Goal: Information Seeking & Learning: Learn about a topic

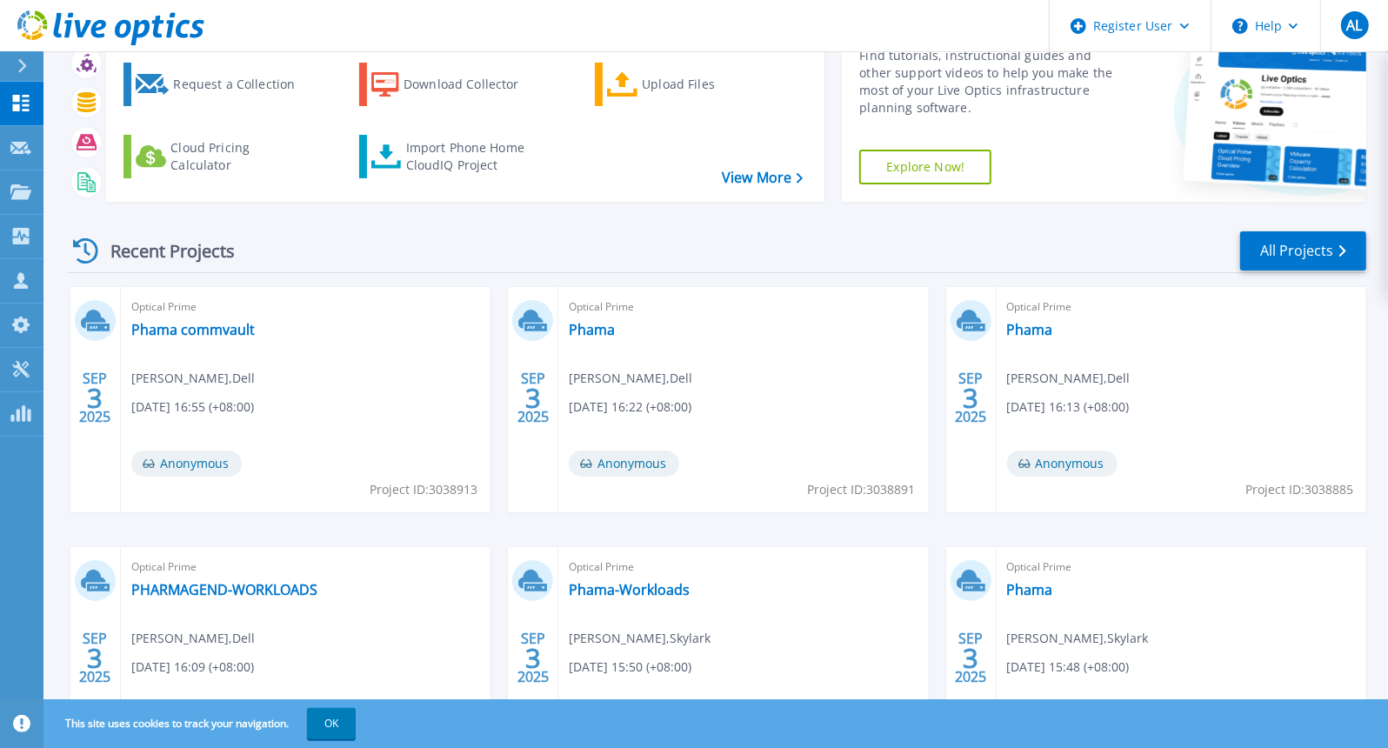
scroll to position [83, 0]
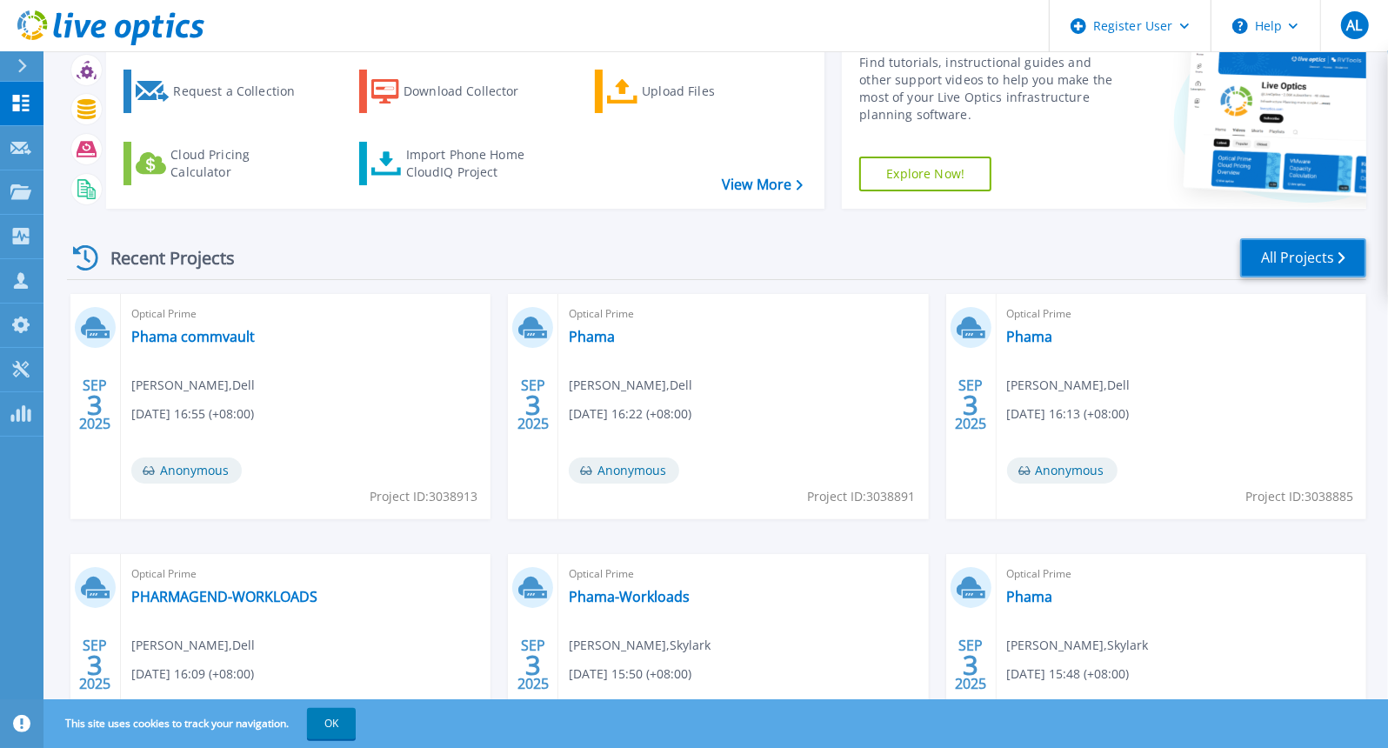
click at [1293, 254] on link "All Projects" at bounding box center [1303, 257] width 126 height 39
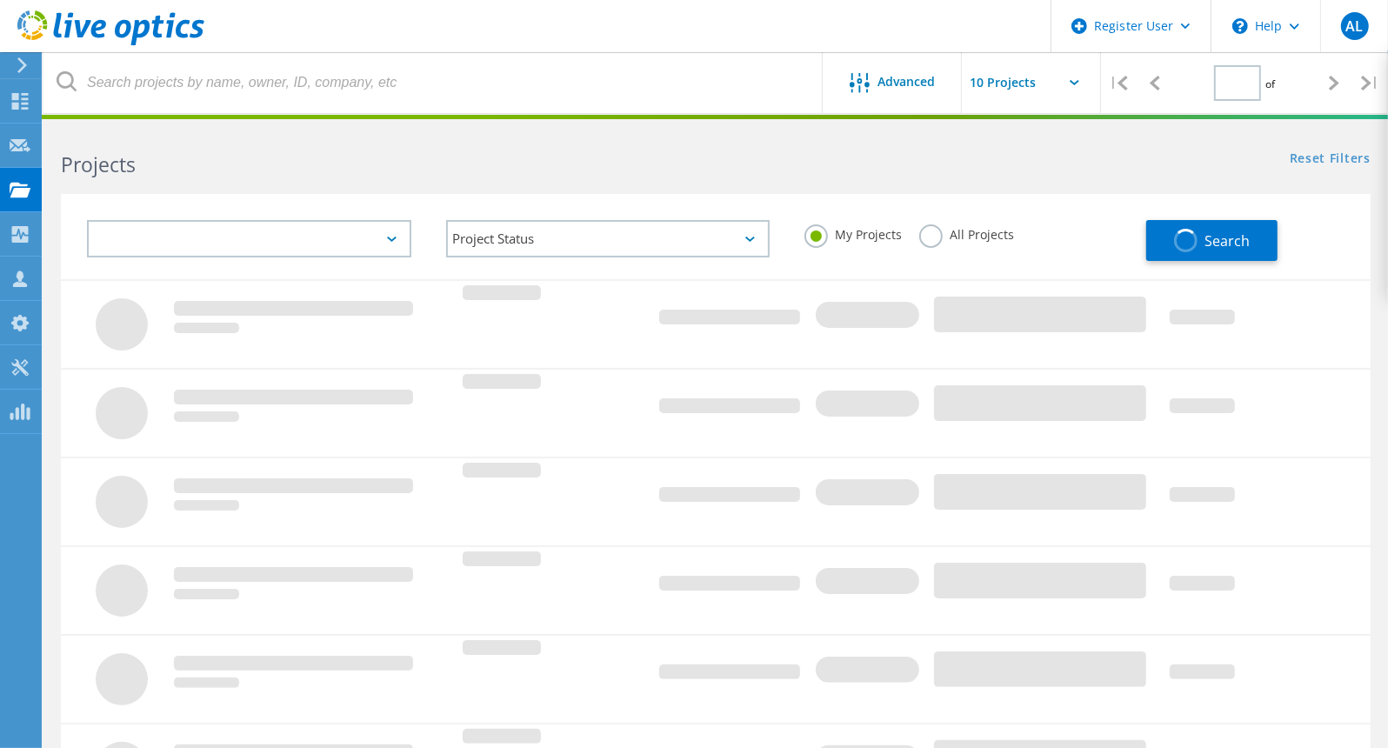
type input "1"
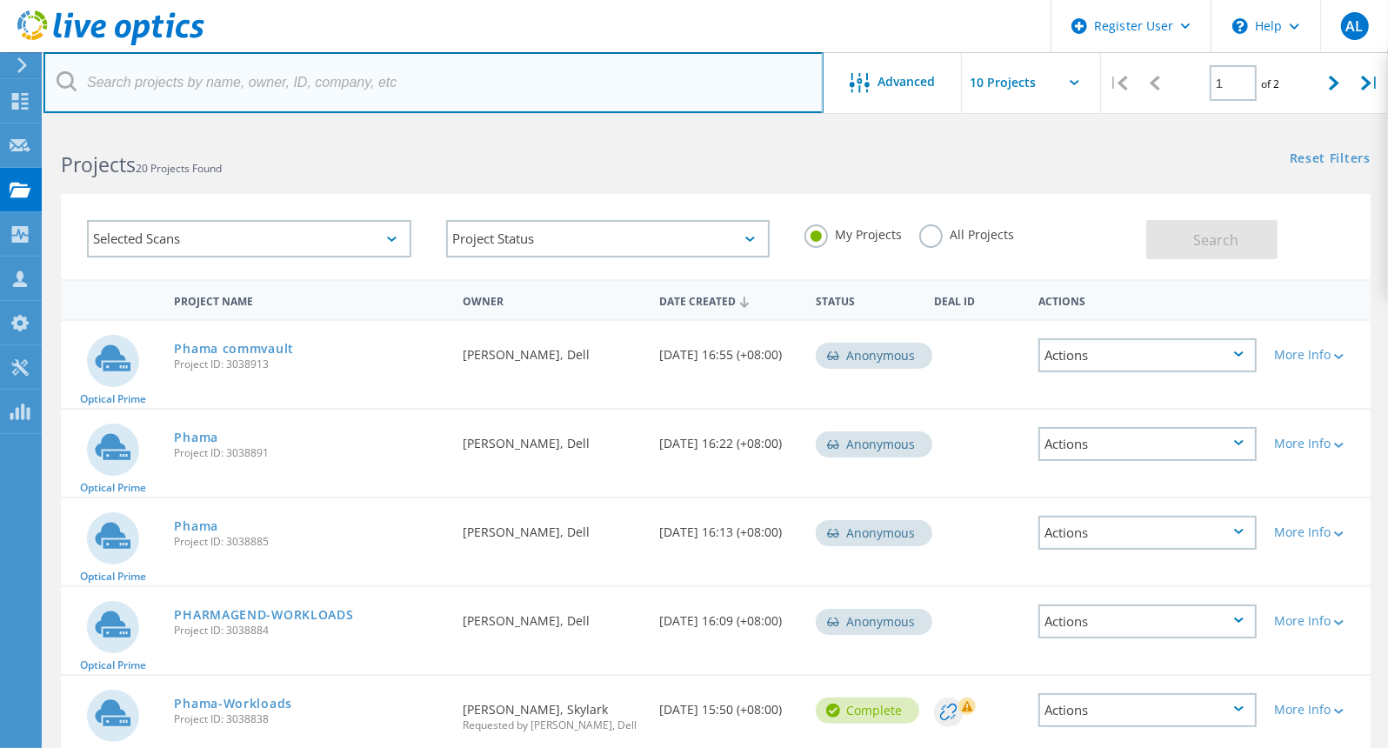
click at [578, 73] on input "text" at bounding box center [433, 82] width 780 height 61
paste input "2992464"
type input "2992464"
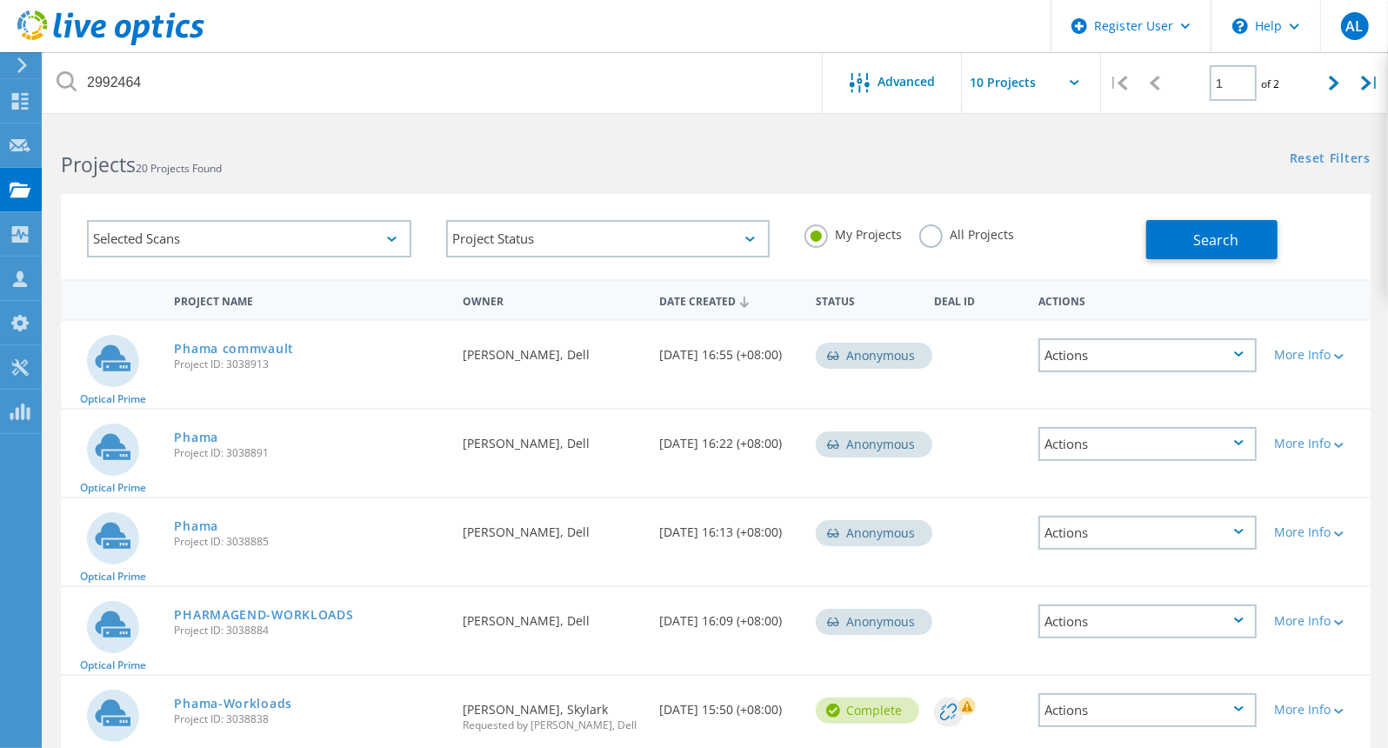
click at [972, 236] on label "All Projects" at bounding box center [966, 232] width 95 height 17
click at [0, 0] on input "All Projects" at bounding box center [0, 0] width 0 height 0
click at [1167, 229] on button "Search" at bounding box center [1211, 239] width 131 height 39
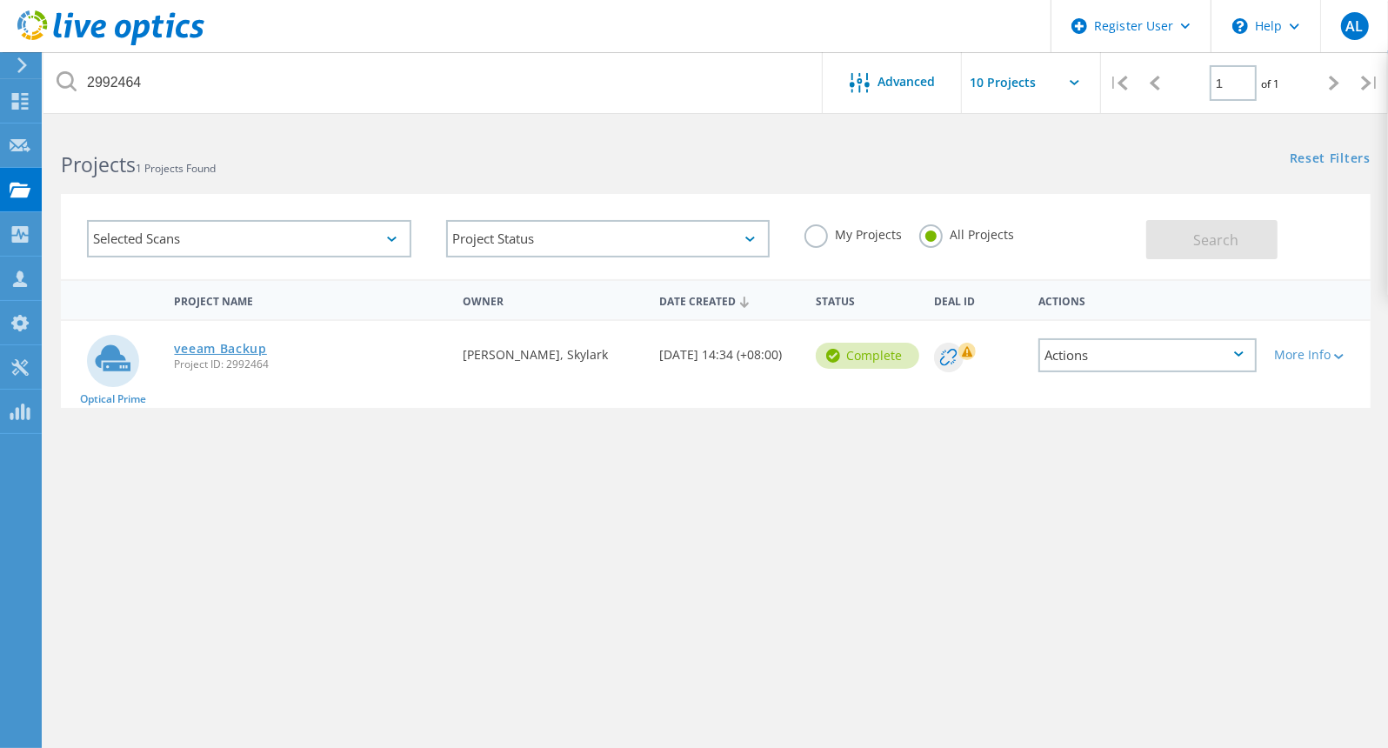
click at [224, 348] on link "veeam Backup" at bounding box center [220, 349] width 92 height 12
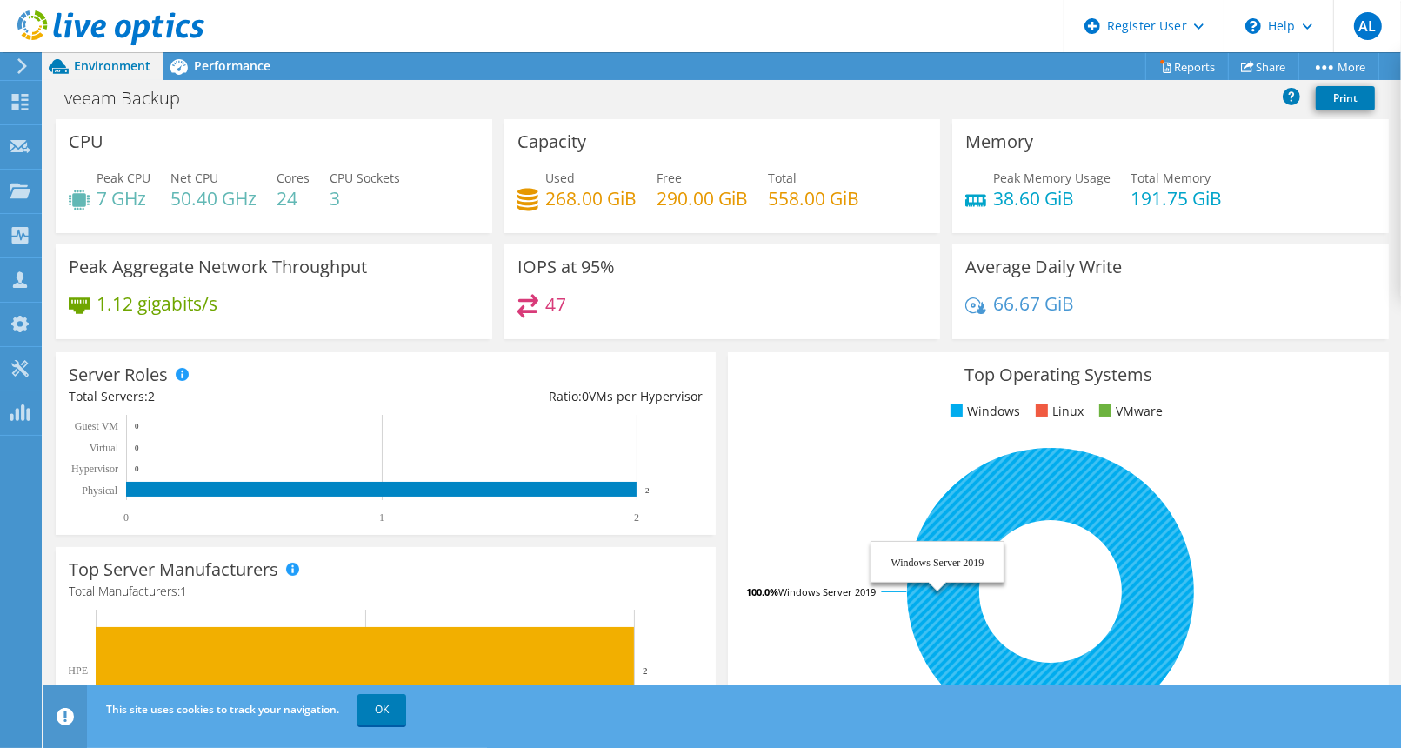
scroll to position [524, 0]
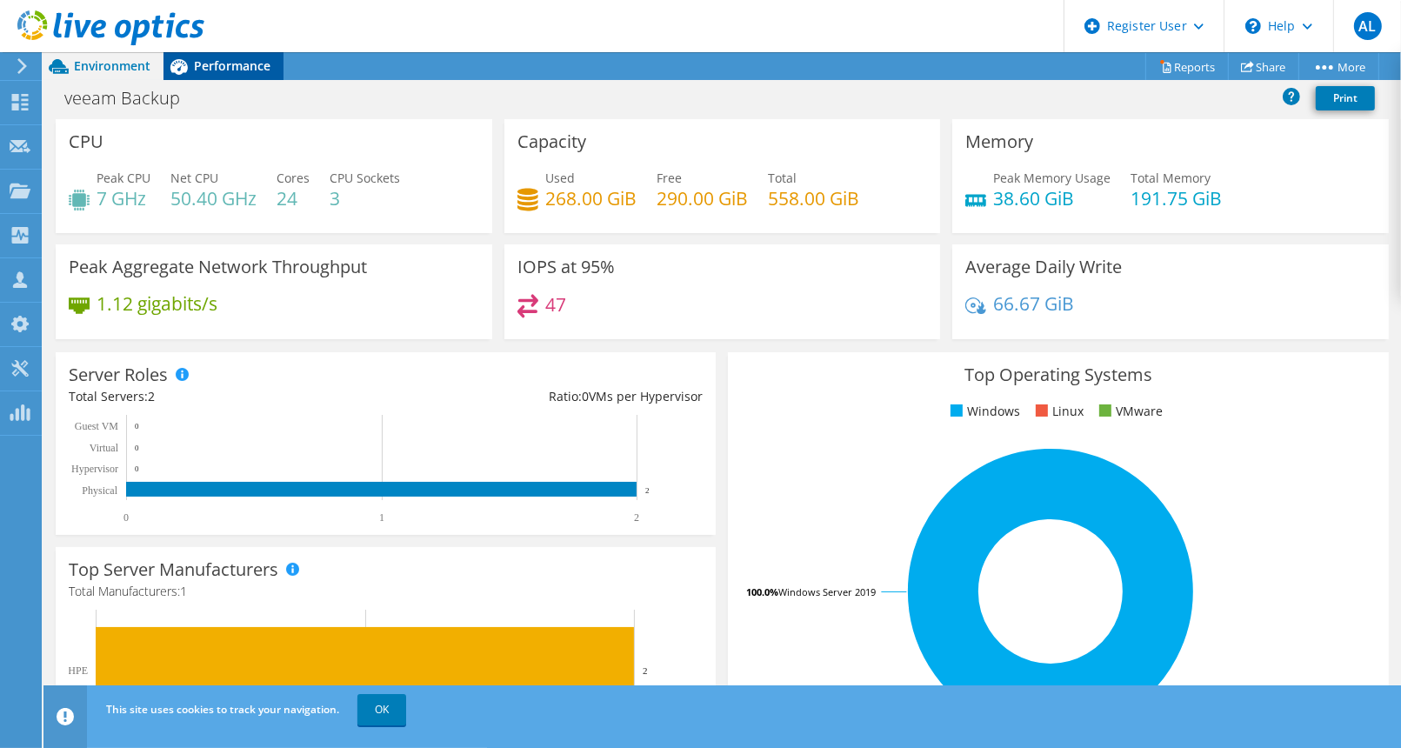
click at [243, 72] on span "Performance" at bounding box center [232, 65] width 77 height 17
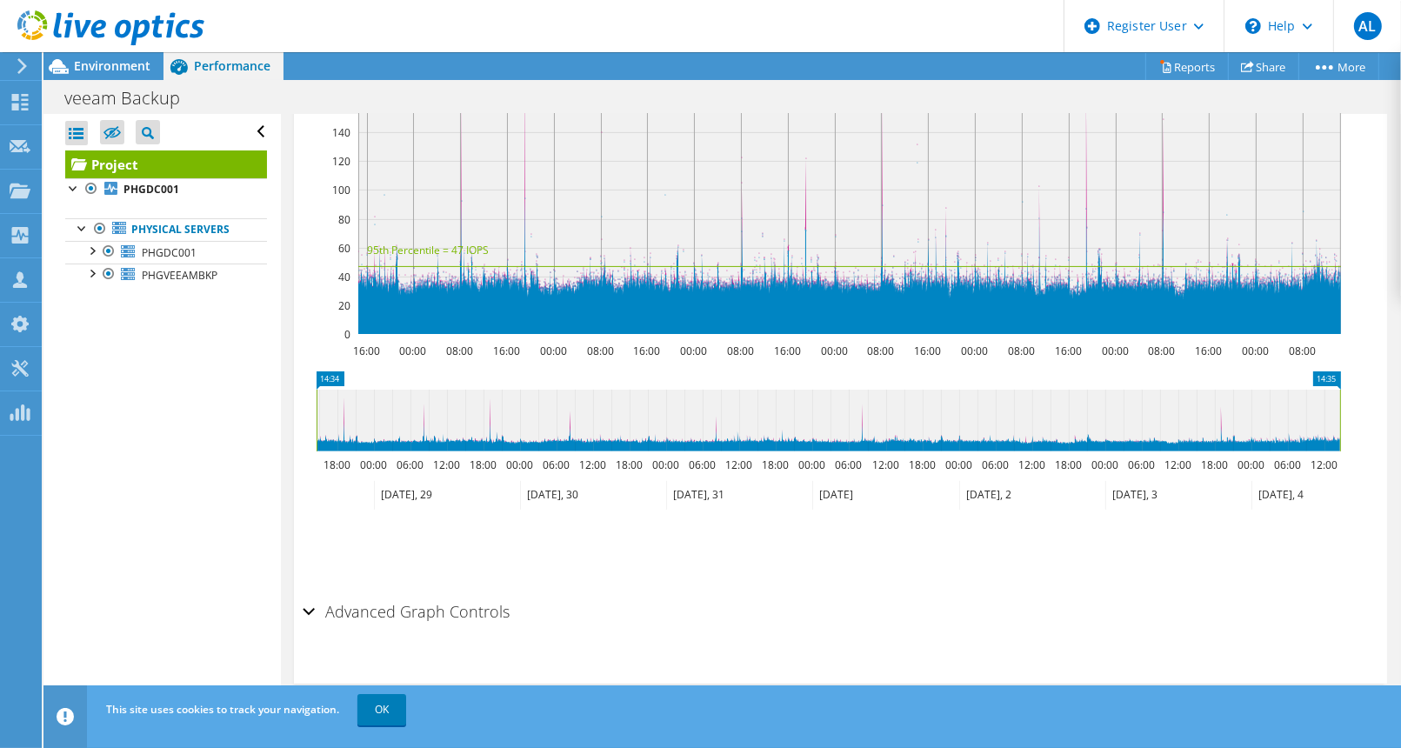
click at [477, 611] on h2 "Advanced Graph Controls" at bounding box center [406, 611] width 207 height 35
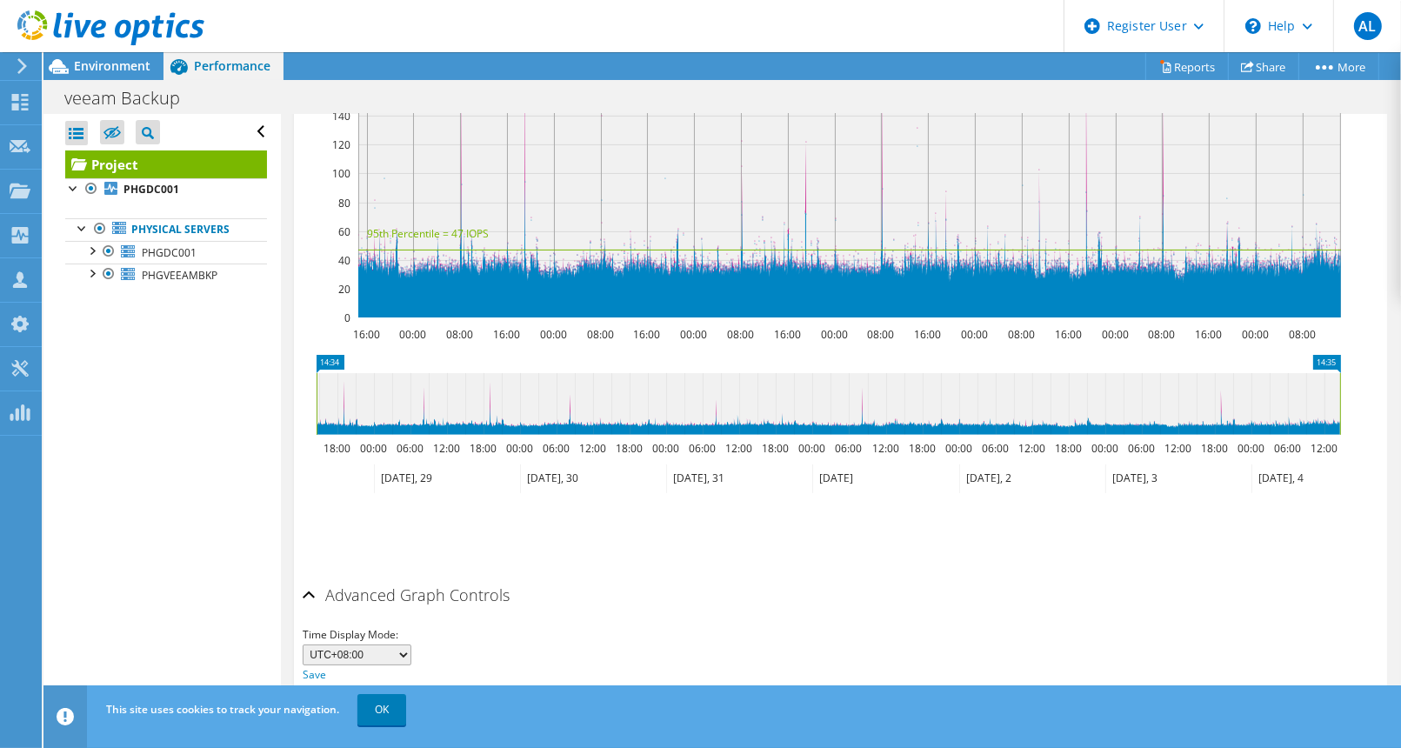
scroll to position [594, 0]
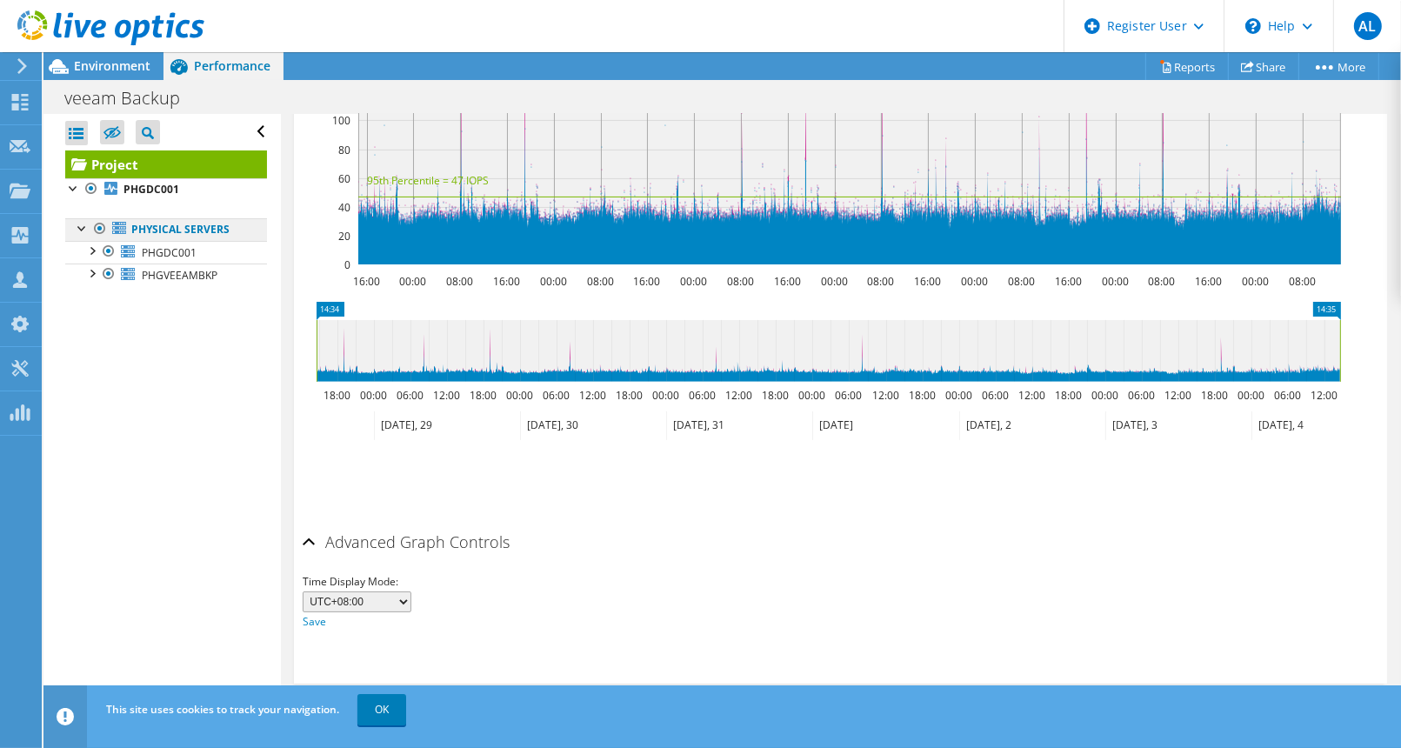
click at [204, 233] on link "Physical Servers" at bounding box center [166, 229] width 202 height 23
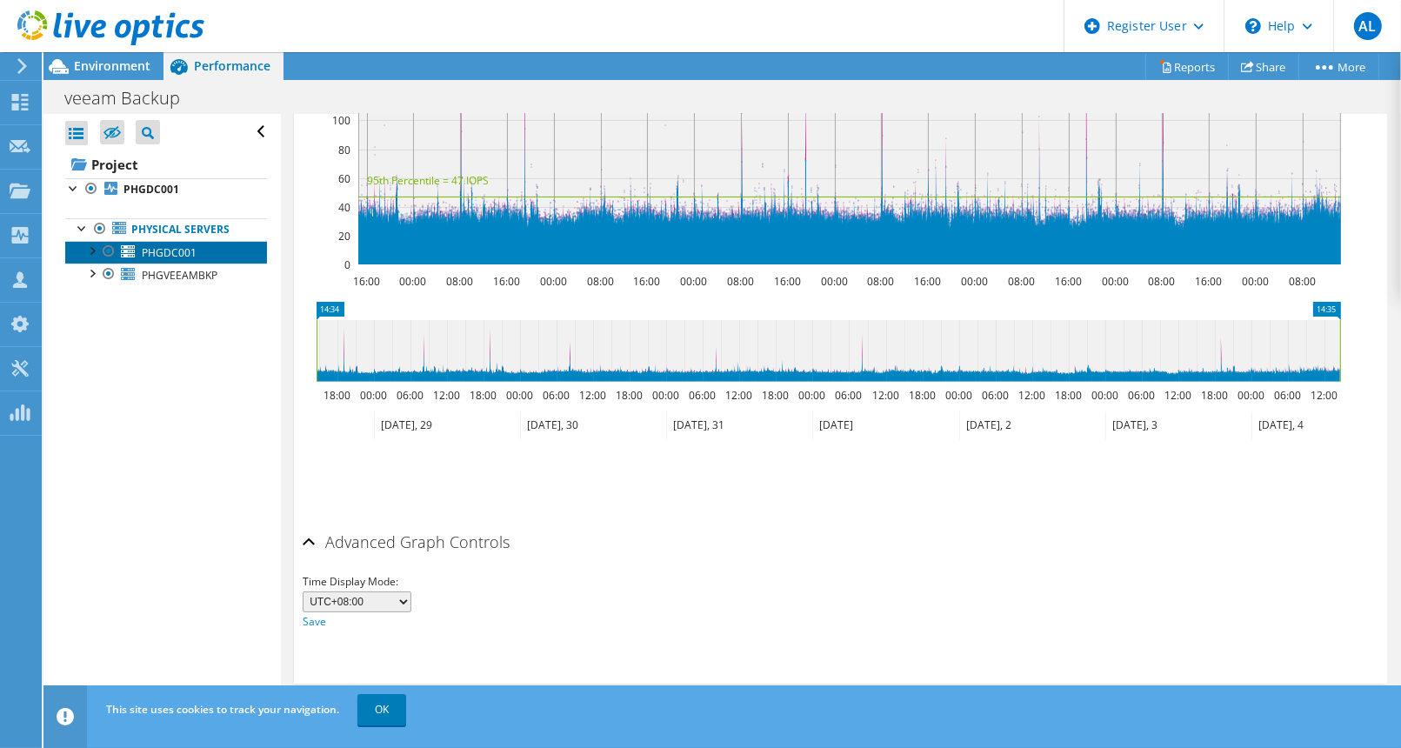
click at [200, 258] on link "PHGDC001" at bounding box center [166, 252] width 202 height 23
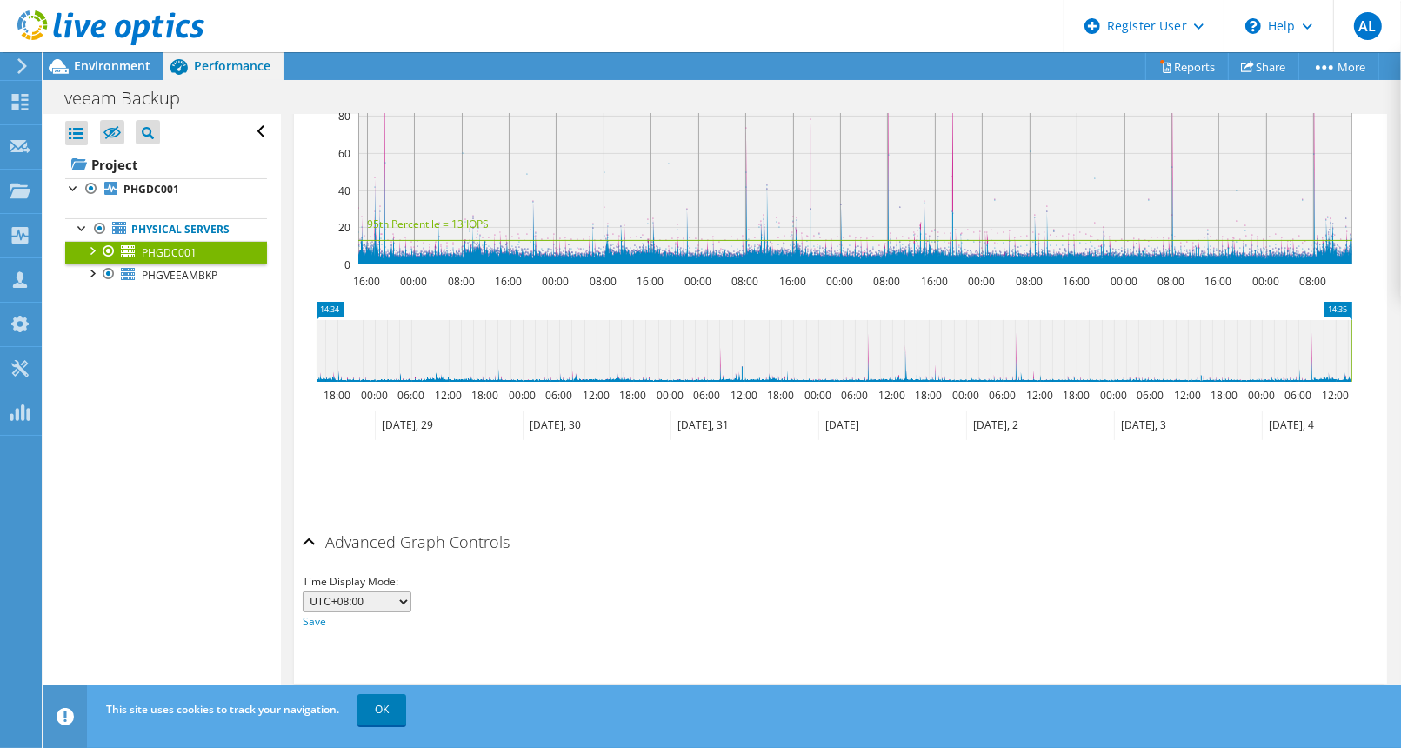
scroll to position [490, 0]
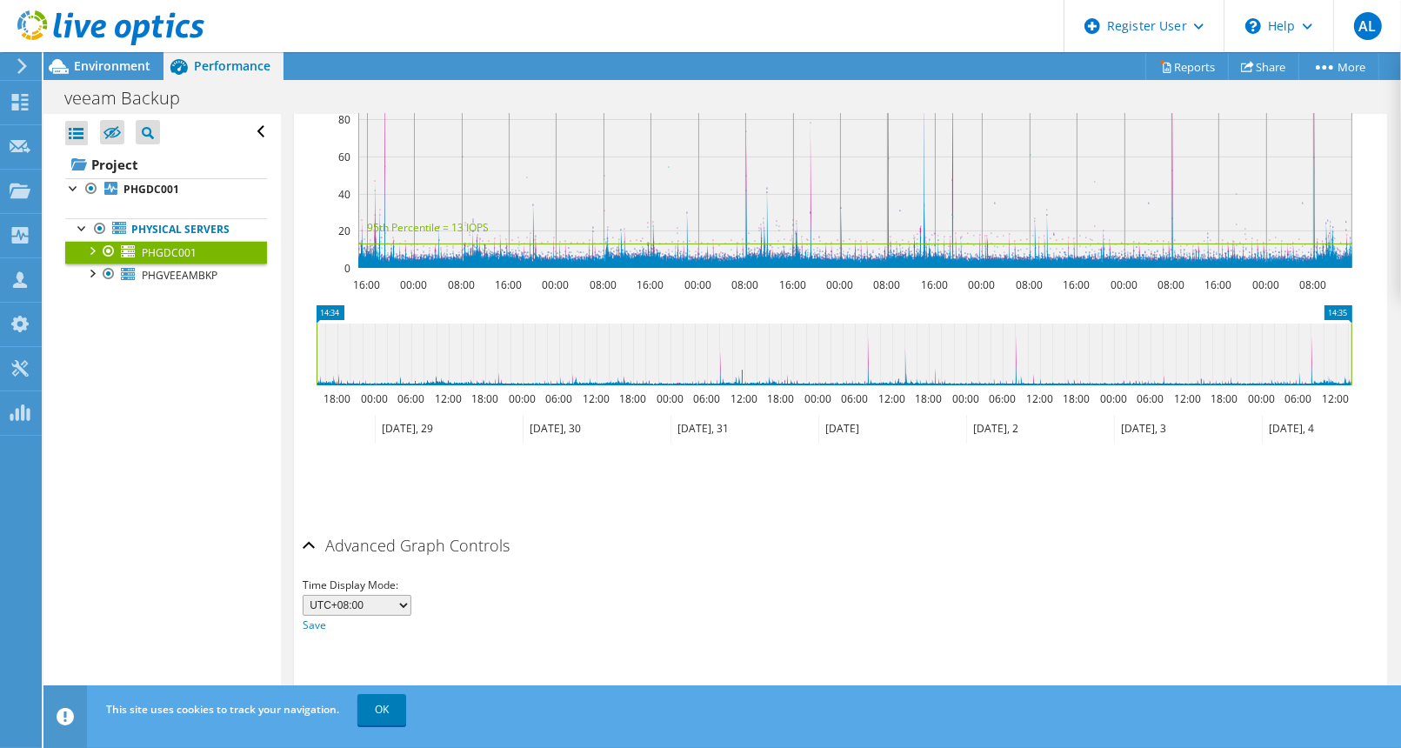
click at [90, 247] on div at bounding box center [91, 249] width 17 height 17
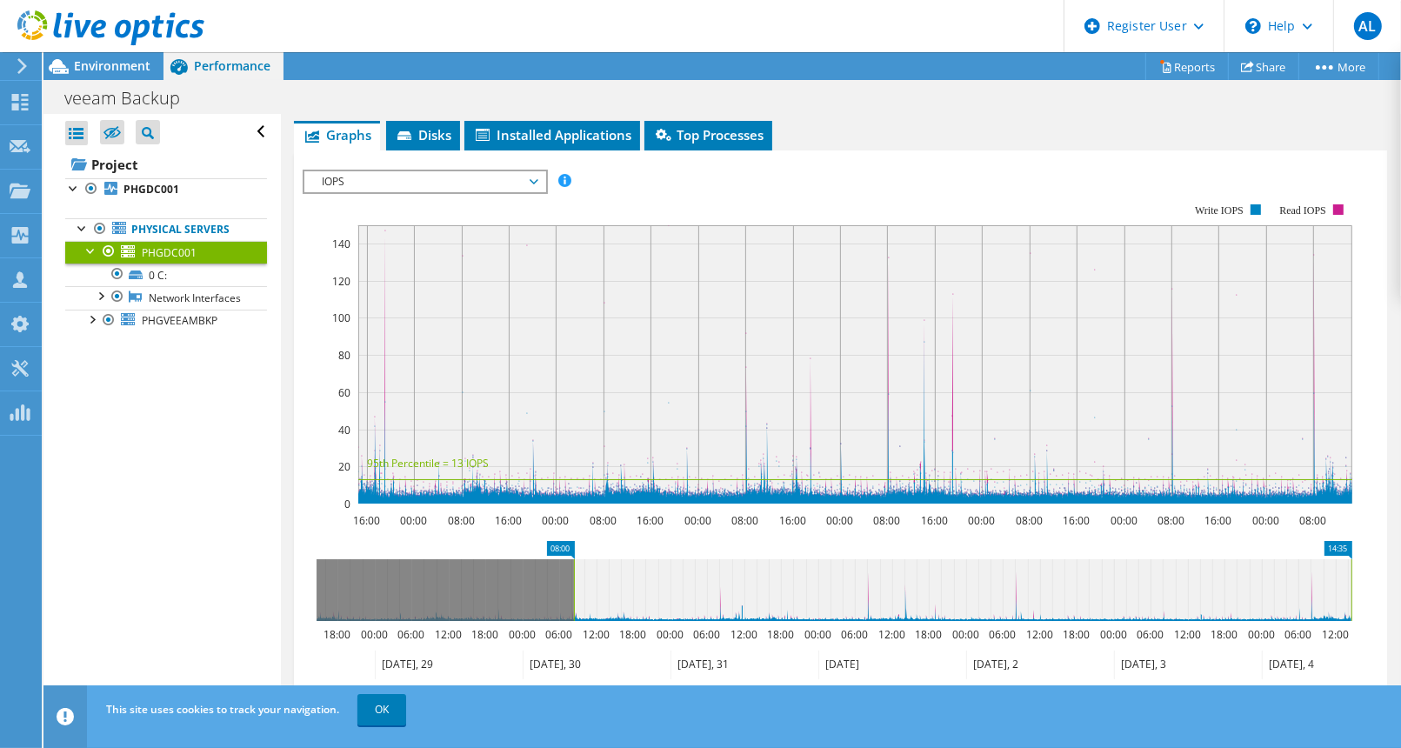
drag, startPoint x: 317, startPoint y: 592, endPoint x: 574, endPoint y: 591, distance: 257.5
click at [574, 591] on rect at bounding box center [574, 590] width 7 height 62
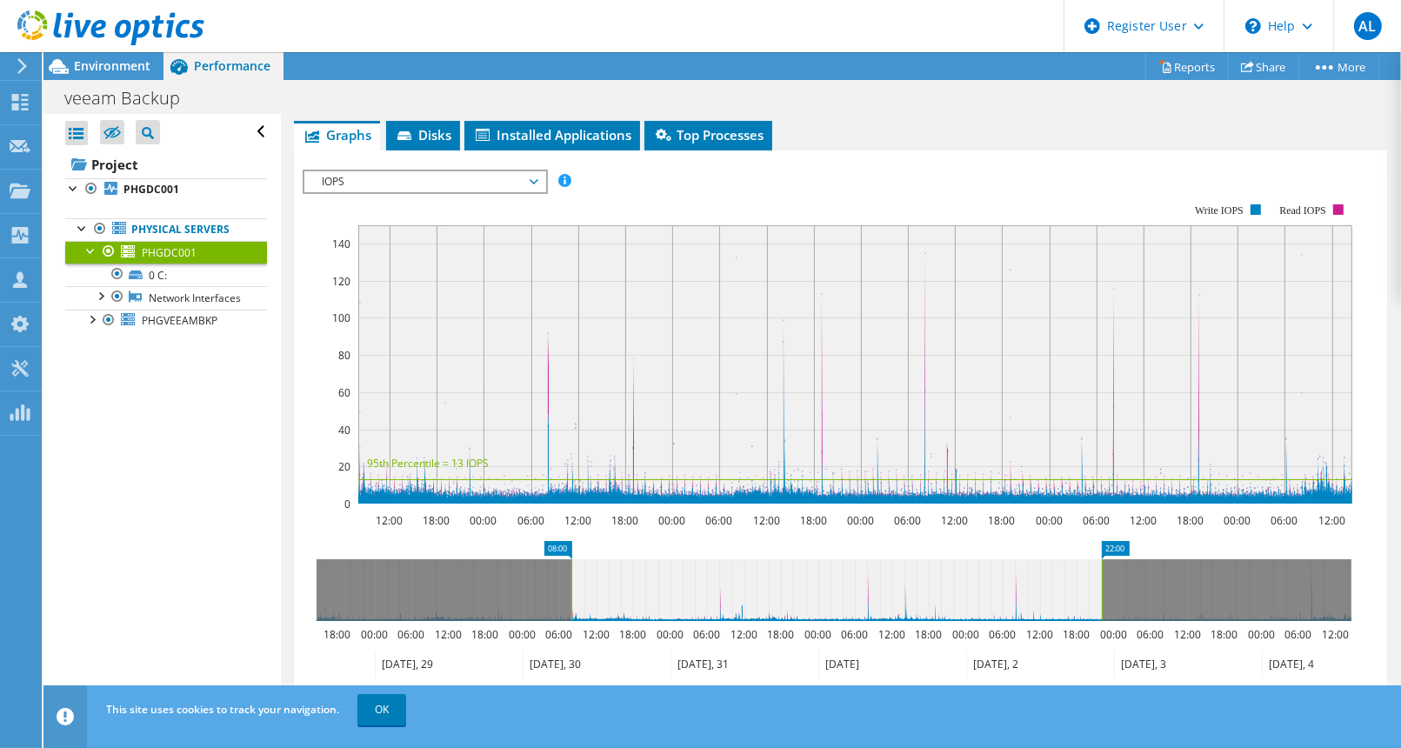
drag, startPoint x: 1350, startPoint y: 596, endPoint x: 1086, endPoint y: 624, distance: 265.0
click at [1086, 624] on icon "08:00 22:00 18:00 00:00 06:00 12:00 18:00 00:00 06:00 12:00 18:00 00:00 06:00 1…" at bounding box center [834, 610] width 1063 height 139
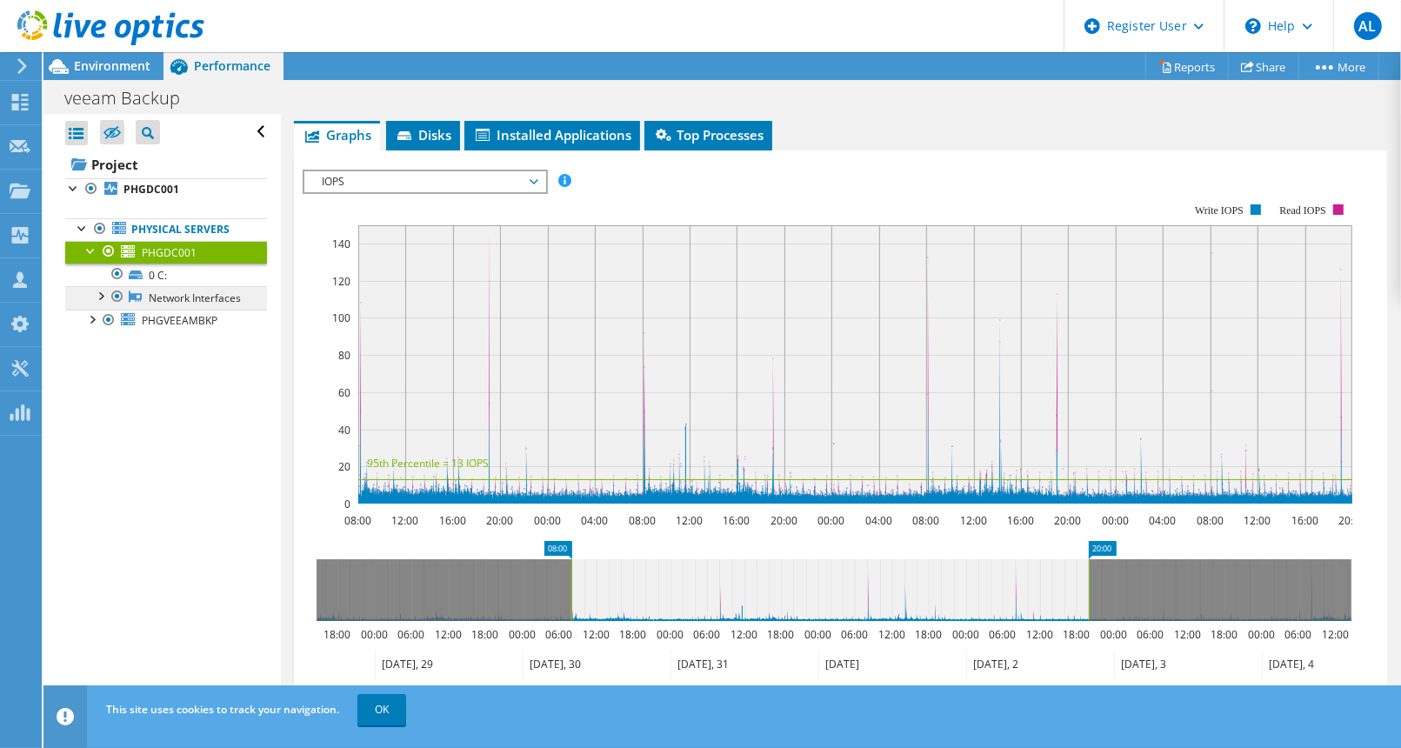
click at [157, 309] on link "Network Interfaces" at bounding box center [166, 297] width 202 height 23
click at [98, 298] on div at bounding box center [99, 294] width 17 height 17
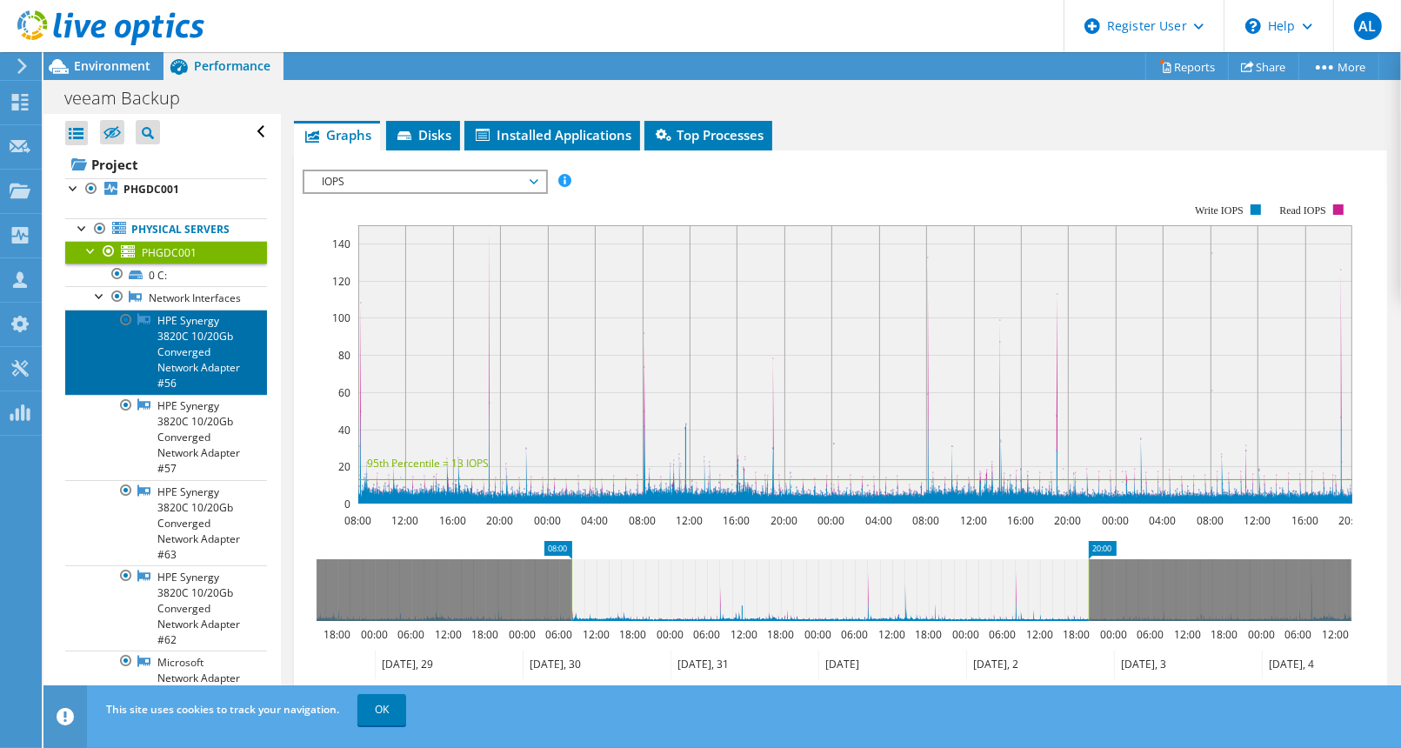
click at [216, 364] on link "HPE Synergy 3820C 10/20Gb Converged Network Adapter #56" at bounding box center [166, 352] width 202 height 85
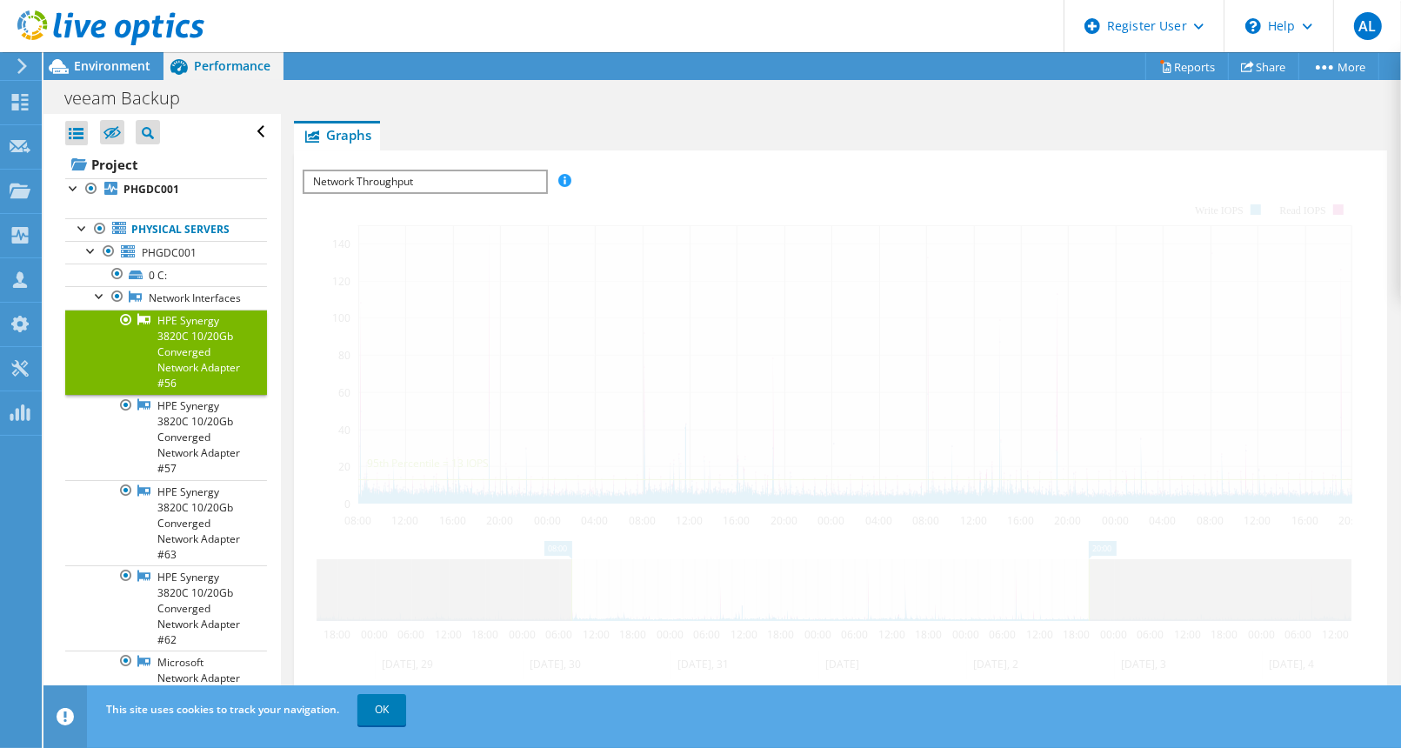
scroll to position [181, 0]
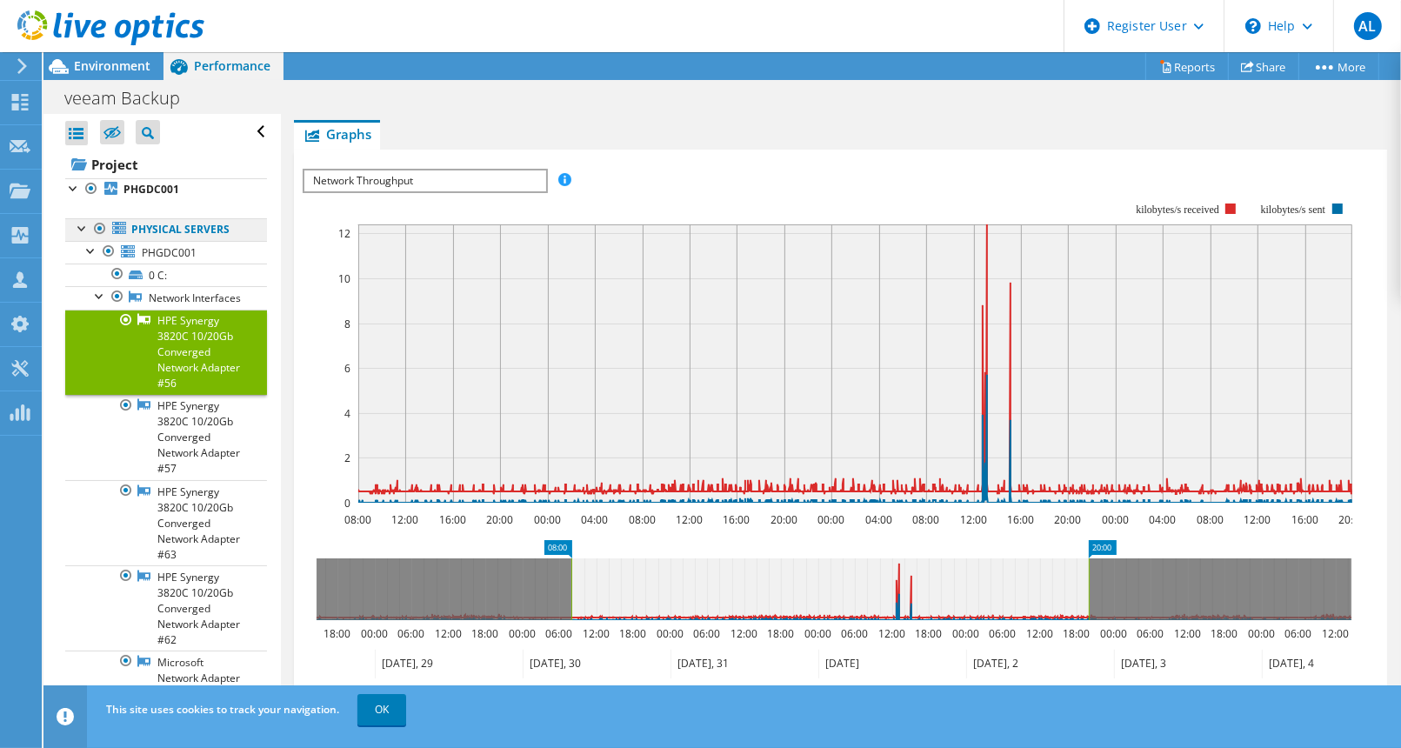
click at [137, 225] on link "Physical Servers" at bounding box center [166, 229] width 202 height 23
click at [90, 250] on div at bounding box center [91, 249] width 17 height 17
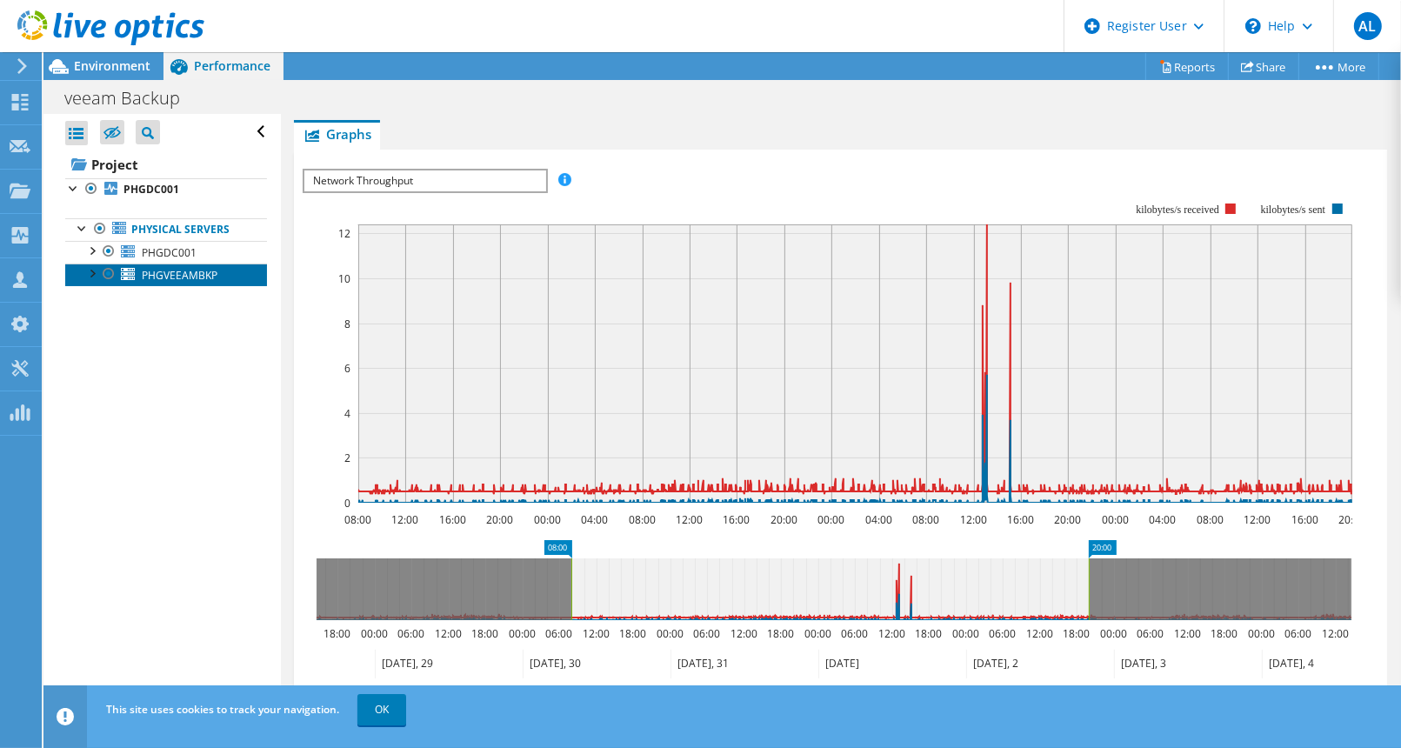
click at [150, 280] on span "PHGVEEAMBKP" at bounding box center [180, 275] width 76 height 15
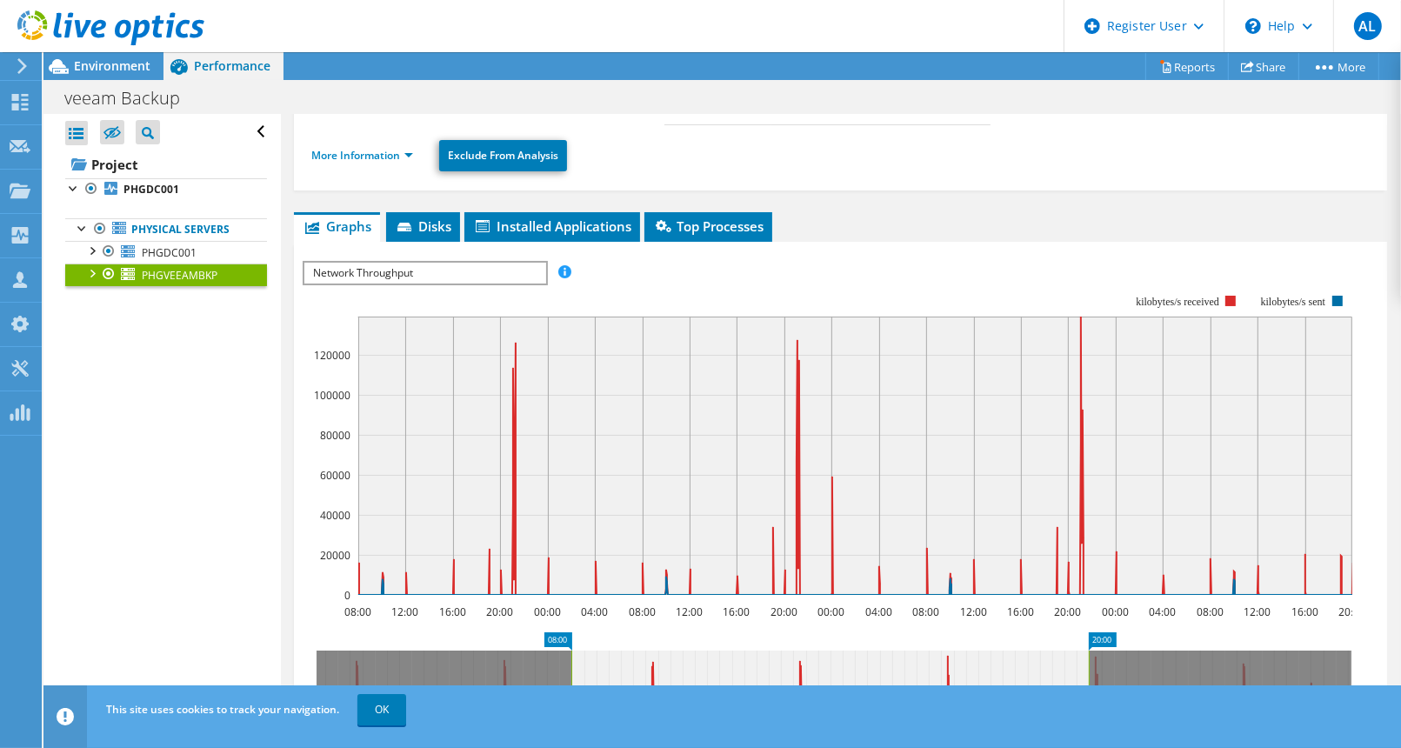
scroll to position [254, 0]
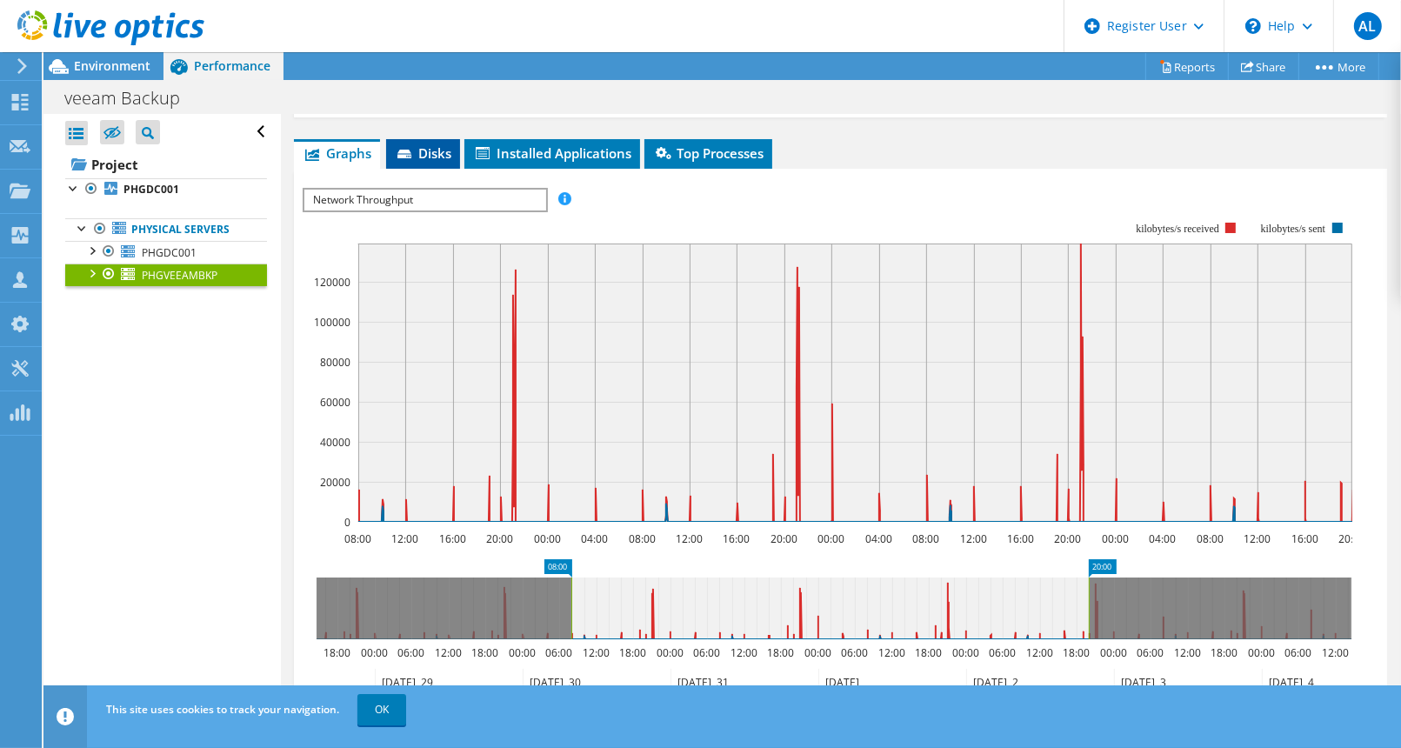
click at [428, 139] on li "Disks" at bounding box center [423, 154] width 74 height 30
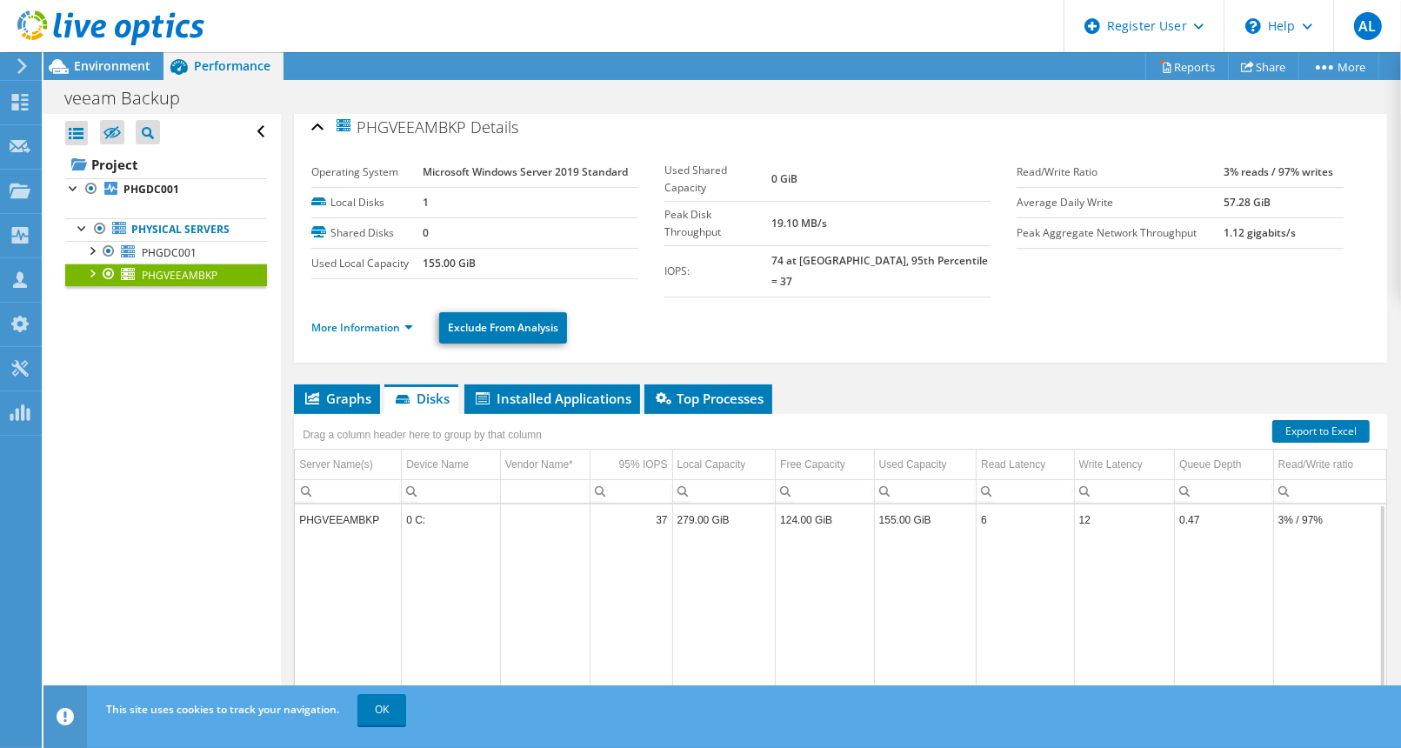
scroll to position [0, 0]
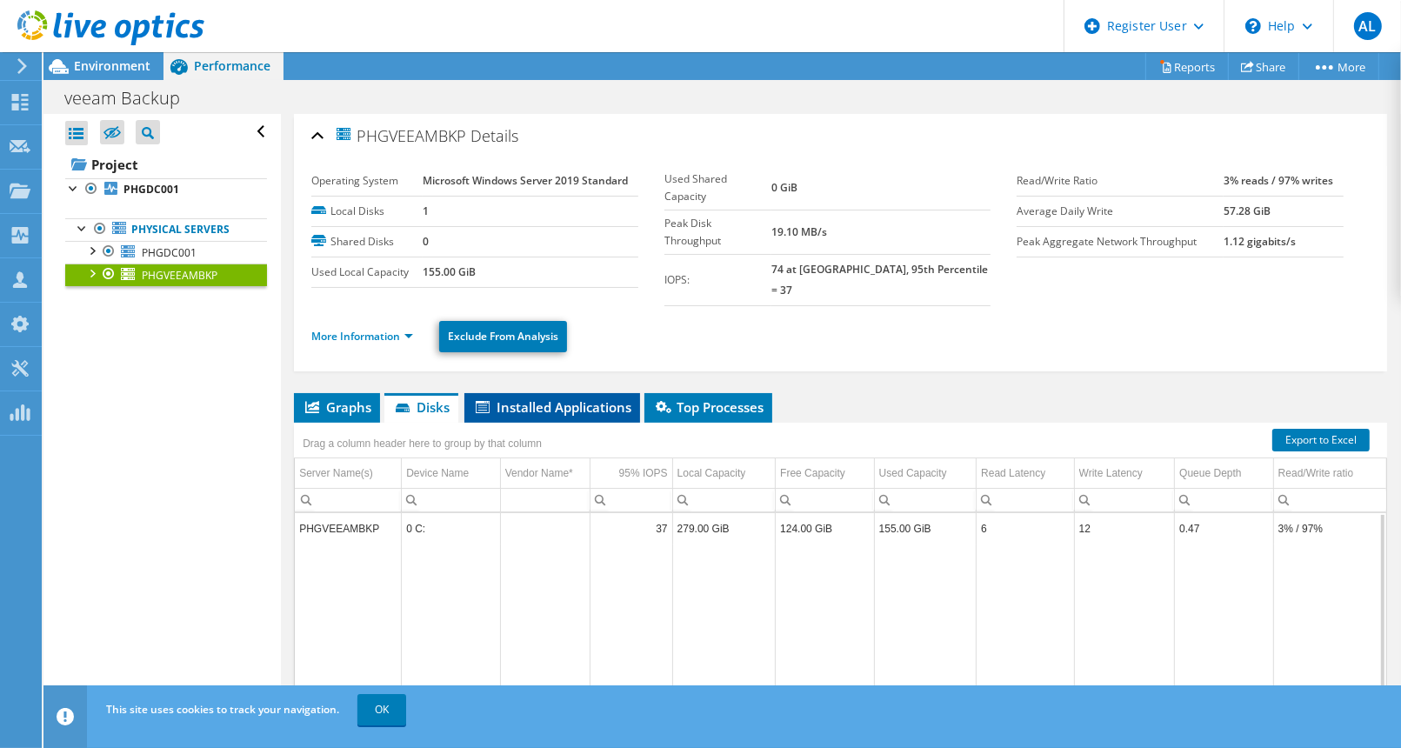
click at [571, 398] on span "Installed Applications" at bounding box center [552, 406] width 158 height 17
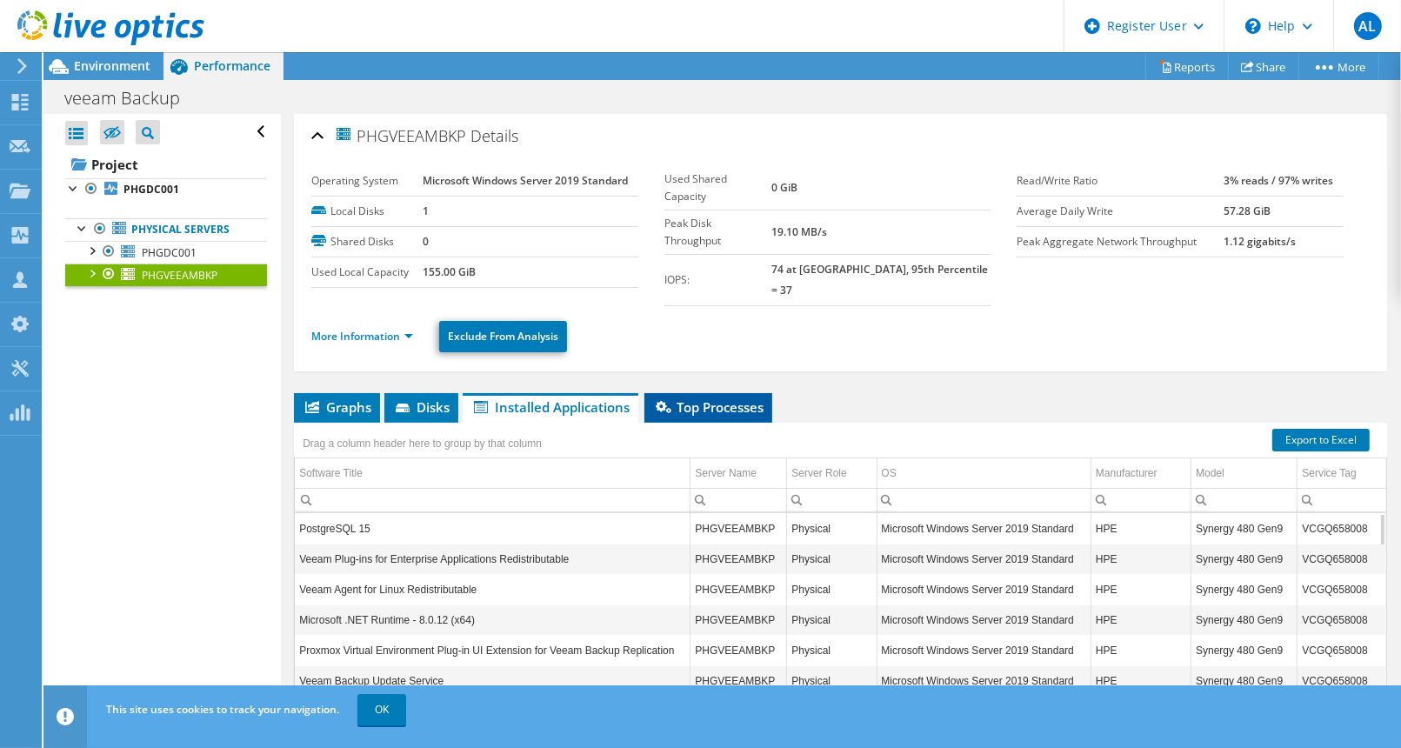
click at [723, 398] on span "Top Processes" at bounding box center [708, 406] width 110 height 17
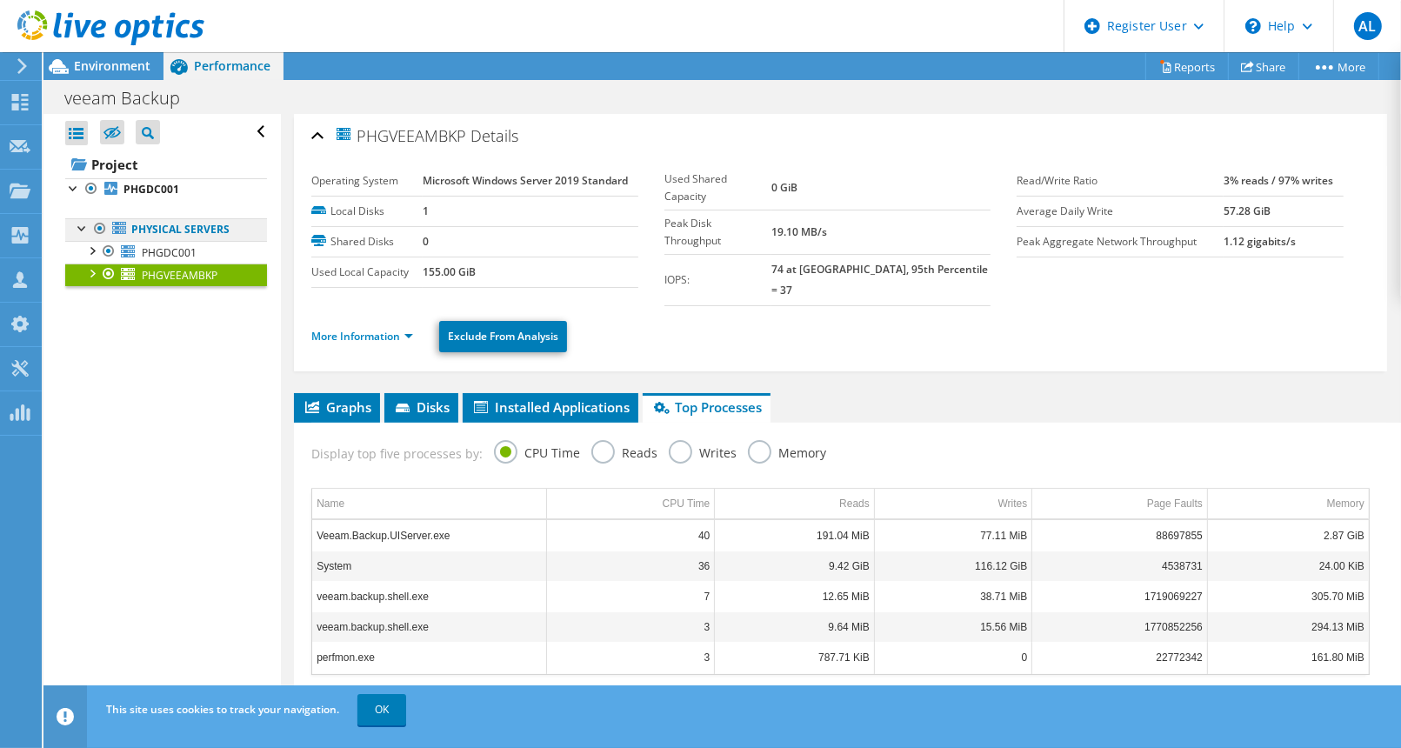
click at [168, 237] on link "Physical Servers" at bounding box center [166, 229] width 202 height 23
click at [170, 252] on span "PHGDC001" at bounding box center [169, 252] width 55 height 15
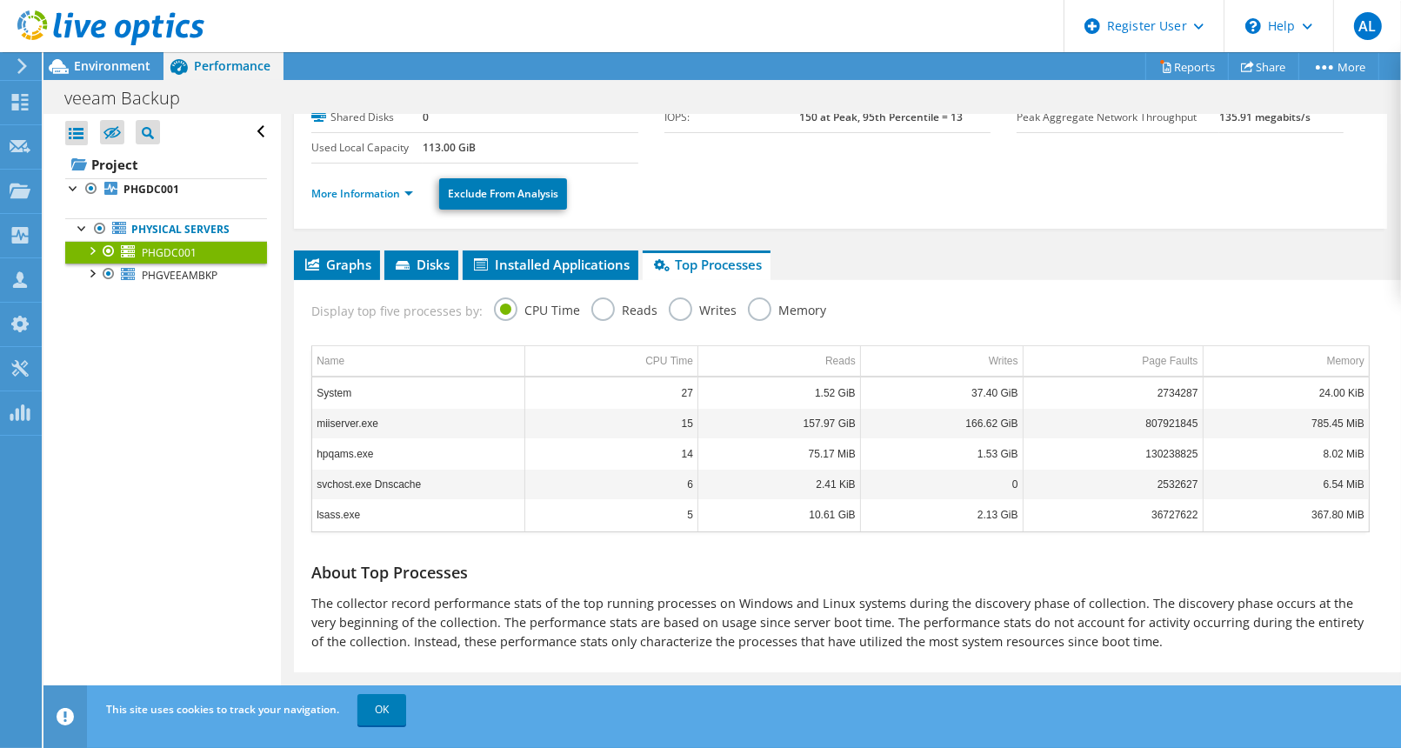
scroll to position [124, 0]
click at [349, 263] on span "Graphs" at bounding box center [337, 265] width 69 height 17
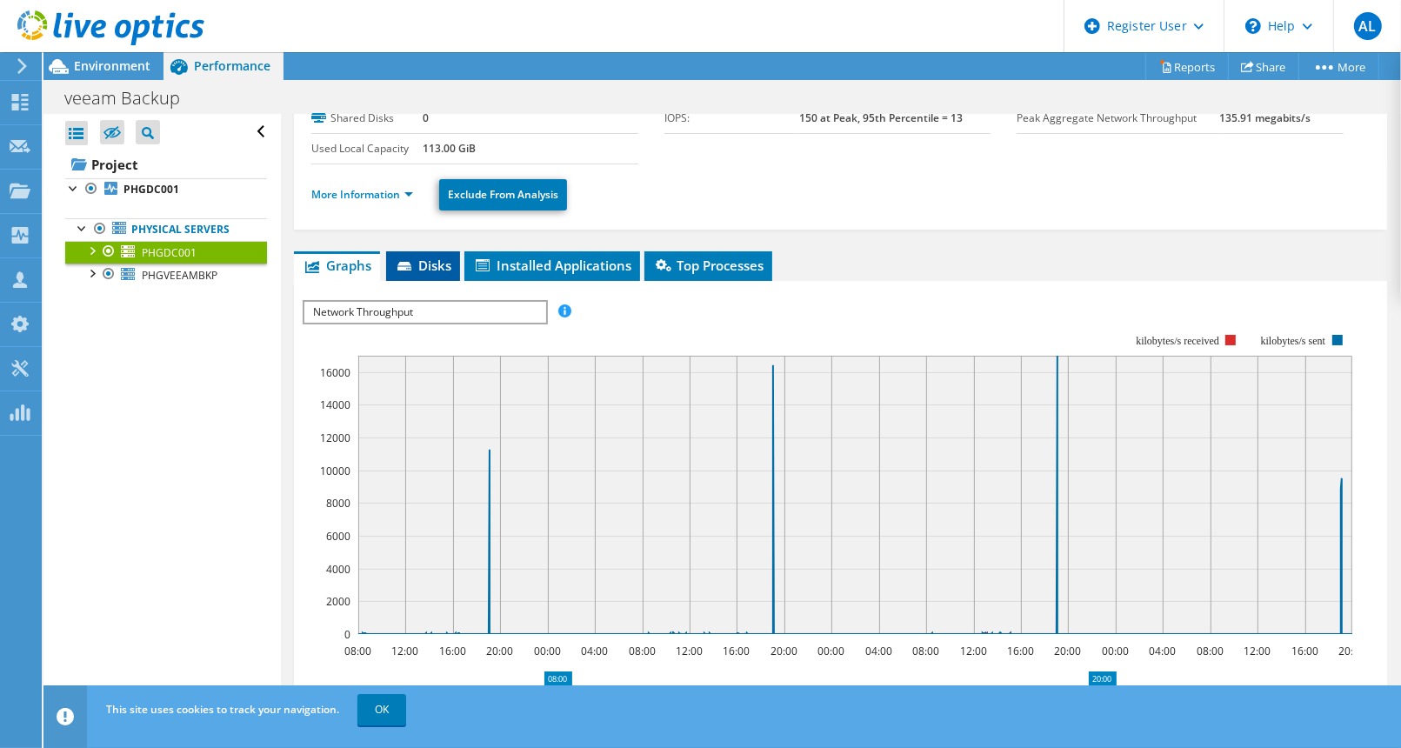
click at [427, 272] on li "Disks" at bounding box center [423, 266] width 74 height 30
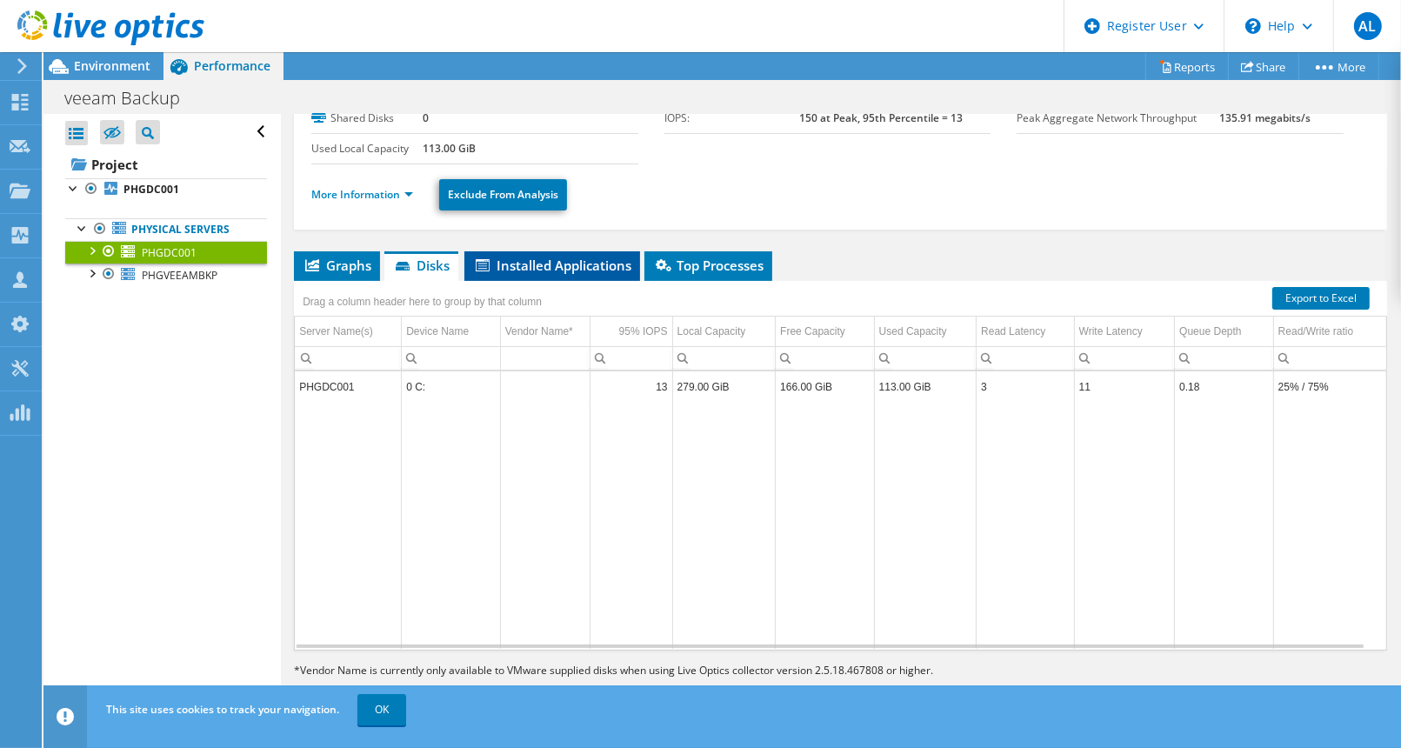
click at [522, 270] on span "Installed Applications" at bounding box center [552, 265] width 158 height 17
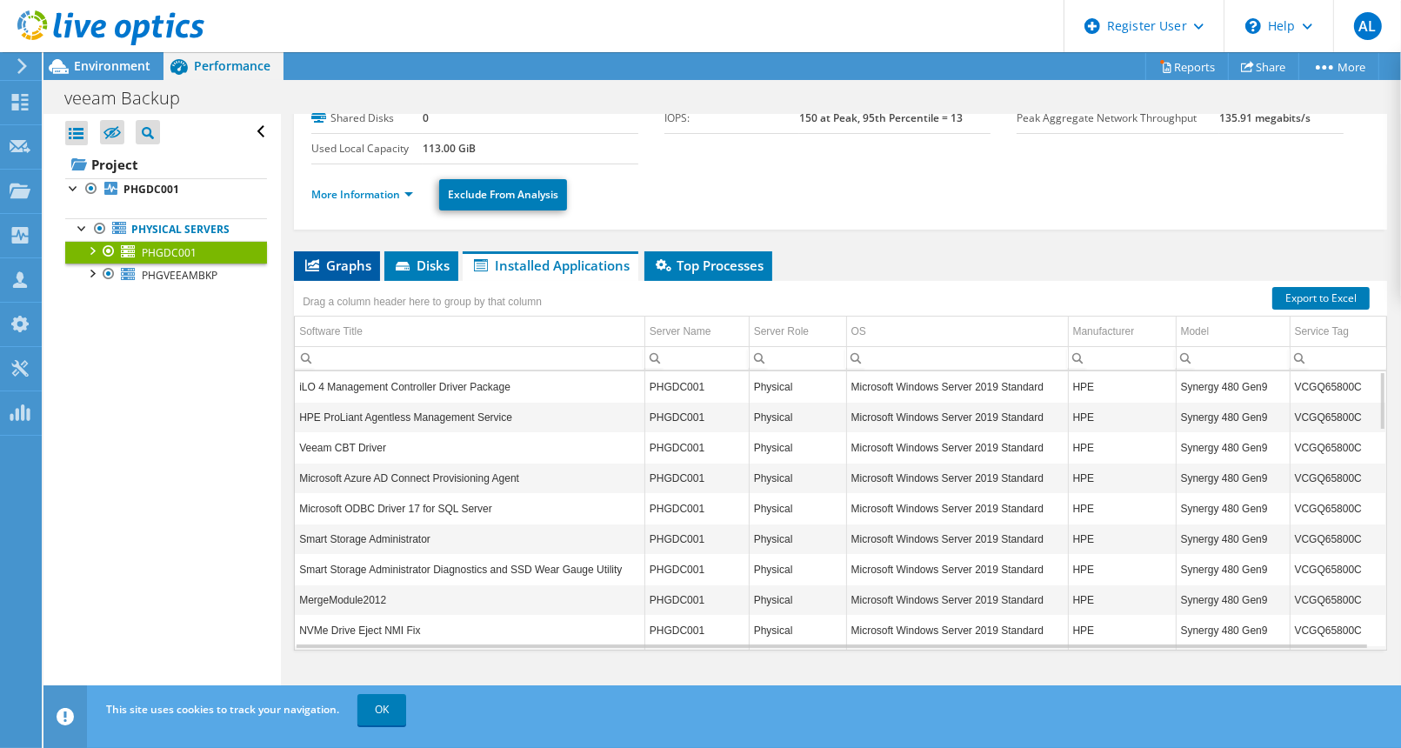
click at [338, 267] on span "Graphs" at bounding box center [337, 265] width 69 height 17
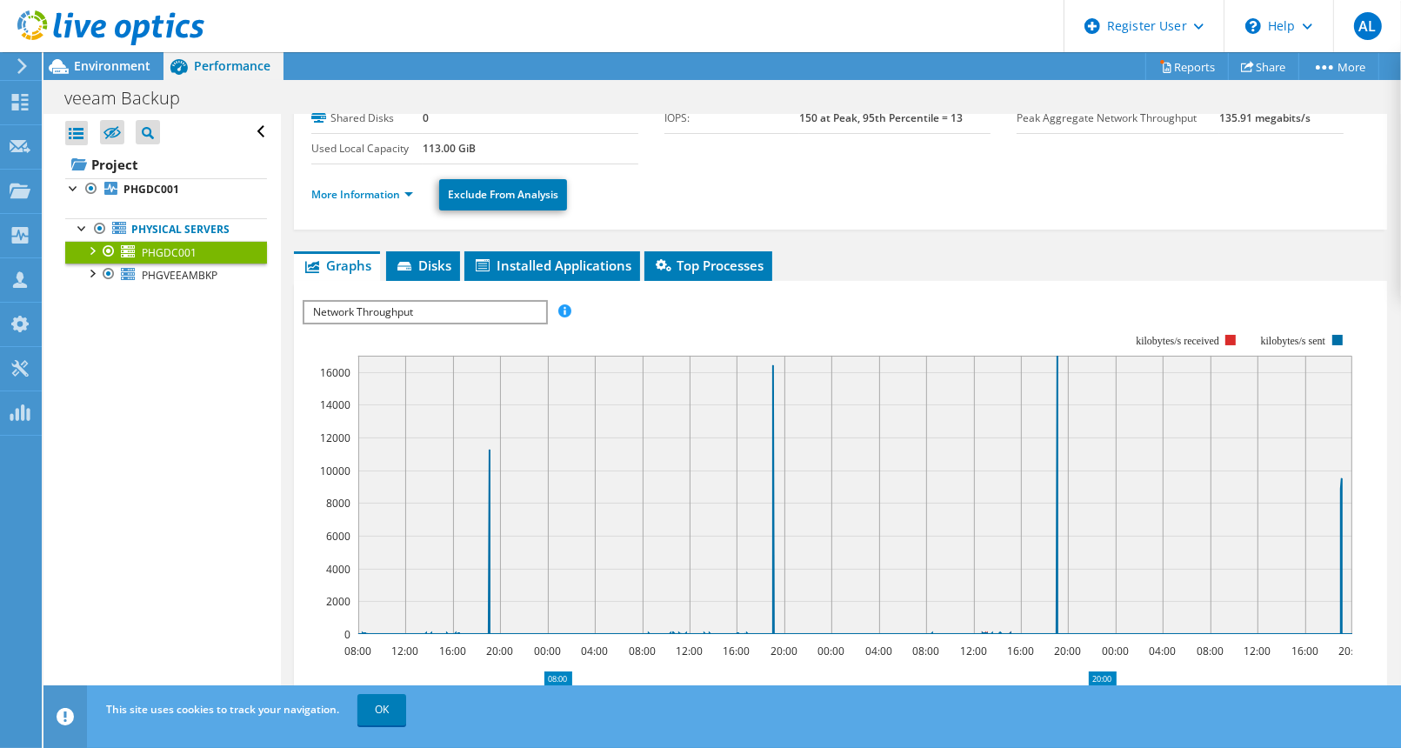
scroll to position [0, 0]
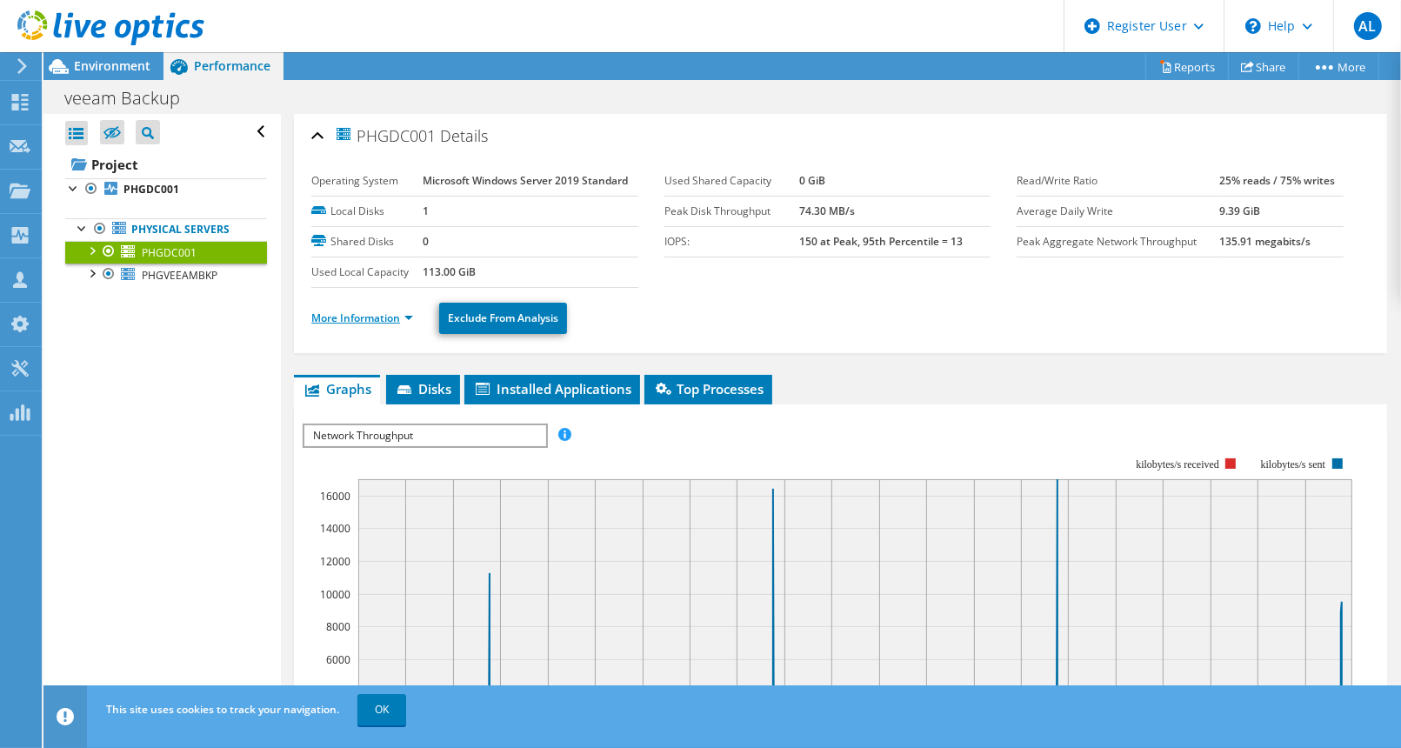
click at [378, 317] on link "More Information" at bounding box center [362, 318] width 102 height 15
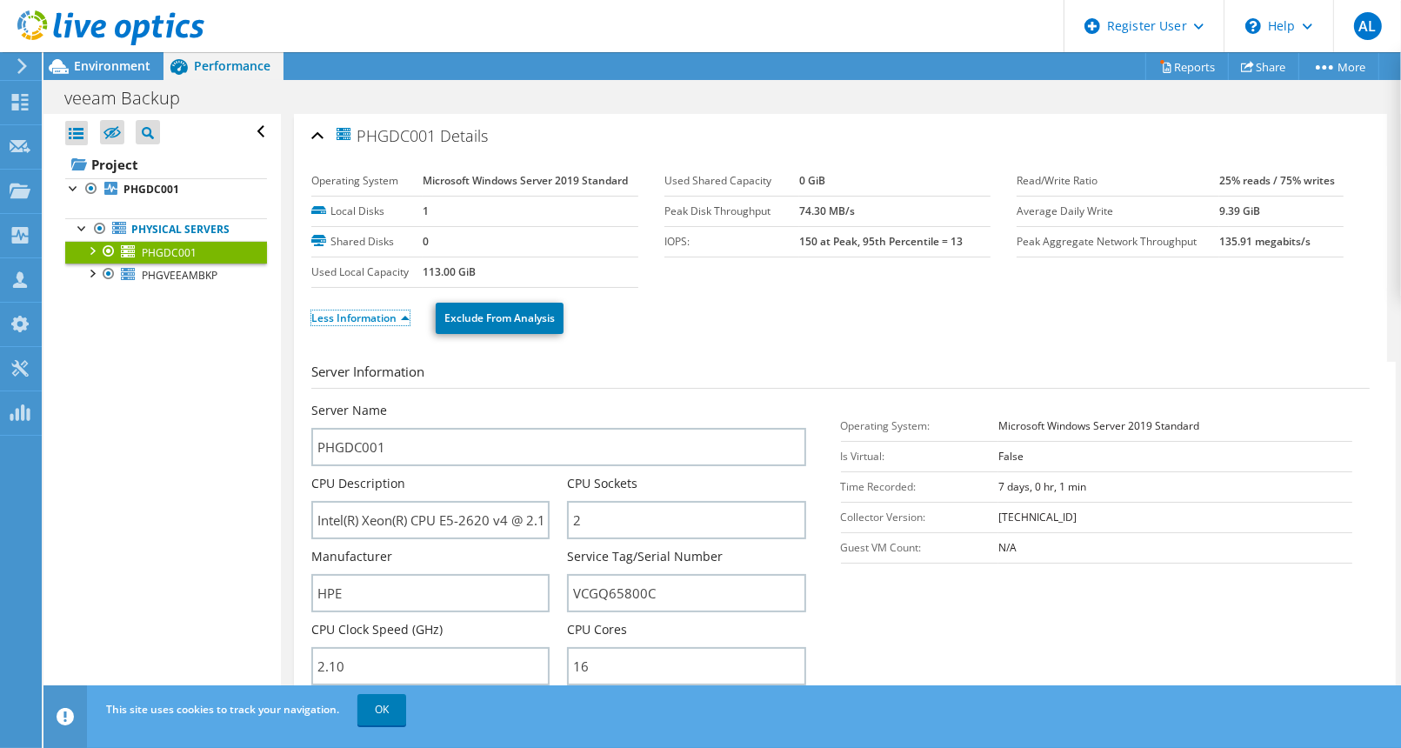
scroll to position [144, 0]
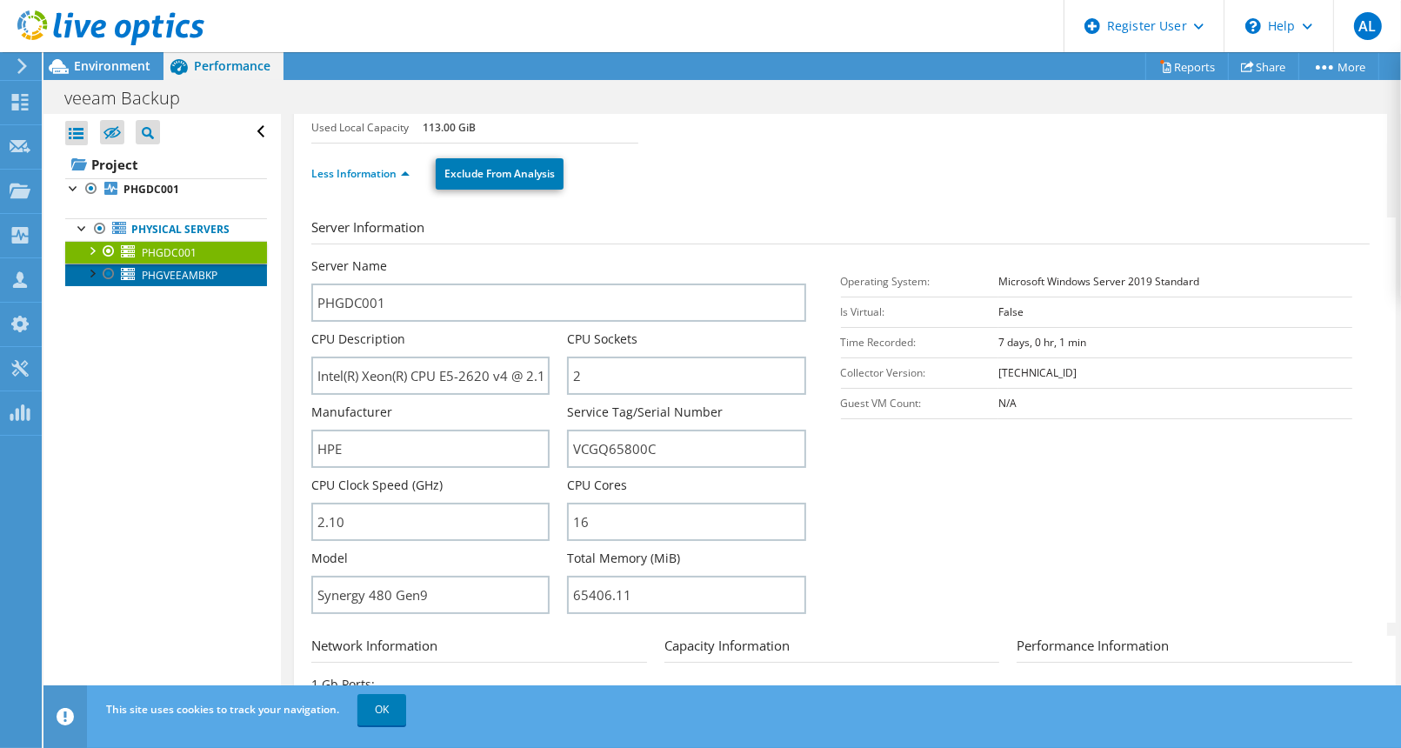
click at [150, 273] on span "PHGVEEAMBKP" at bounding box center [180, 275] width 76 height 15
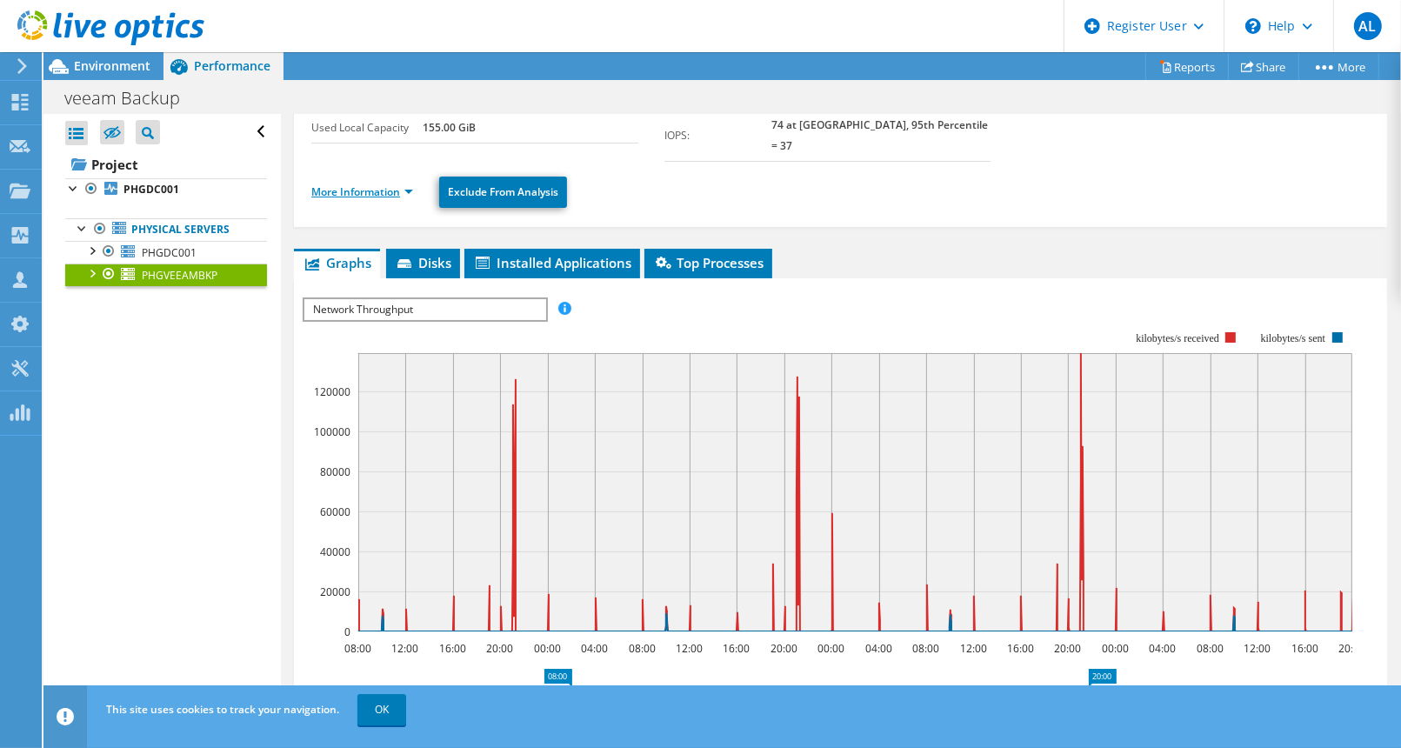
click at [361, 184] on link "More Information" at bounding box center [362, 191] width 102 height 15
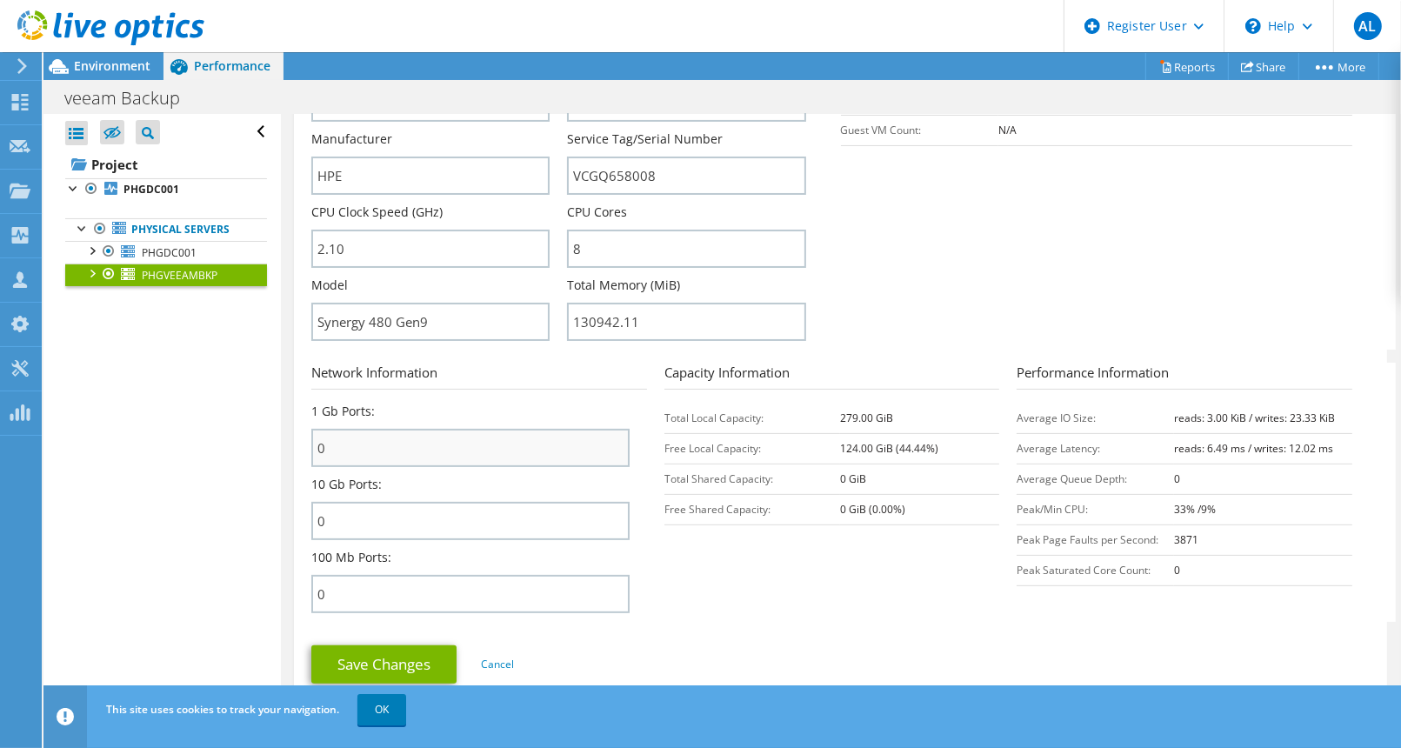
scroll to position [431, 0]
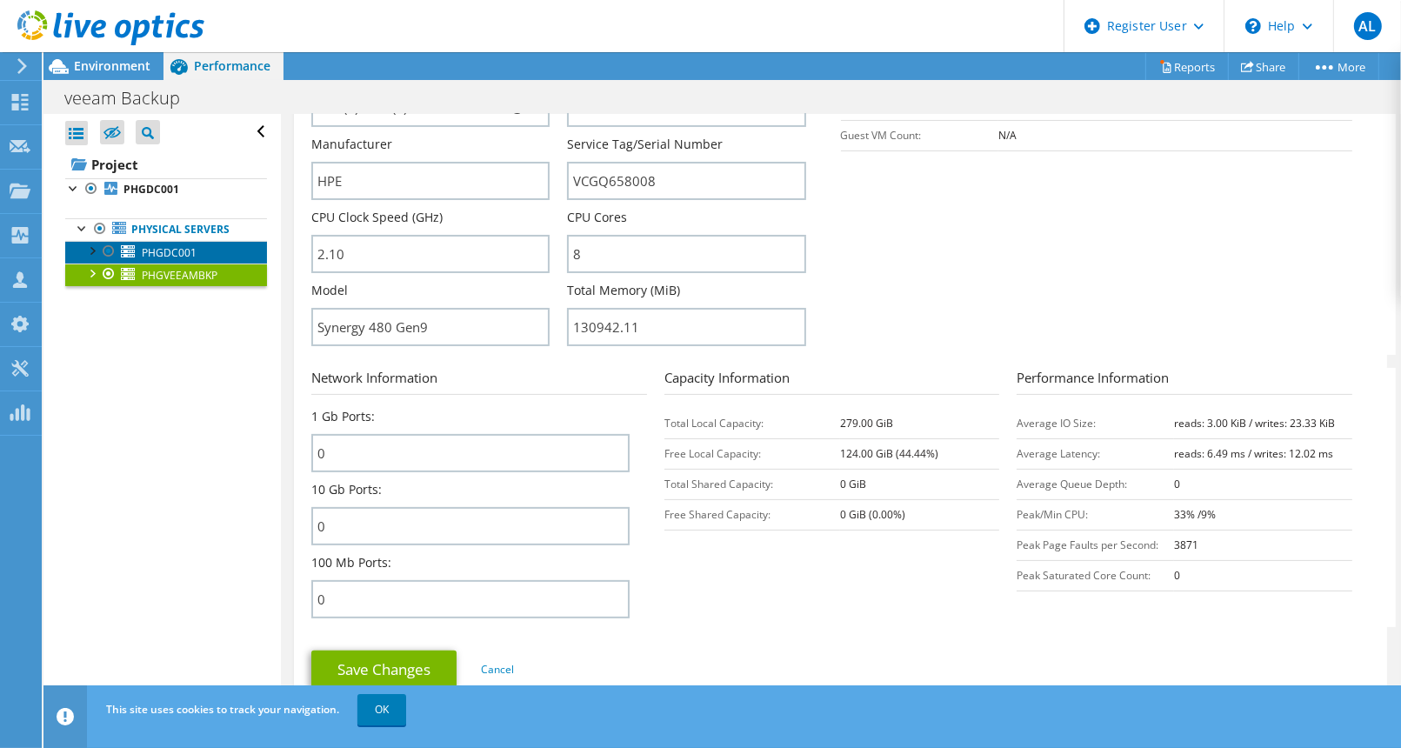
click at [197, 255] on link "PHGDC001" at bounding box center [166, 252] width 202 height 23
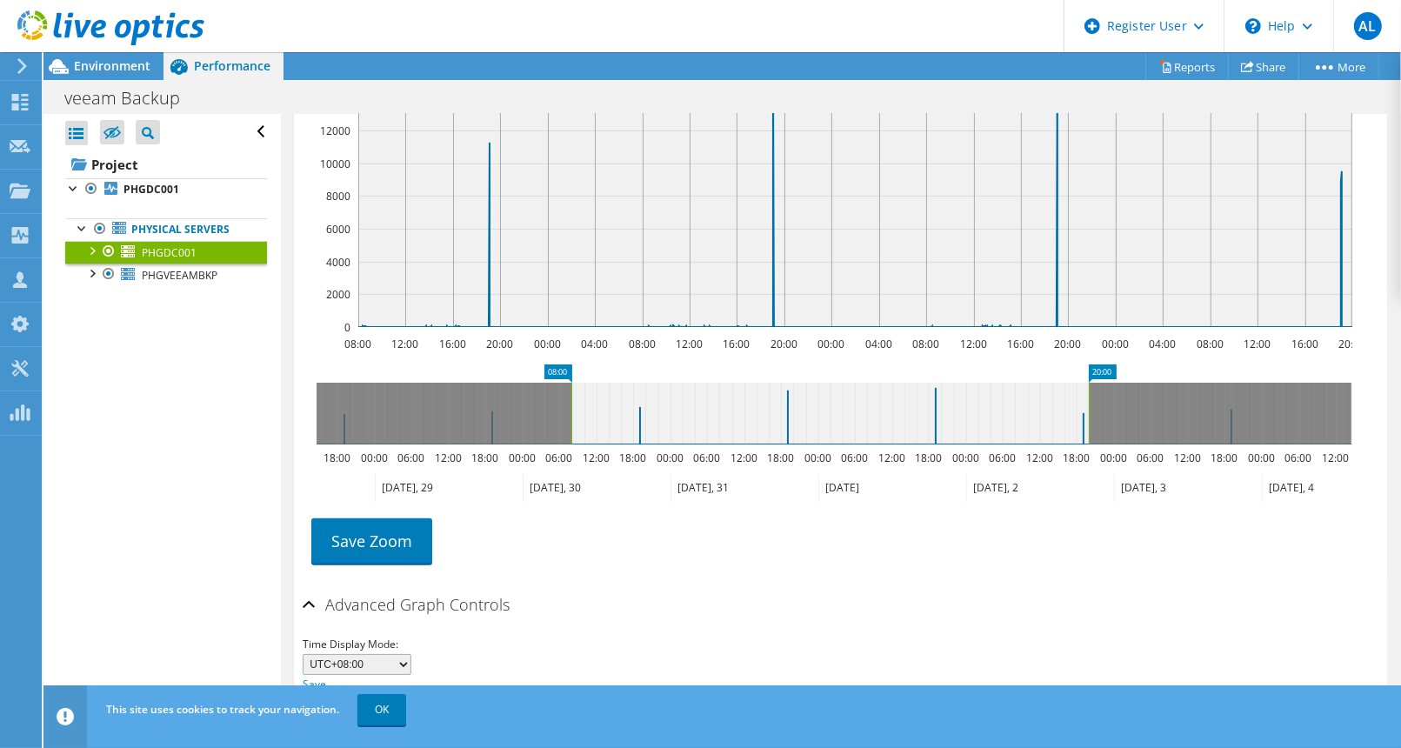
scroll to position [0, 0]
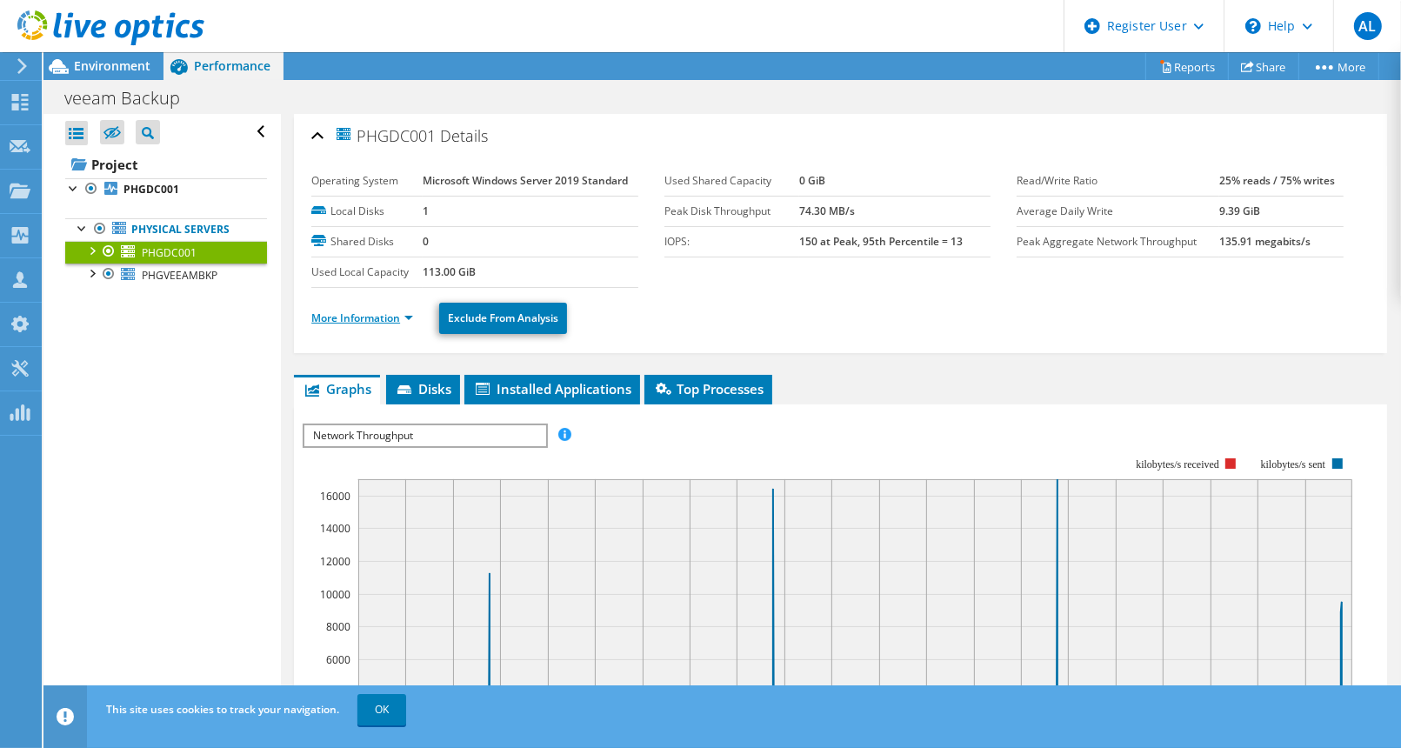
click at [363, 316] on link "More Information" at bounding box center [362, 318] width 102 height 15
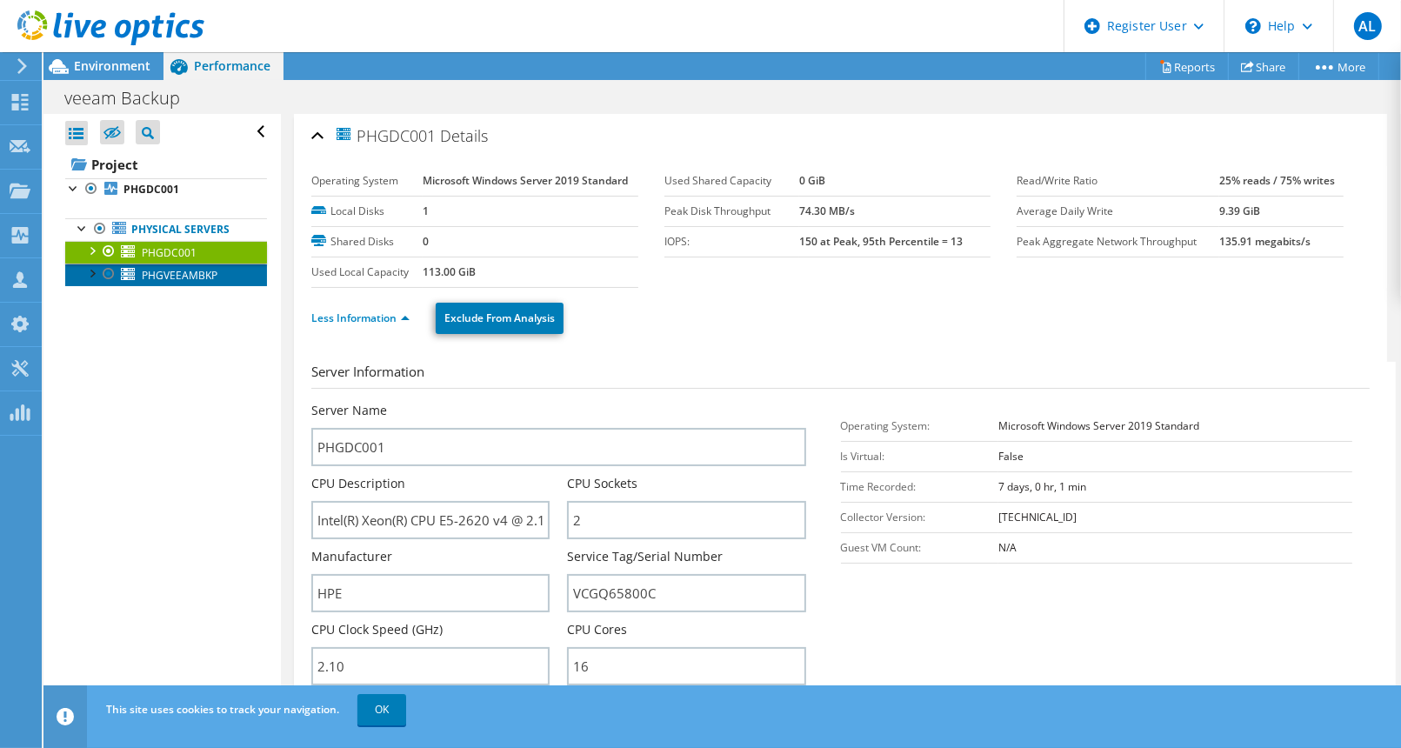
click at [178, 274] on span "PHGVEEAMBKP" at bounding box center [180, 275] width 76 height 15
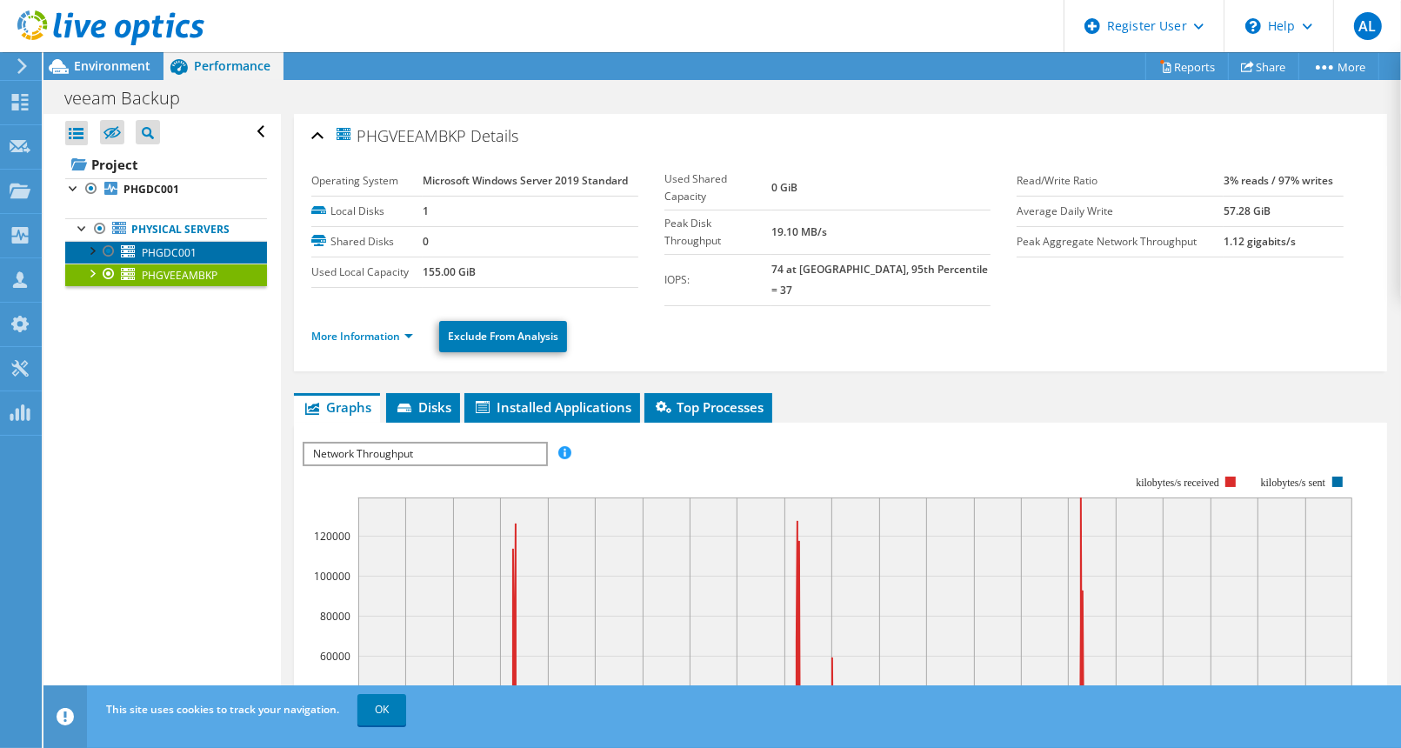
click at [167, 250] on span "PHGDC001" at bounding box center [169, 252] width 55 height 15
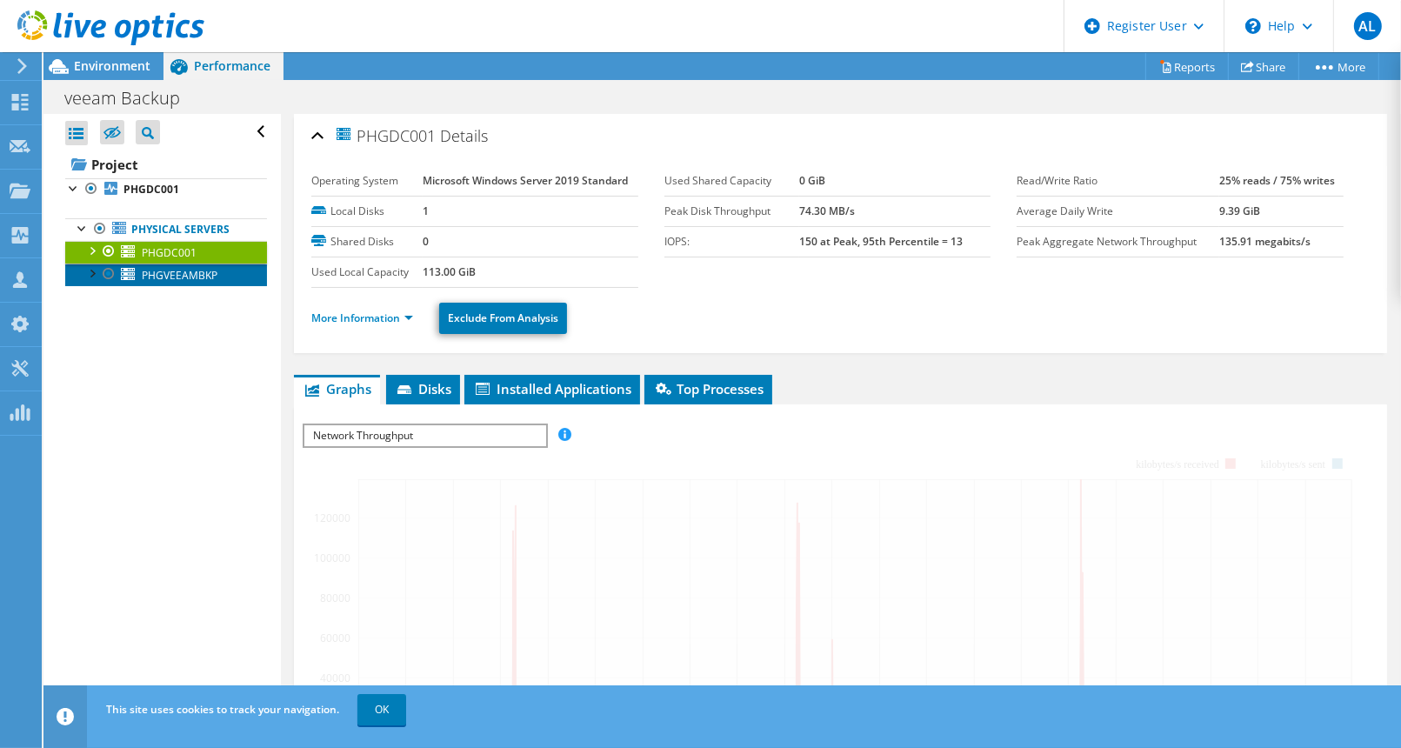
click at [167, 270] on span "PHGVEEAMBKP" at bounding box center [180, 275] width 76 height 15
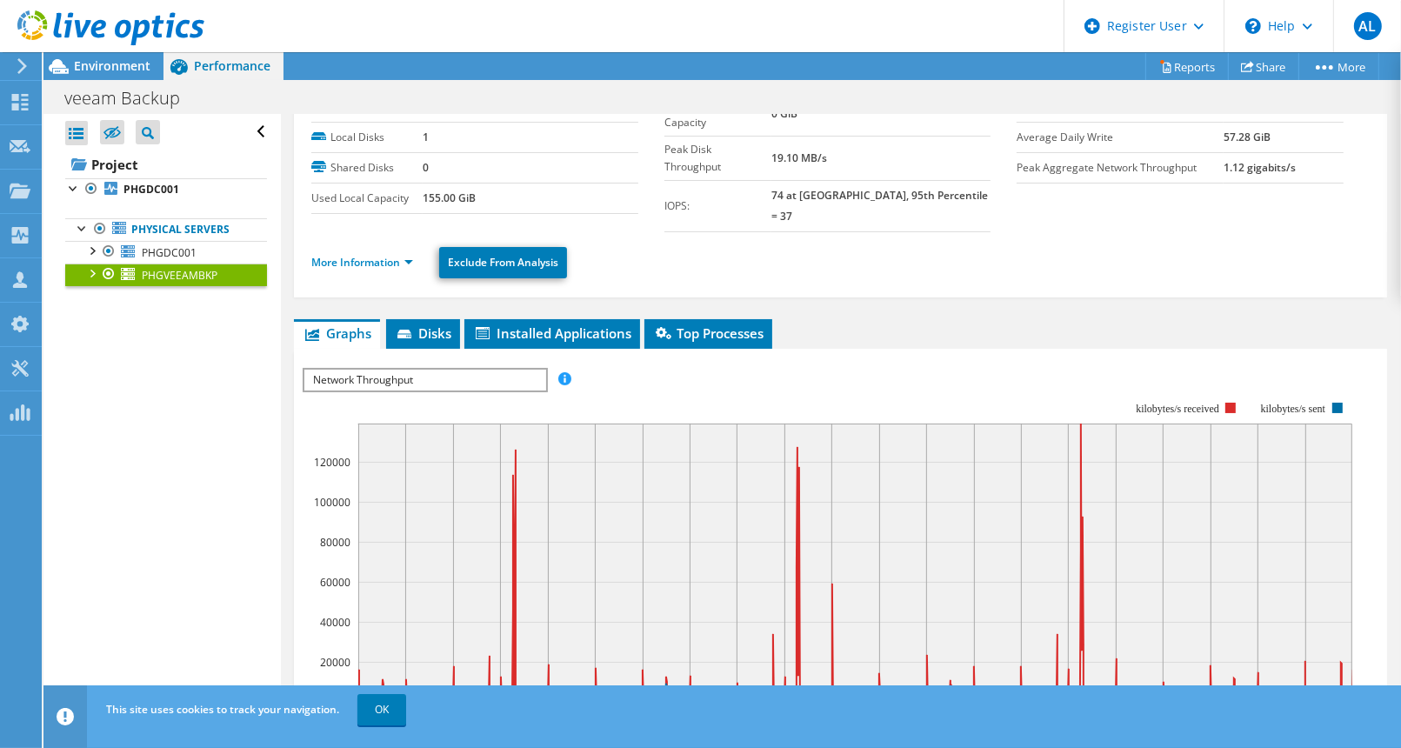
scroll to position [74, 0]
click at [463, 370] on span "Network Throughput" at bounding box center [424, 380] width 241 height 21
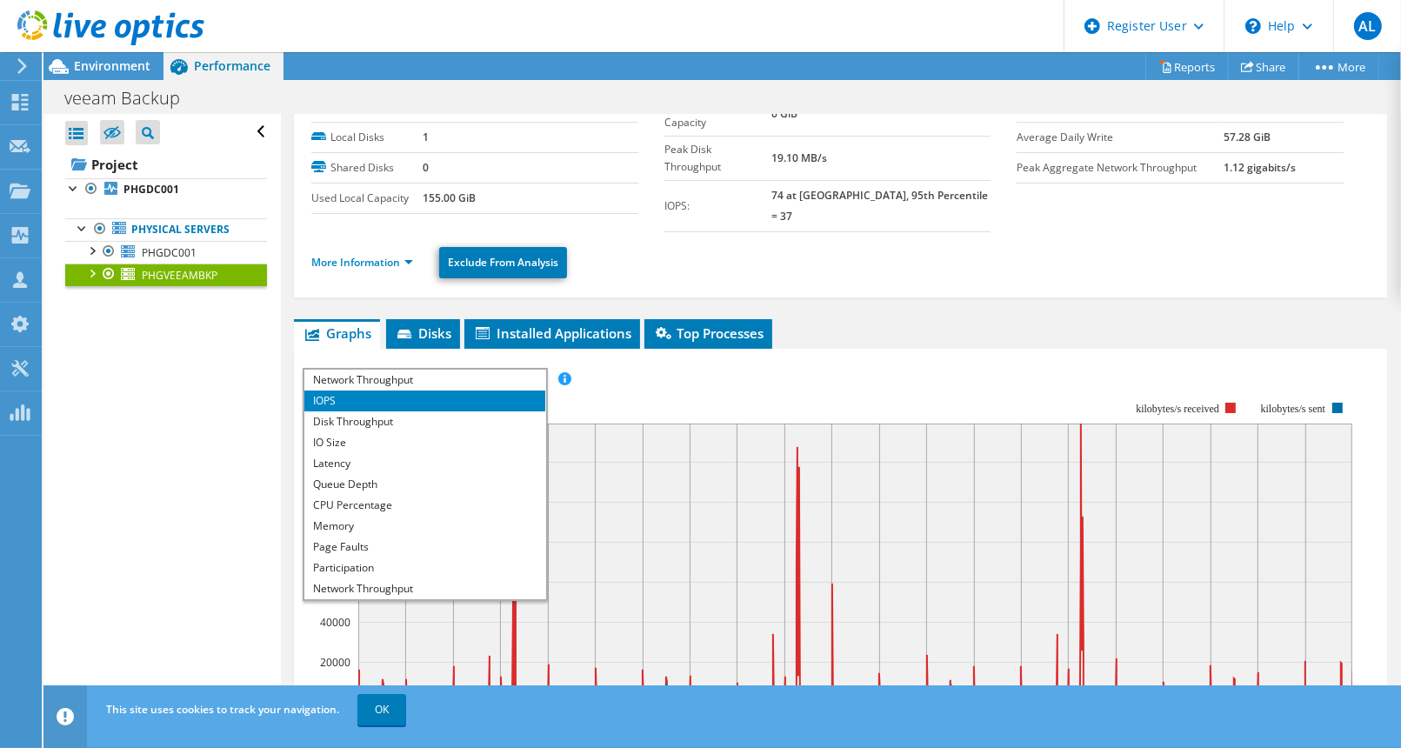
click at [738, 378] on rect at bounding box center [828, 552] width 1050 height 348
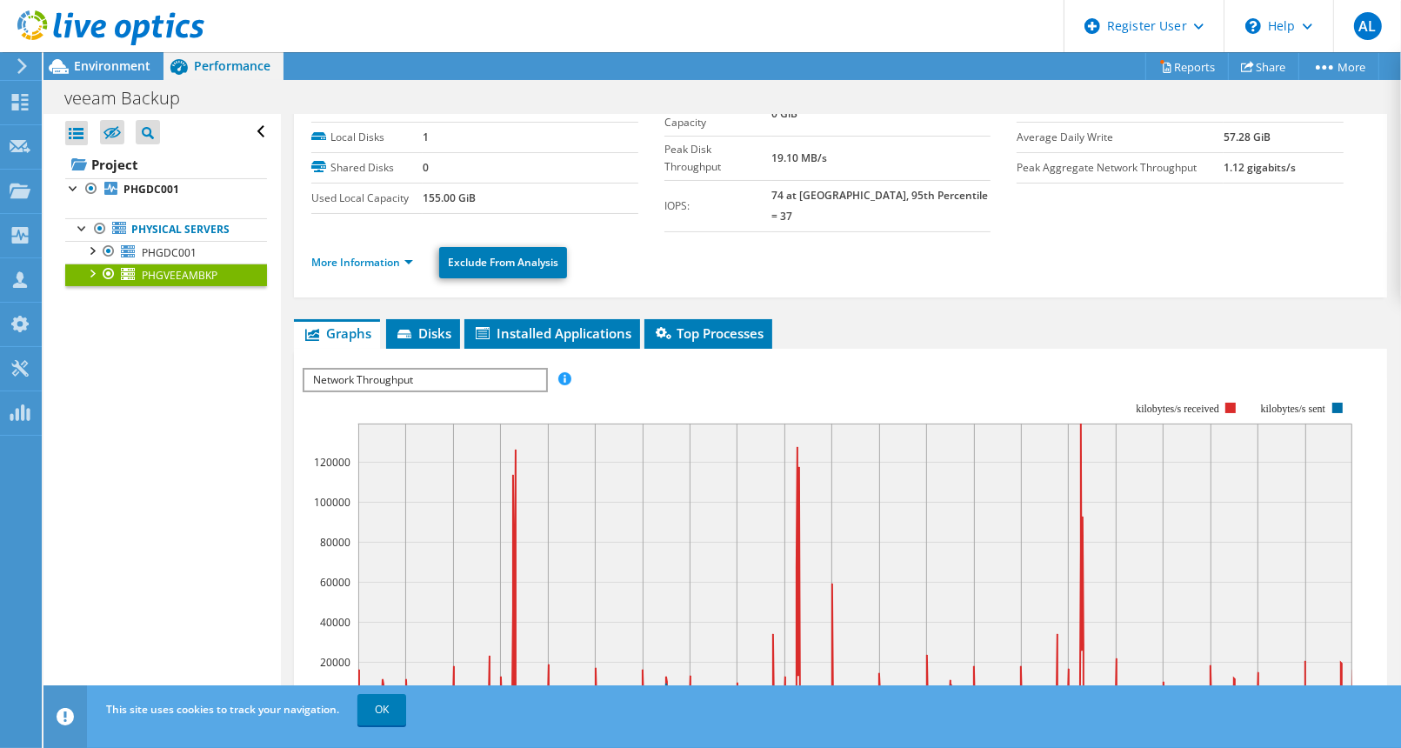
click at [404, 253] on li "More Information" at bounding box center [367, 262] width 112 height 19
click at [408, 255] on link "More Information" at bounding box center [362, 262] width 102 height 15
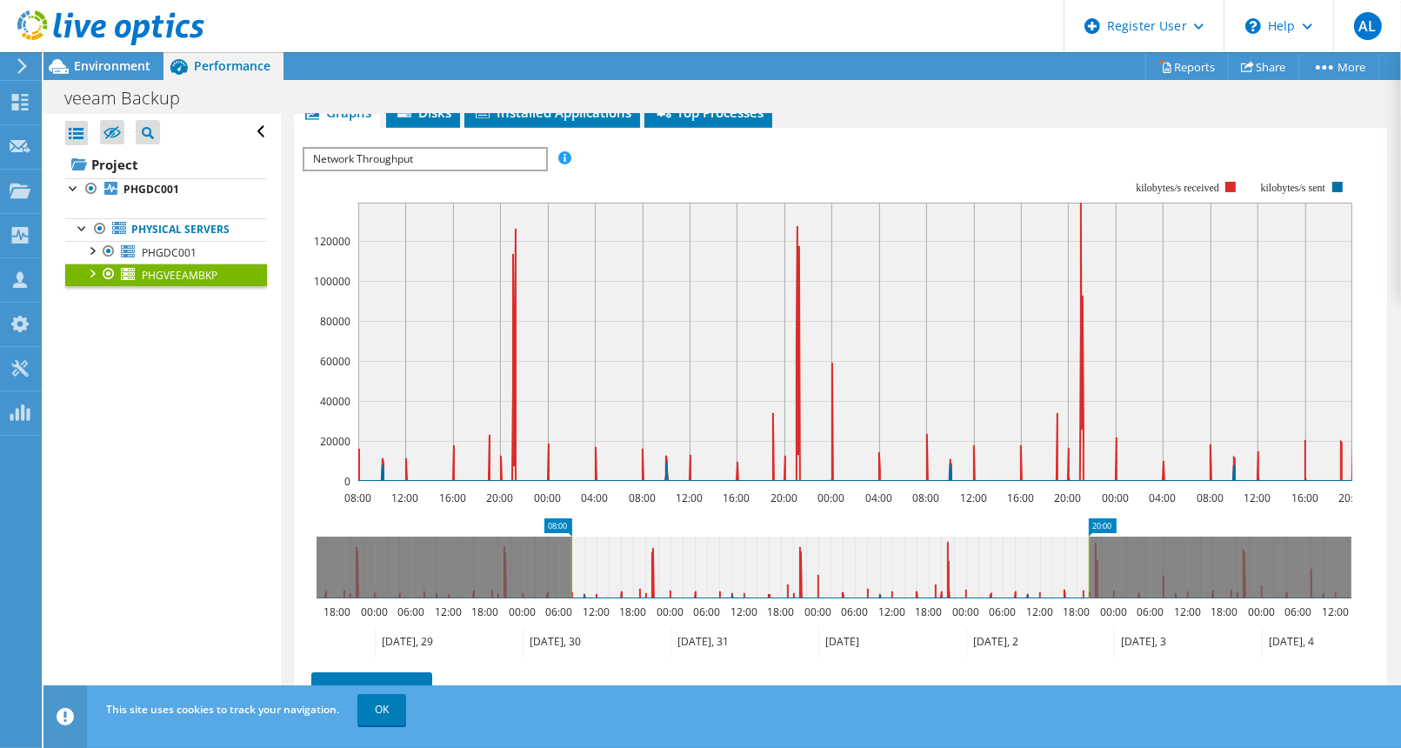
scroll to position [1125, 0]
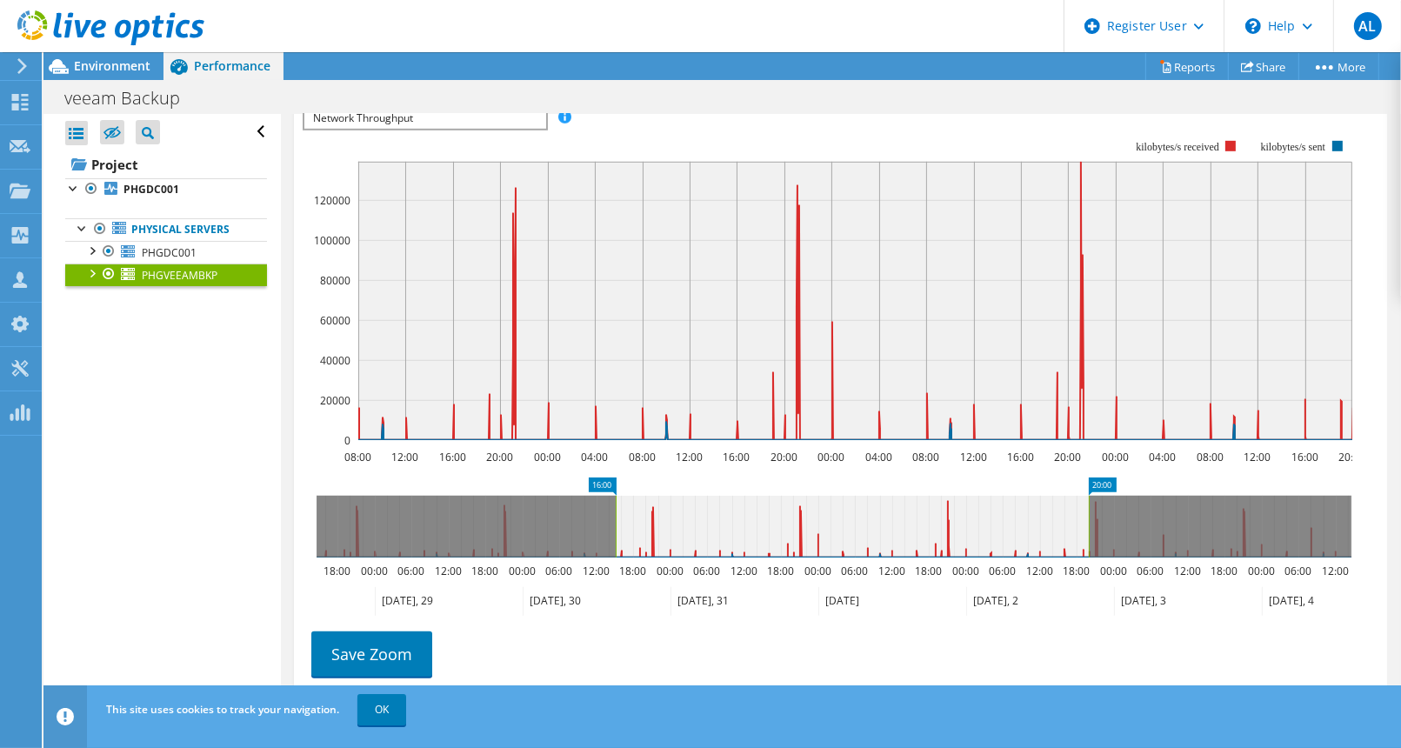
drag, startPoint x: 569, startPoint y: 520, endPoint x: 613, endPoint y: 531, distance: 45.8
click at [613, 531] on rect at bounding box center [615, 527] width 7 height 62
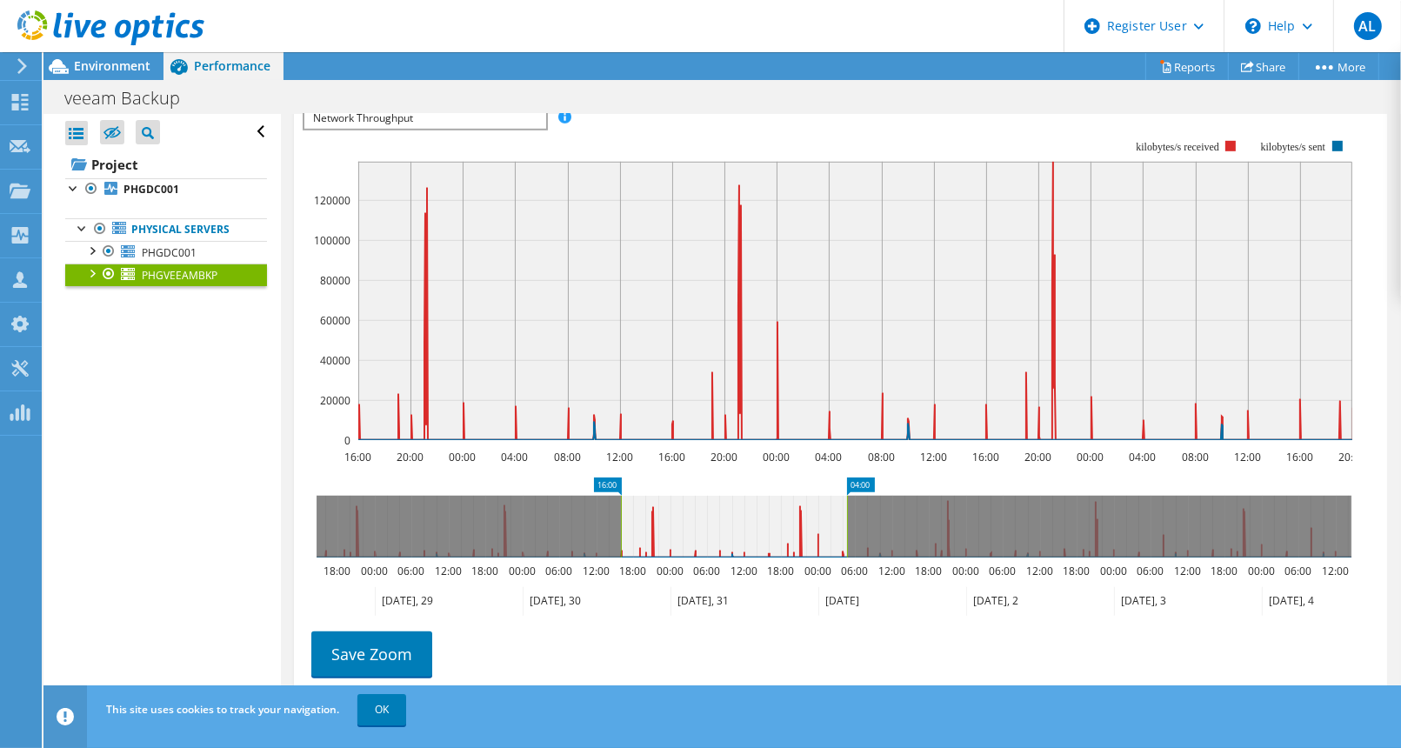
drag, startPoint x: 1089, startPoint y: 508, endPoint x: 847, endPoint y: 511, distance: 241.8
click at [847, 511] on rect at bounding box center [847, 527] width 7 height 62
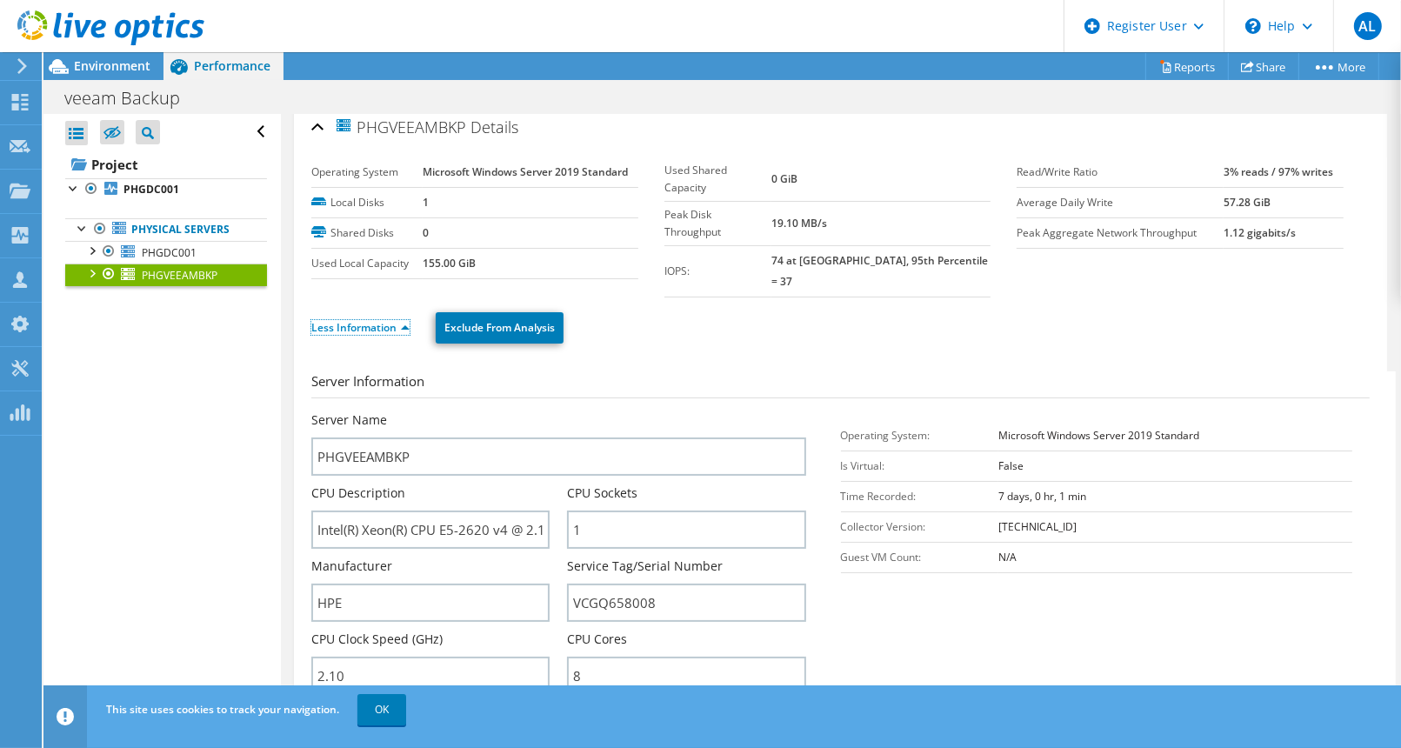
scroll to position [0, 0]
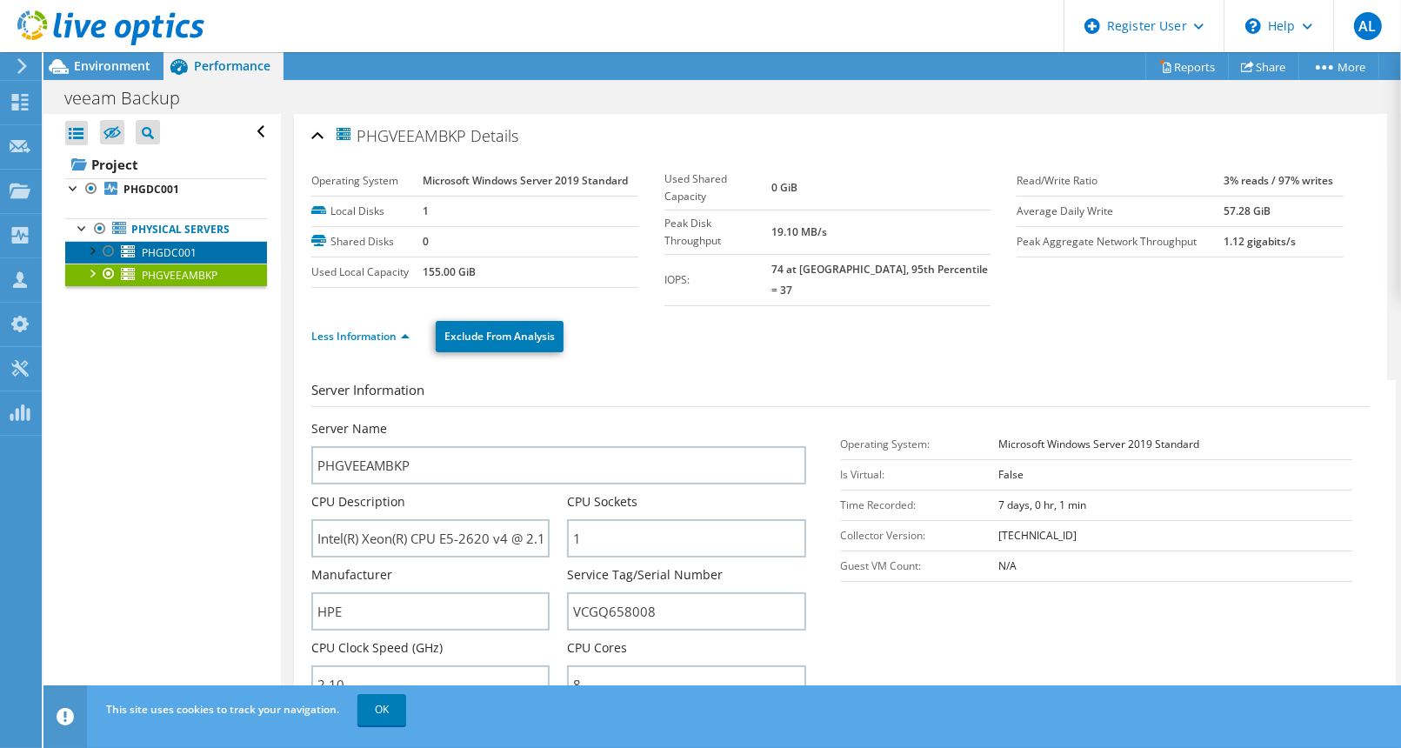
click at [140, 252] on link "PHGDC001" at bounding box center [166, 252] width 202 height 23
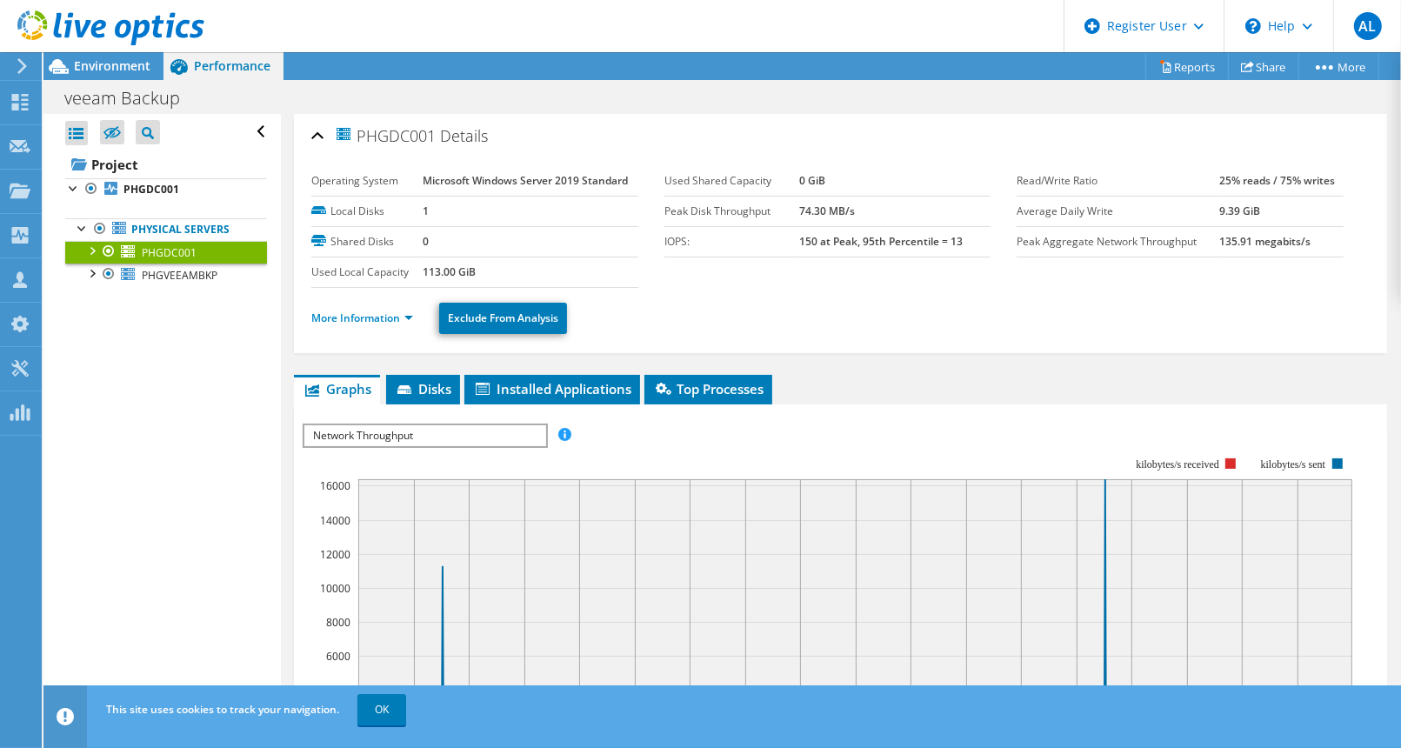
scroll to position [248, 0]
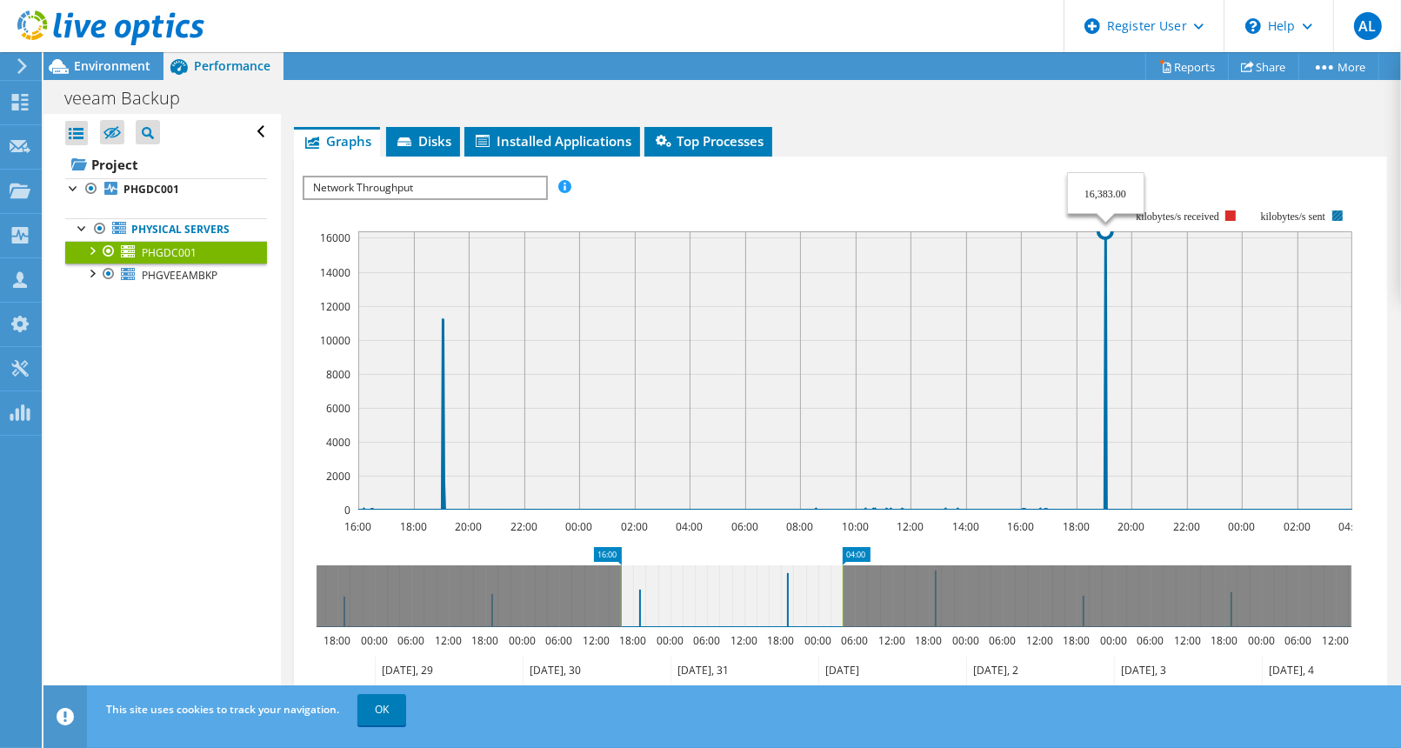
click at [1106, 465] on icon at bounding box center [1312, 365] width 4638 height 289
click at [423, 145] on span "Disks" at bounding box center [423, 140] width 57 height 17
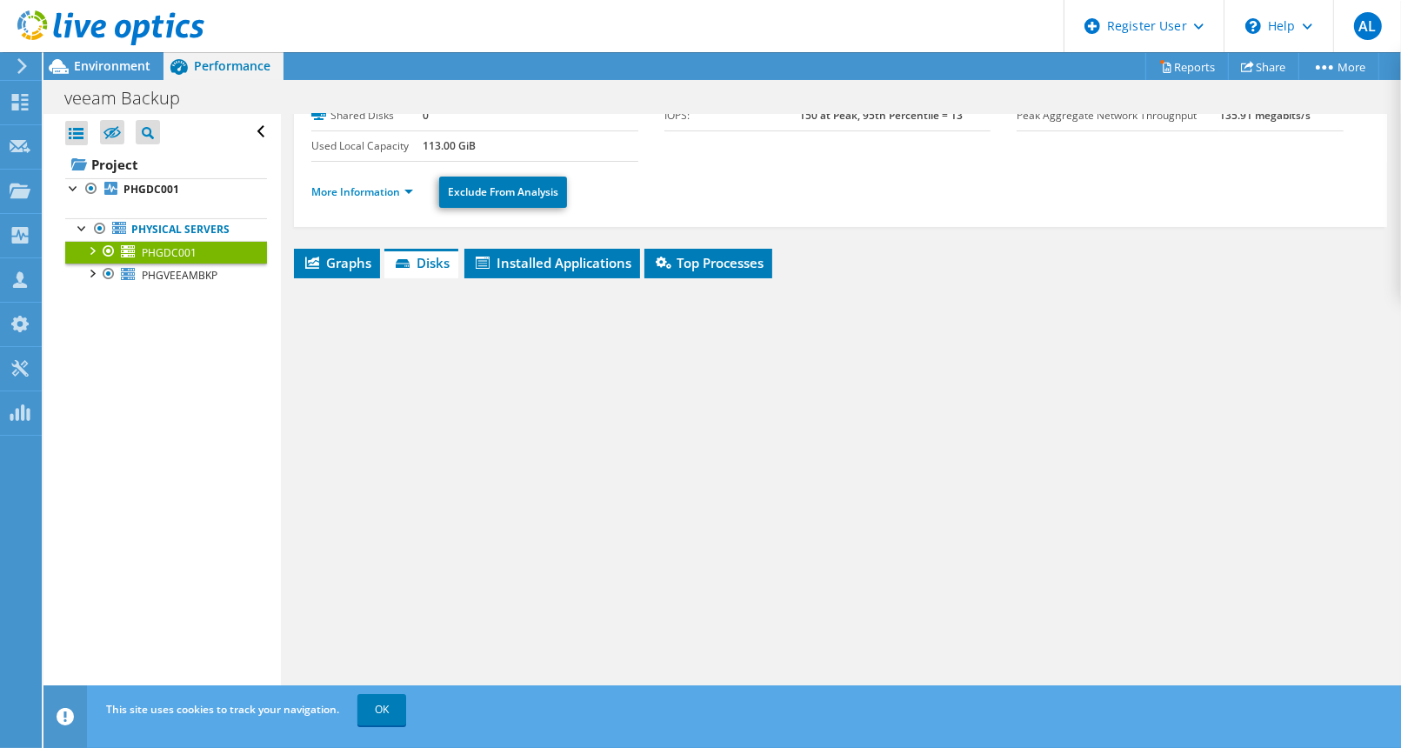
scroll to position [124, 0]
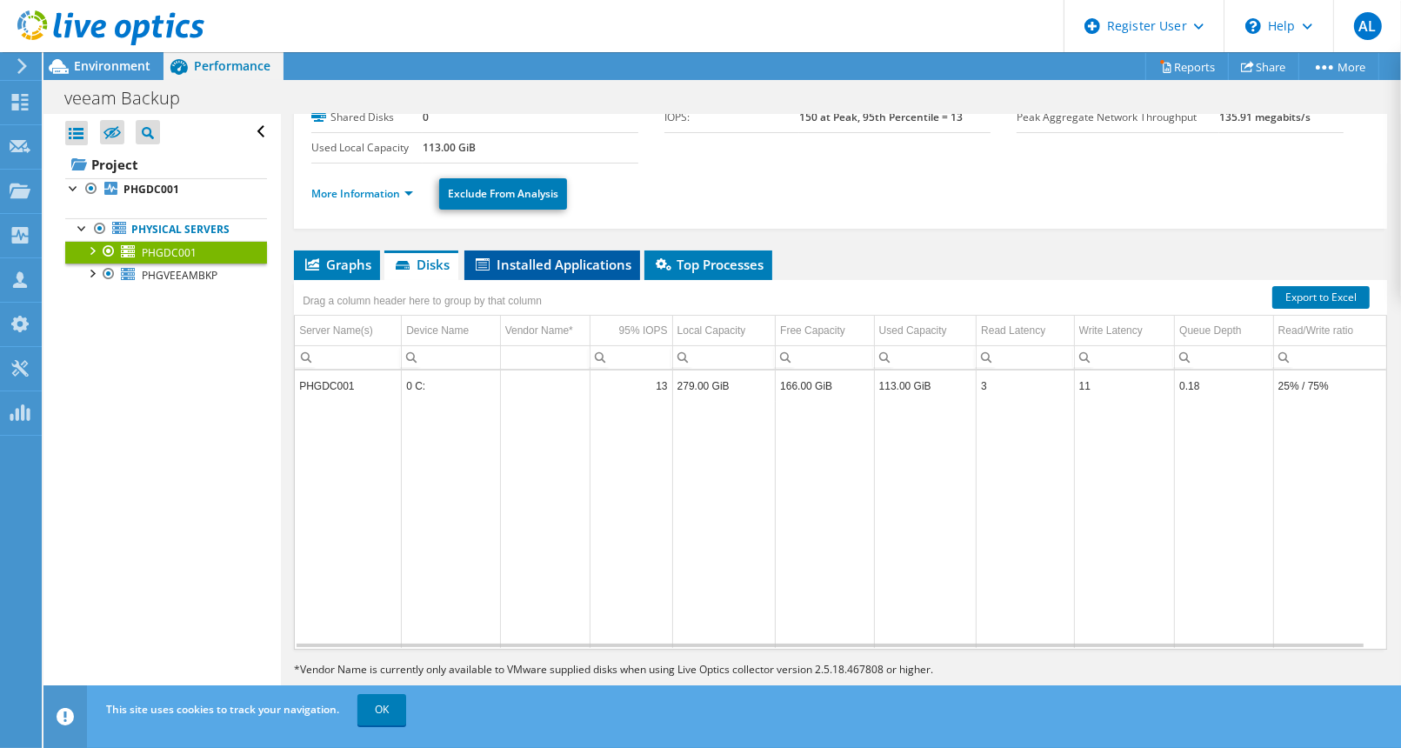
click at [580, 256] on span "Installed Applications" at bounding box center [552, 264] width 158 height 17
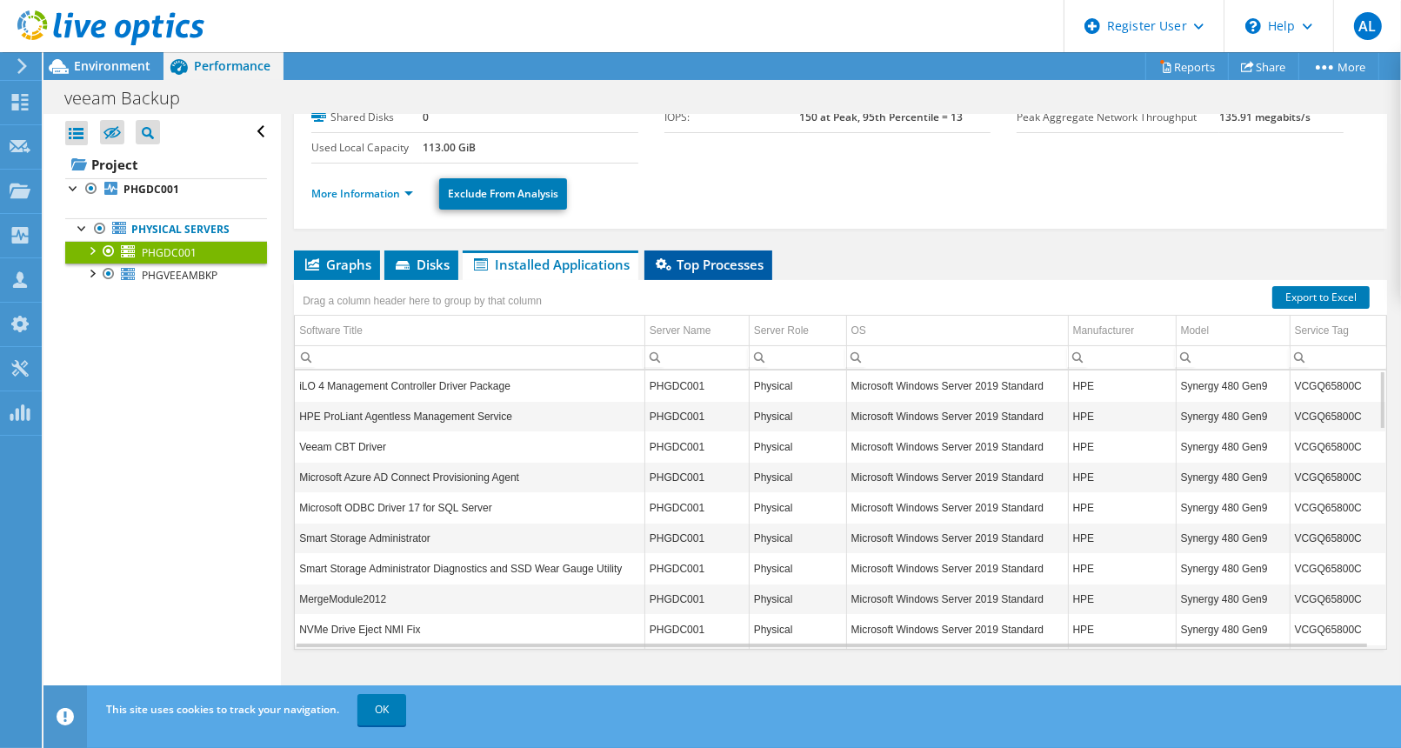
click at [687, 259] on span "Top Processes" at bounding box center [708, 264] width 110 height 17
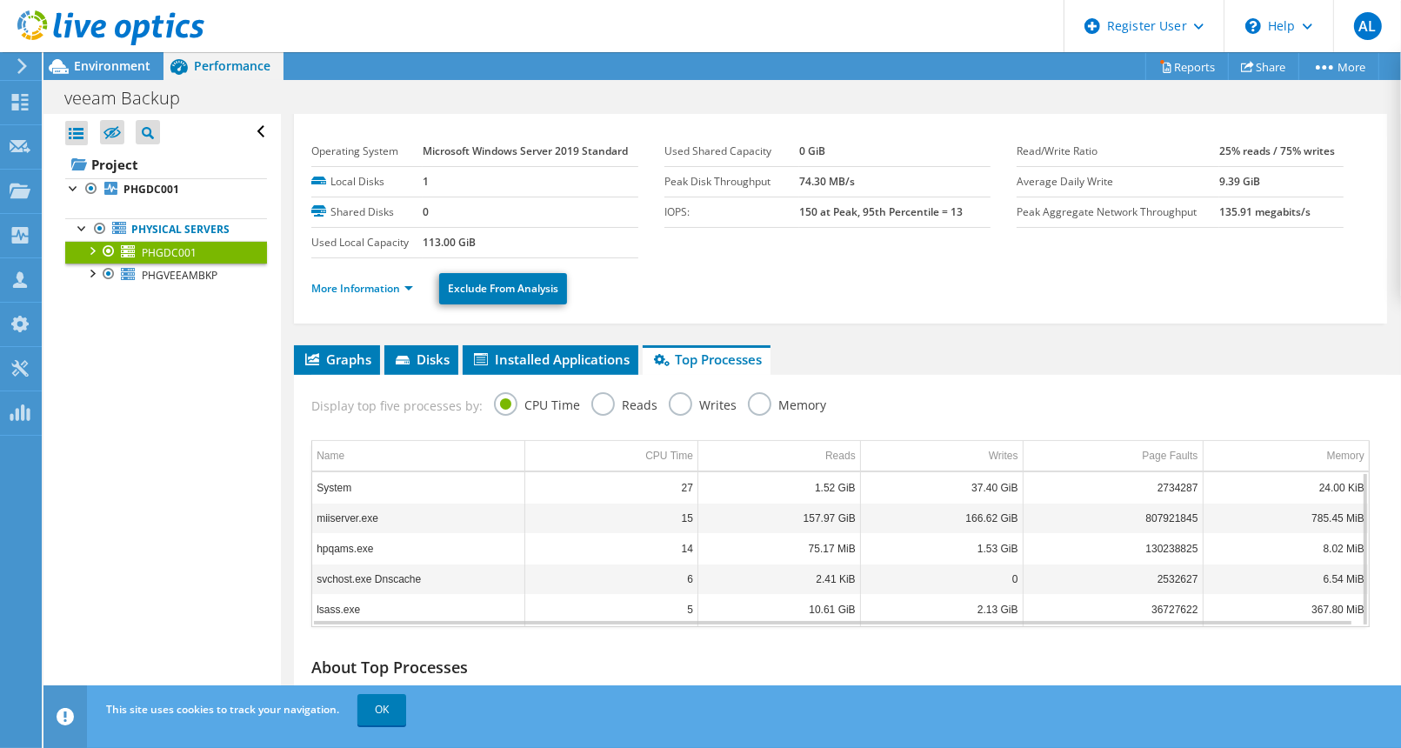
scroll to position [29, 0]
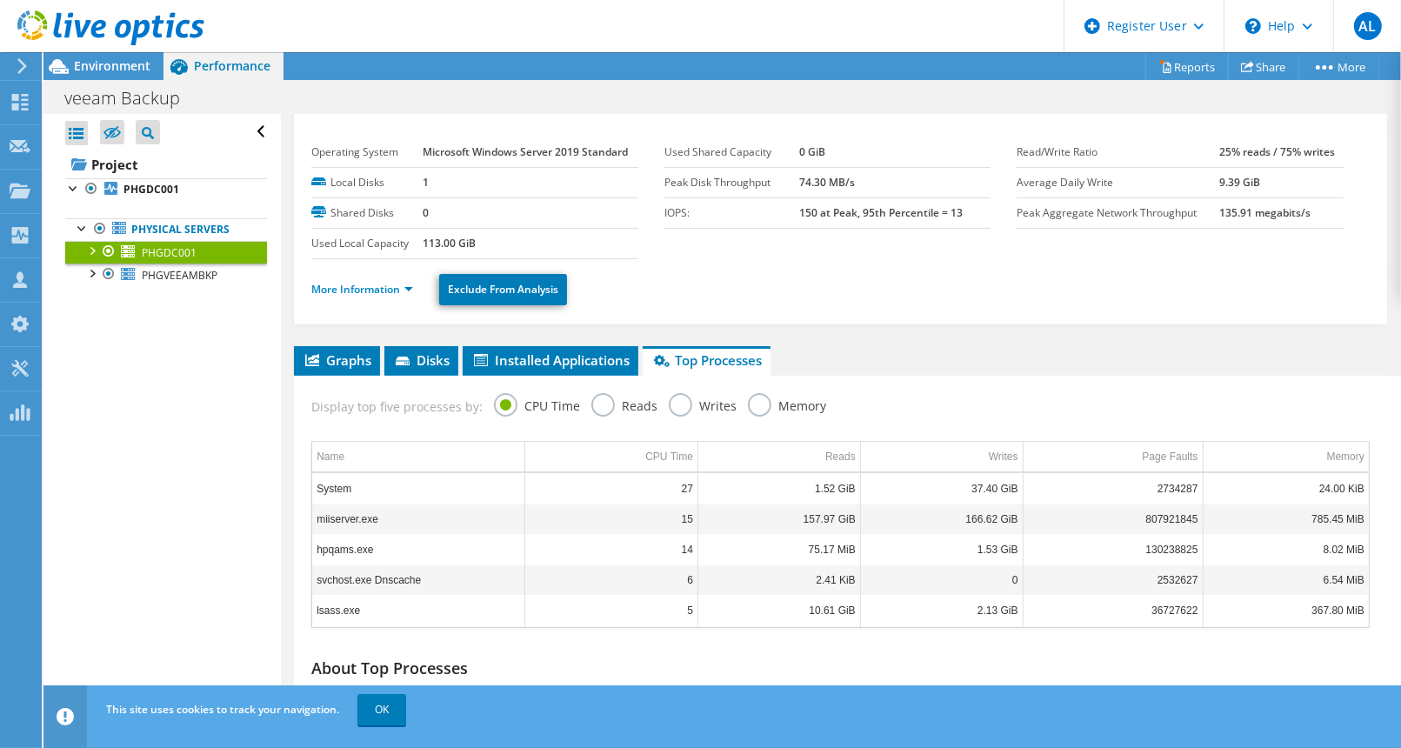
click at [608, 401] on label "Reads" at bounding box center [624, 404] width 66 height 22
click at [0, 0] on input "Reads" at bounding box center [0, 0] width 0 height 0
click at [693, 406] on label "Writes" at bounding box center [703, 404] width 68 height 22
click at [0, 0] on input "Writes" at bounding box center [0, 0] width 0 height 0
click at [772, 410] on label "Memory" at bounding box center [787, 404] width 78 height 22
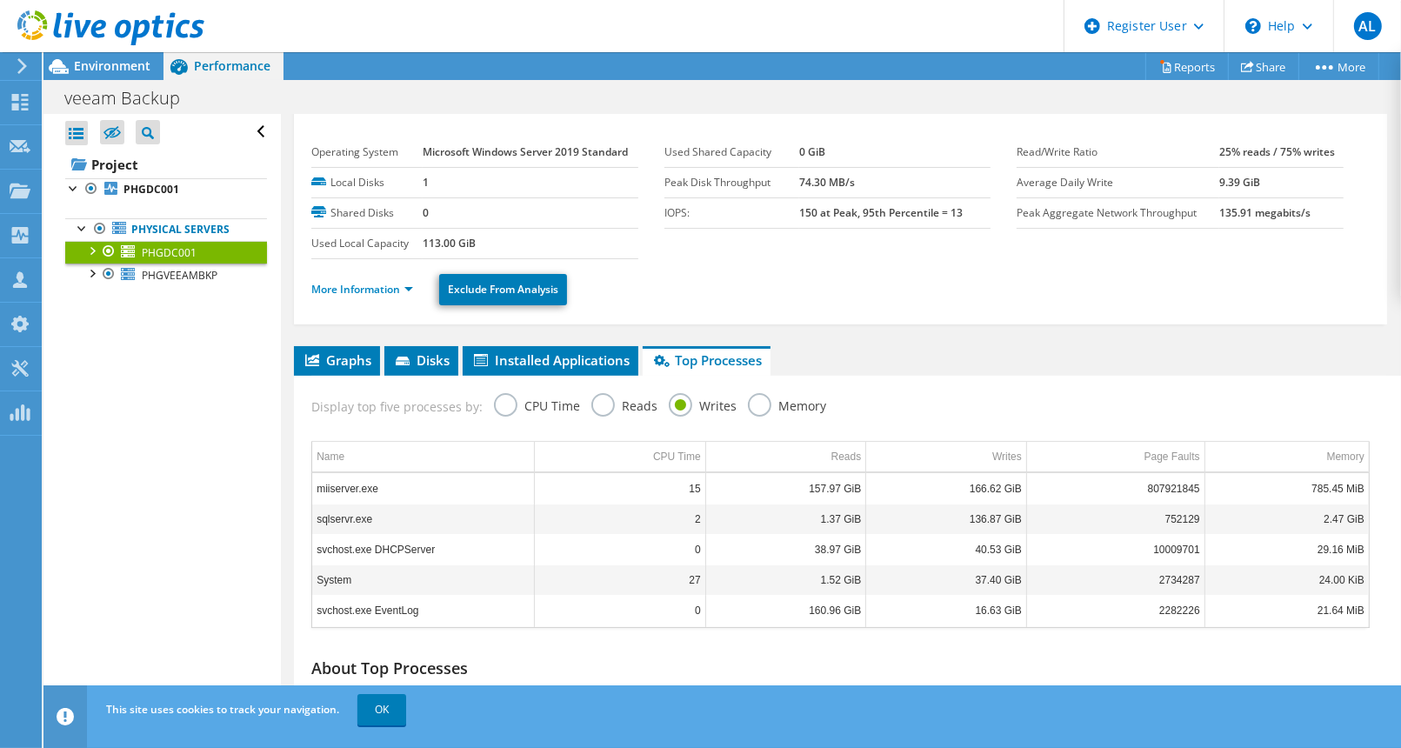
click at [0, 0] on input "Memory" at bounding box center [0, 0] width 0 height 0
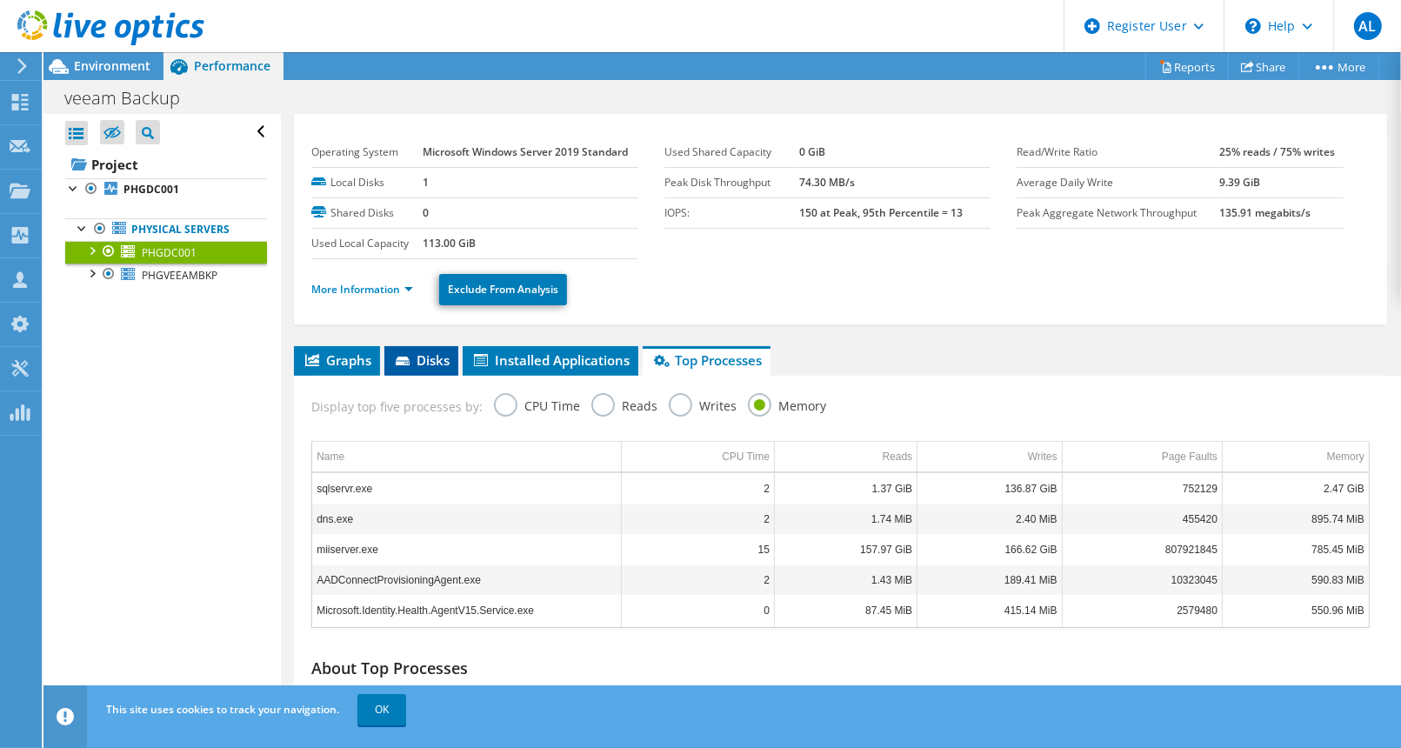
click at [438, 351] on span "Disks" at bounding box center [421, 359] width 57 height 17
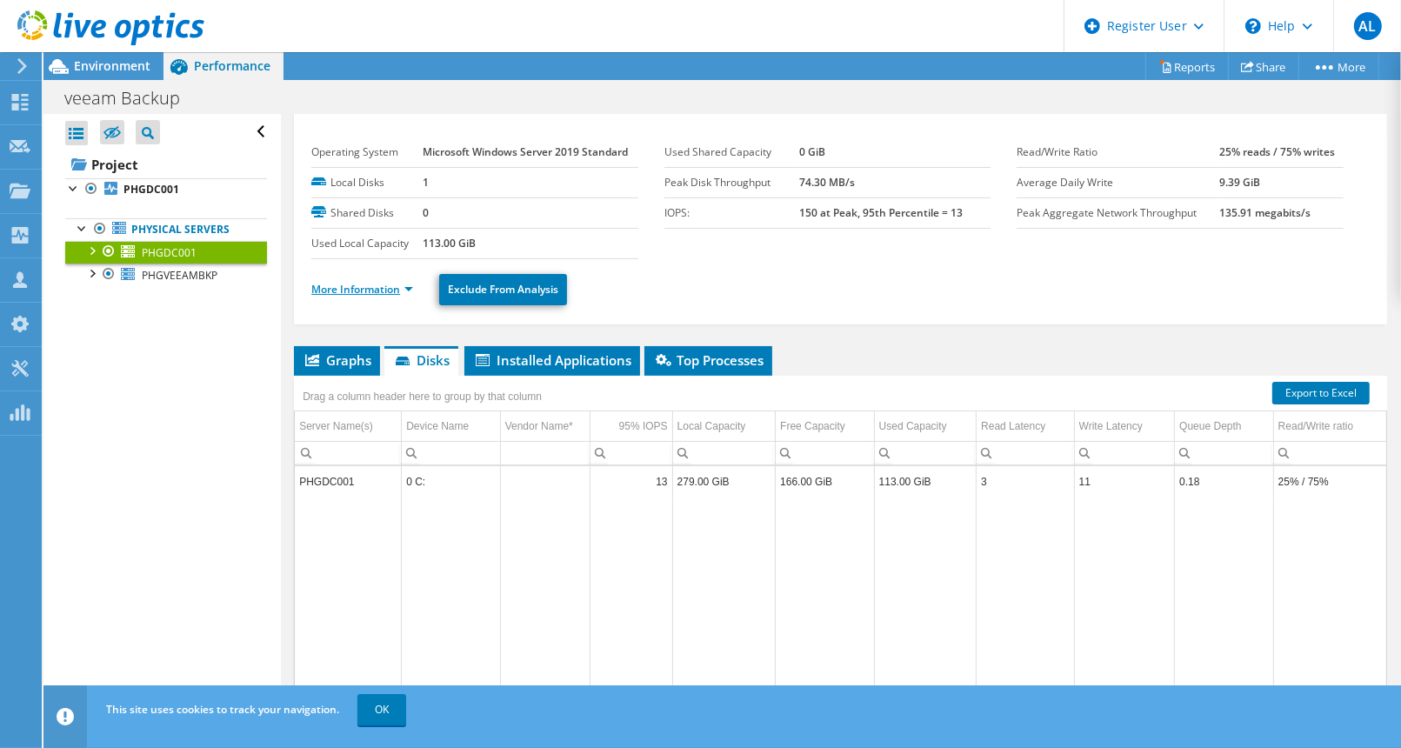
click at [377, 288] on link "More Information" at bounding box center [362, 289] width 102 height 15
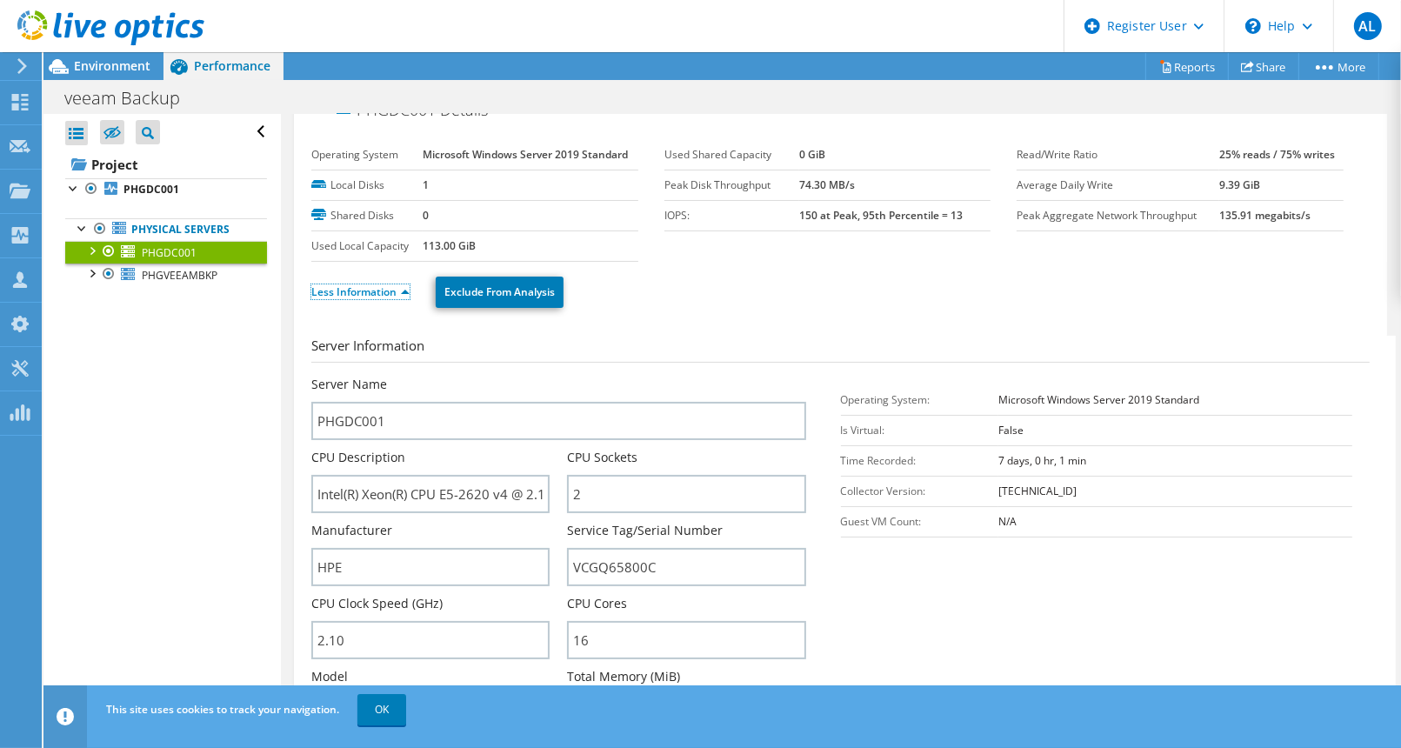
scroll to position [0, 0]
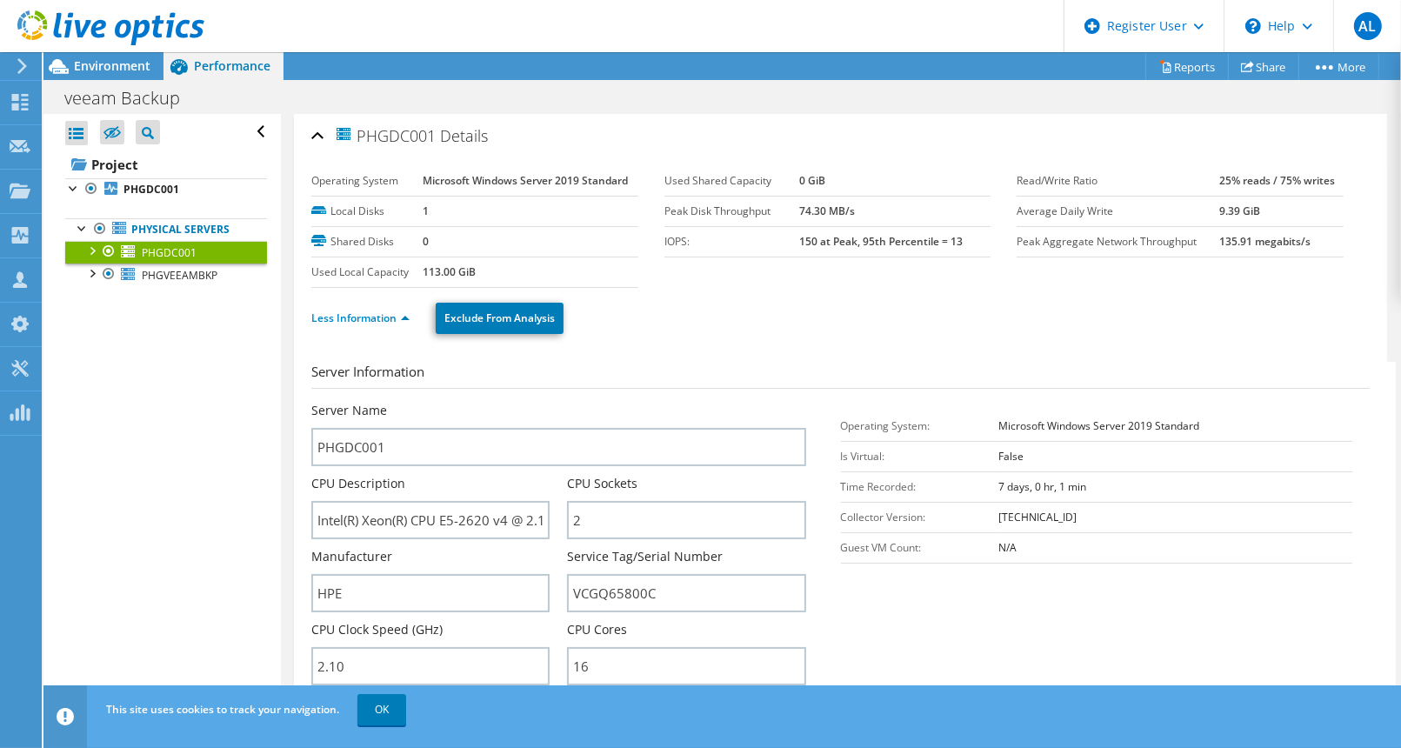
click at [138, 287] on ul "Physical Servers PHGDC001 0 C:" at bounding box center [166, 253] width 202 height 104
click at [142, 279] on span "PHGVEEAMBKP" at bounding box center [180, 275] width 76 height 15
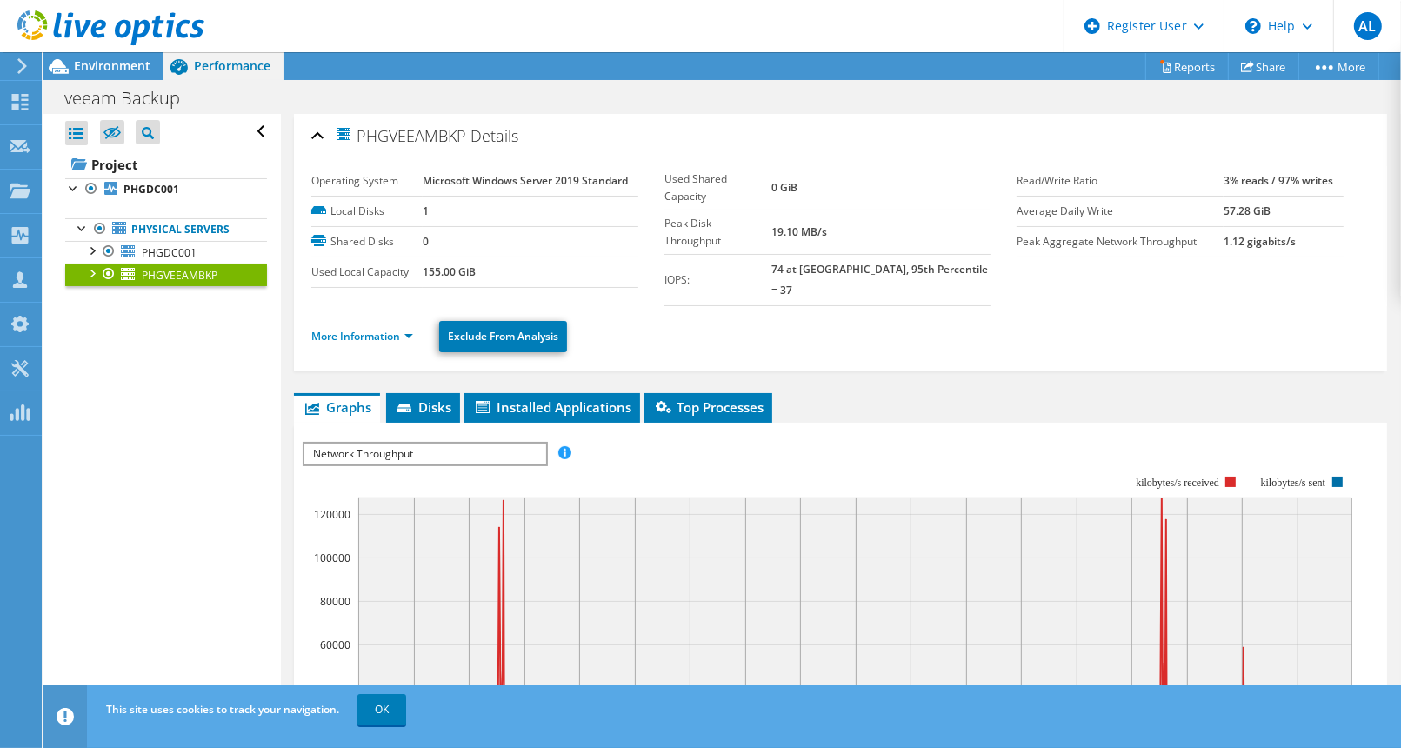
click at [30, 33] on icon at bounding box center [110, 28] width 187 height 36
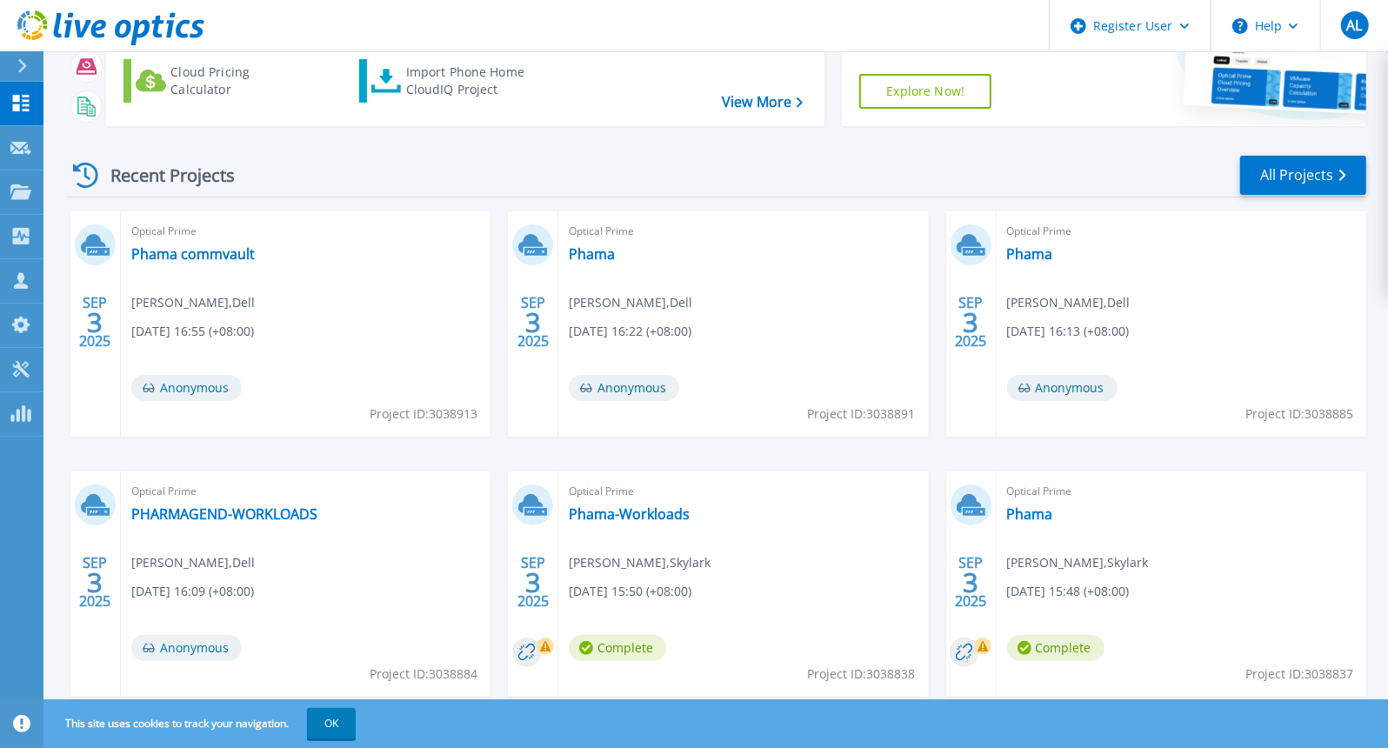
scroll to position [171, 0]
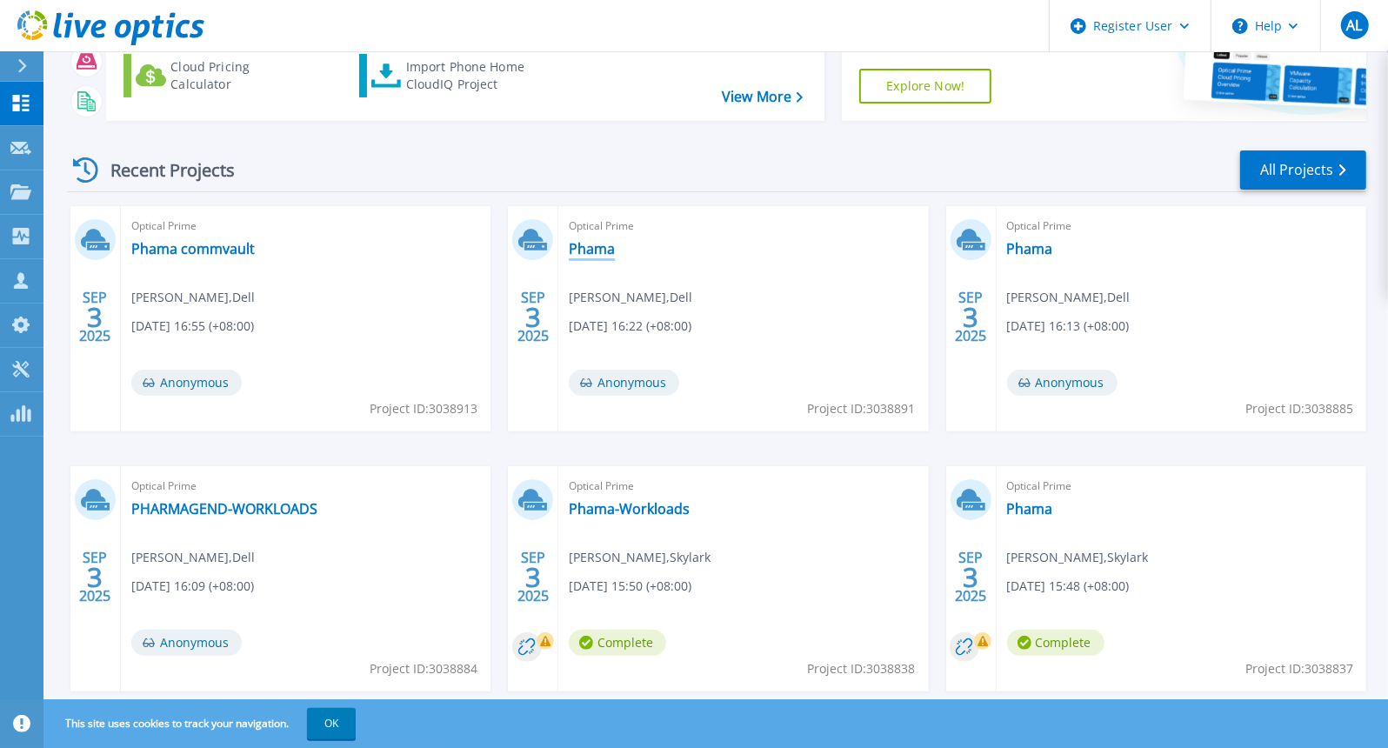
click at [599, 245] on link "Phama" at bounding box center [592, 248] width 46 height 17
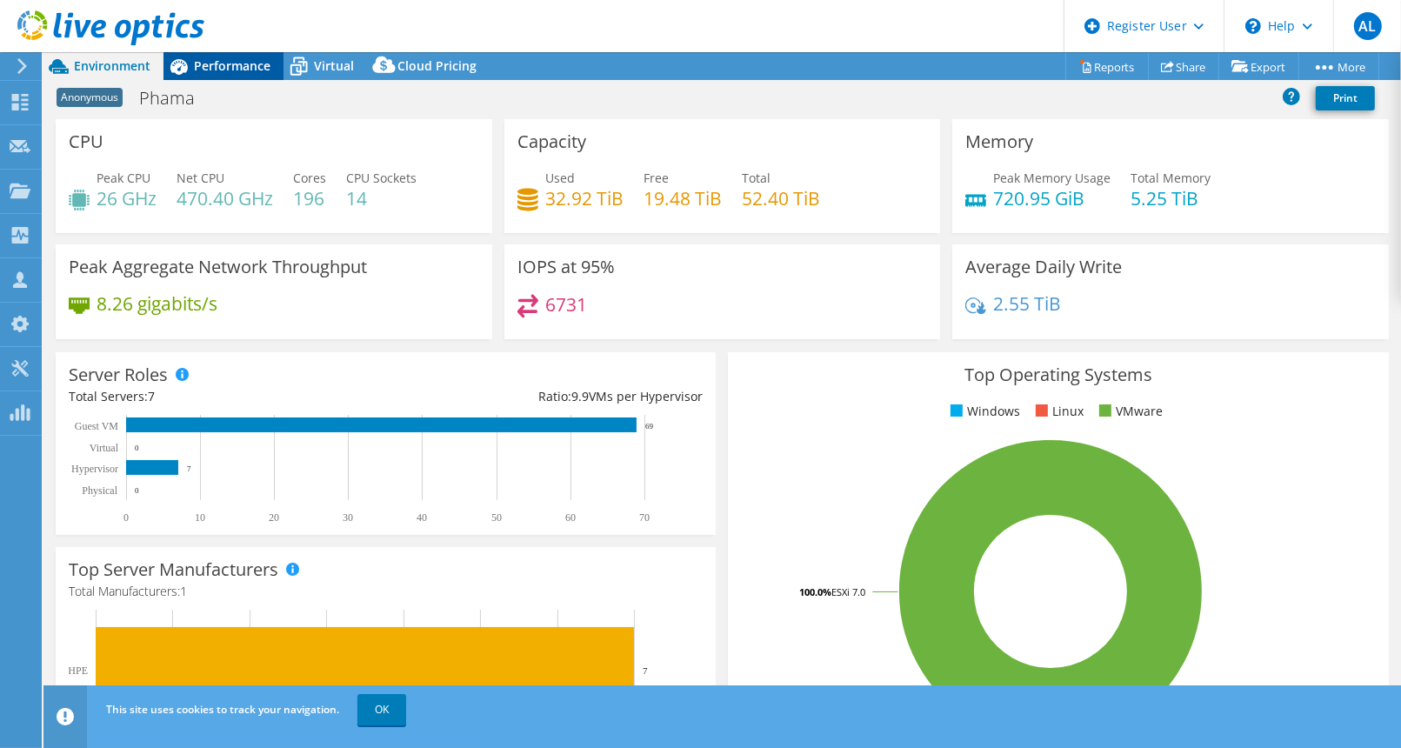
click at [228, 78] on div "Performance" at bounding box center [224, 66] width 120 height 28
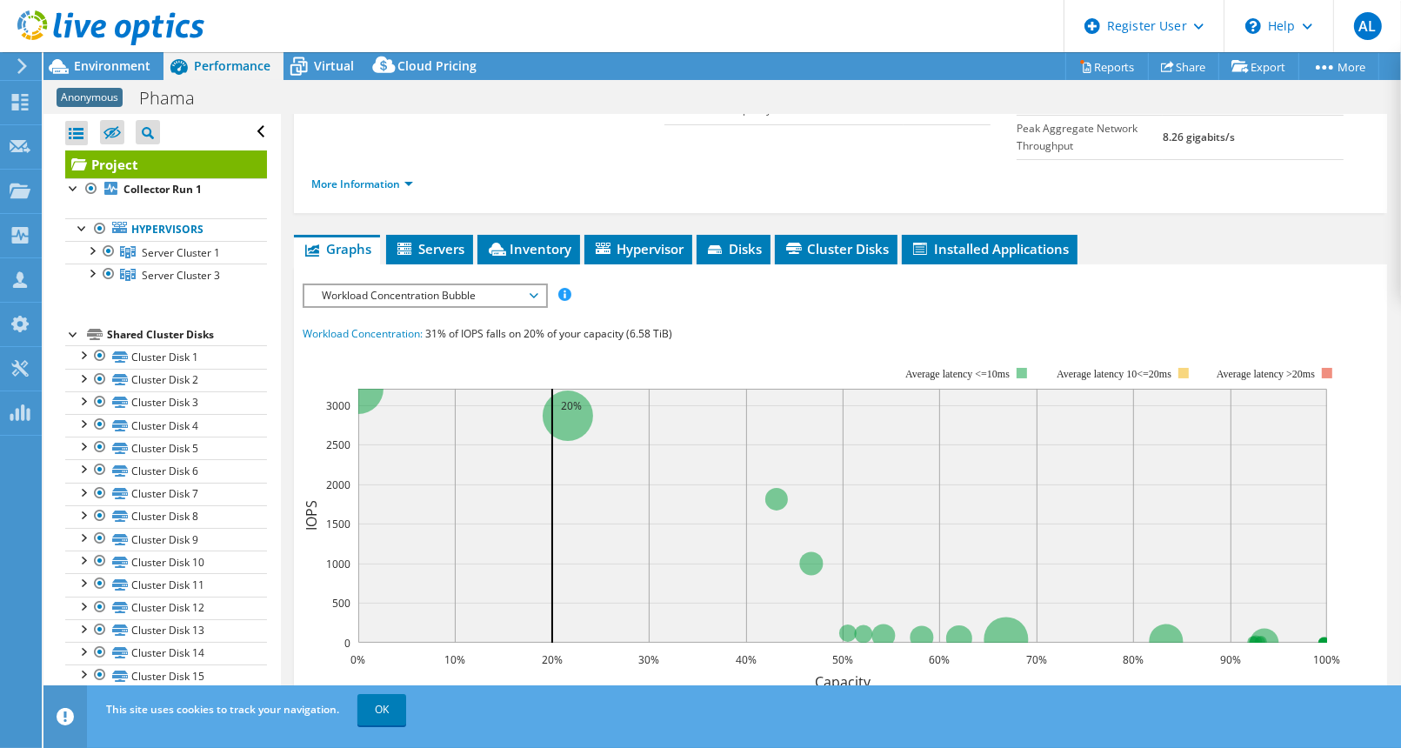
scroll to position [194, 0]
click at [489, 284] on span "Workload Concentration Bubble" at bounding box center [425, 294] width 224 height 21
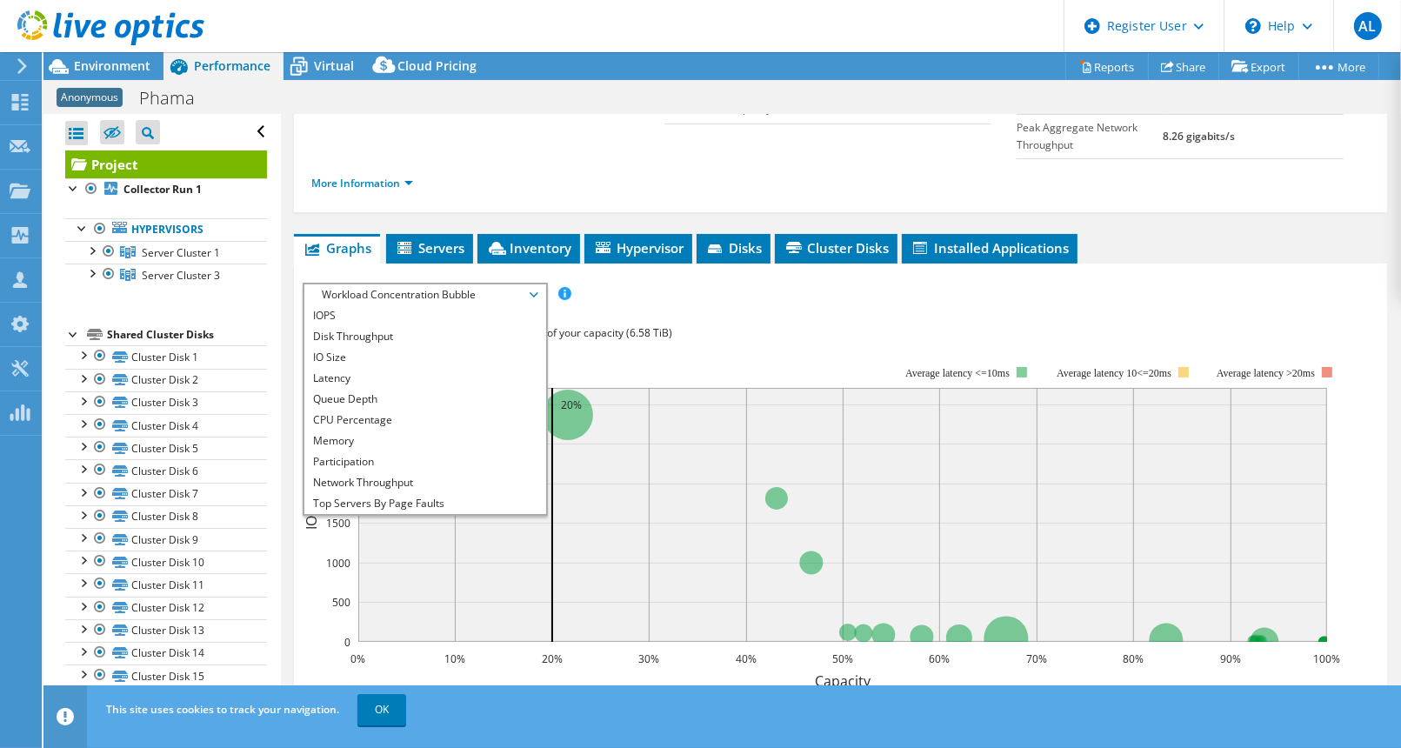
click at [735, 289] on div "IOPS Disk Throughput IO Size Latency Queue Depth CPU Percentage Memory Page Fau…" at bounding box center [841, 294] width 1076 height 23
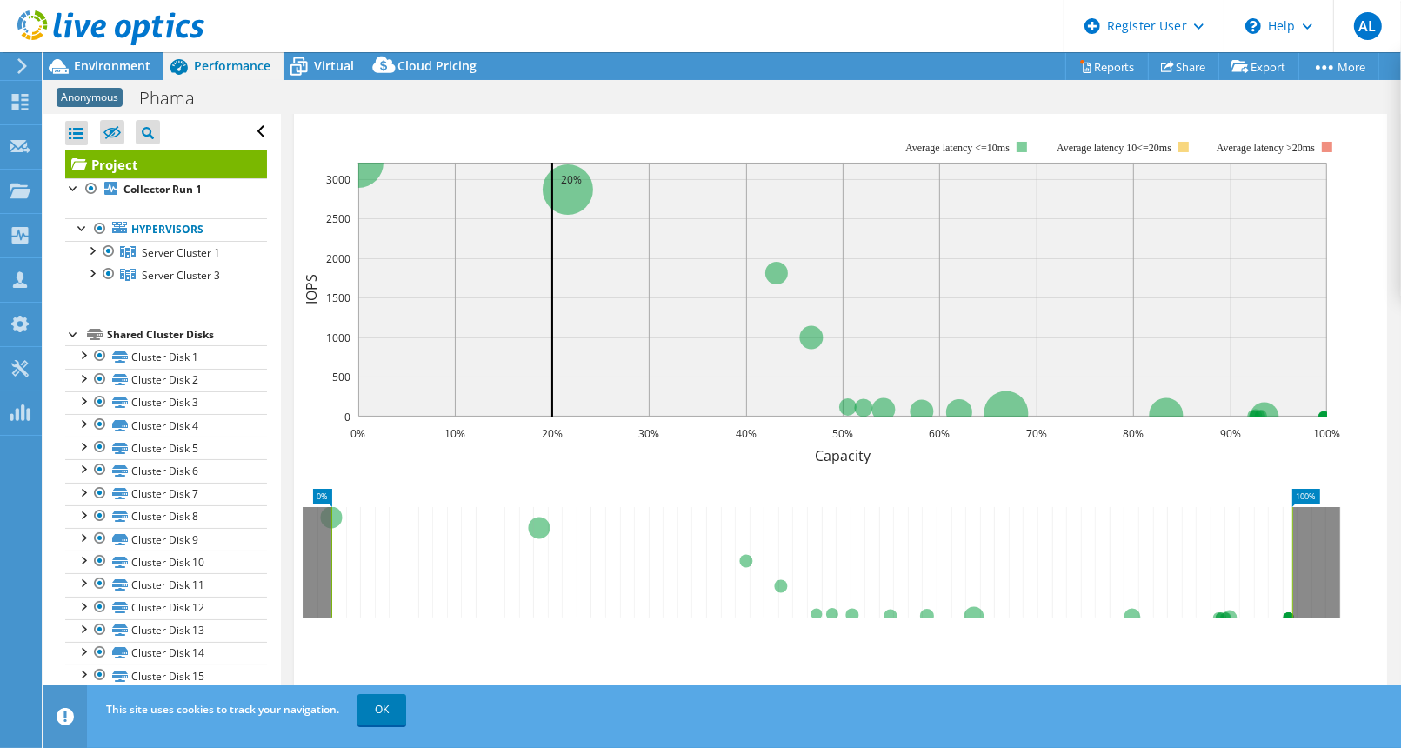
scroll to position [522, 0]
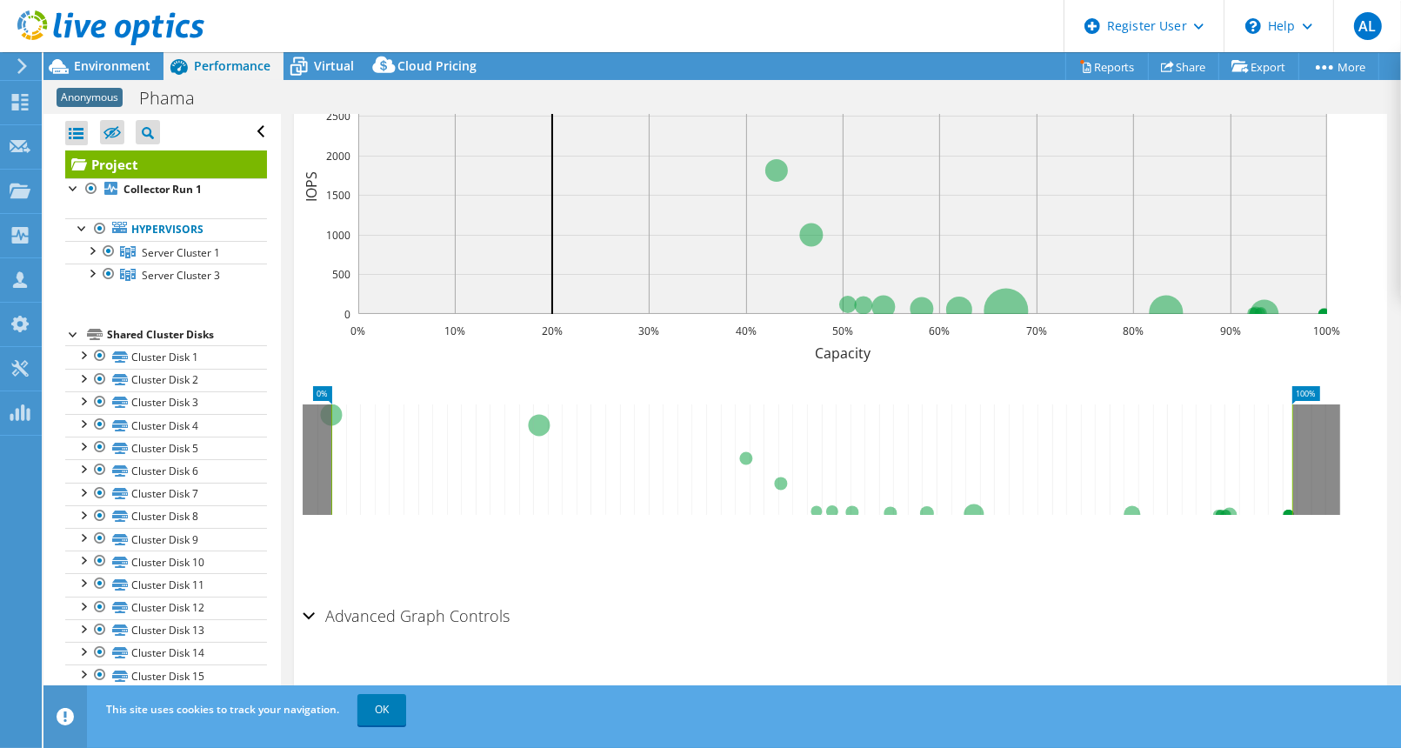
click at [1036, 653] on div "Advanced Graph Controls Time Display Mode: UTC-12:00 UTC-11:00 UTC-10:00 UTC-09…" at bounding box center [841, 643] width 1076 height 90
click at [372, 611] on h2 "Advanced Graph Controls" at bounding box center [406, 615] width 207 height 35
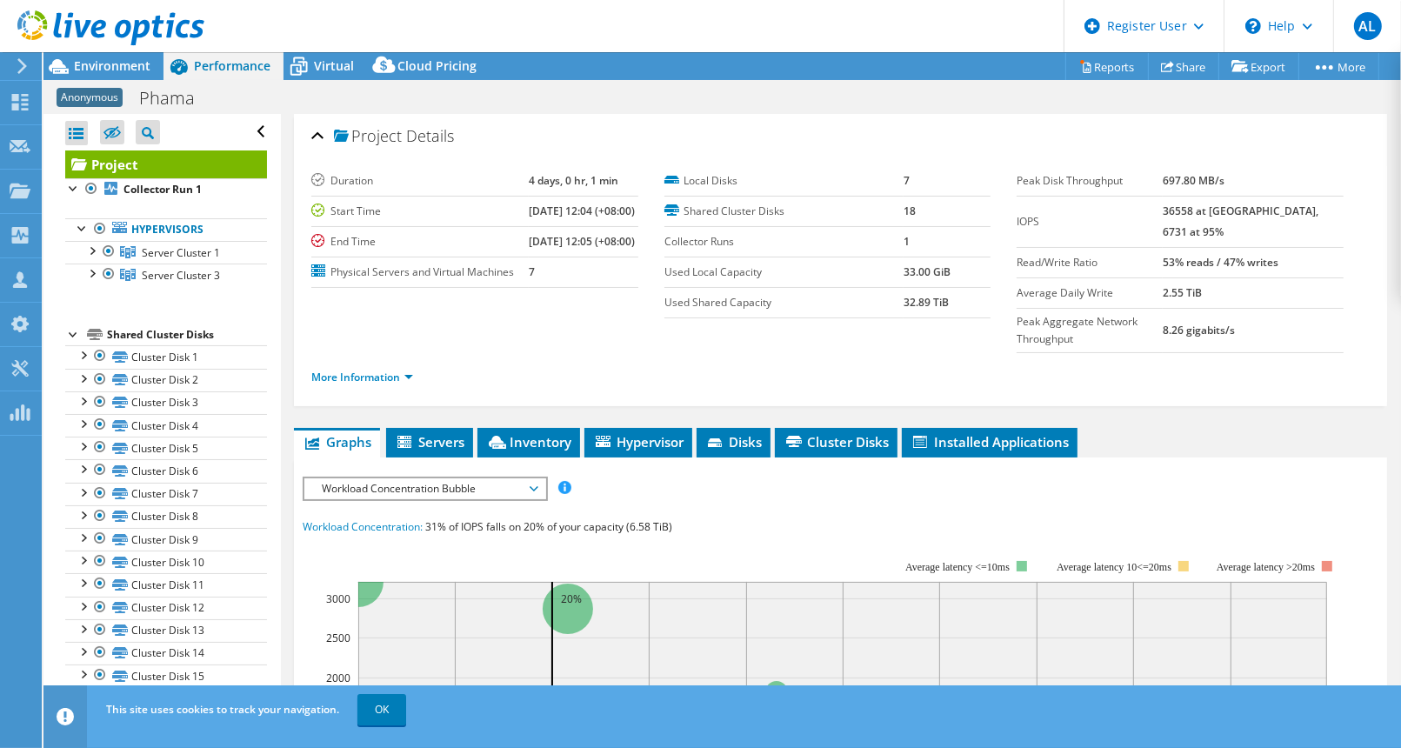
scroll to position [3, 0]
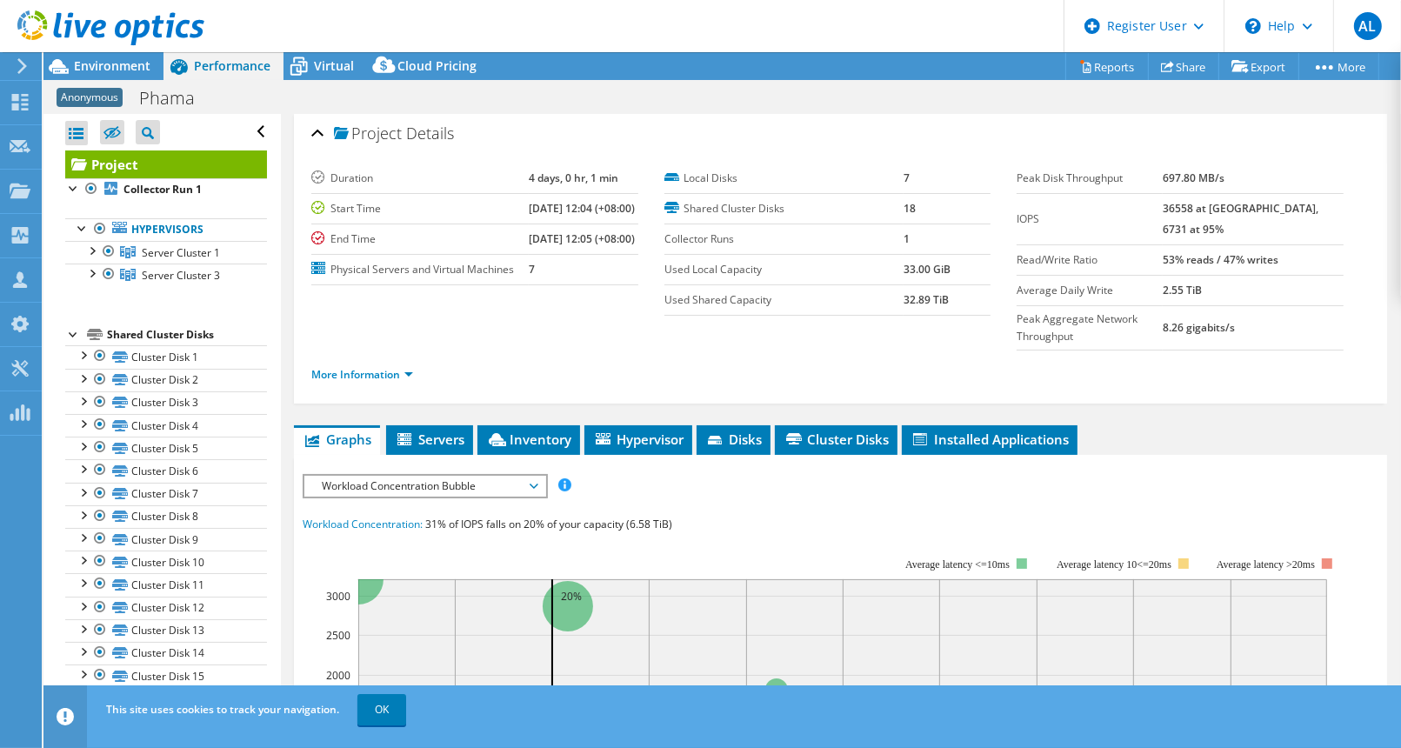
click at [114, 57] on div at bounding box center [102, 29] width 204 height 58
click at [103, 59] on span "Environment" at bounding box center [112, 65] width 77 height 17
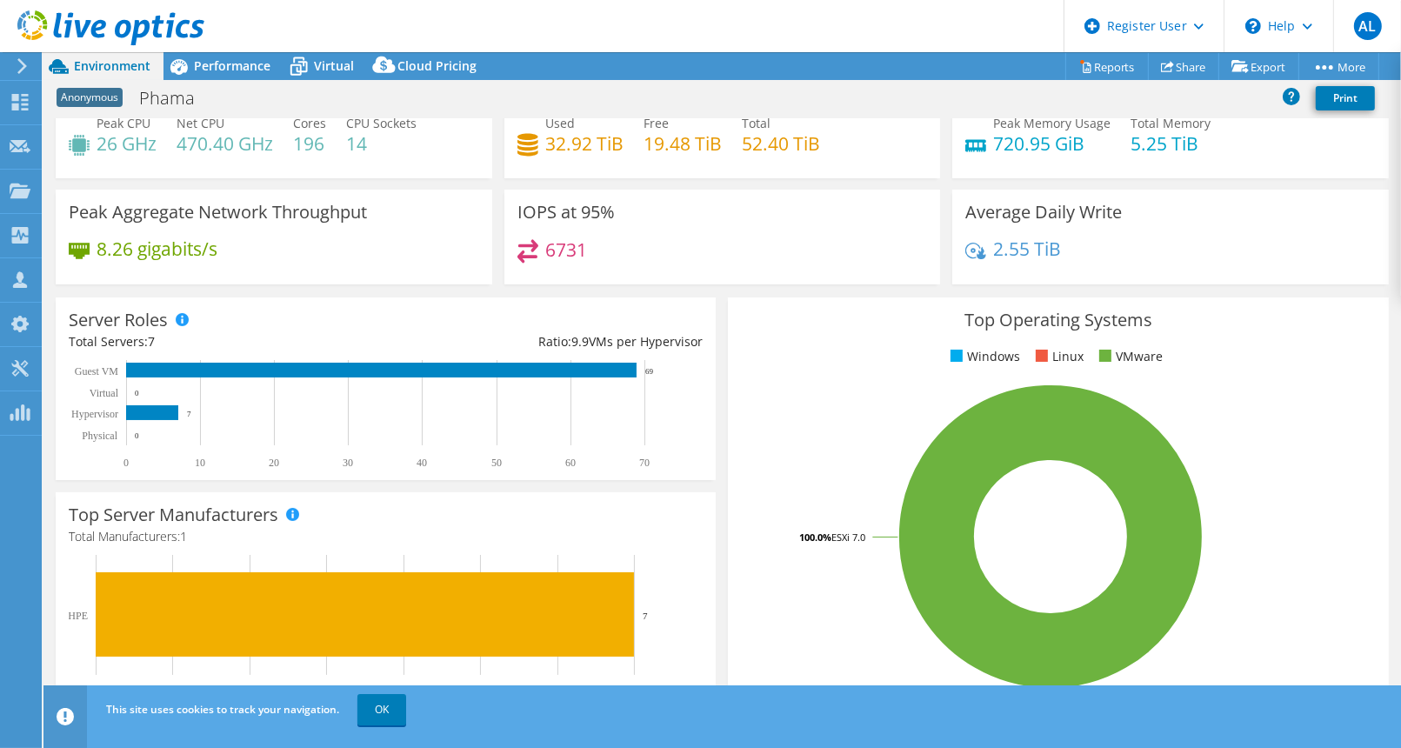
scroll to position [0, 0]
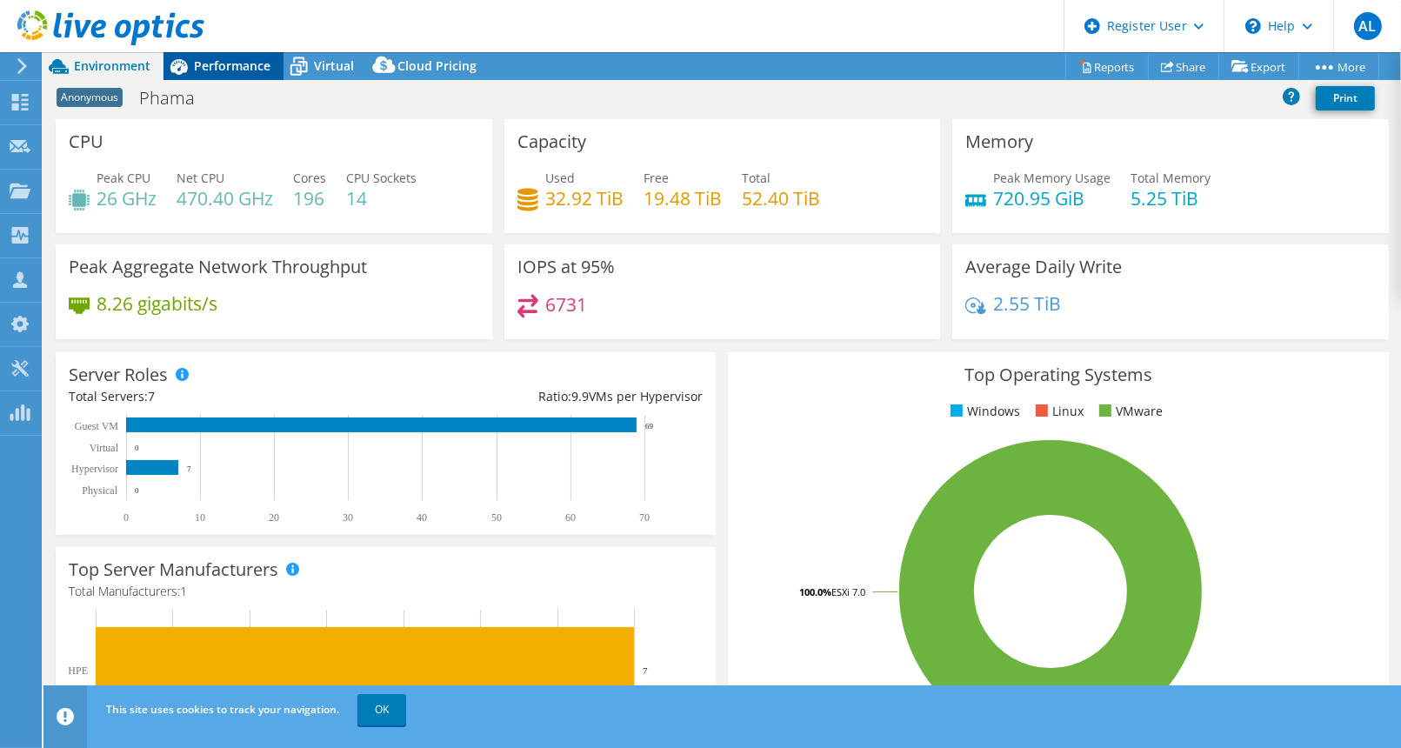
click at [268, 62] on span "Performance" at bounding box center [232, 65] width 77 height 17
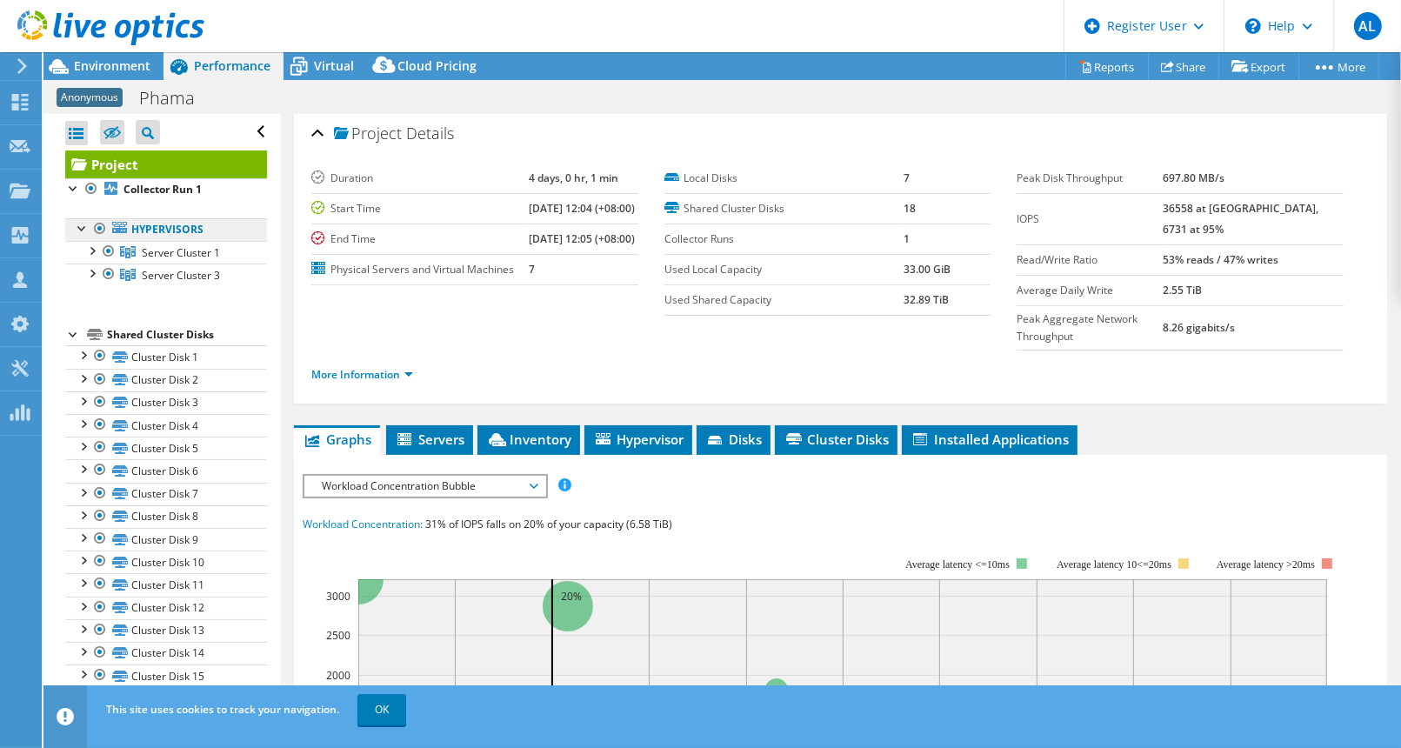
click at [178, 230] on link "Hypervisors" at bounding box center [166, 229] width 202 height 23
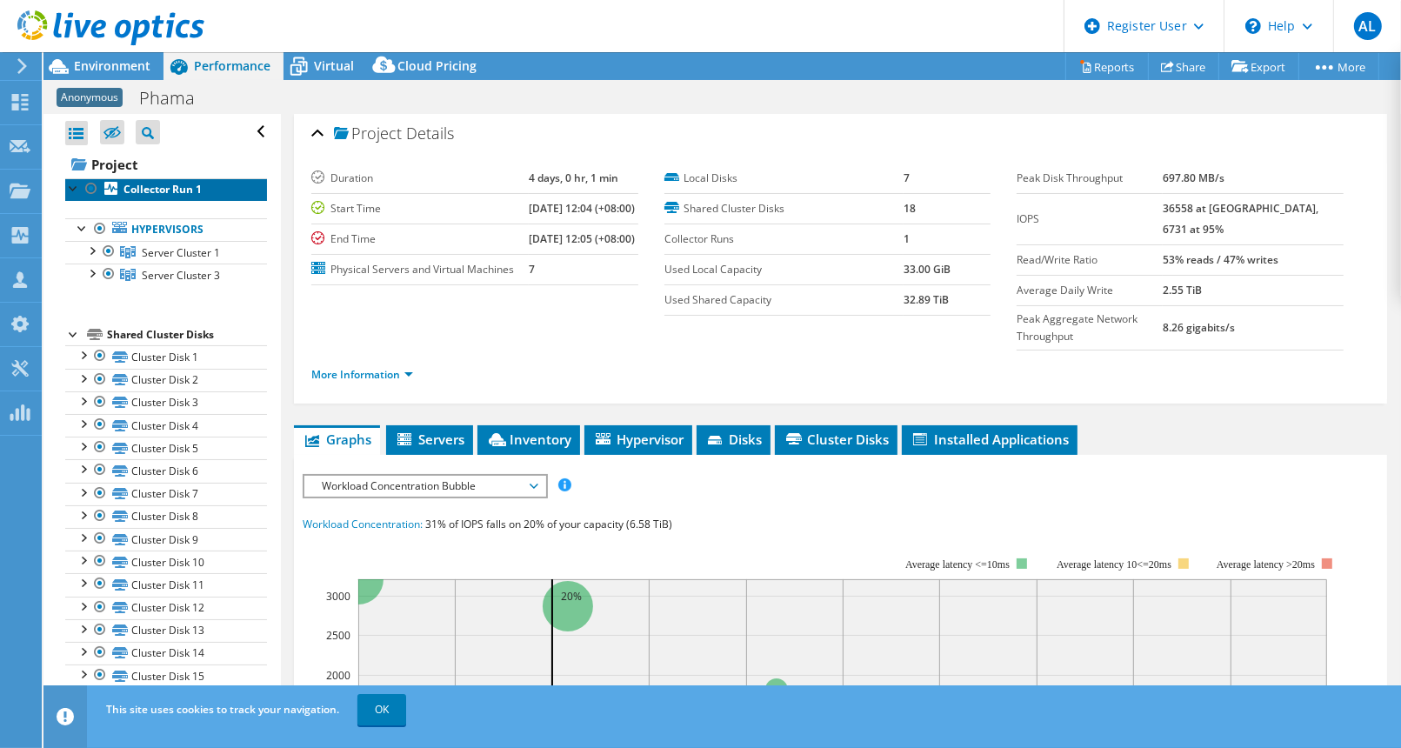
click at [157, 184] on b "Collector Run 1" at bounding box center [163, 189] width 78 height 15
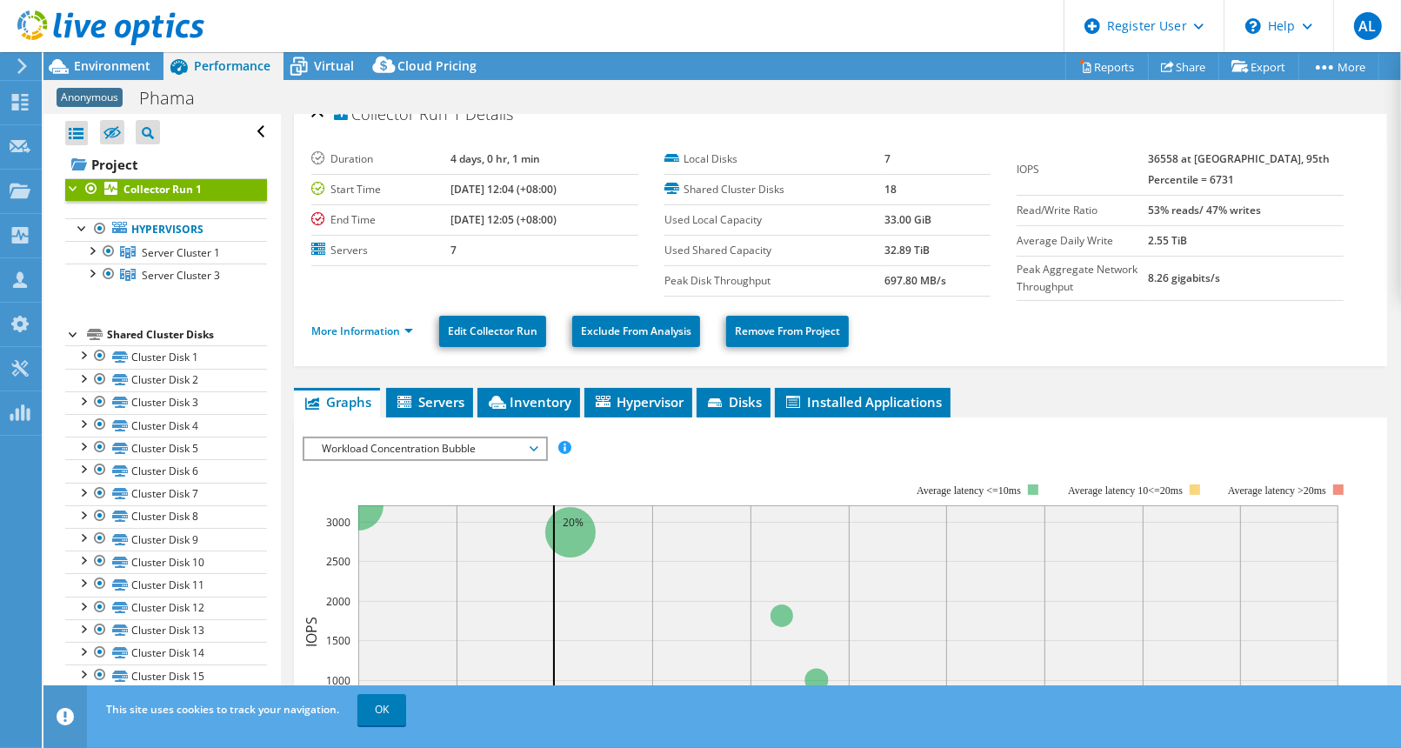
scroll to position [21, 0]
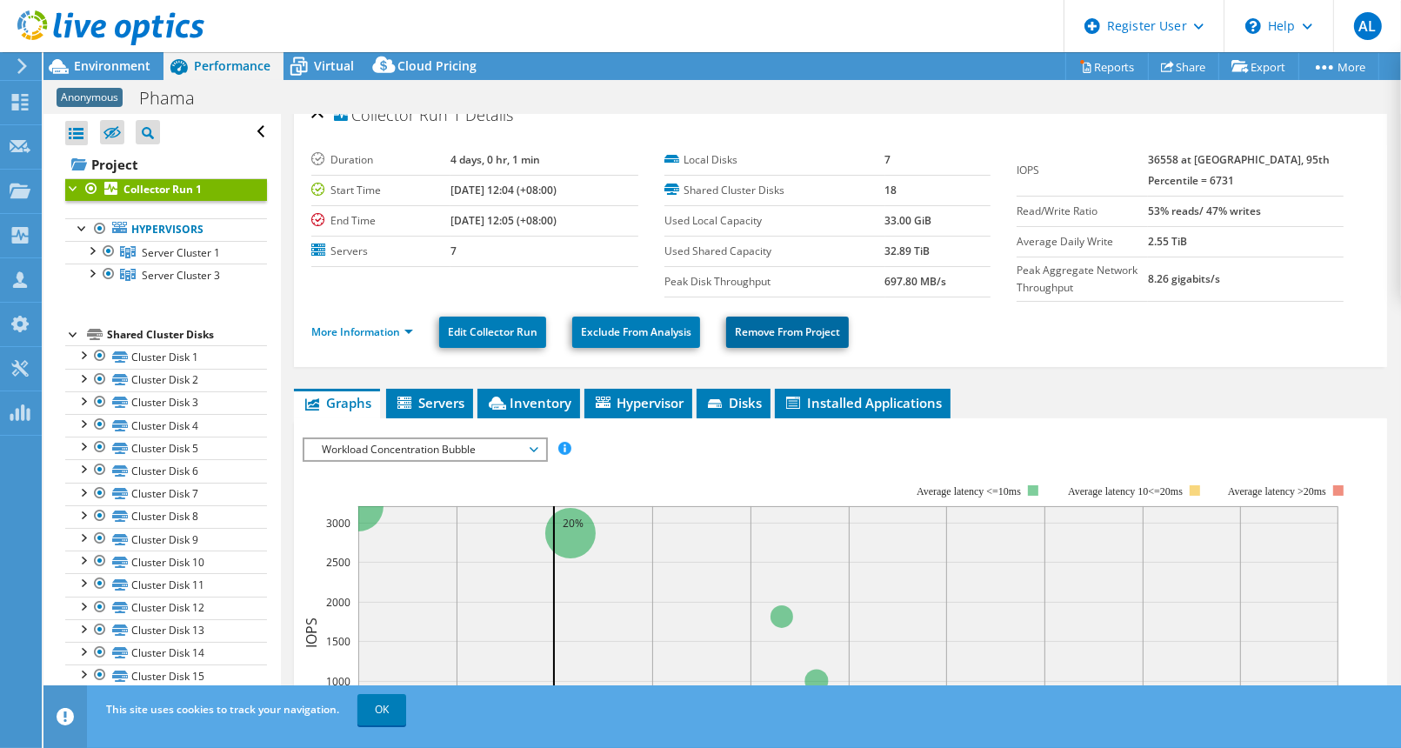
click at [825, 333] on link "Remove From Project" at bounding box center [787, 332] width 123 height 31
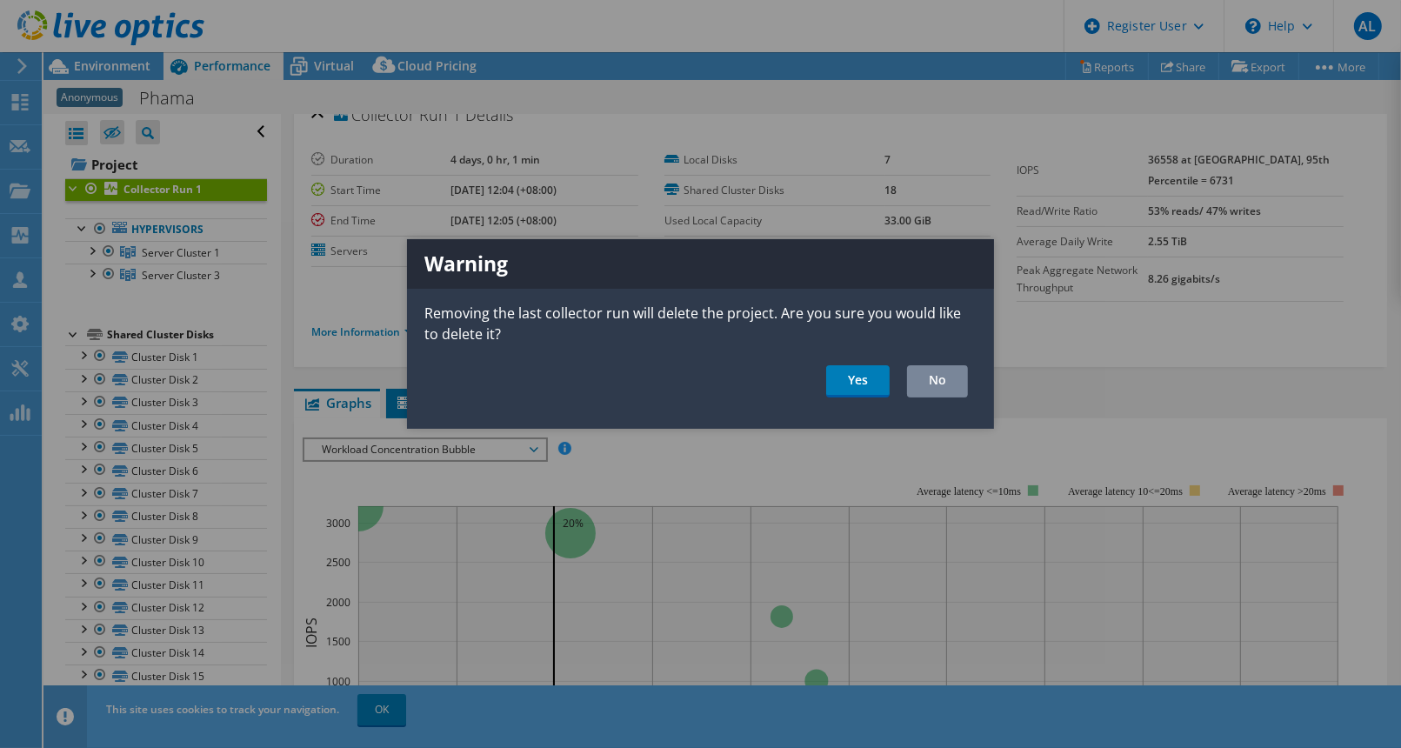
click at [949, 381] on link "No" at bounding box center [937, 381] width 61 height 32
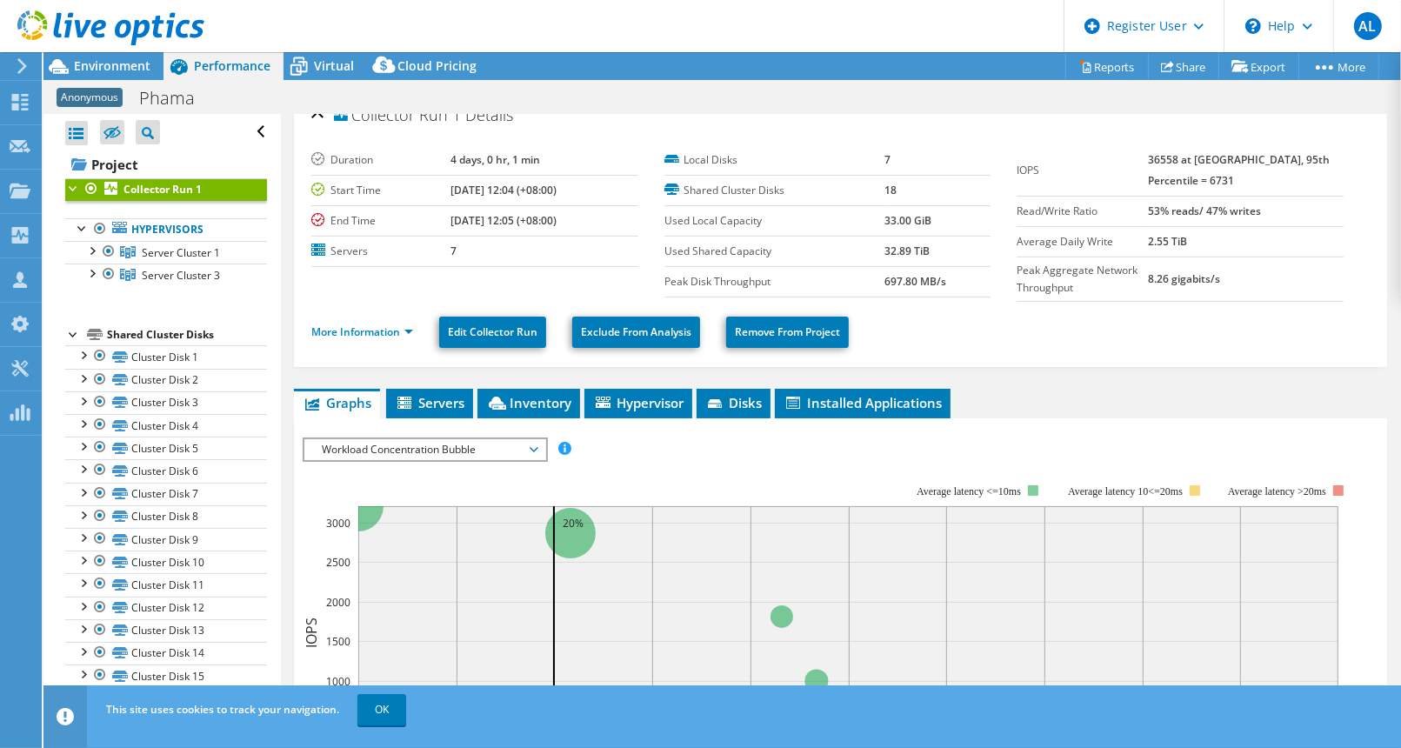
click at [862, 402] on span "Installed Applications" at bounding box center [863, 402] width 158 height 17
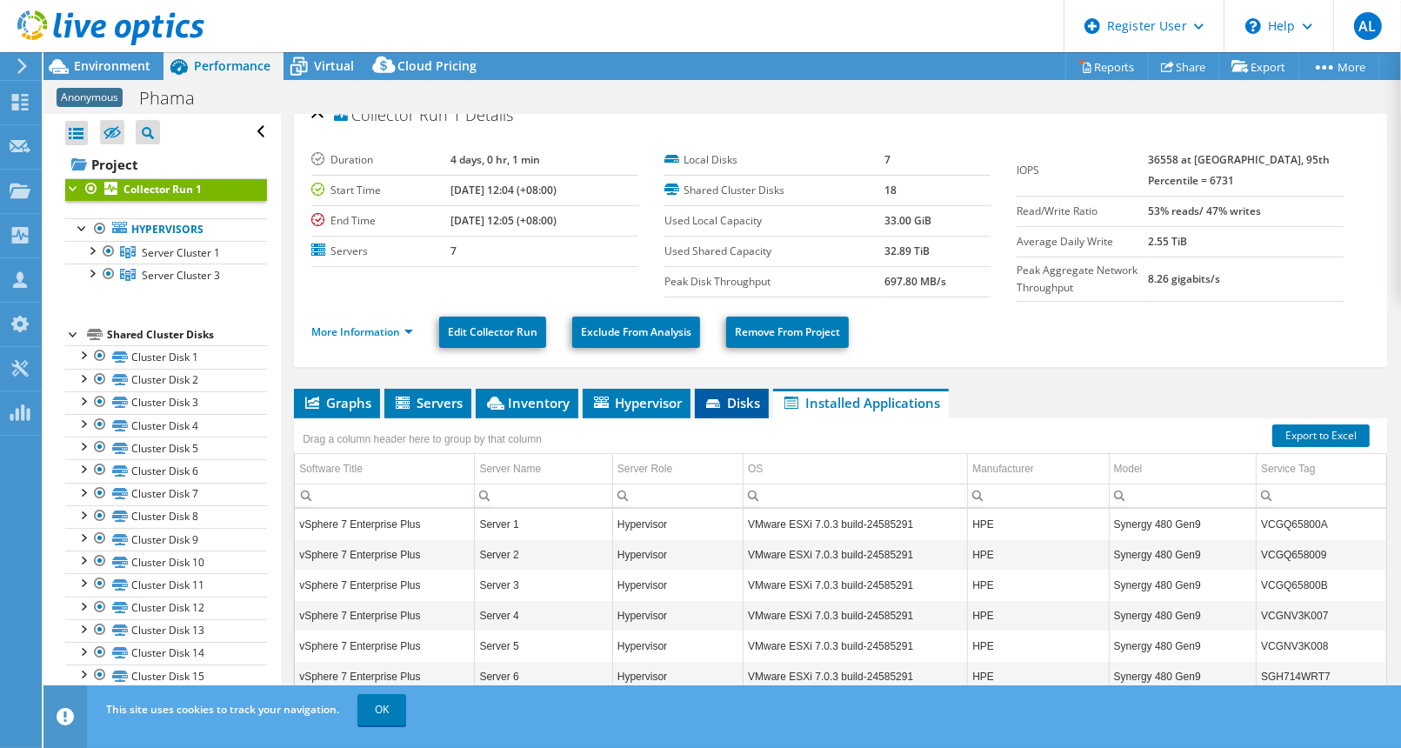
click at [732, 394] on span "Disks" at bounding box center [732, 402] width 57 height 17
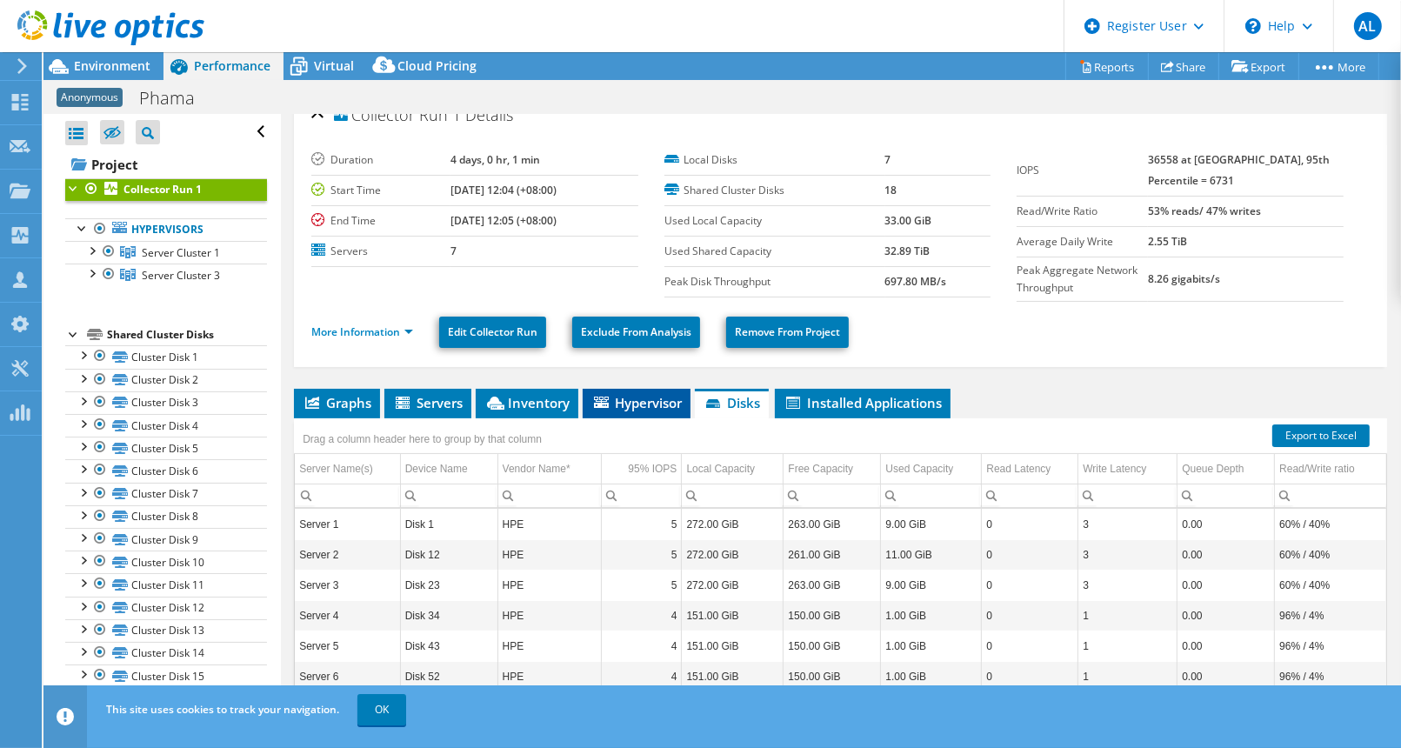
click at [632, 396] on span "Hypervisor" at bounding box center [636, 402] width 90 height 17
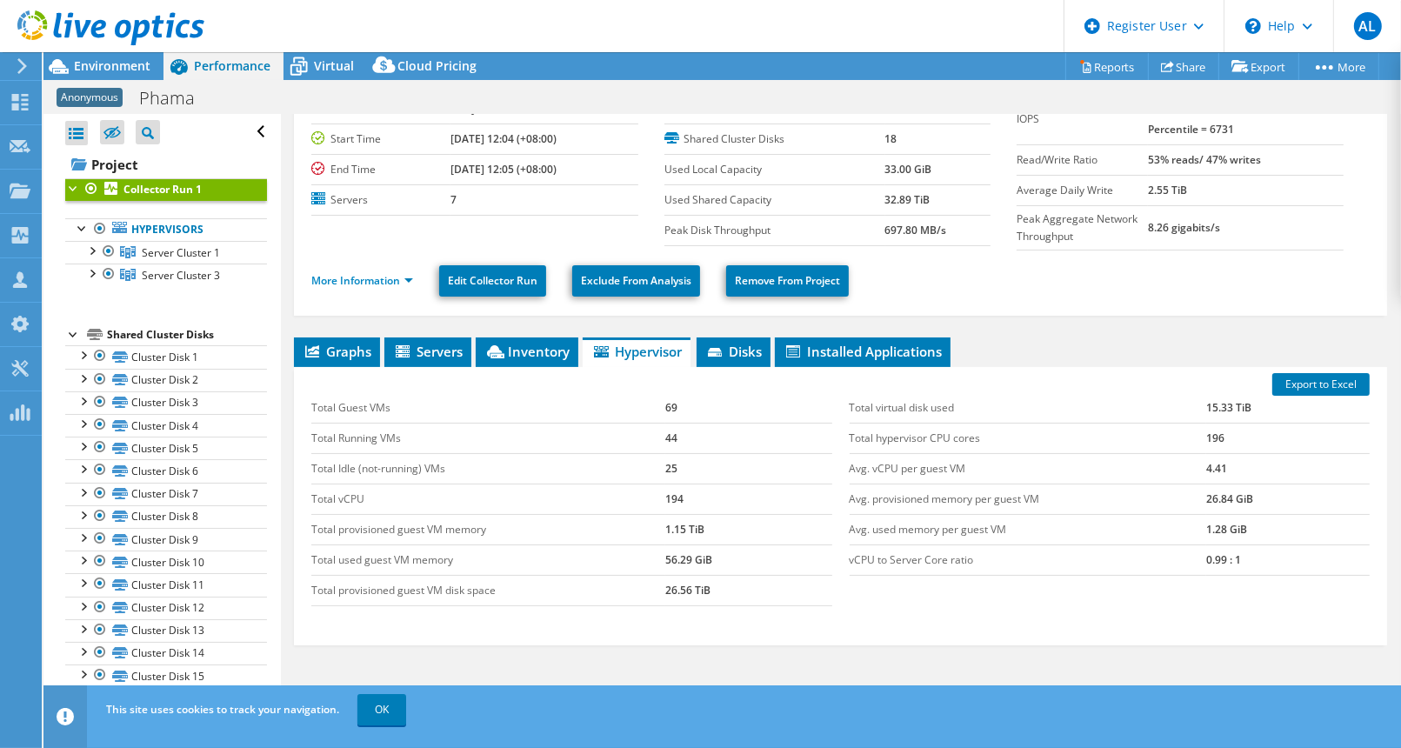
scroll to position [159, 0]
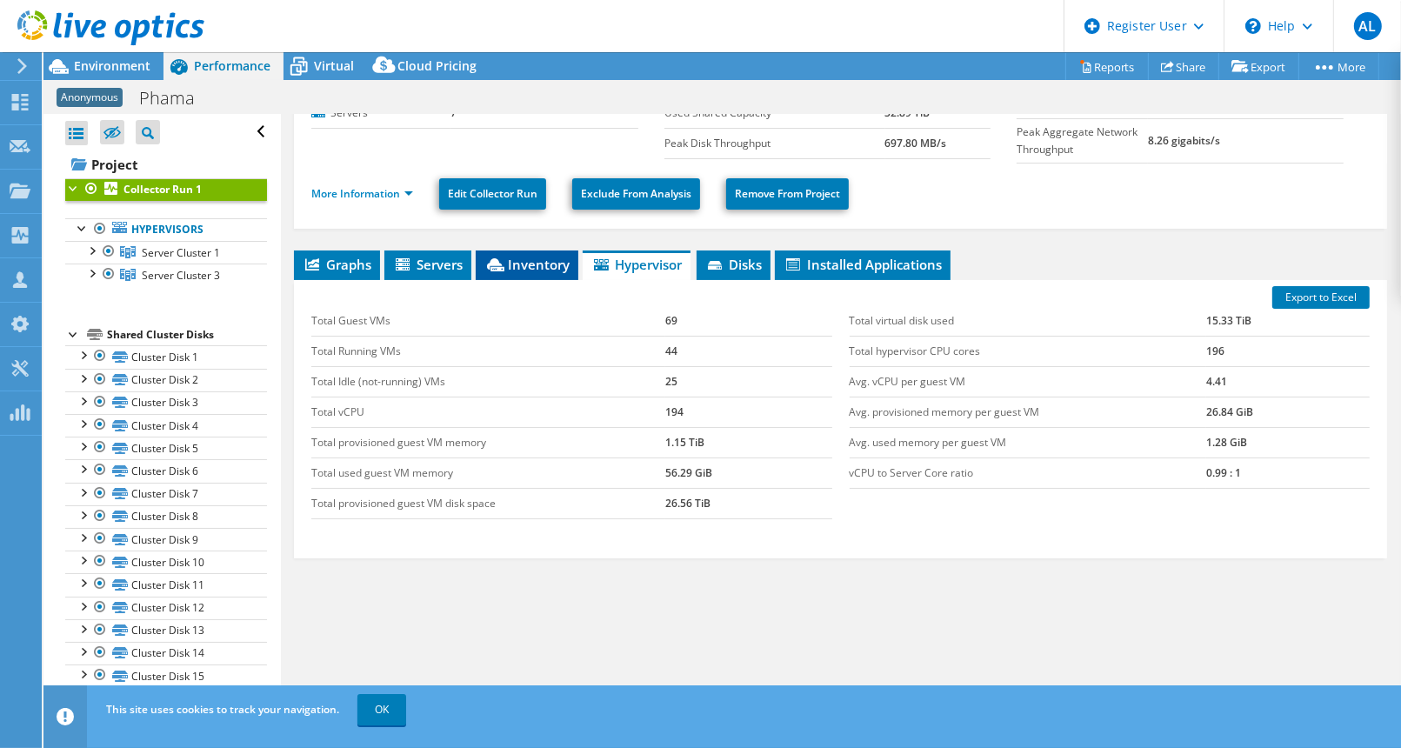
click at [529, 268] on span "Inventory" at bounding box center [526, 264] width 85 height 17
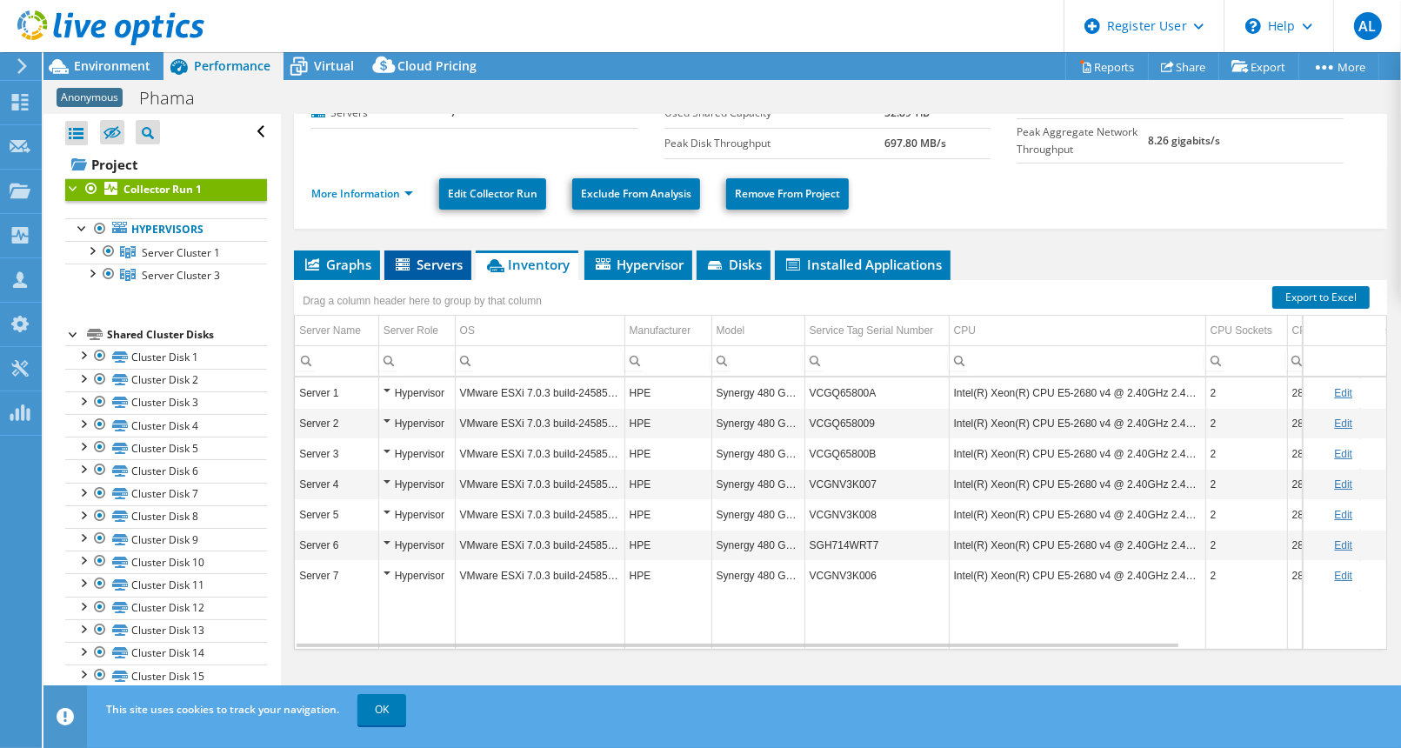
click at [444, 261] on span "Servers" at bounding box center [428, 264] width 70 height 17
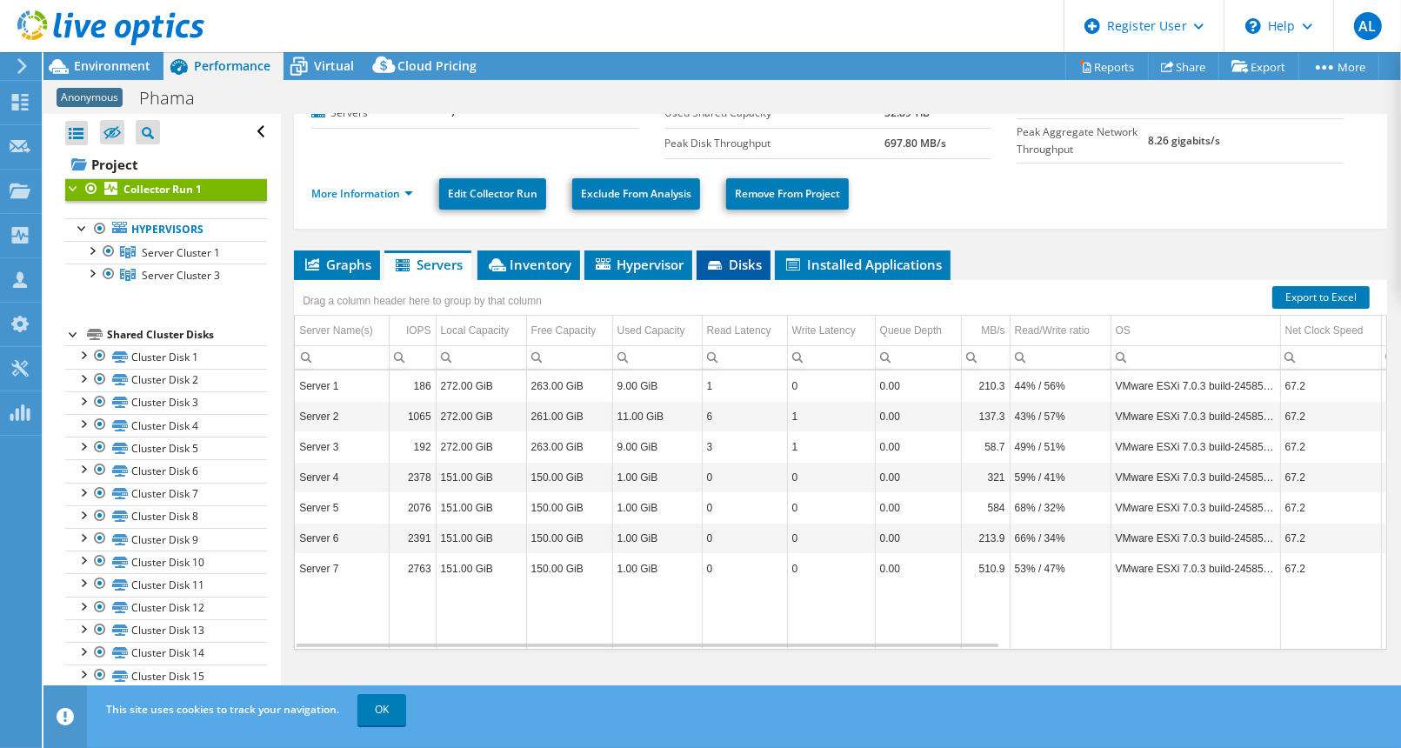
click at [724, 270] on icon at bounding box center [716, 266] width 17 height 11
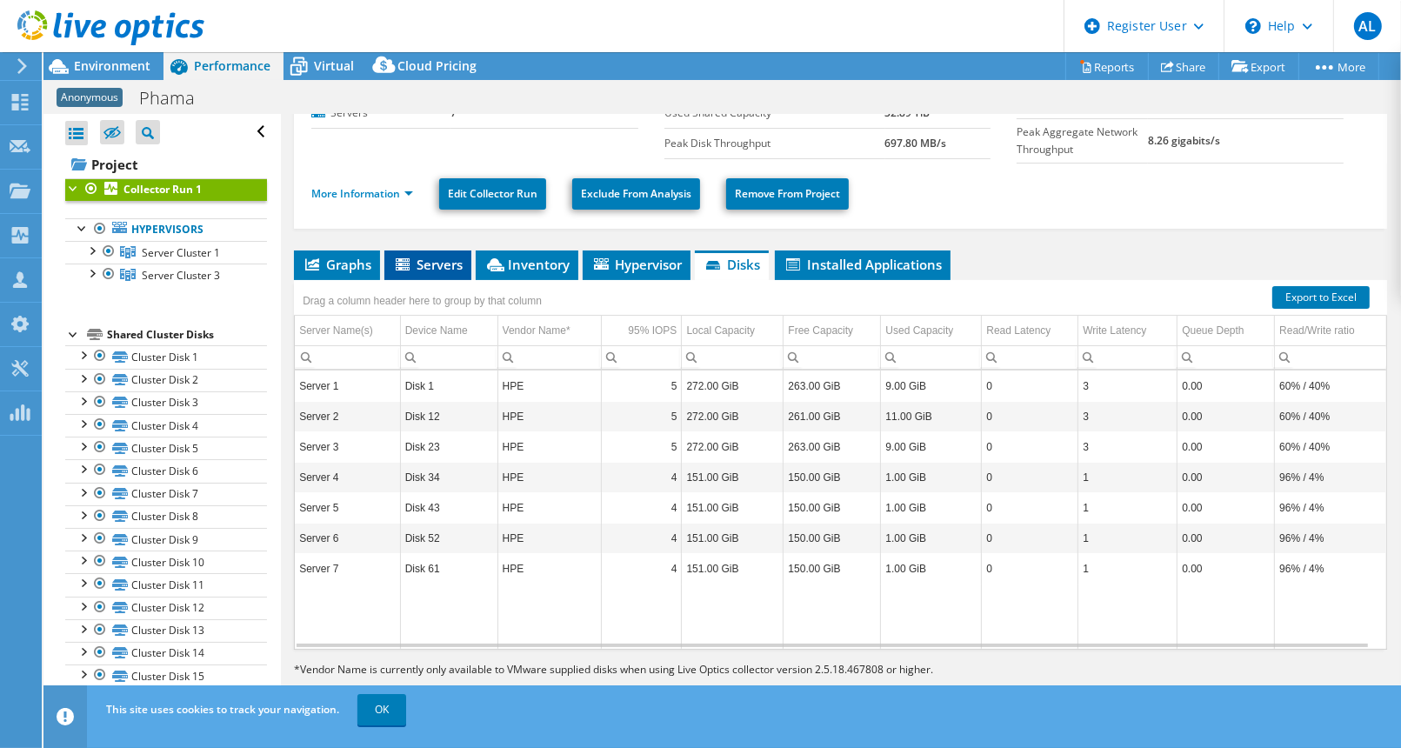
click at [420, 262] on span "Servers" at bounding box center [428, 264] width 70 height 17
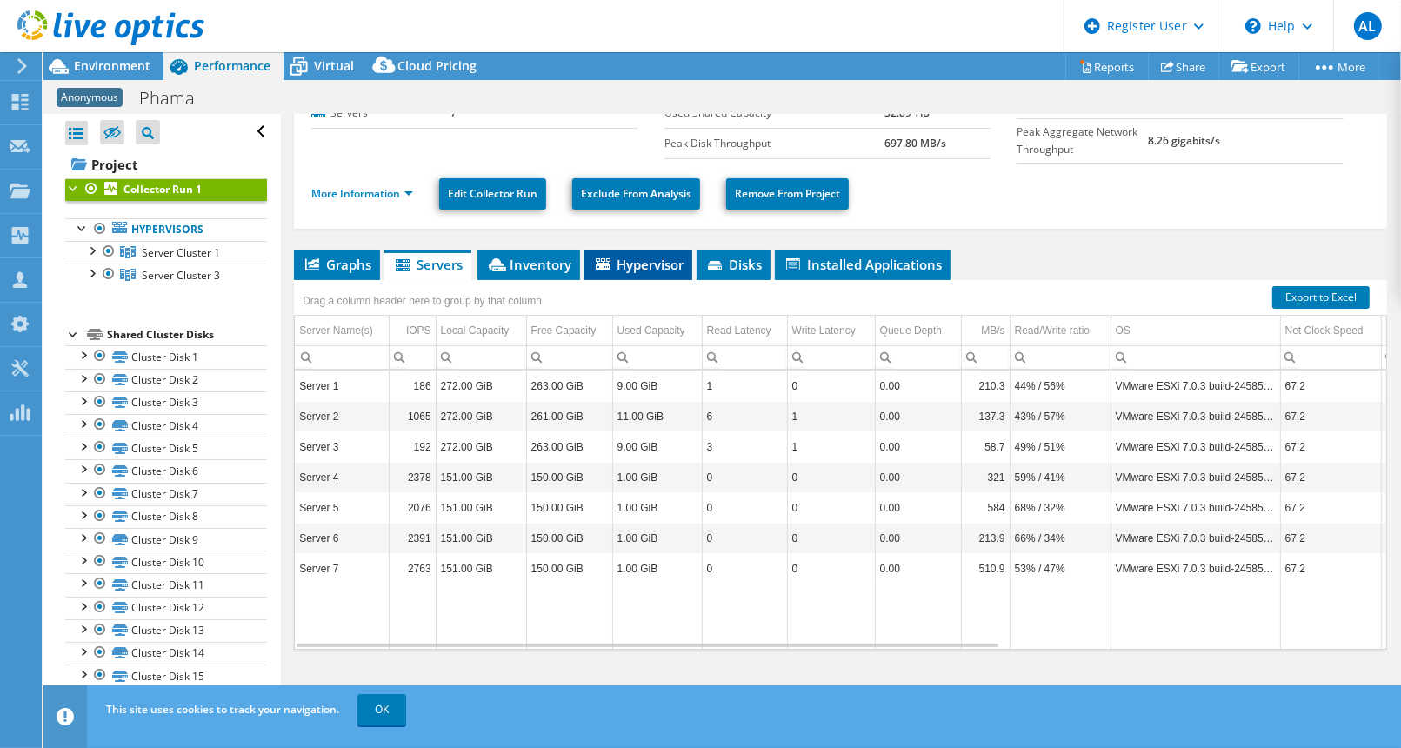
click at [672, 262] on span "Hypervisor" at bounding box center [638, 264] width 90 height 17
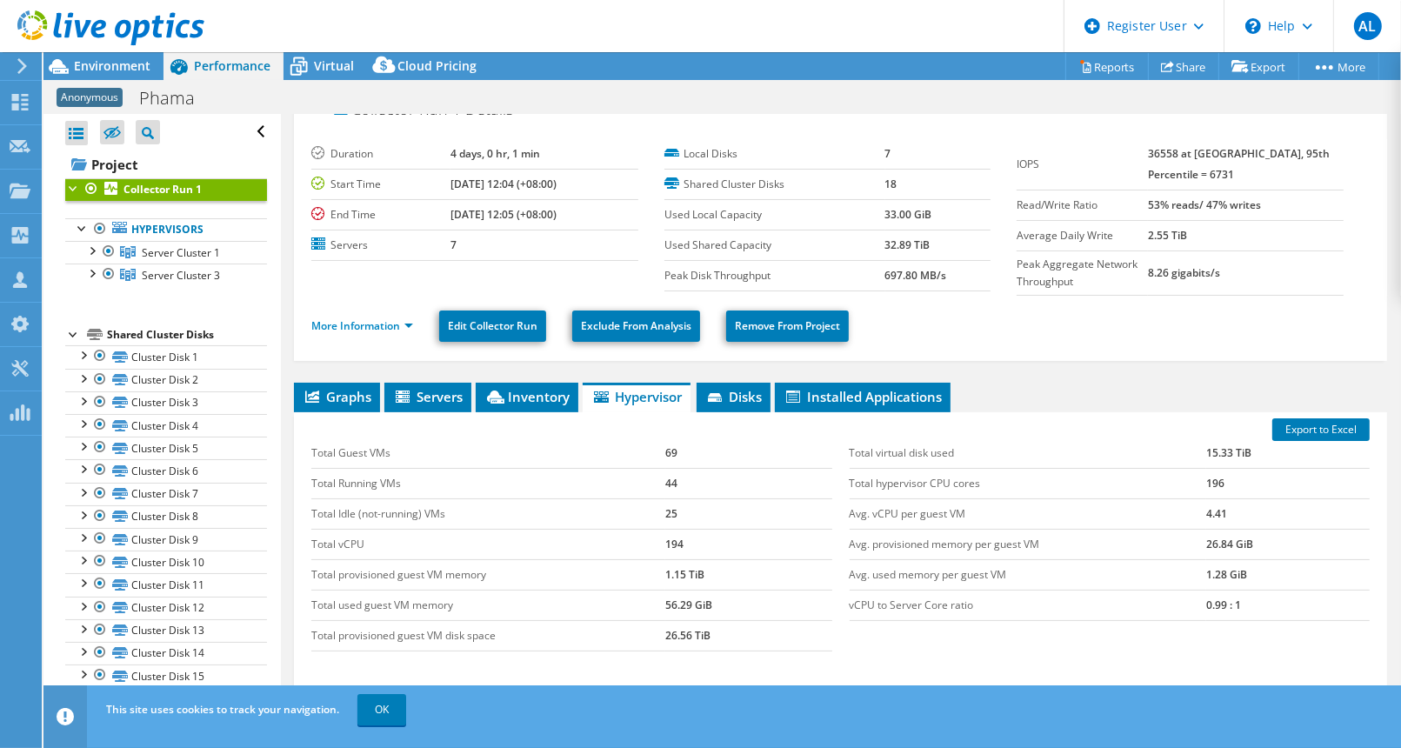
scroll to position [0, 0]
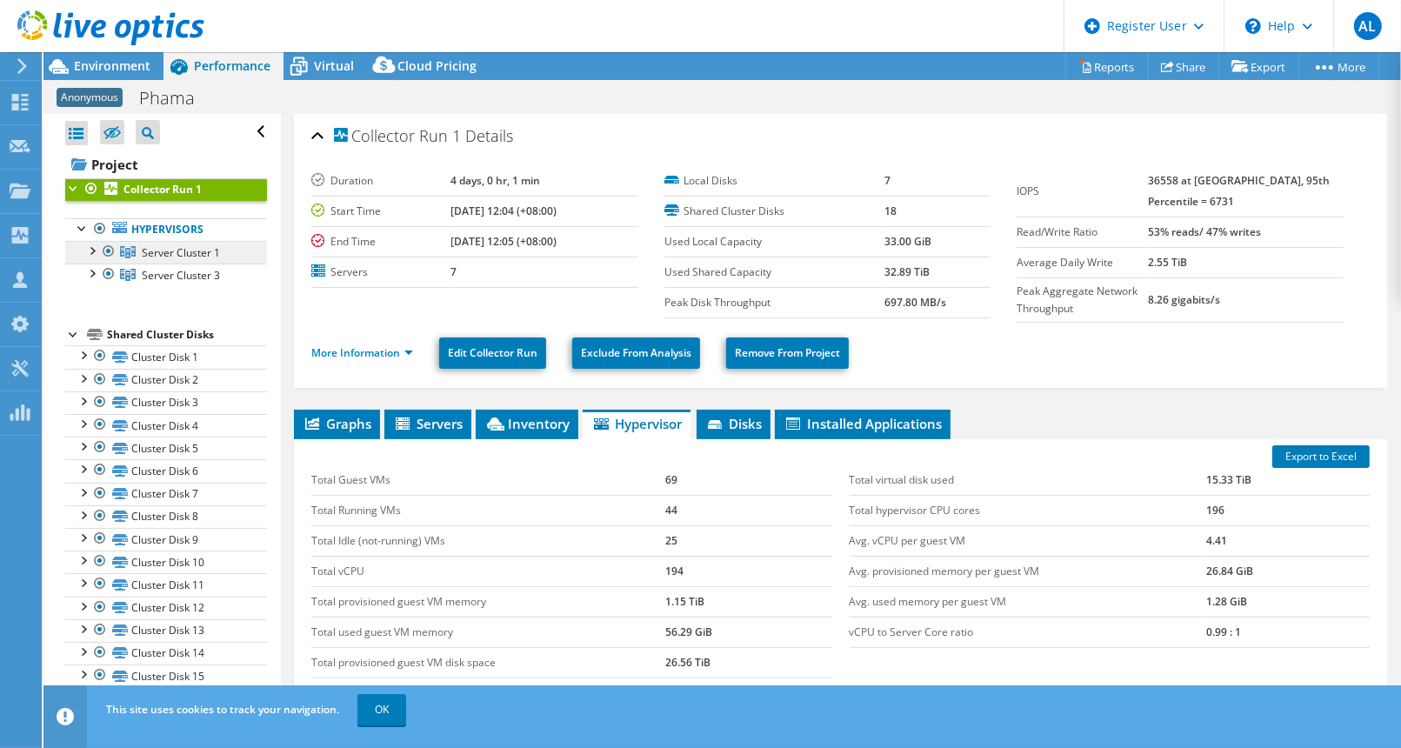
click at [195, 250] on span "Server Cluster 1" at bounding box center [181, 252] width 78 height 15
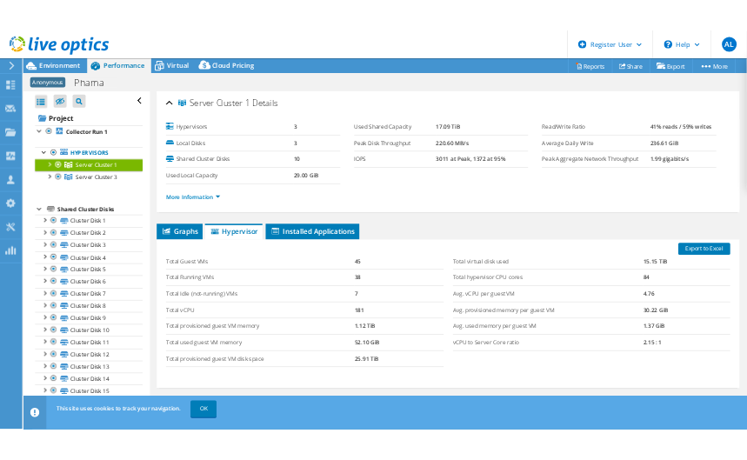
scroll to position [37, 0]
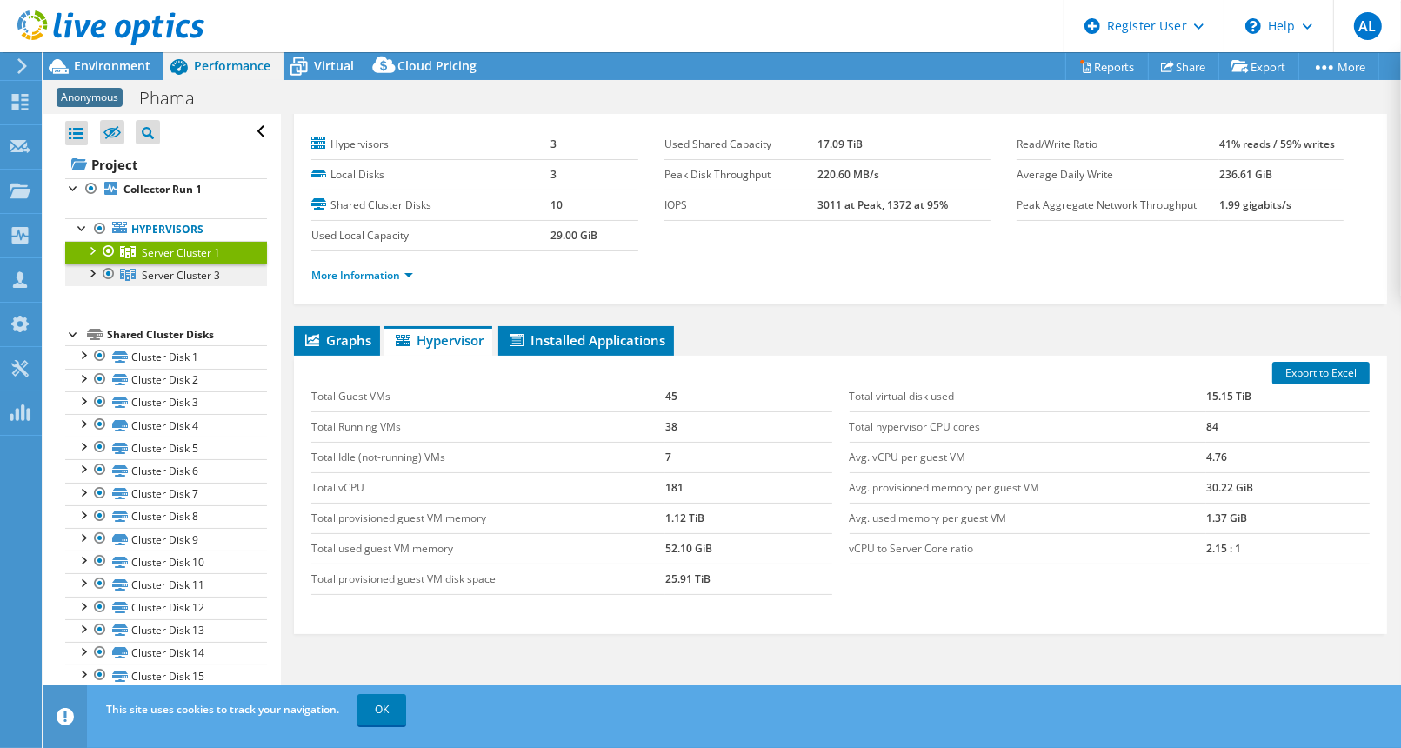
click at [208, 269] on span "Server Cluster 3" at bounding box center [181, 275] width 78 height 15
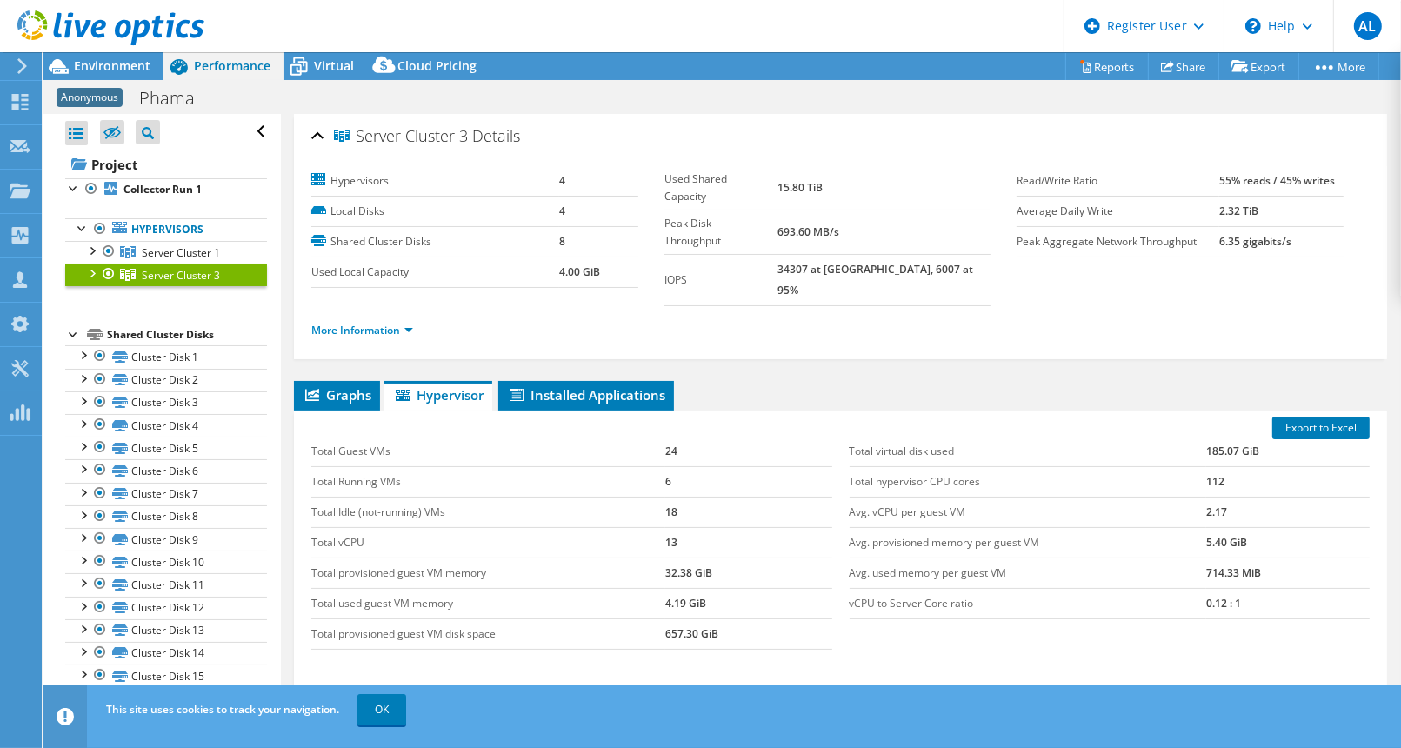
scroll to position [0, 0]
click at [85, 23] on use at bounding box center [110, 27] width 187 height 35
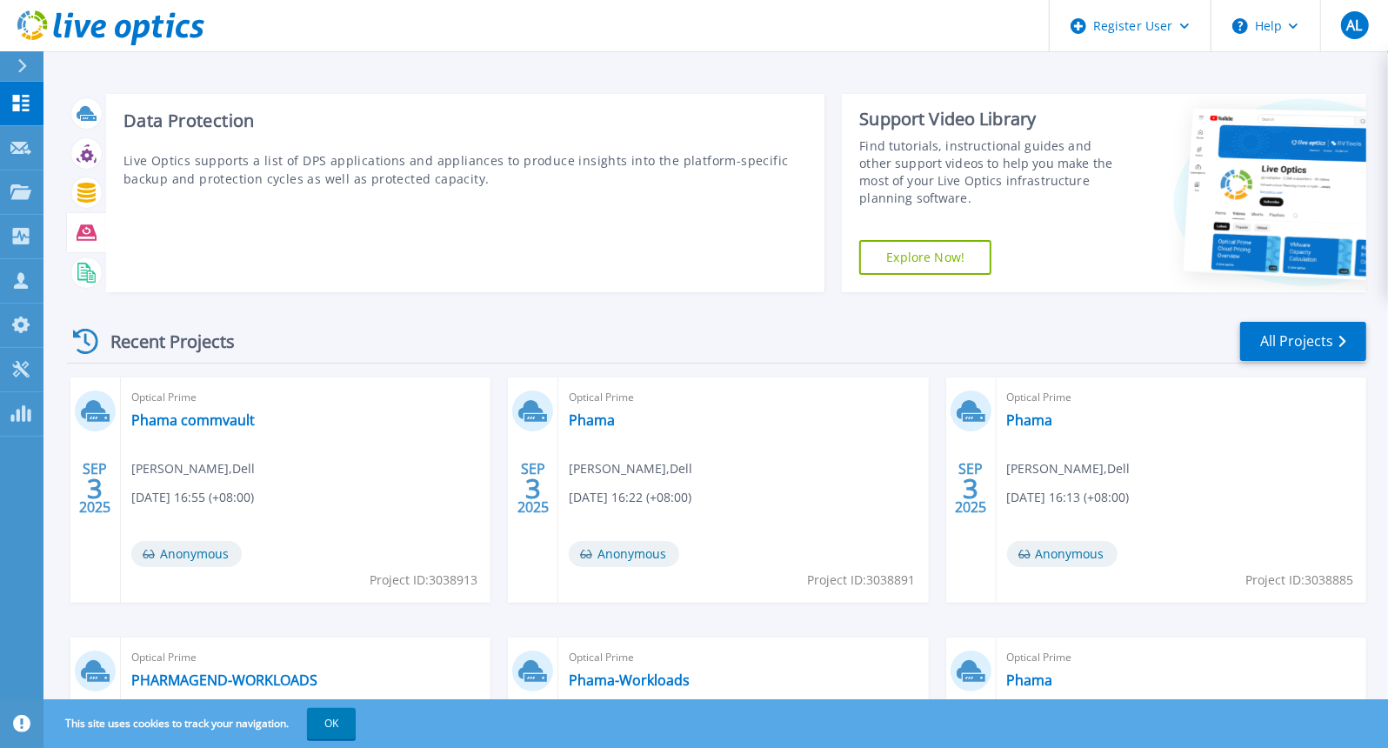
click at [190, 224] on div "Data Protection Live Optics supports a list of DPS applications and appliances …" at bounding box center [465, 193] width 719 height 198
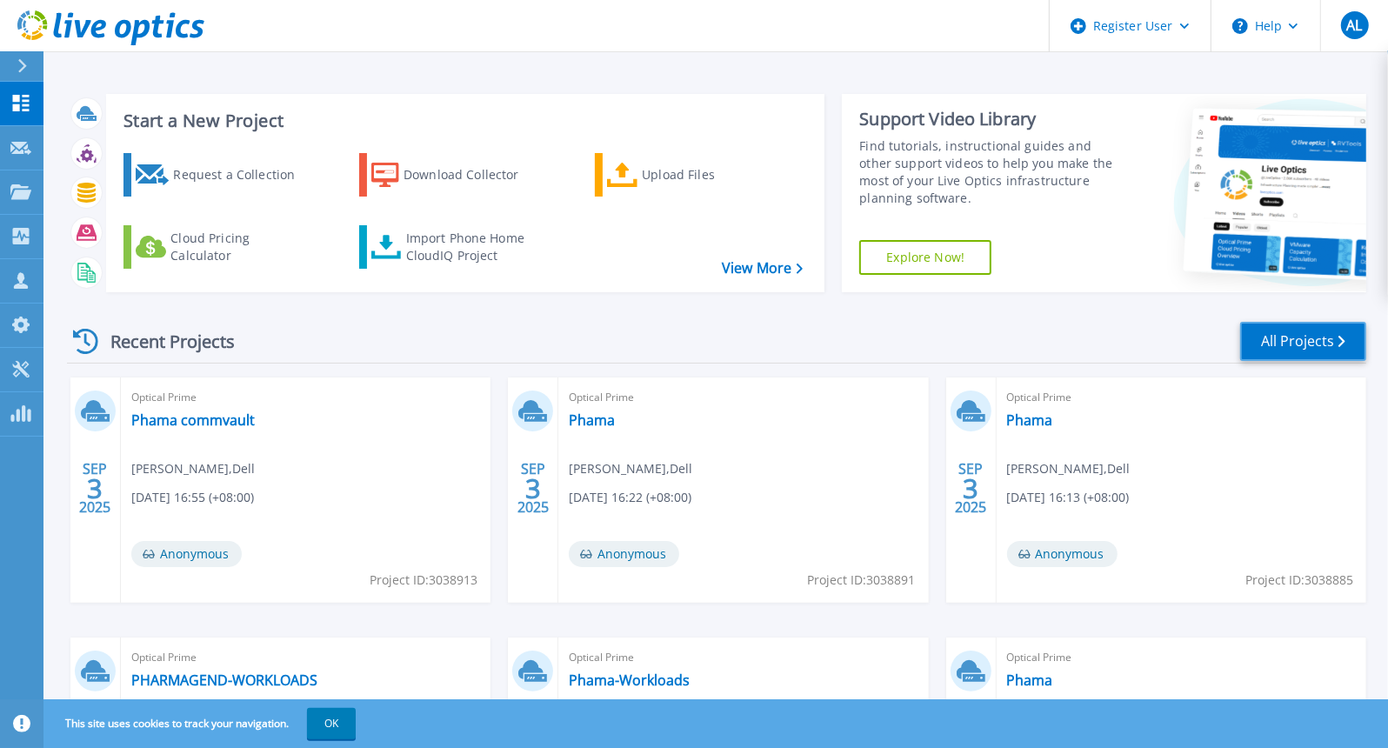
click at [1313, 327] on link "All Projects" at bounding box center [1303, 341] width 126 height 39
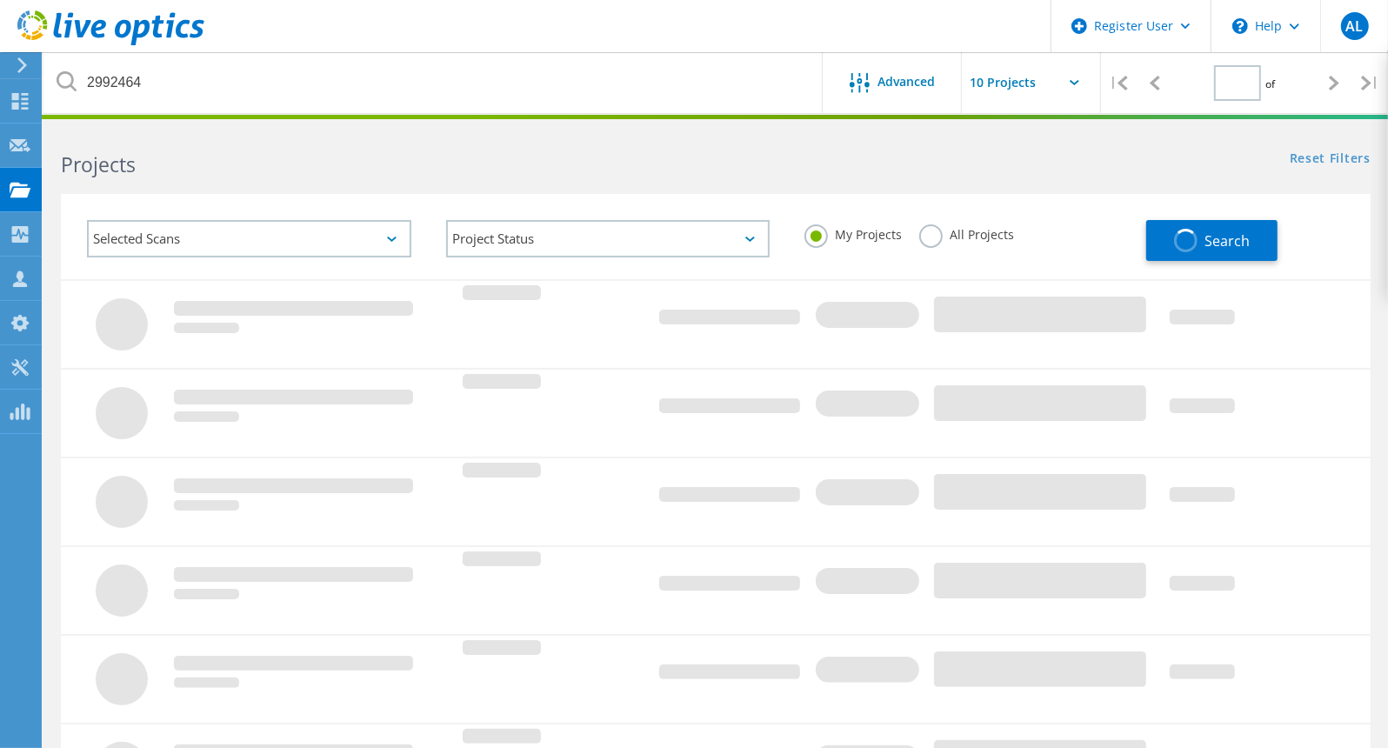
type input "1"
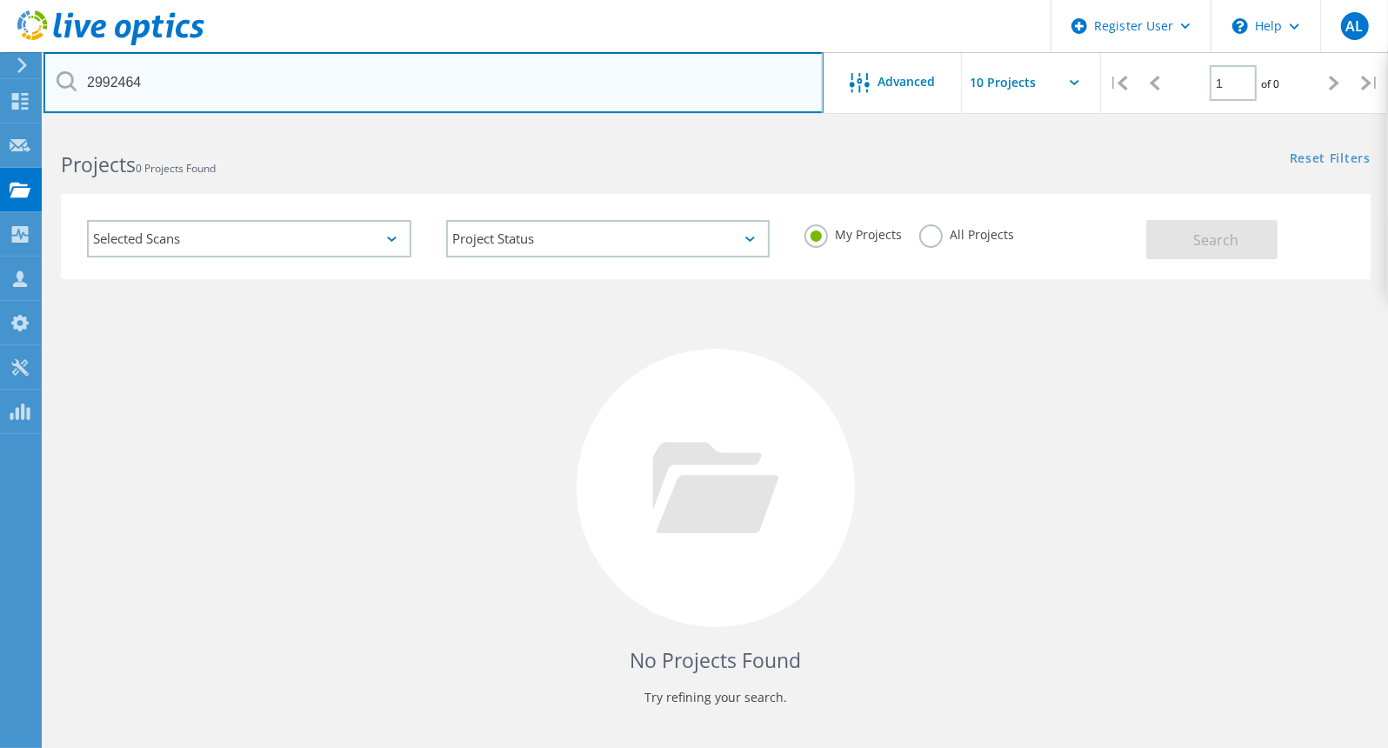
drag, startPoint x: 392, startPoint y: 81, endPoint x: -49, endPoint y: 79, distance: 441.0
click at [0, 79] on html "Register User \n Help Explore Helpful Articles Contact Support AL Dell User [PE…" at bounding box center [694, 400] width 1388 height 801
paste input "370"
type input "2992370"
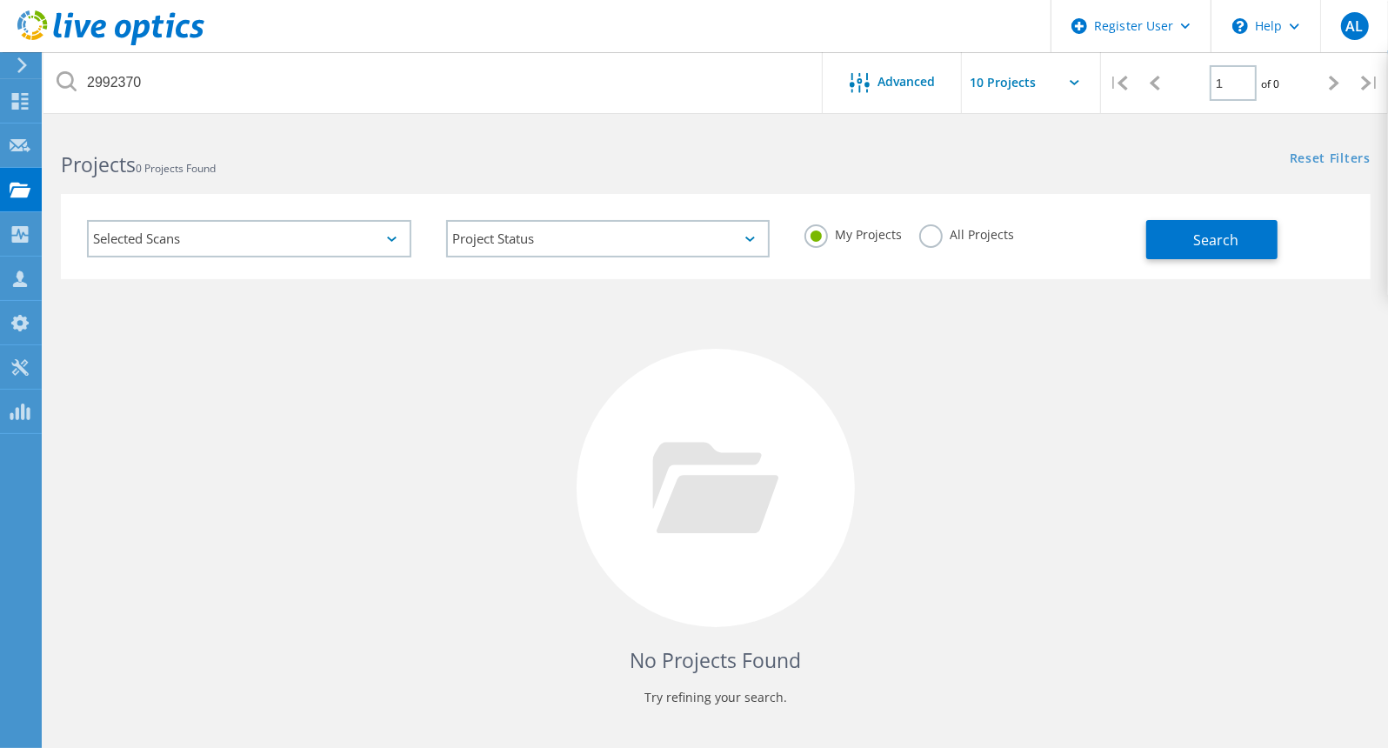
click at [991, 238] on label "All Projects" at bounding box center [966, 232] width 95 height 17
click at [0, 0] on input "All Projects" at bounding box center [0, 0] width 0 height 0
click at [1185, 250] on button "Search" at bounding box center [1211, 239] width 131 height 39
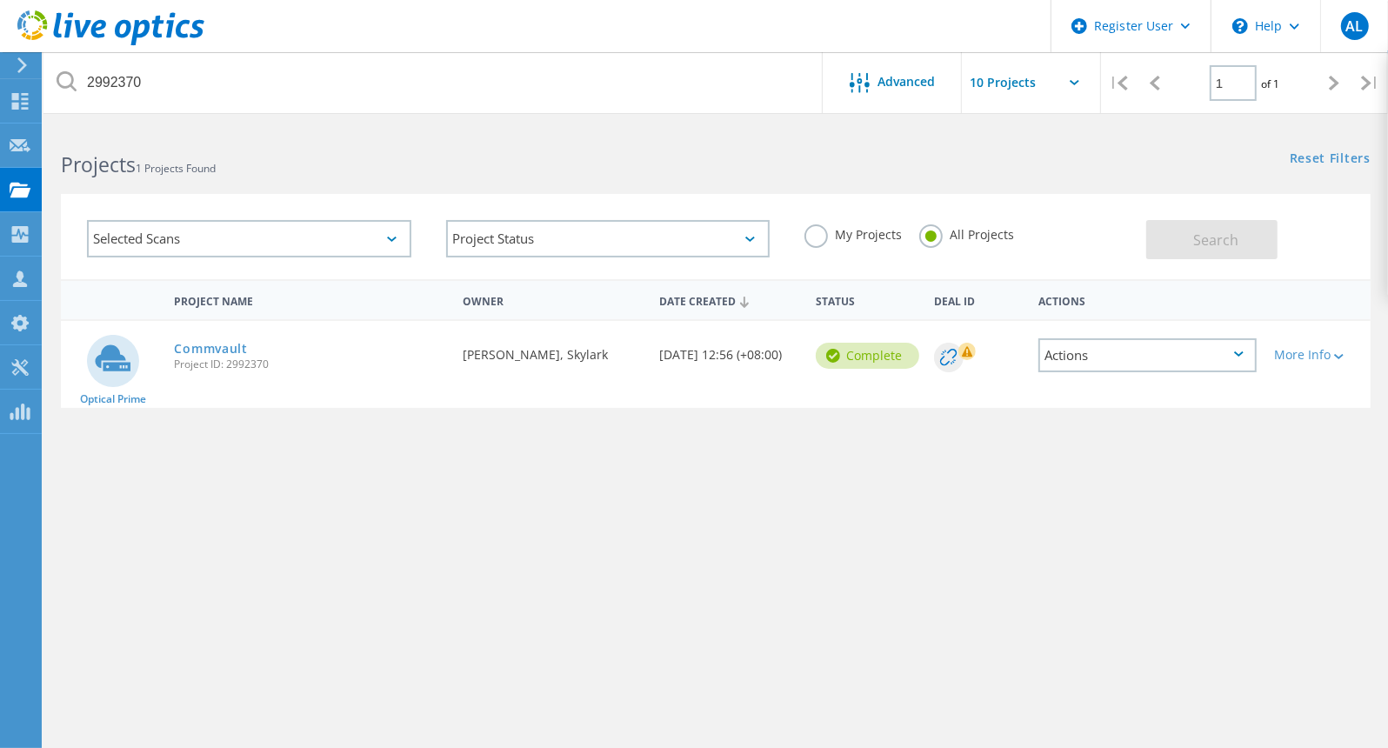
click at [265, 380] on div "Commvault Project ID: 2992370" at bounding box center [309, 354] width 288 height 66
click at [224, 345] on link "Commvault" at bounding box center [210, 349] width 73 height 12
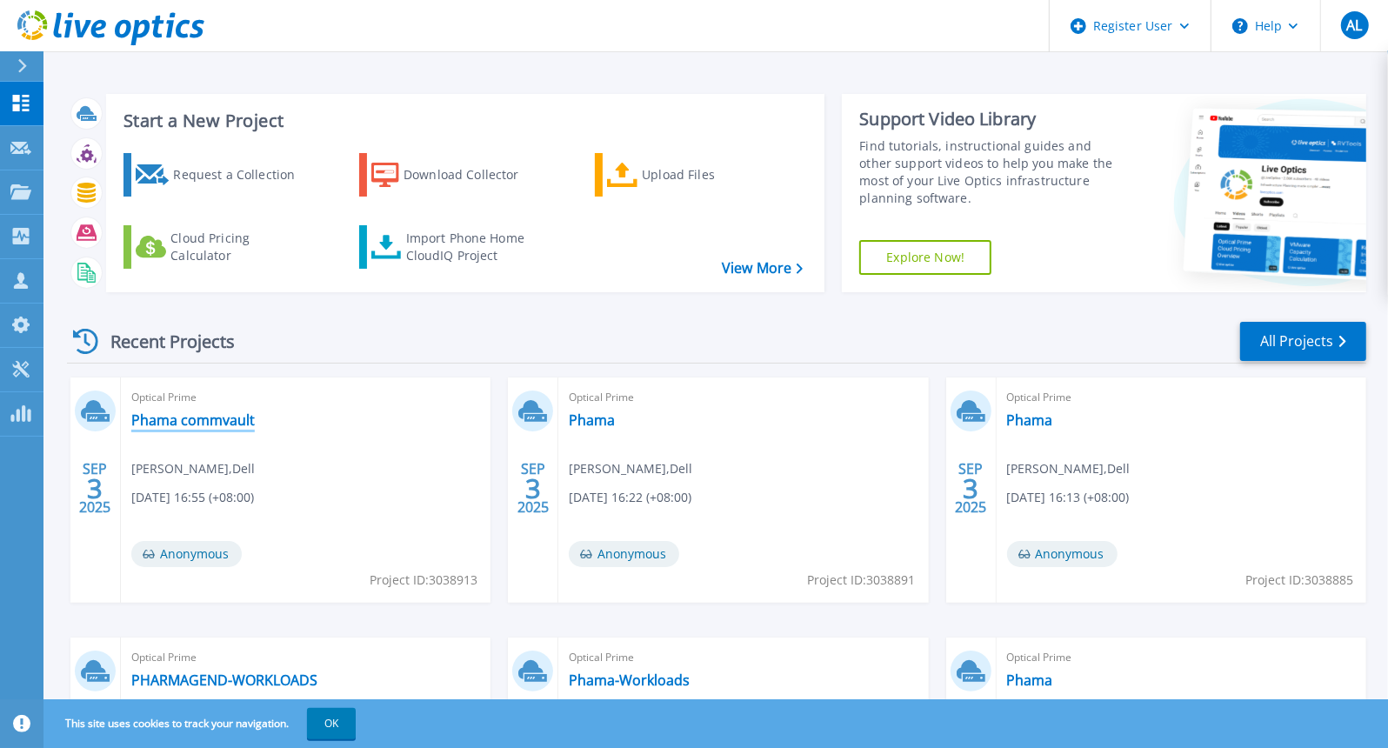
click at [237, 420] on link "Phama commvault" at bounding box center [193, 419] width 124 height 17
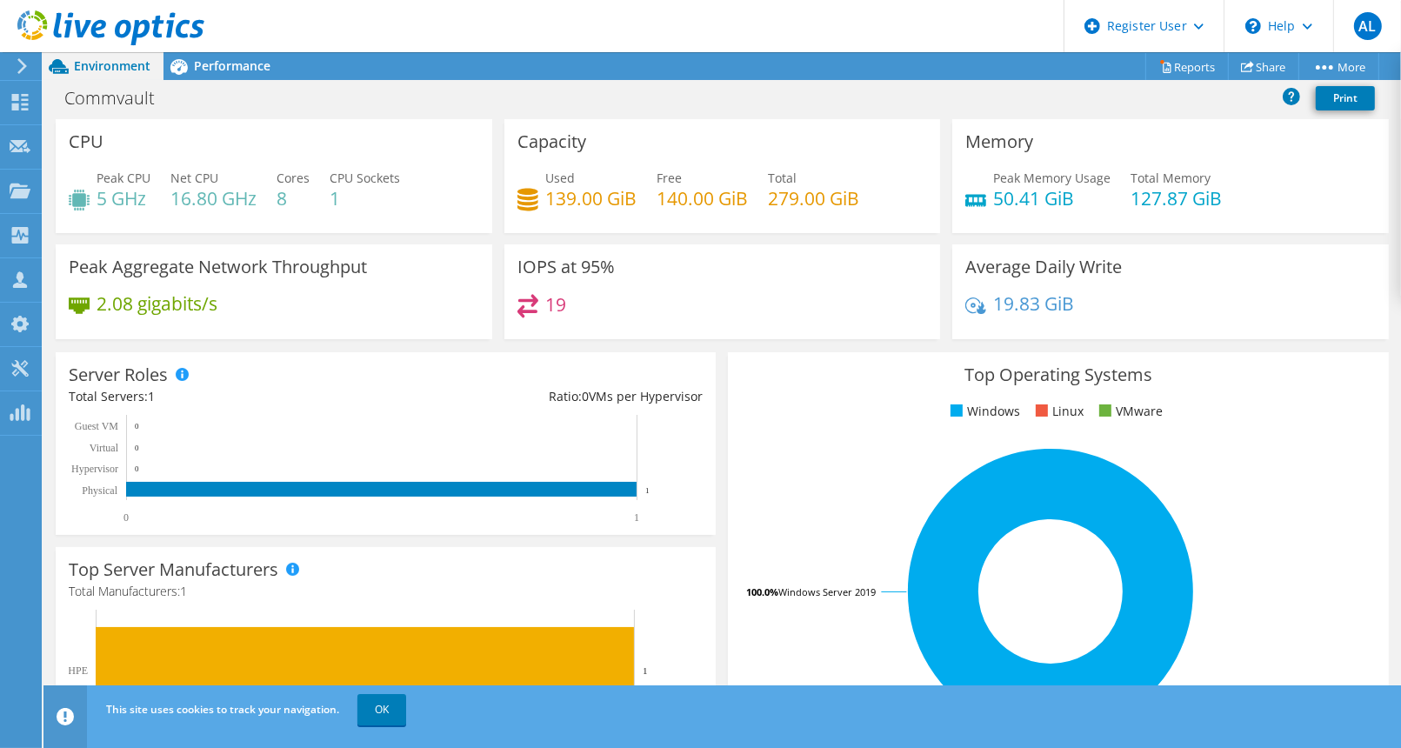
click at [166, 23] on use at bounding box center [110, 27] width 187 height 35
click at [228, 60] on span "Performance" at bounding box center [232, 65] width 77 height 17
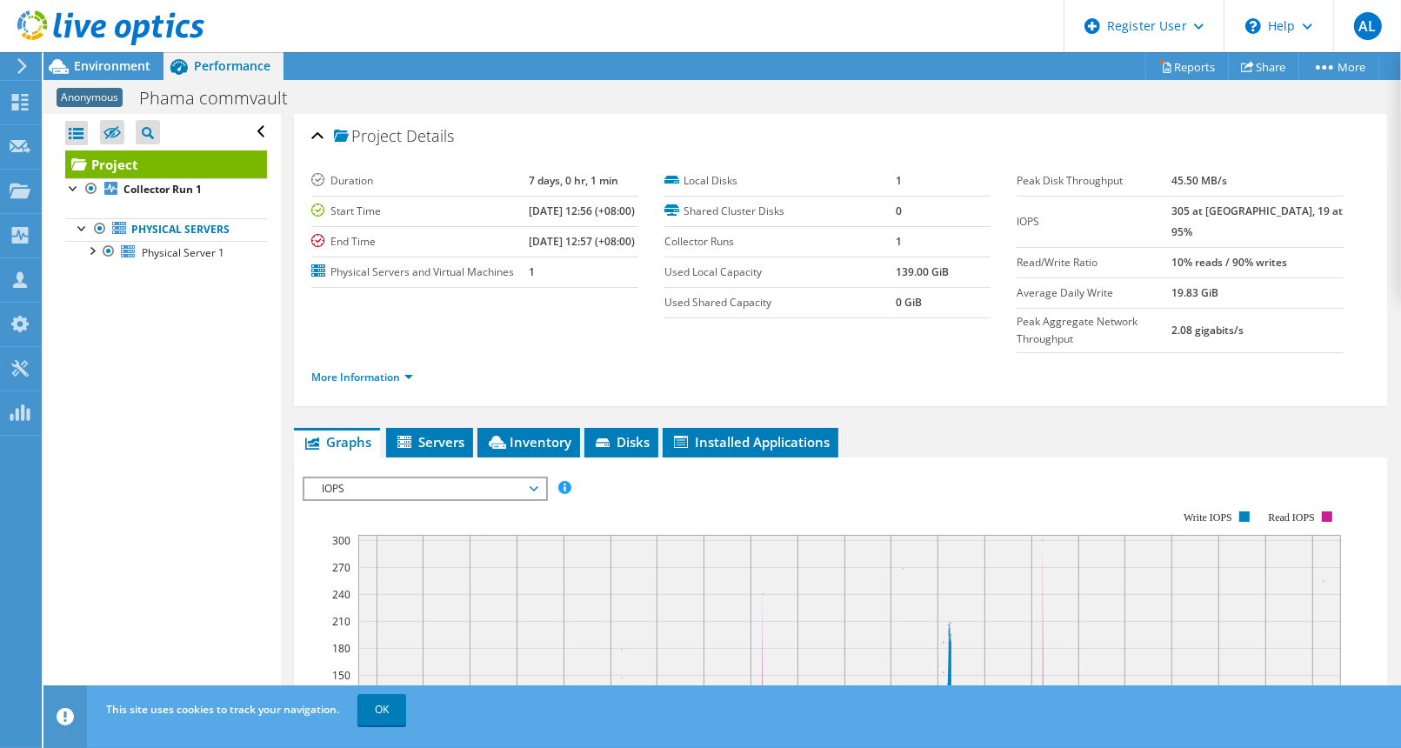
scroll to position [94, 0]
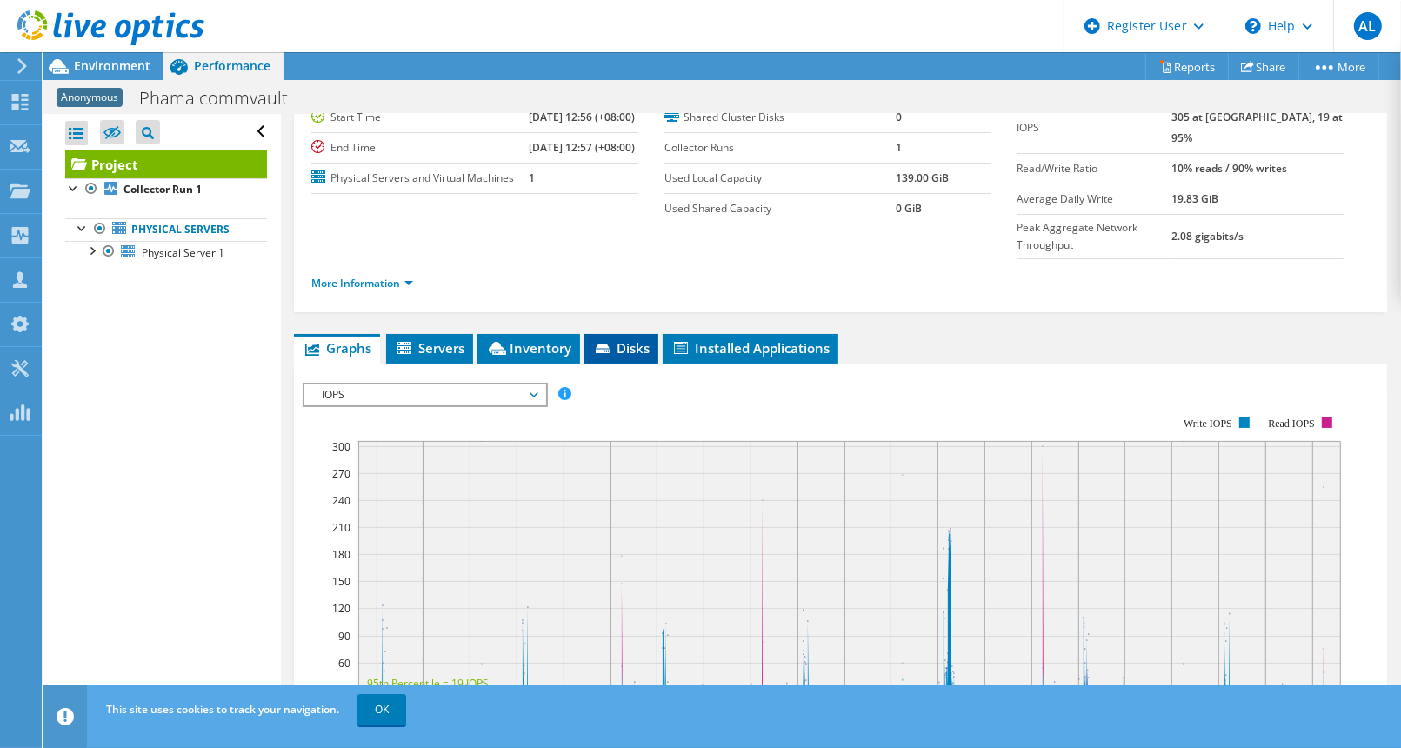
click at [620, 339] on span "Disks" at bounding box center [621, 347] width 57 height 17
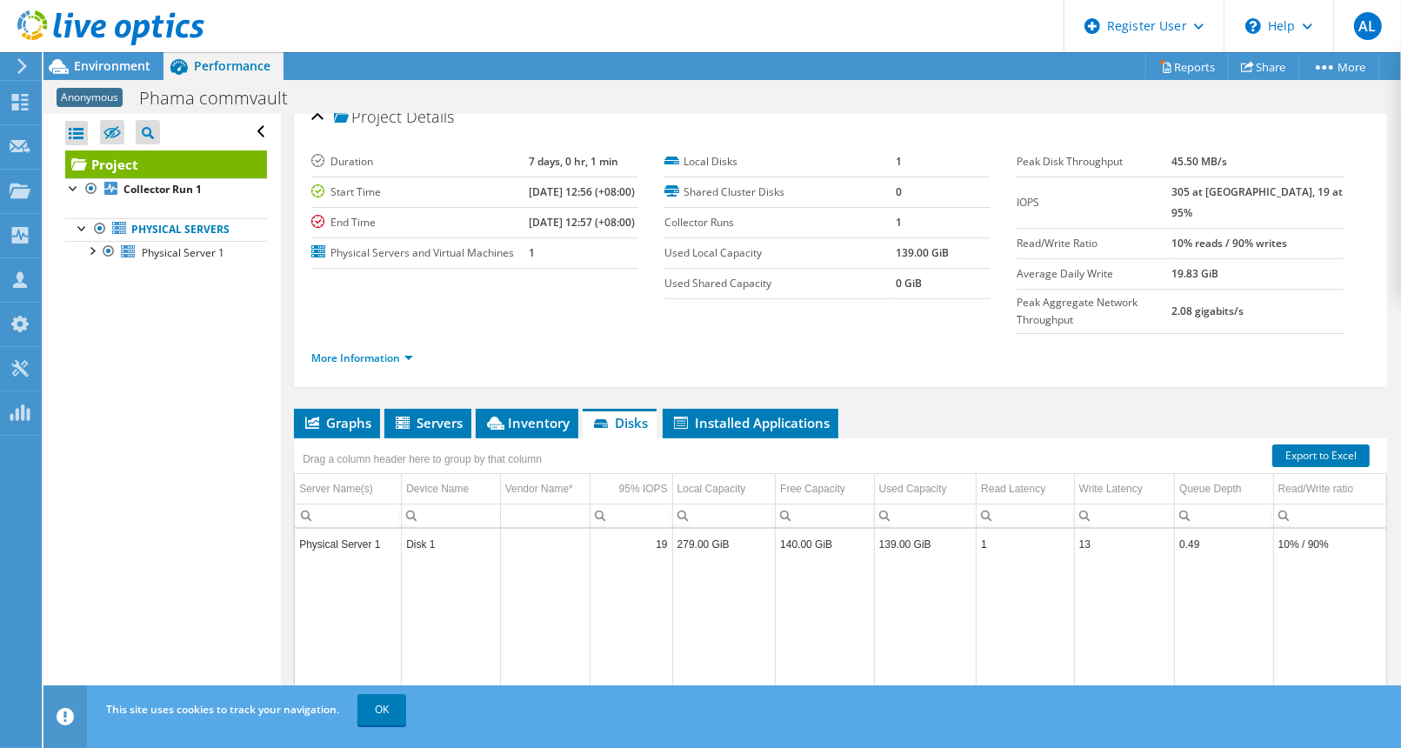
scroll to position [0, 0]
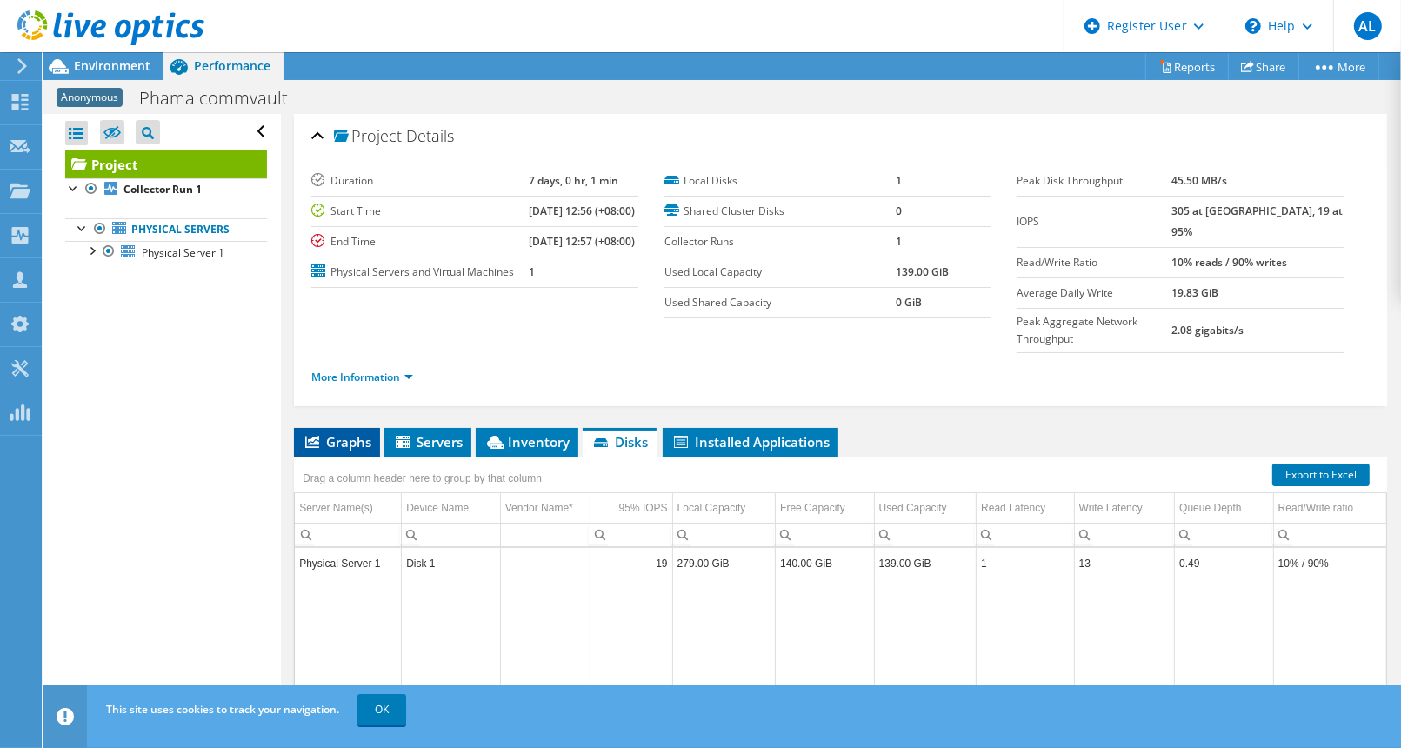
click at [330, 428] on li "Graphs" at bounding box center [337, 443] width 86 height 30
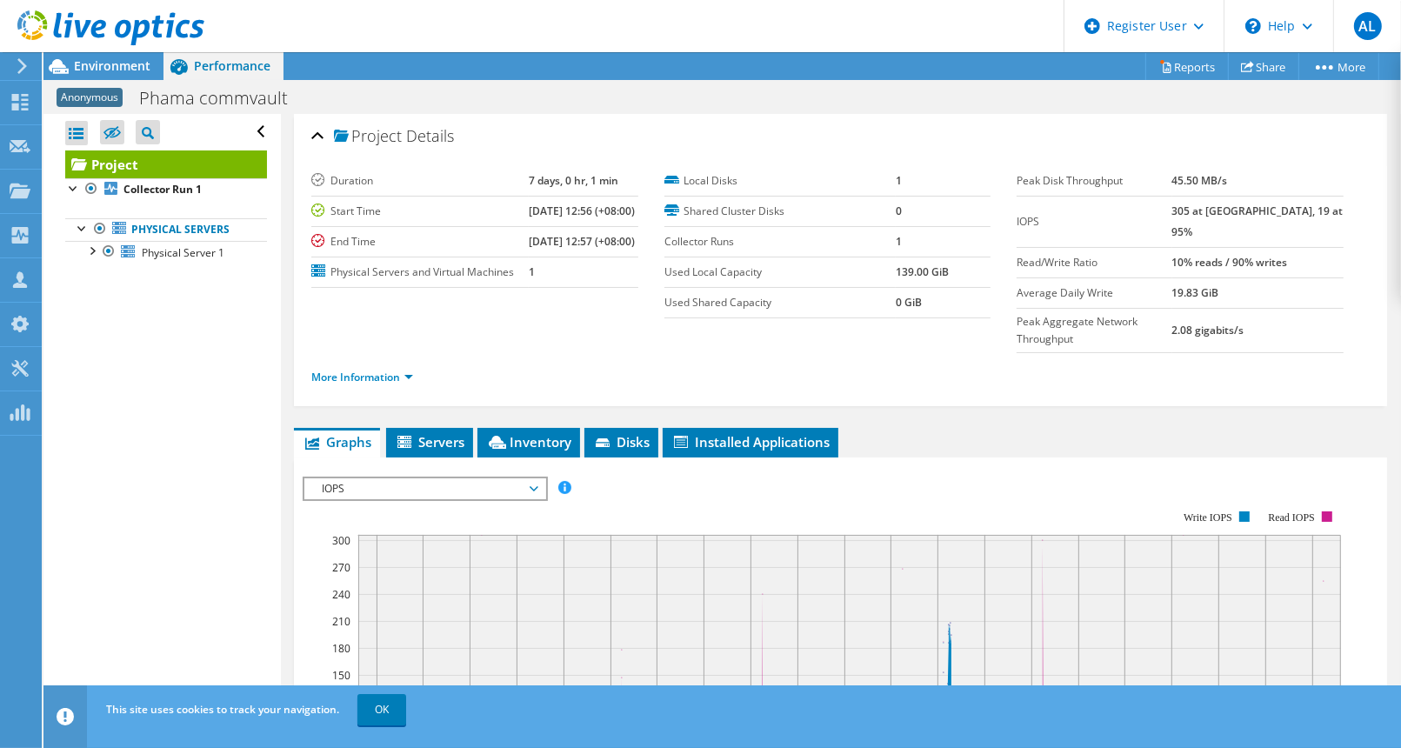
click at [531, 481] on span "IOPS" at bounding box center [425, 488] width 224 height 21
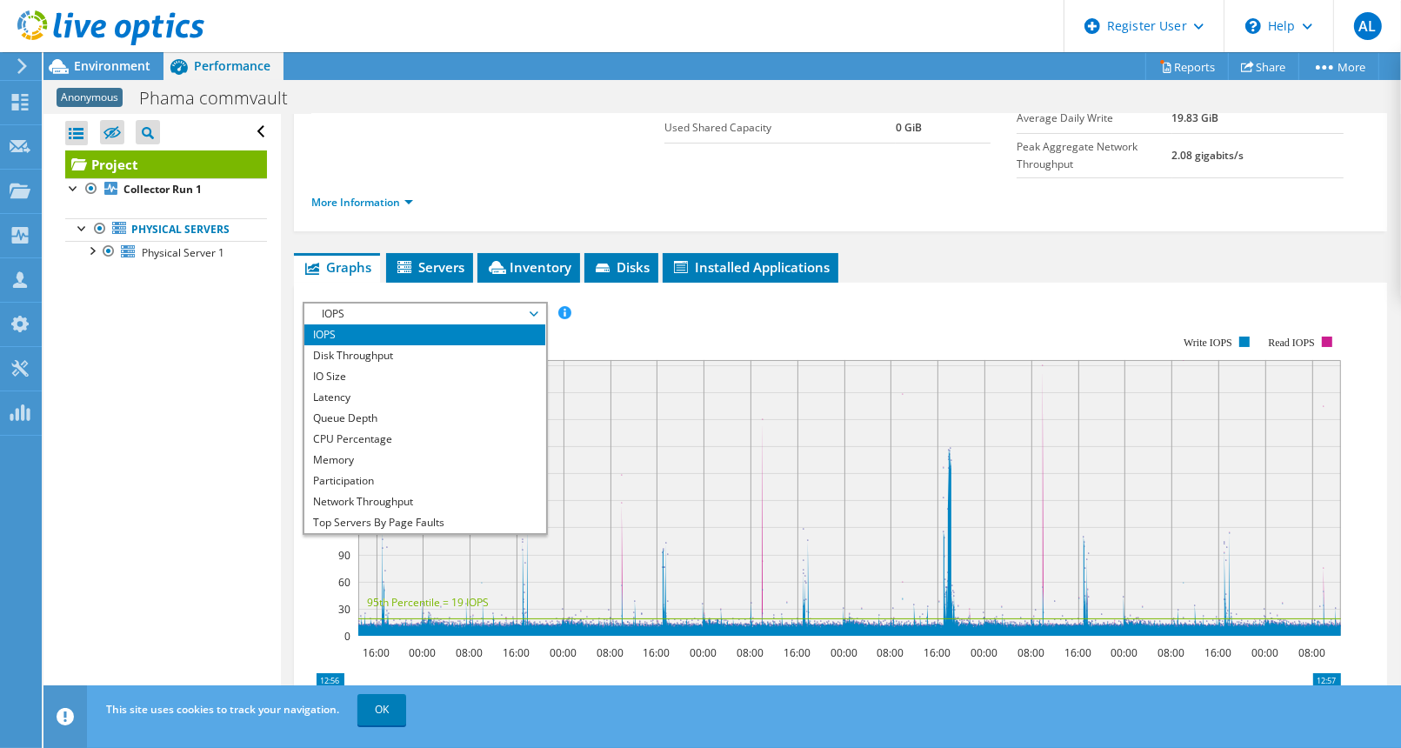
scroll to position [62, 0]
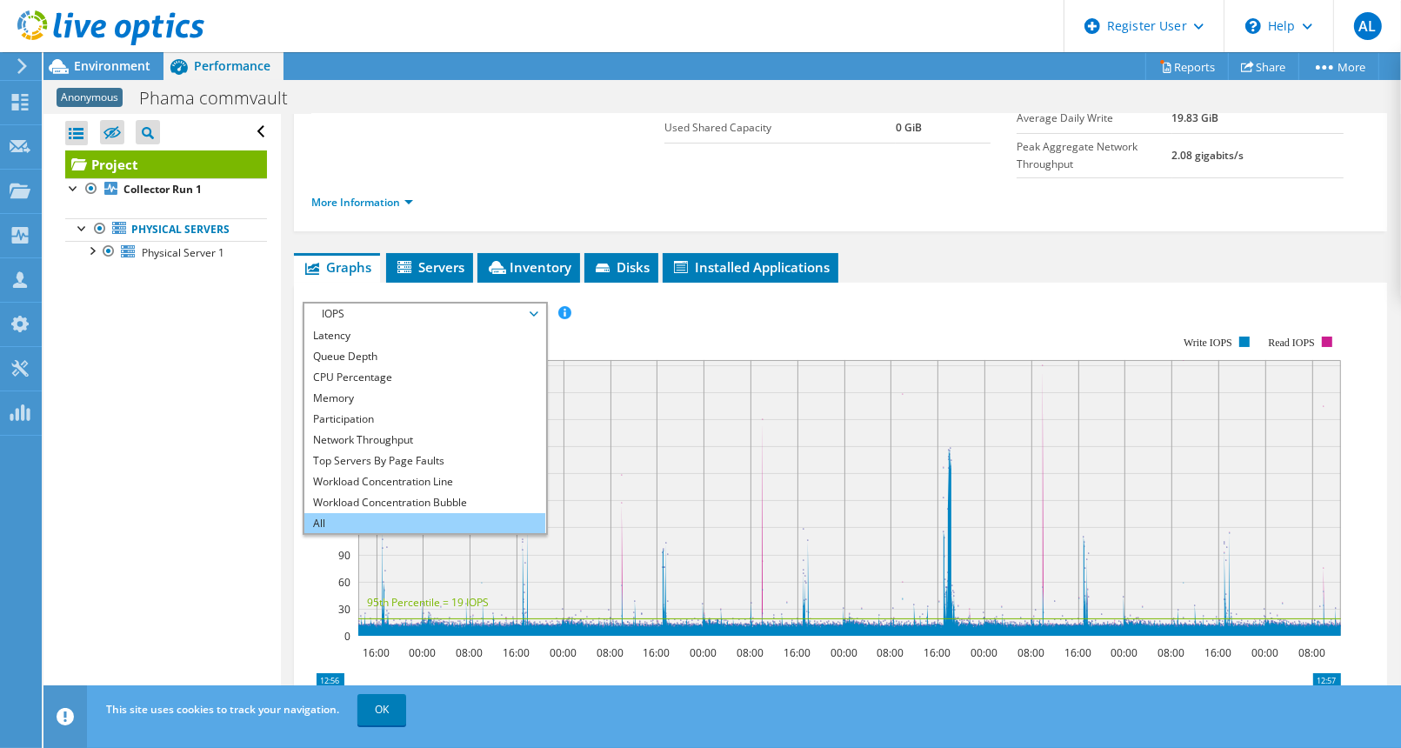
click at [450, 513] on li "All" at bounding box center [424, 523] width 241 height 21
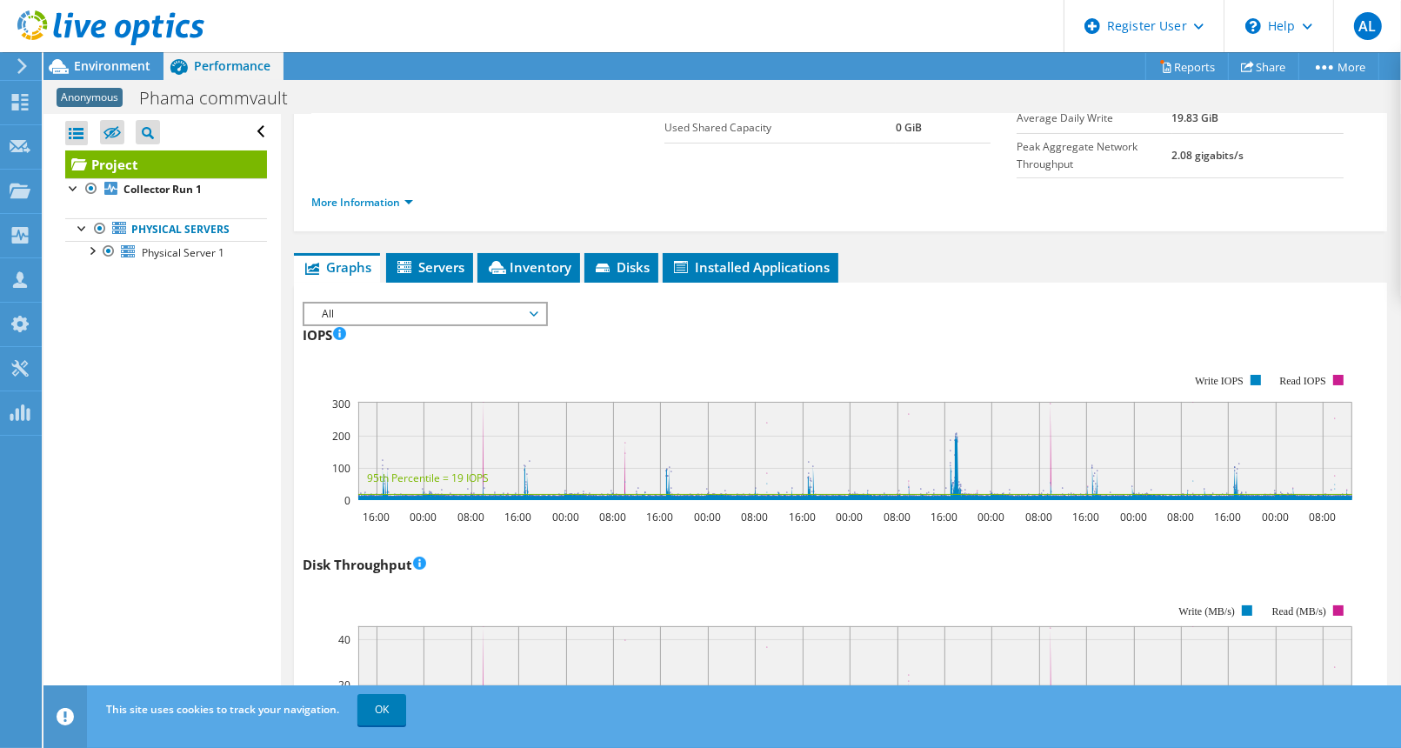
click at [444, 309] on span "All" at bounding box center [425, 314] width 224 height 21
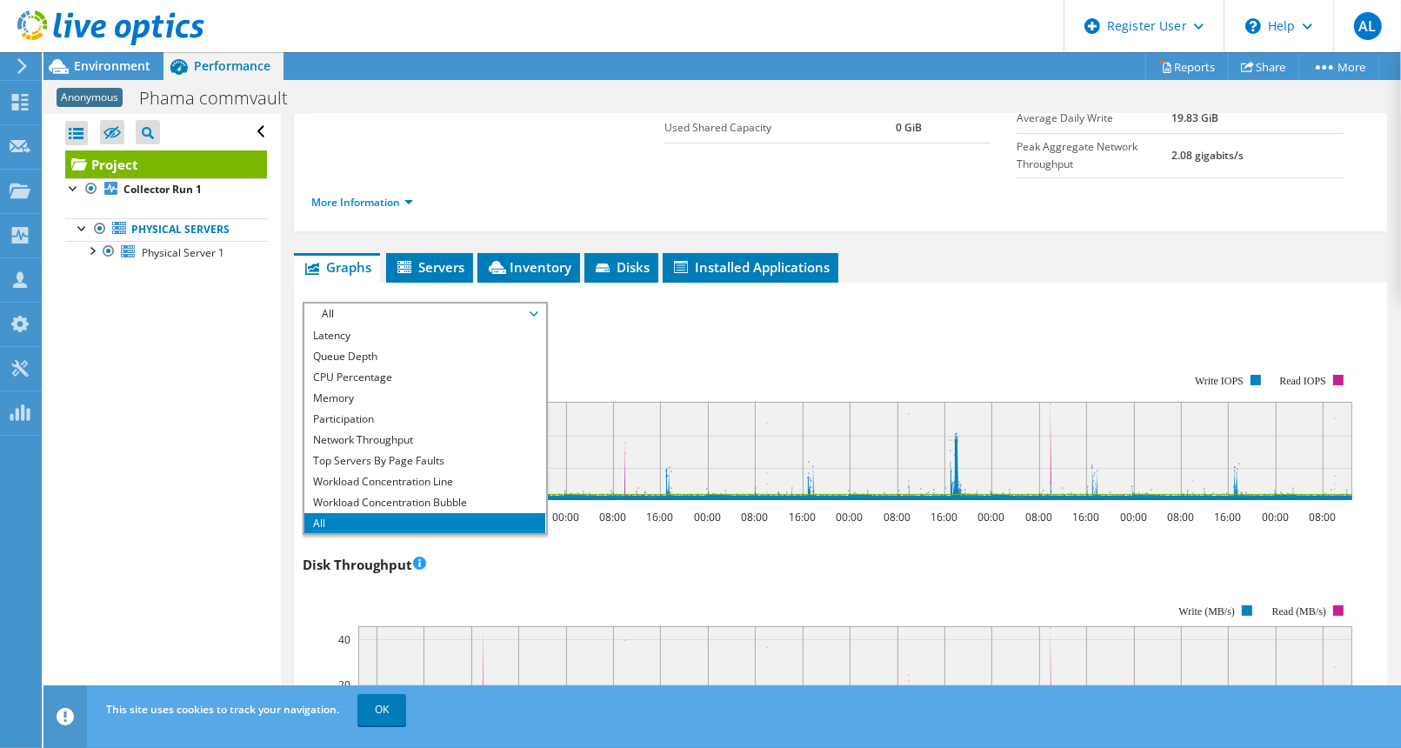
click at [686, 332] on div "IOPS 16:00 00:00 08:00 16:00 00:00 08:00 16:00 00:00 08:00 16:00 00:00 08:00 16…" at bounding box center [841, 423] width 1076 height 204
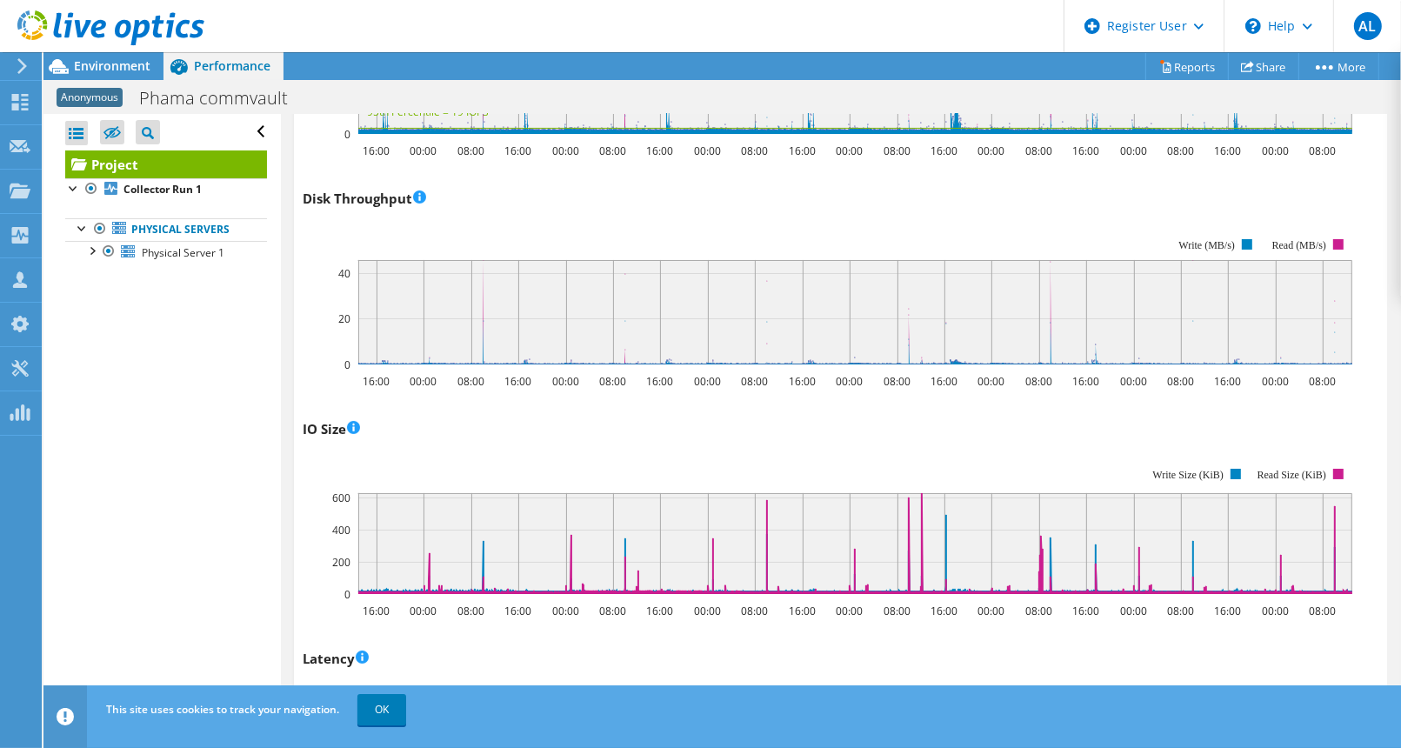
scroll to position [0, 0]
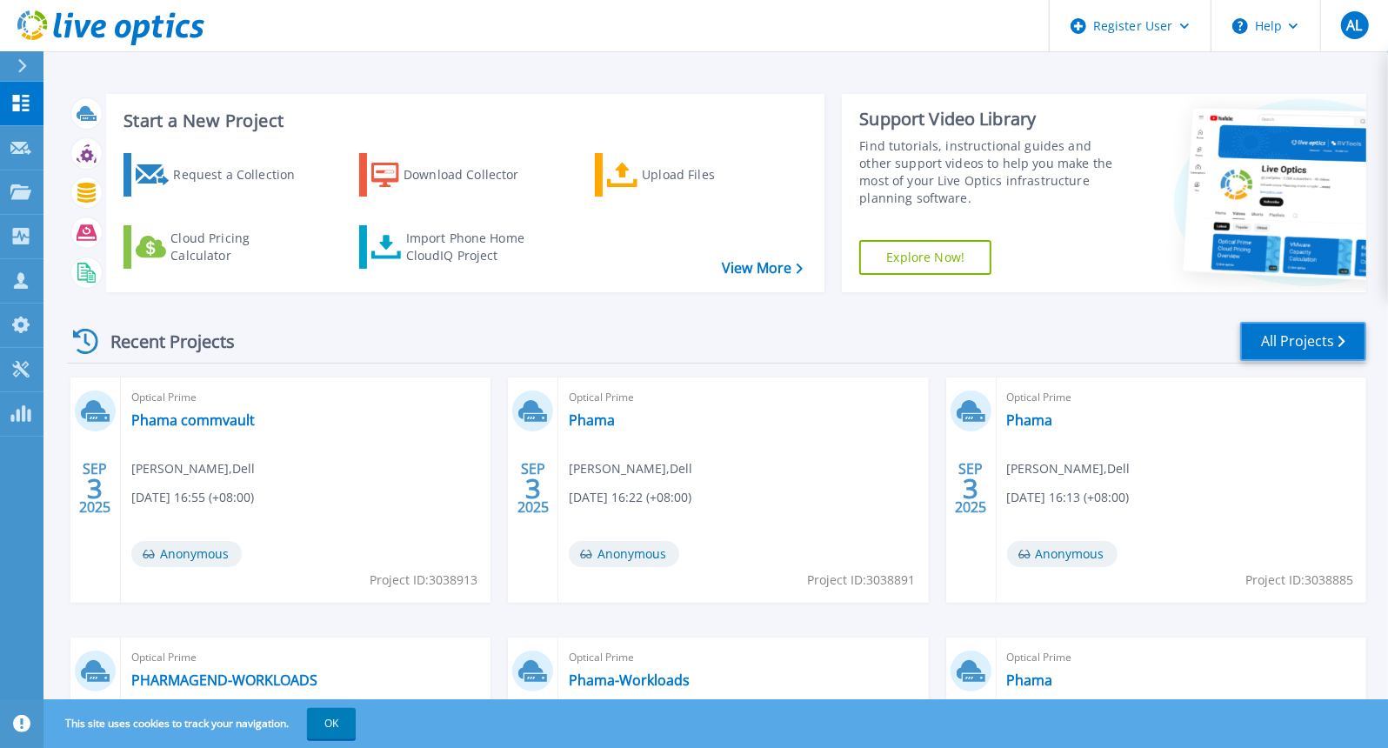
click at [1294, 346] on link "All Projects" at bounding box center [1303, 341] width 126 height 39
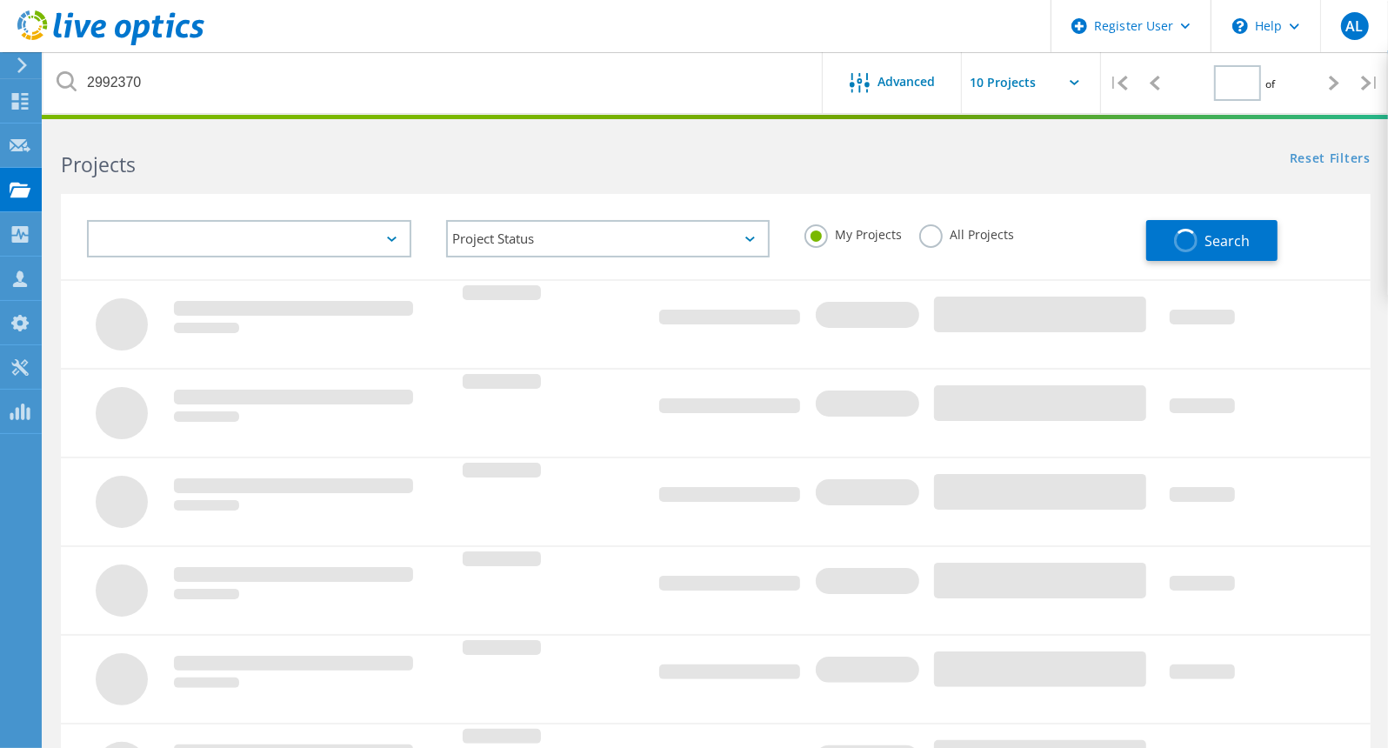
type input "1"
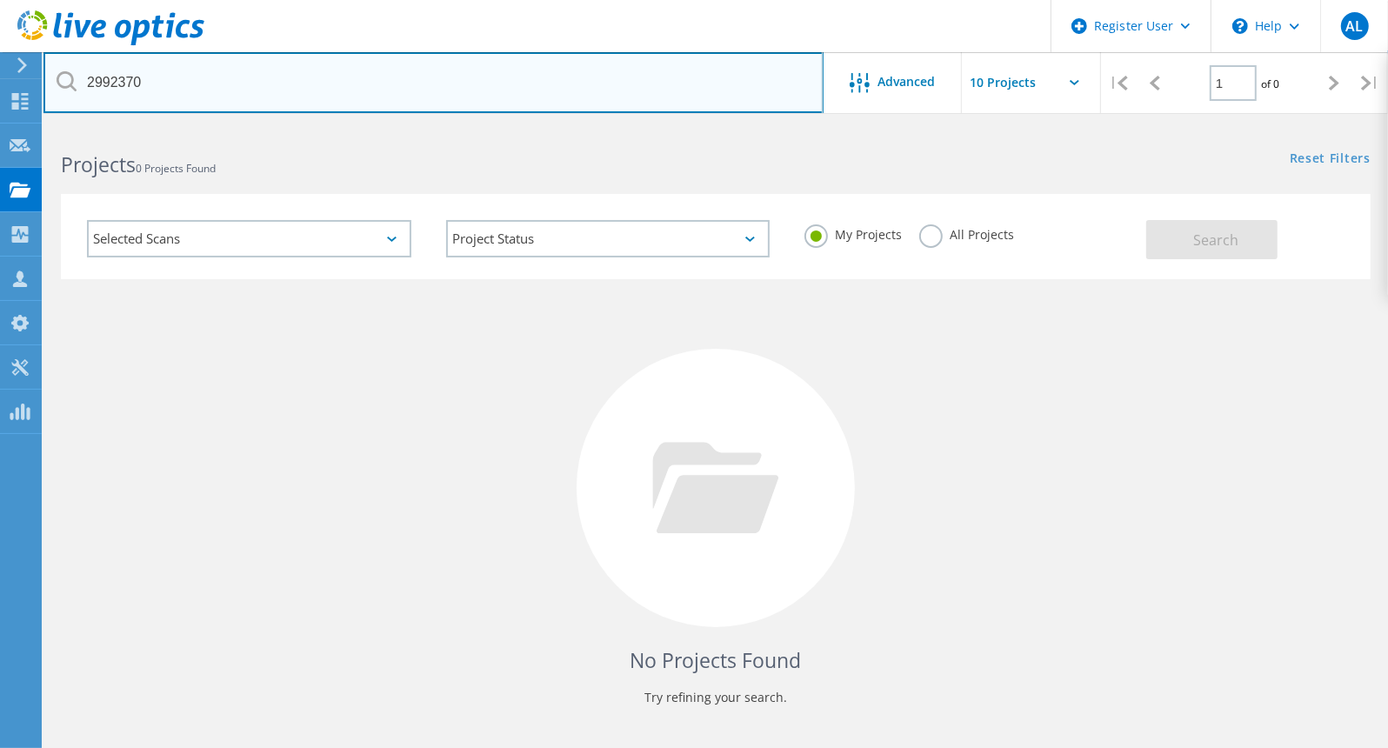
drag, startPoint x: 611, startPoint y: 109, endPoint x: 70, endPoint y: 61, distance: 544.0
click at [70, 61] on input "2992370" at bounding box center [433, 82] width 780 height 61
paste input "464"
type input "2992464"
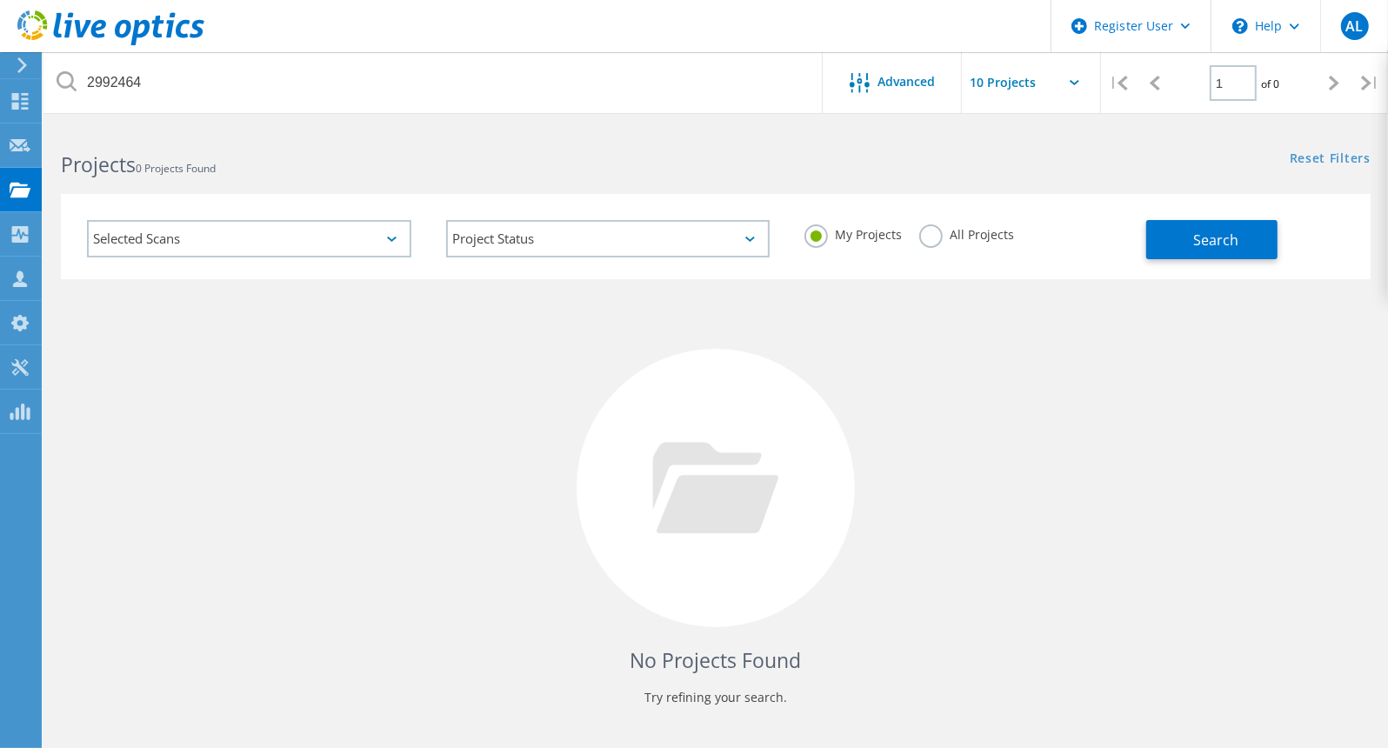
click at [932, 233] on label "All Projects" at bounding box center [966, 232] width 95 height 17
click at [0, 0] on input "All Projects" at bounding box center [0, 0] width 0 height 0
click at [1184, 236] on button "Search" at bounding box center [1211, 239] width 131 height 39
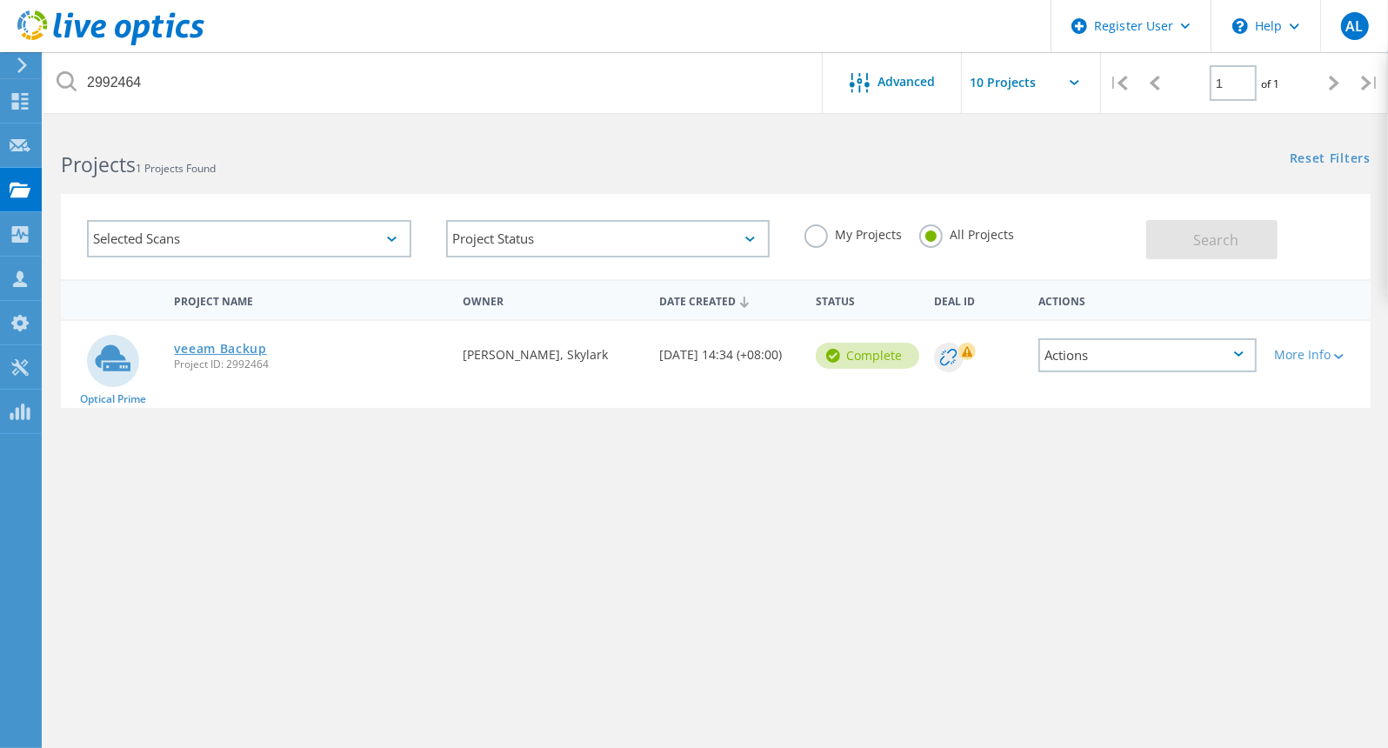
click at [255, 351] on link "veeam Backup" at bounding box center [220, 349] width 92 height 12
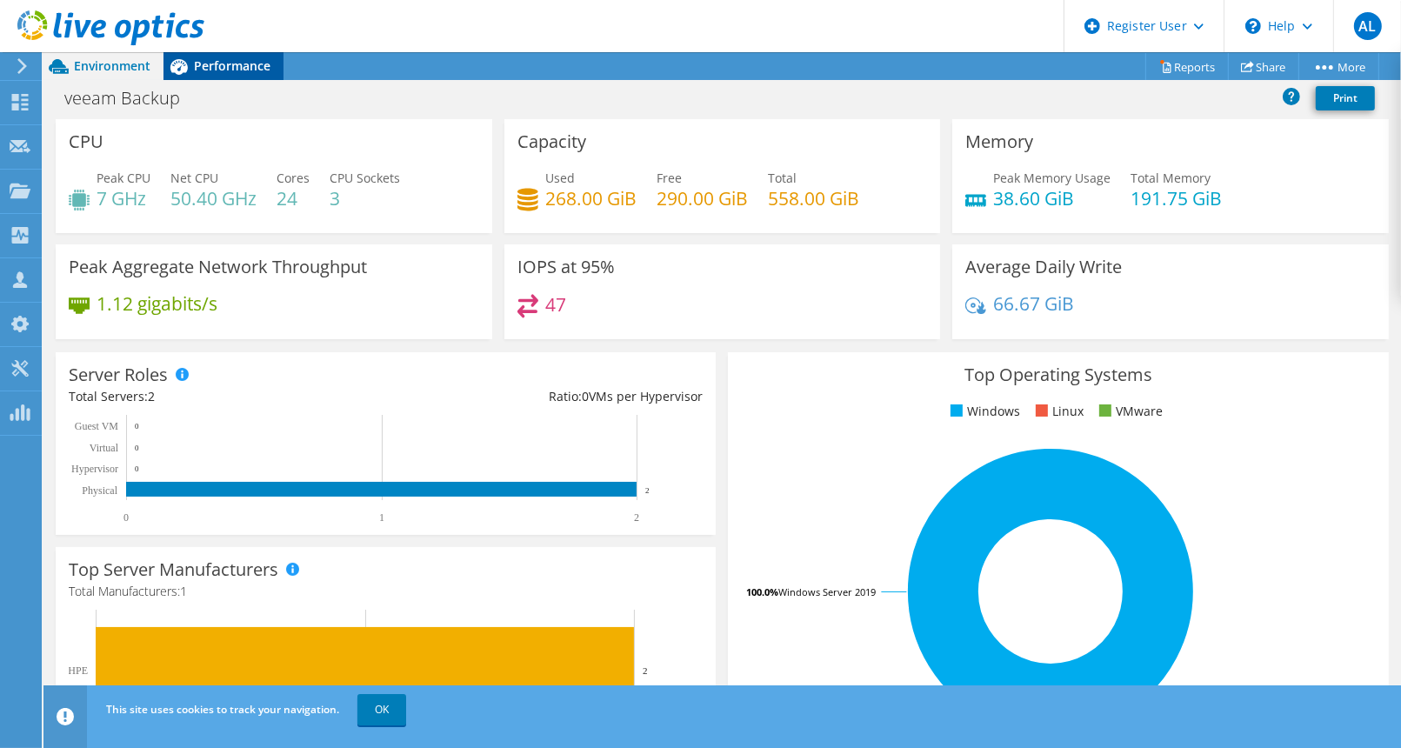
click at [228, 64] on span "Performance" at bounding box center [232, 65] width 77 height 17
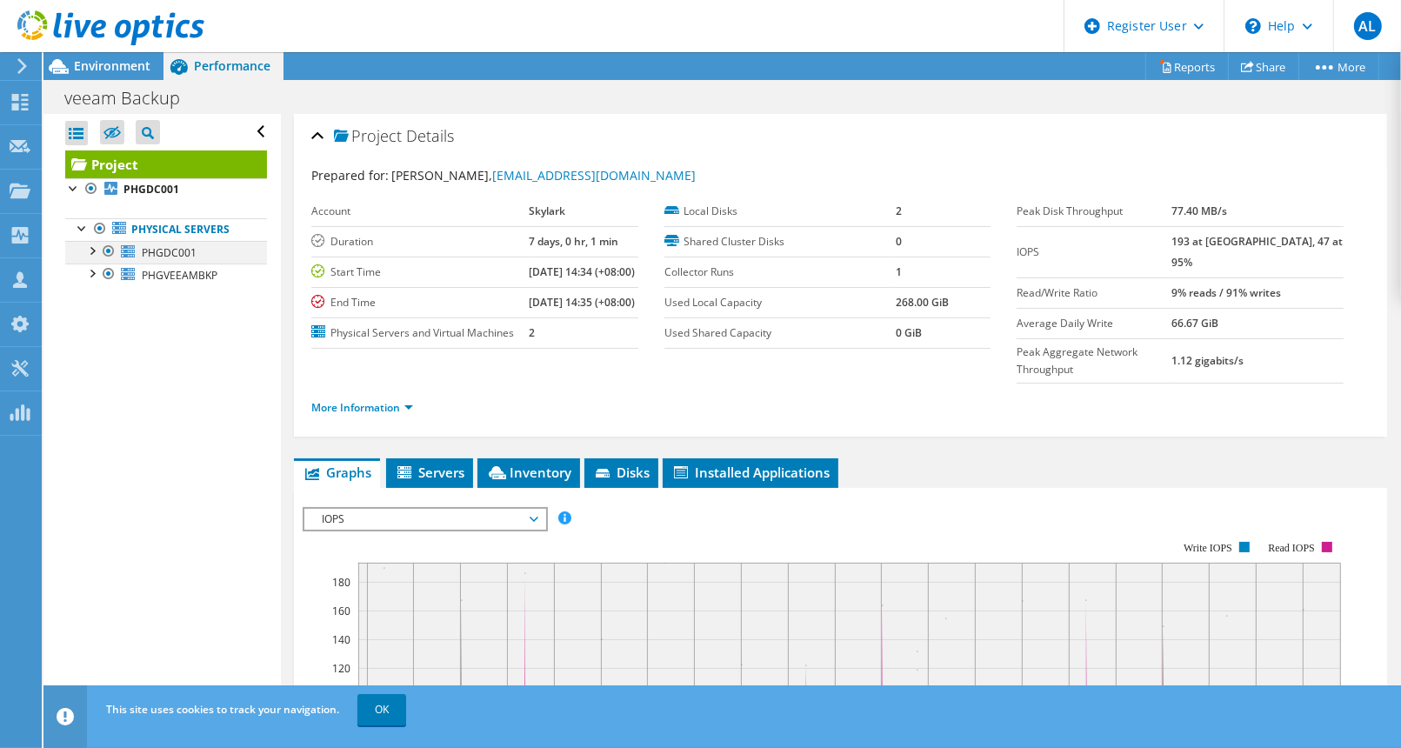
click at [97, 251] on div at bounding box center [91, 249] width 17 height 17
click at [127, 302] on link "Network Interfaces" at bounding box center [166, 297] width 202 height 23
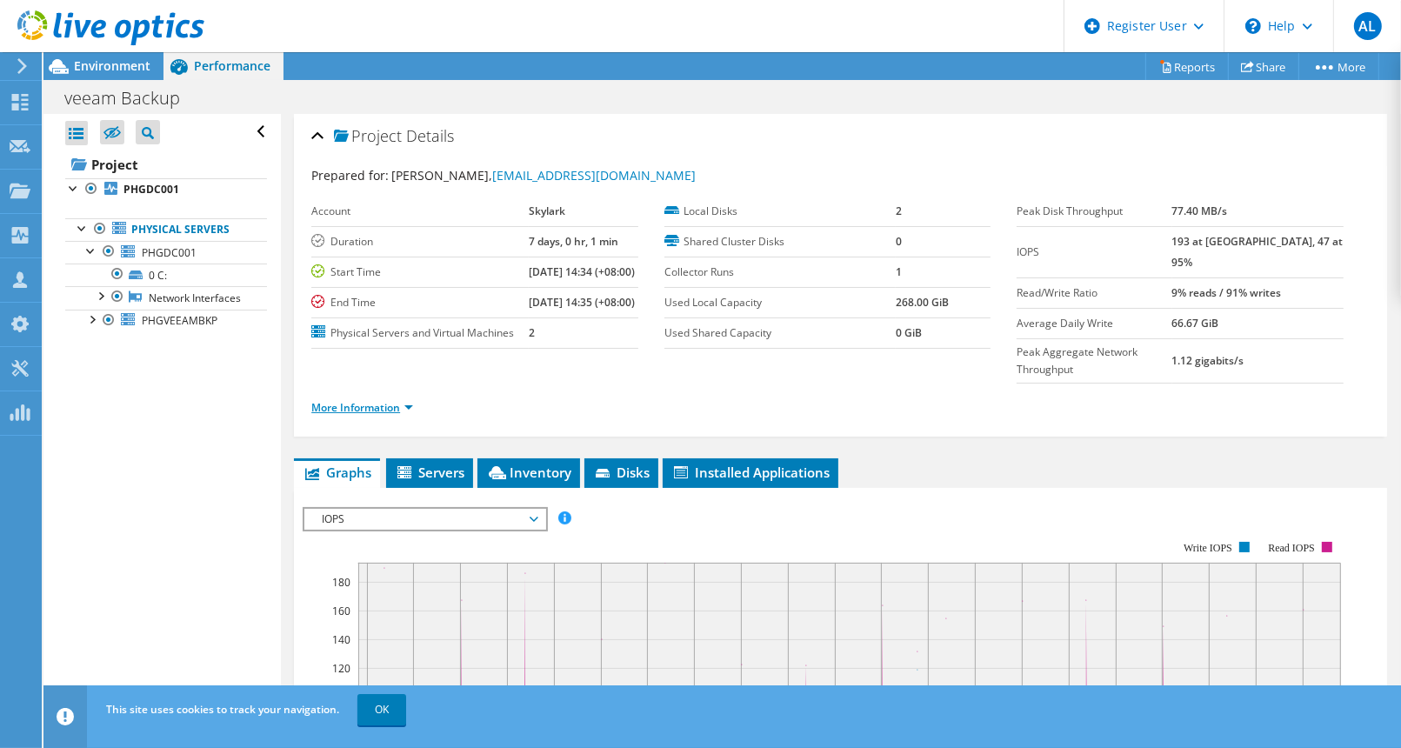
click at [387, 415] on link "More Information" at bounding box center [362, 407] width 102 height 15
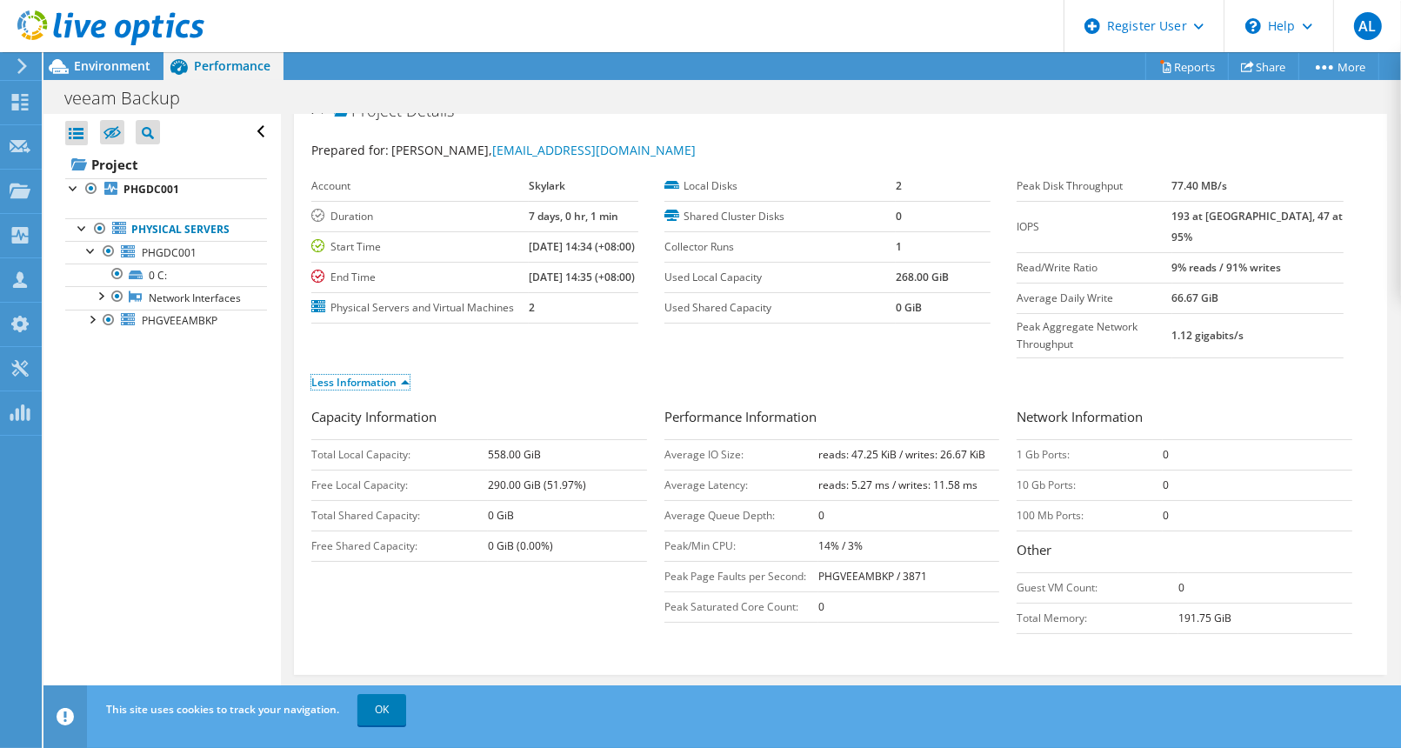
scroll to position [24, 0]
click at [150, 328] on span "PHGVEEAMBKP" at bounding box center [180, 320] width 76 height 15
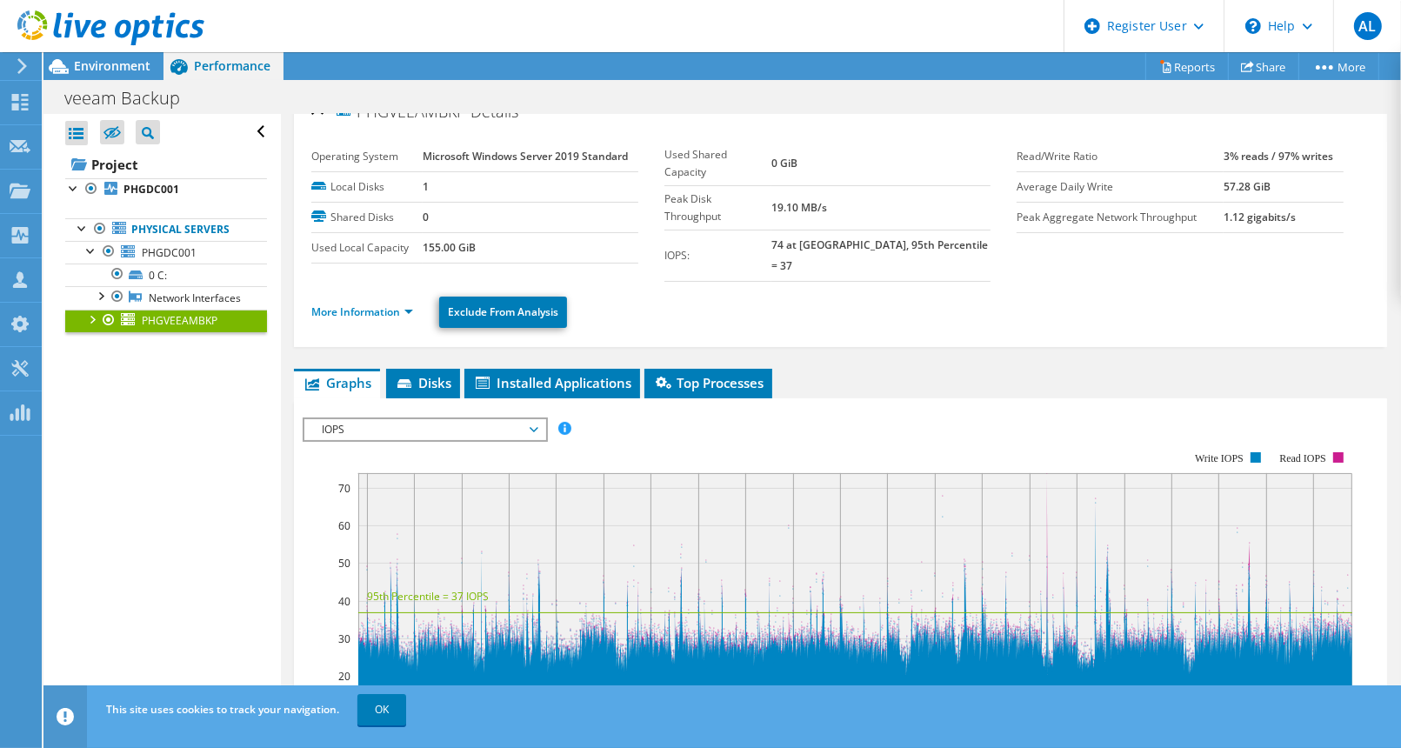
click at [89, 332] on link "PHGVEEAMBKP" at bounding box center [166, 321] width 202 height 23
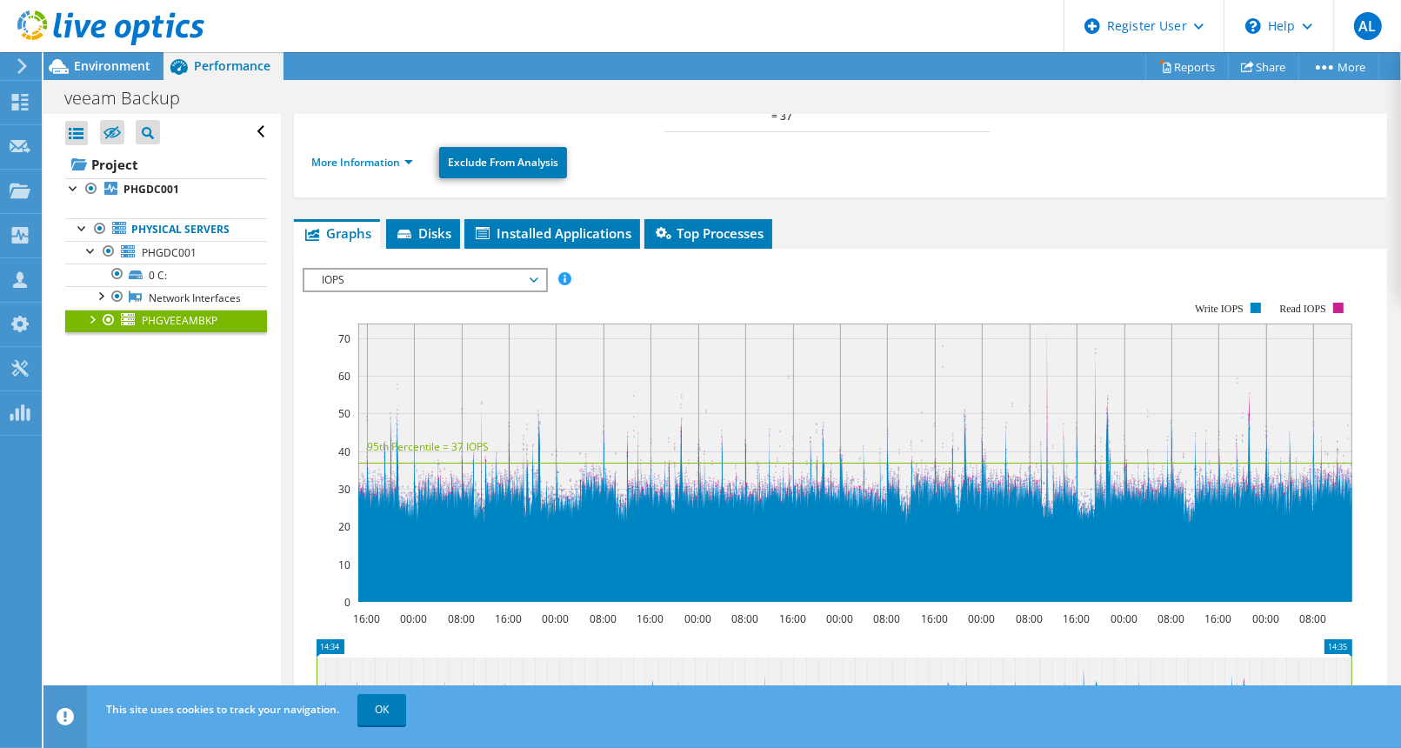
scroll to position [0, 0]
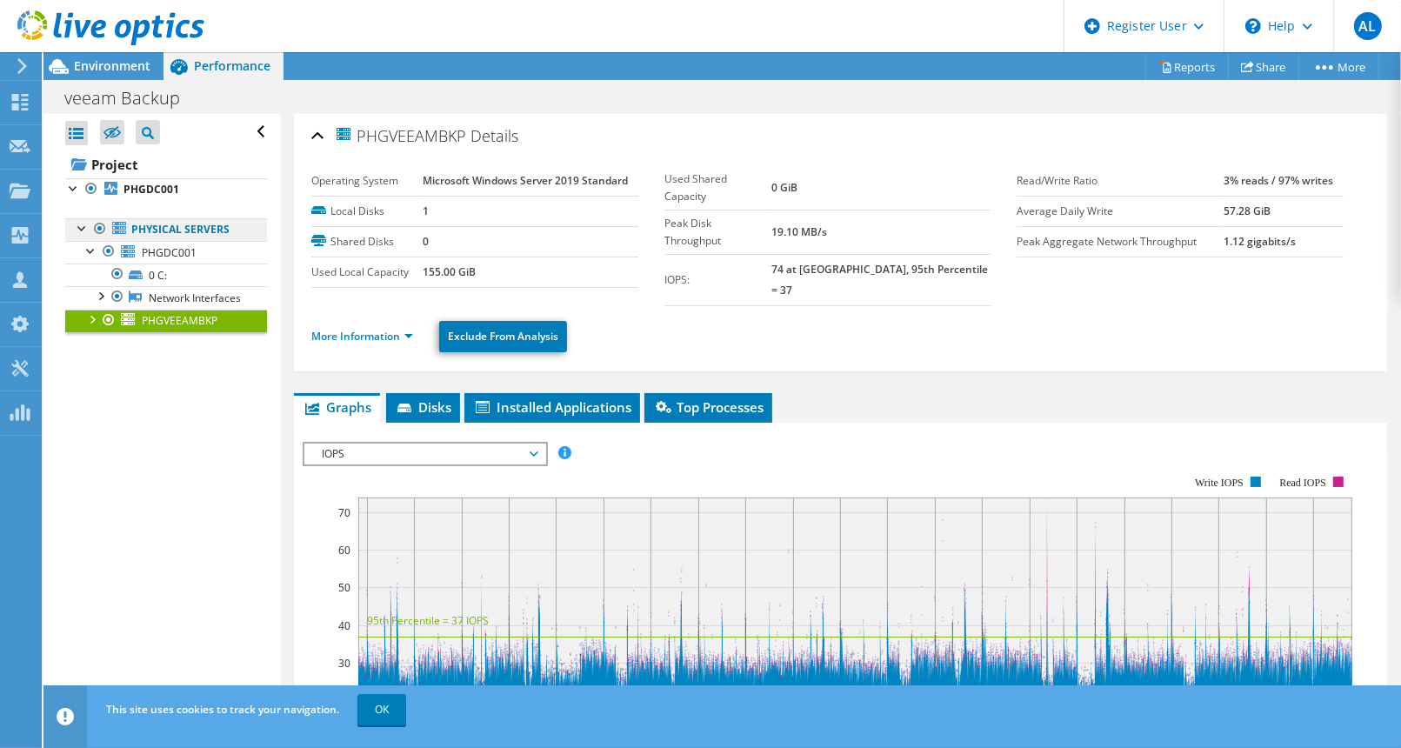
click at [158, 228] on link "Physical Servers" at bounding box center [166, 229] width 202 height 23
click at [78, 231] on div at bounding box center [82, 226] width 17 height 17
click at [164, 253] on span "PHGDC001" at bounding box center [169, 252] width 55 height 15
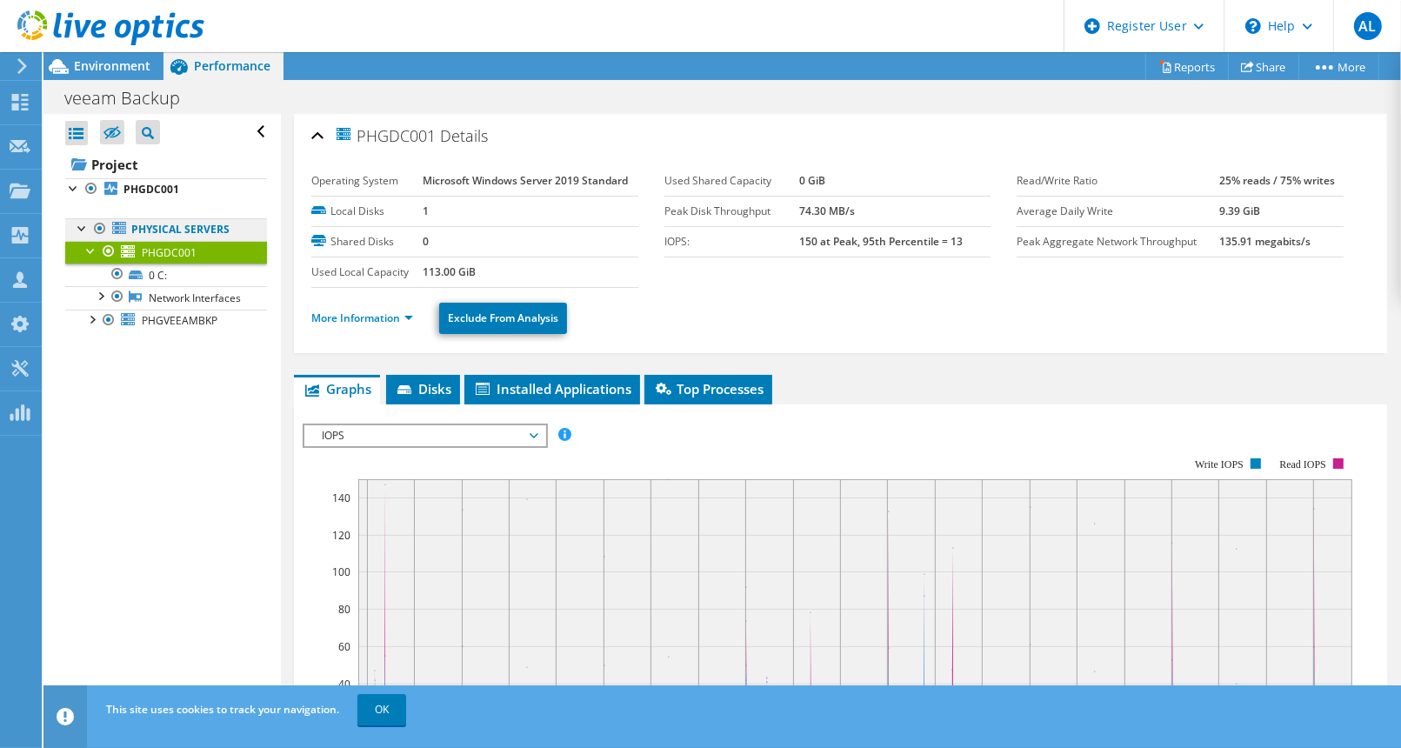
click at [143, 228] on link "Physical Servers" at bounding box center [166, 229] width 202 height 23
click at [139, 228] on link "Physical Servers" at bounding box center [166, 229] width 202 height 23
click at [79, 223] on div at bounding box center [82, 226] width 17 height 17
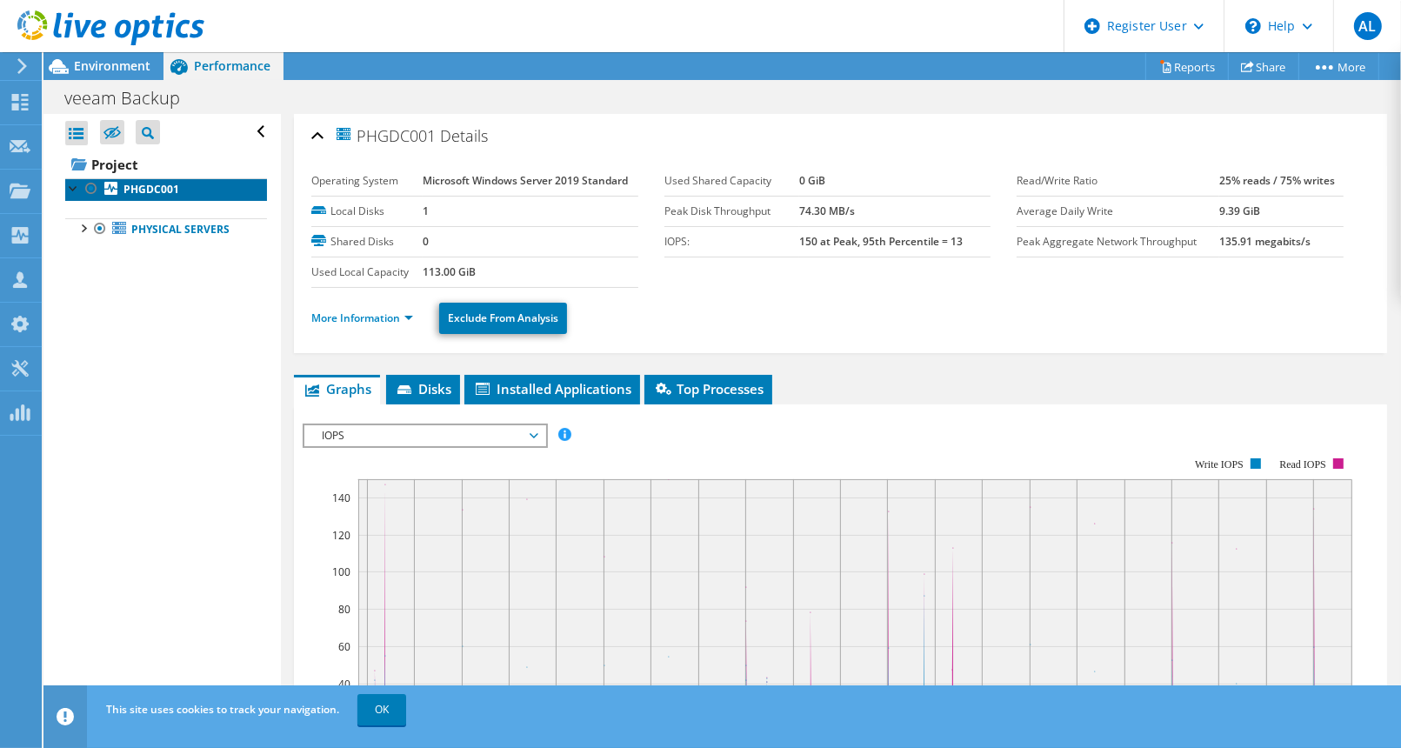
click at [189, 192] on link "PHGDC001" at bounding box center [166, 189] width 202 height 23
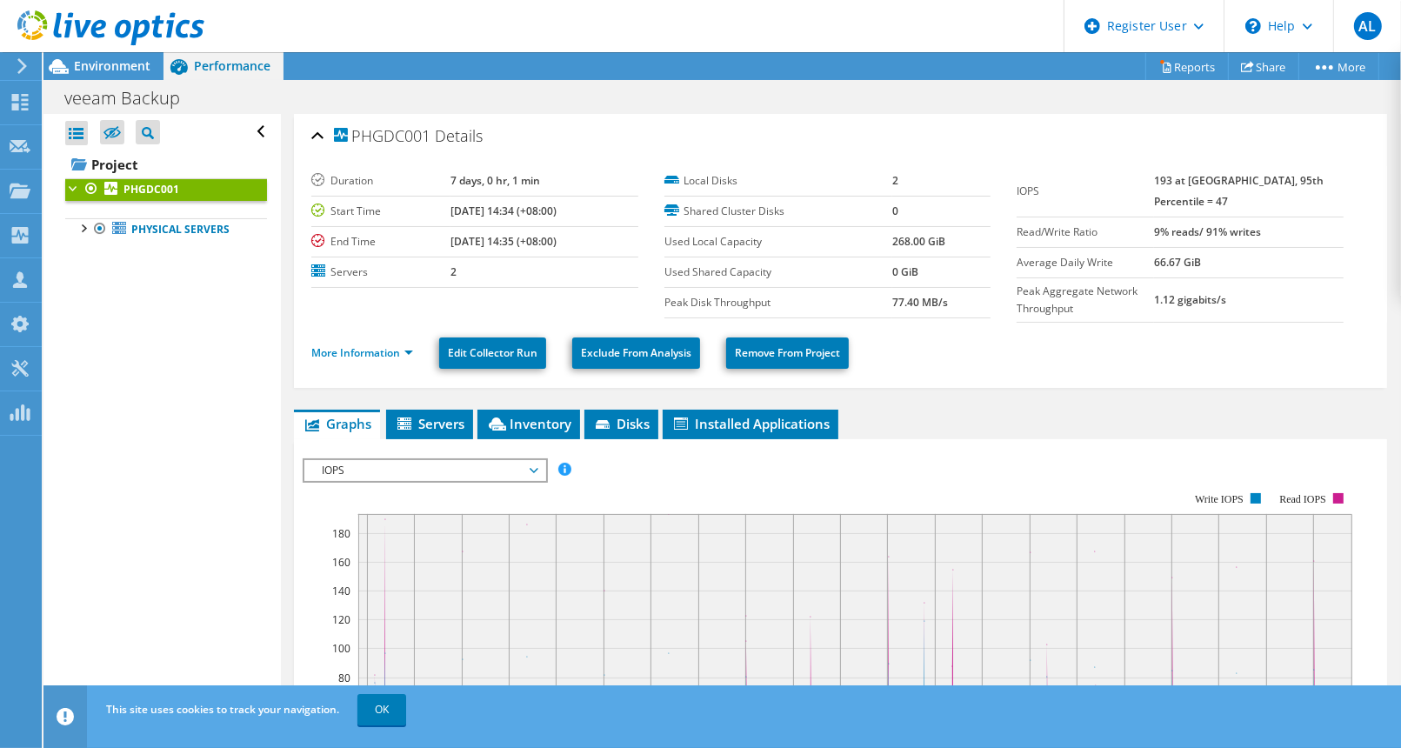
click at [451, 472] on span "IOPS" at bounding box center [425, 470] width 224 height 21
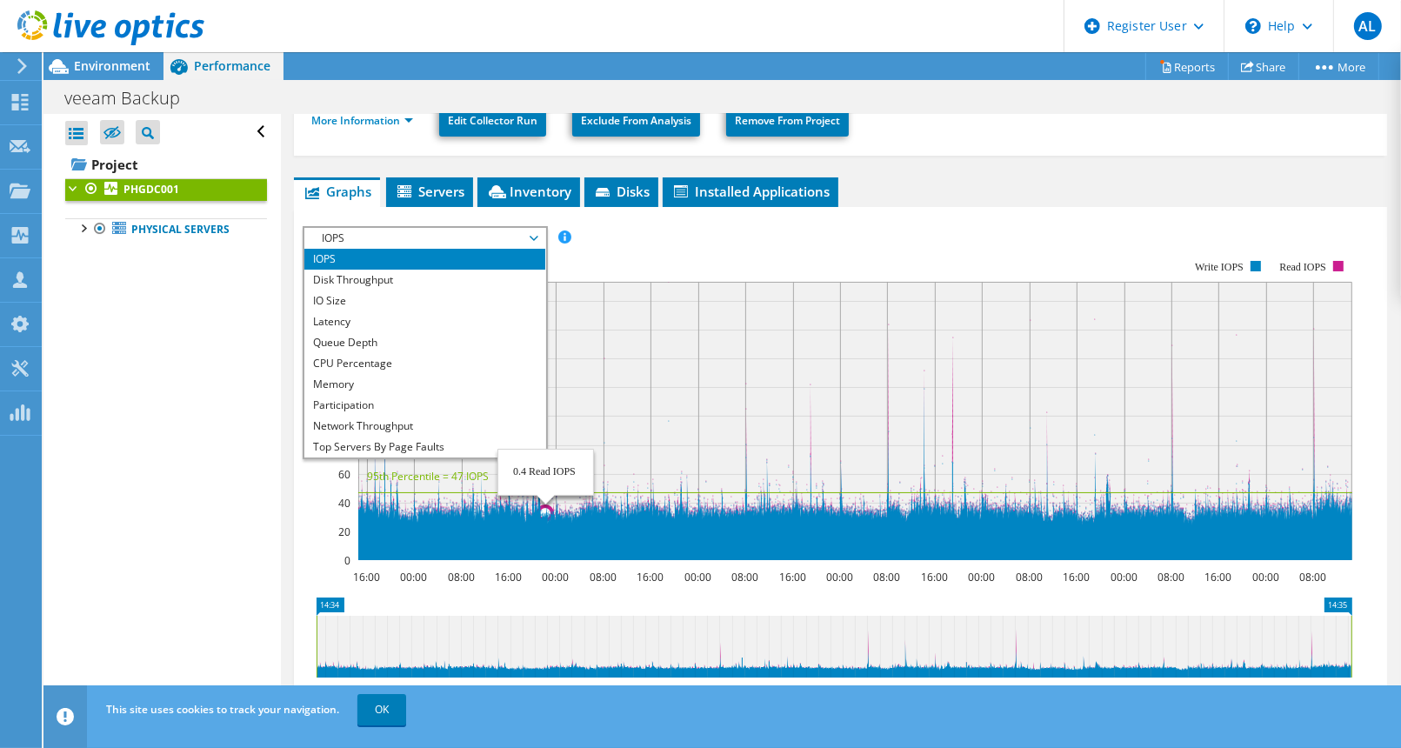
scroll to position [62, 0]
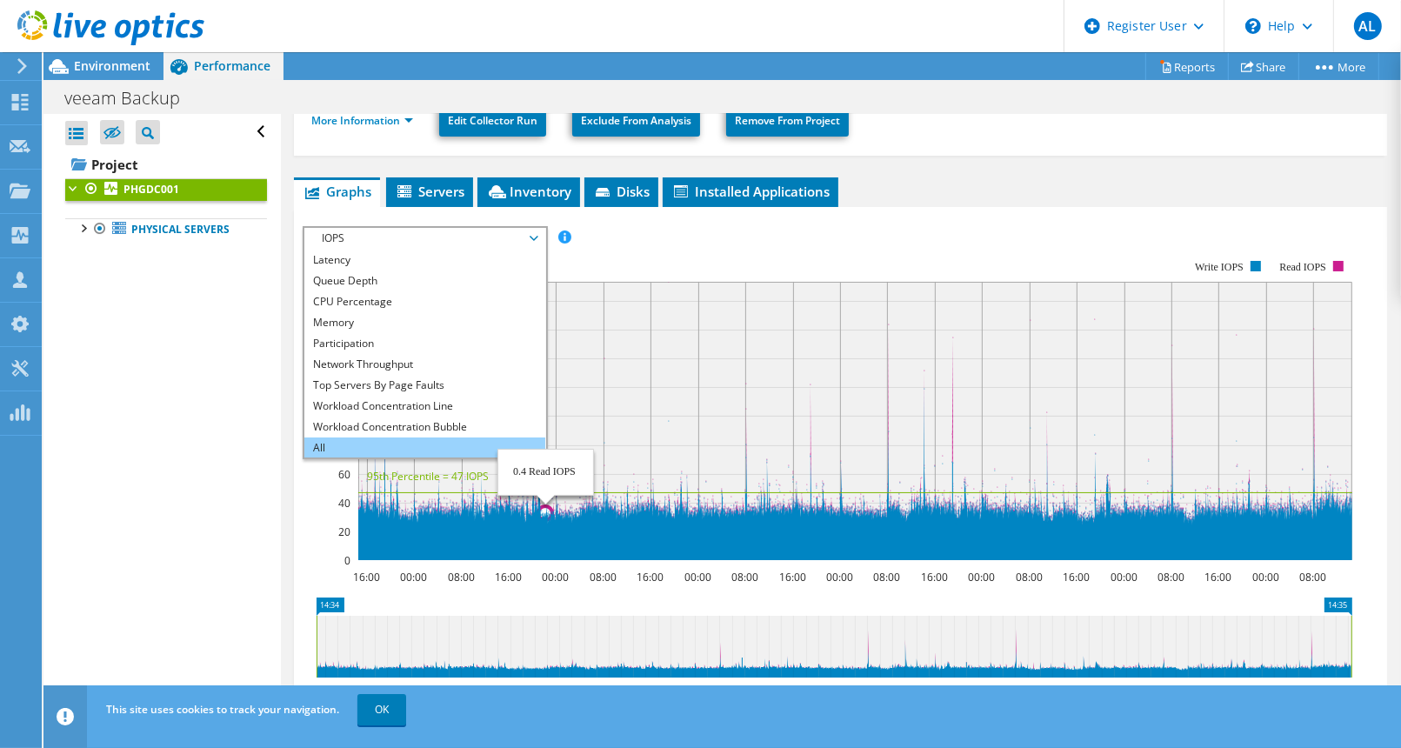
click at [464, 437] on li "All" at bounding box center [424, 447] width 241 height 21
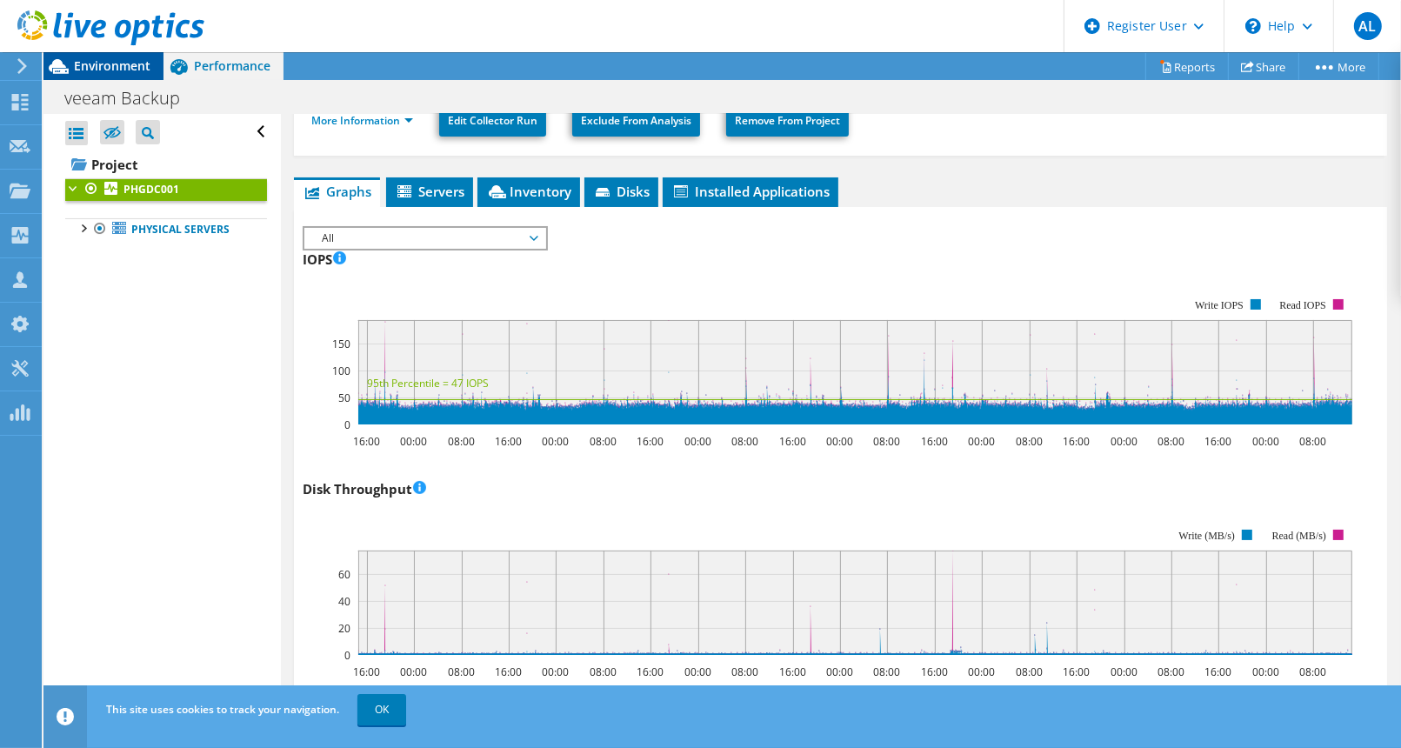
click at [79, 67] on span "Environment" at bounding box center [112, 65] width 77 height 17
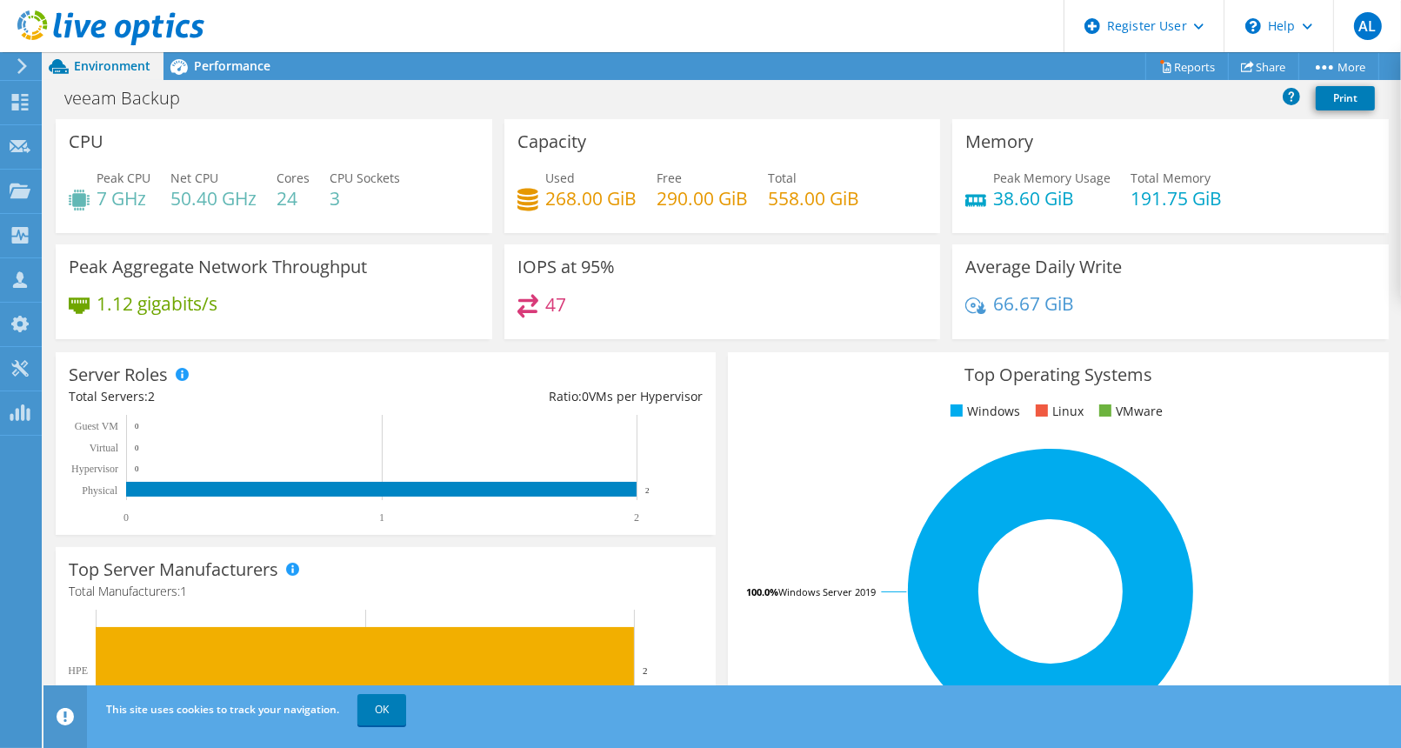
scroll to position [558, 0]
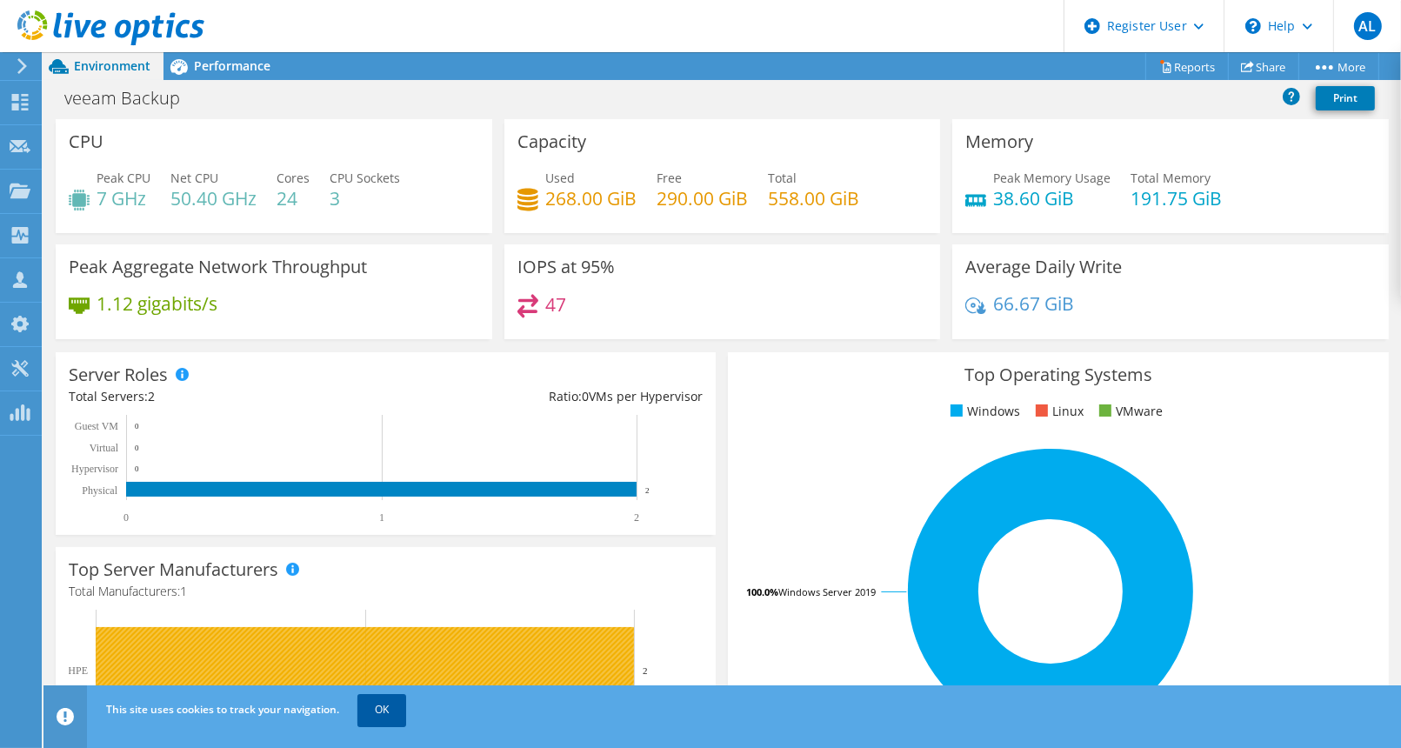
click at [377, 701] on link "OK" at bounding box center [381, 709] width 49 height 31
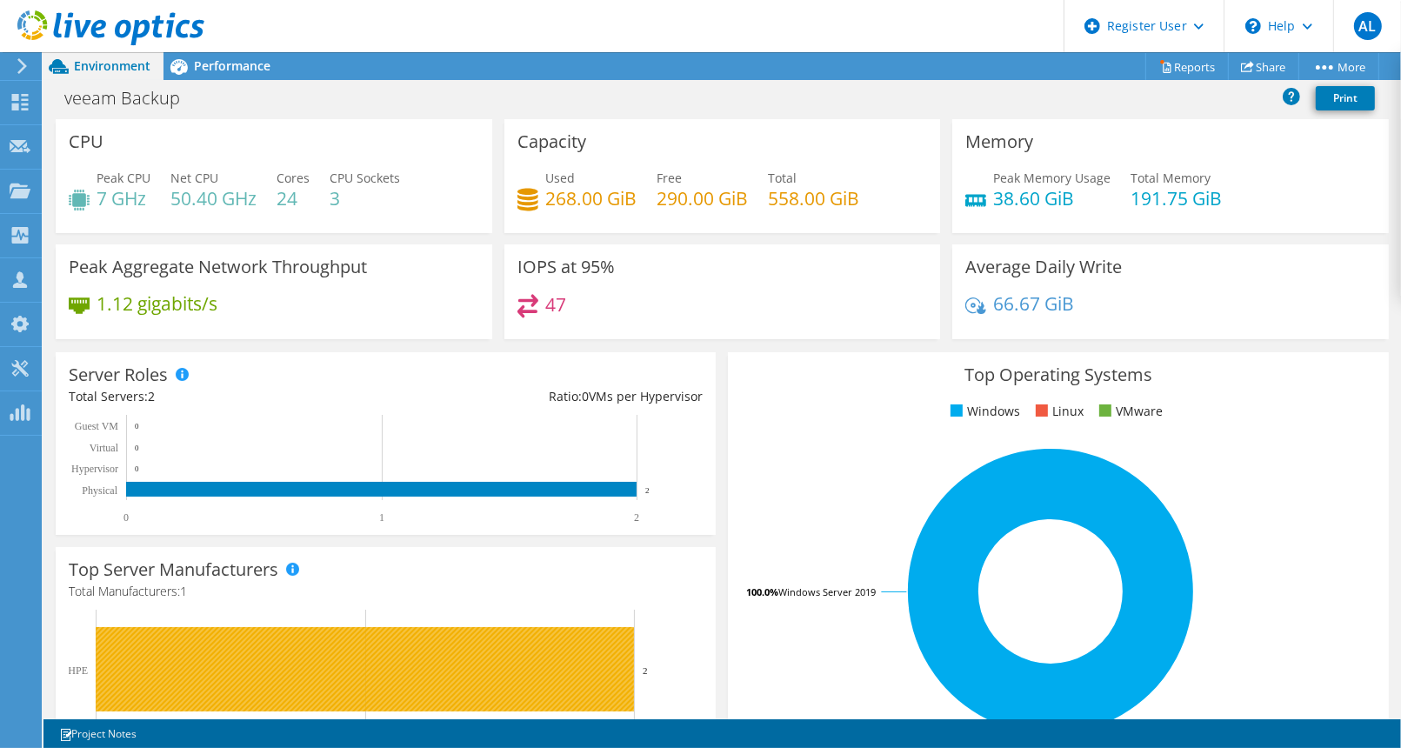
scroll to position [836, 0]
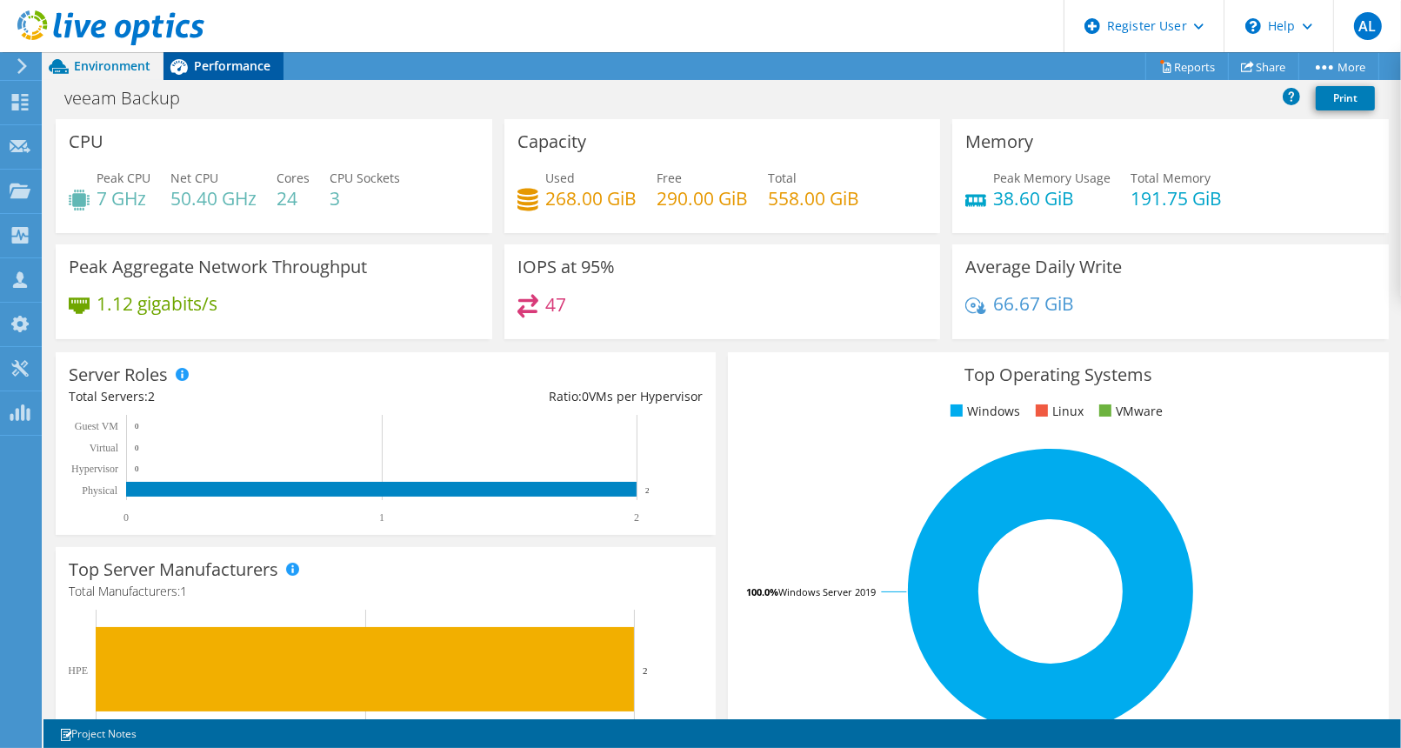
click at [238, 72] on span "Performance" at bounding box center [232, 65] width 77 height 17
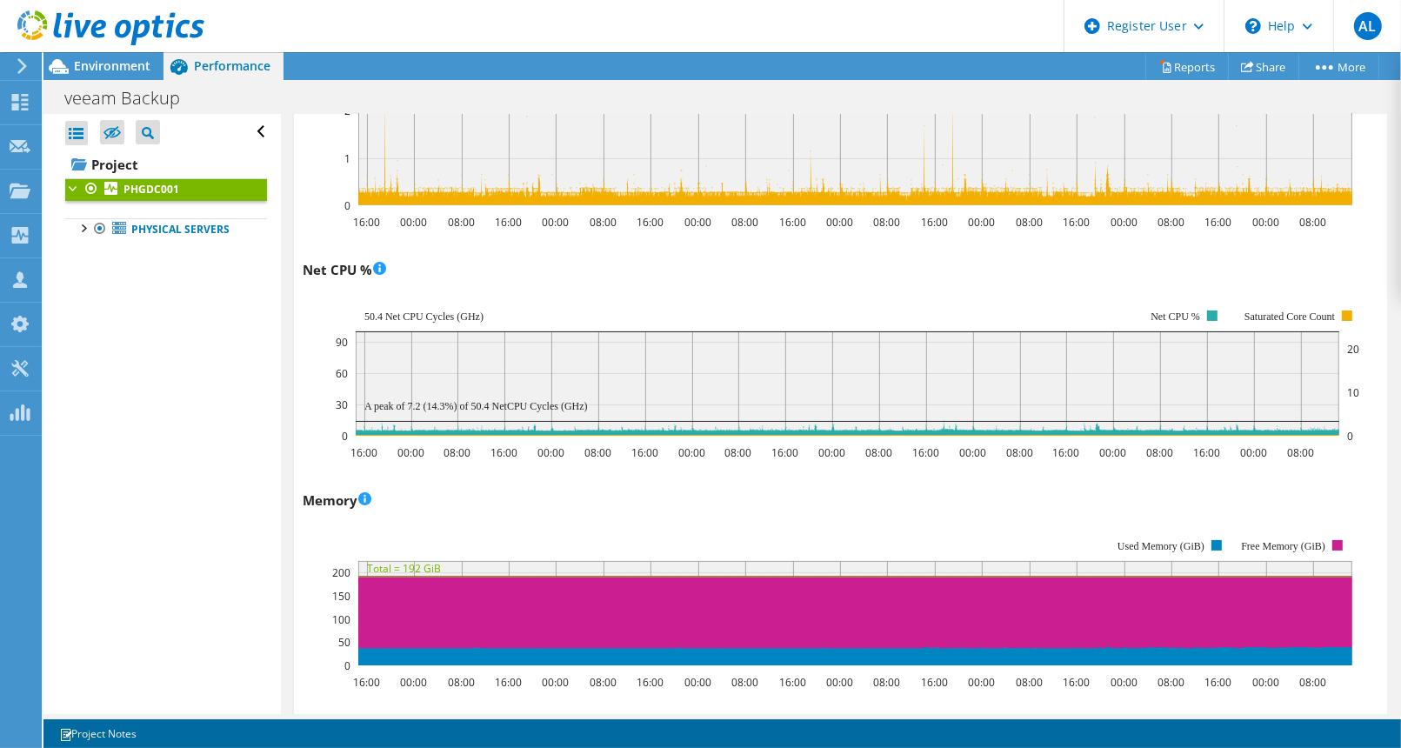
scroll to position [0, 0]
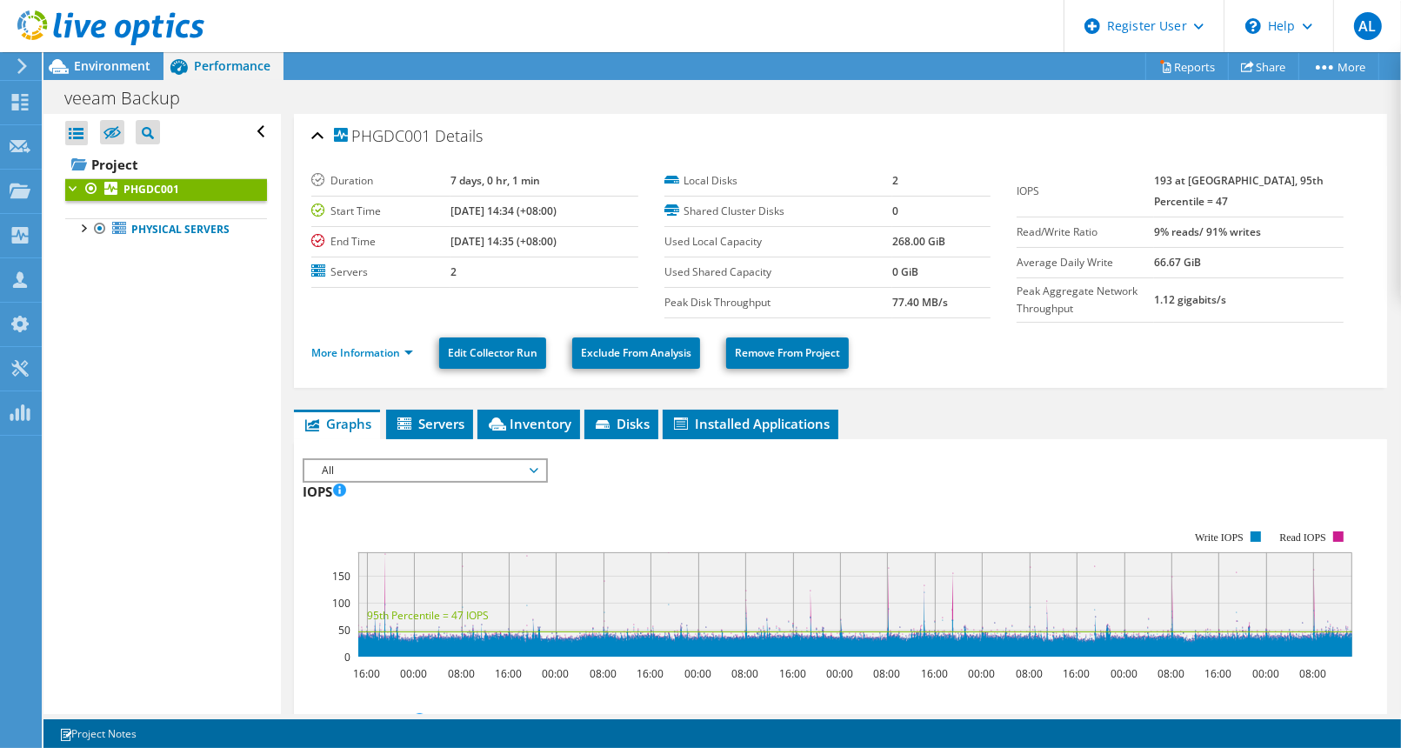
click at [912, 298] on b "77.40 MB/s" at bounding box center [920, 302] width 56 height 15
click at [134, 228] on link "Physical Servers" at bounding box center [166, 229] width 202 height 23
click at [89, 229] on div at bounding box center [82, 226] width 17 height 17
click at [91, 253] on div at bounding box center [91, 249] width 17 height 17
click at [165, 279] on span "PHGVEEAMBKP" at bounding box center [180, 275] width 76 height 15
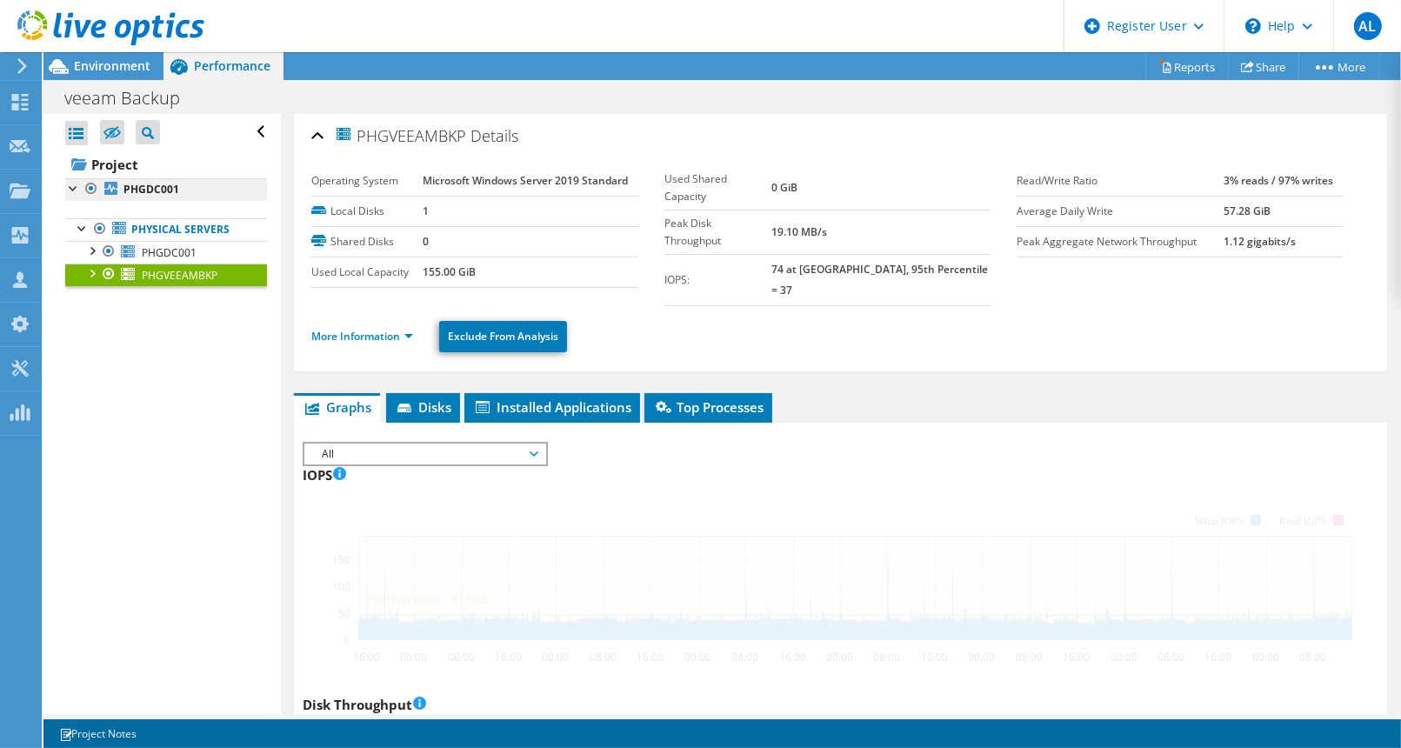
click at [168, 232] on link "Physical Servers" at bounding box center [166, 229] width 202 height 23
click at [152, 192] on b "PHGDC001" at bounding box center [152, 189] width 56 height 15
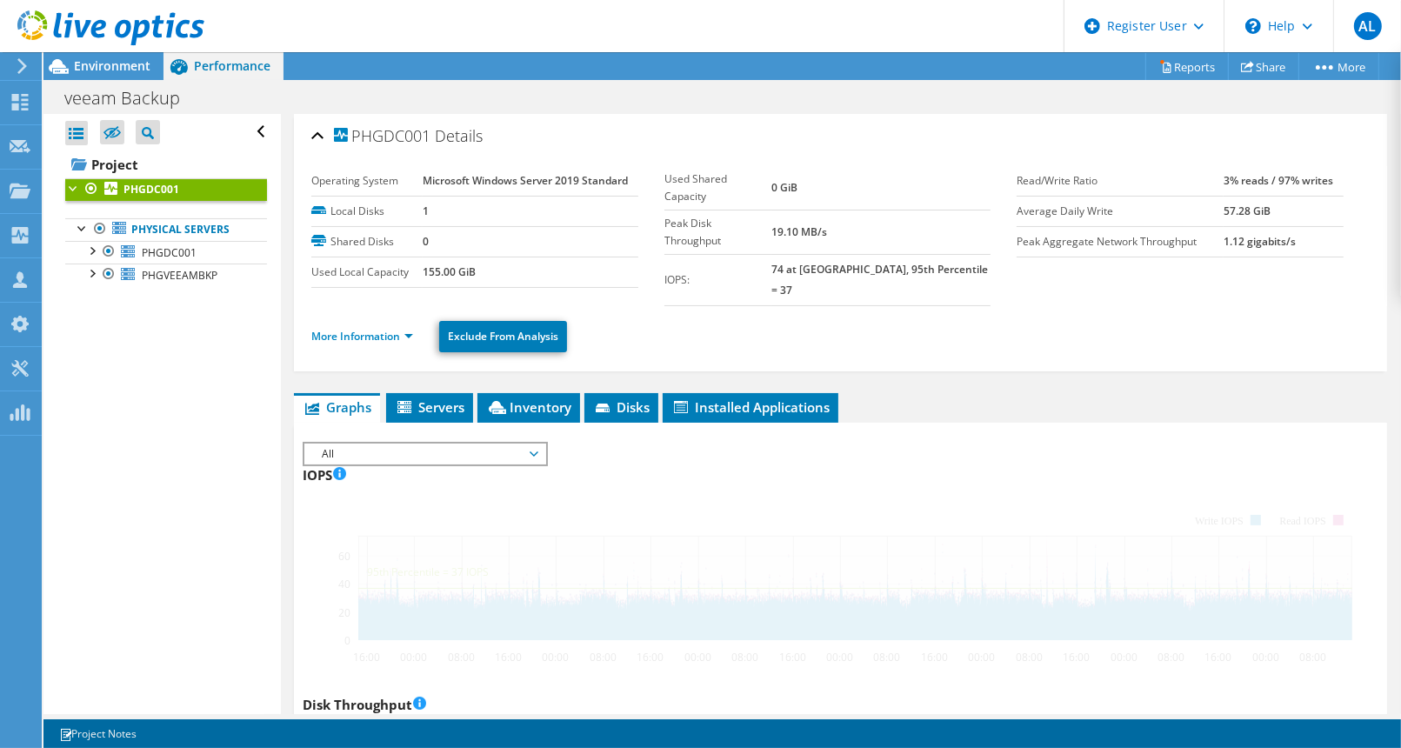
click at [152, 192] on b "PHGDC001" at bounding box center [152, 189] width 56 height 15
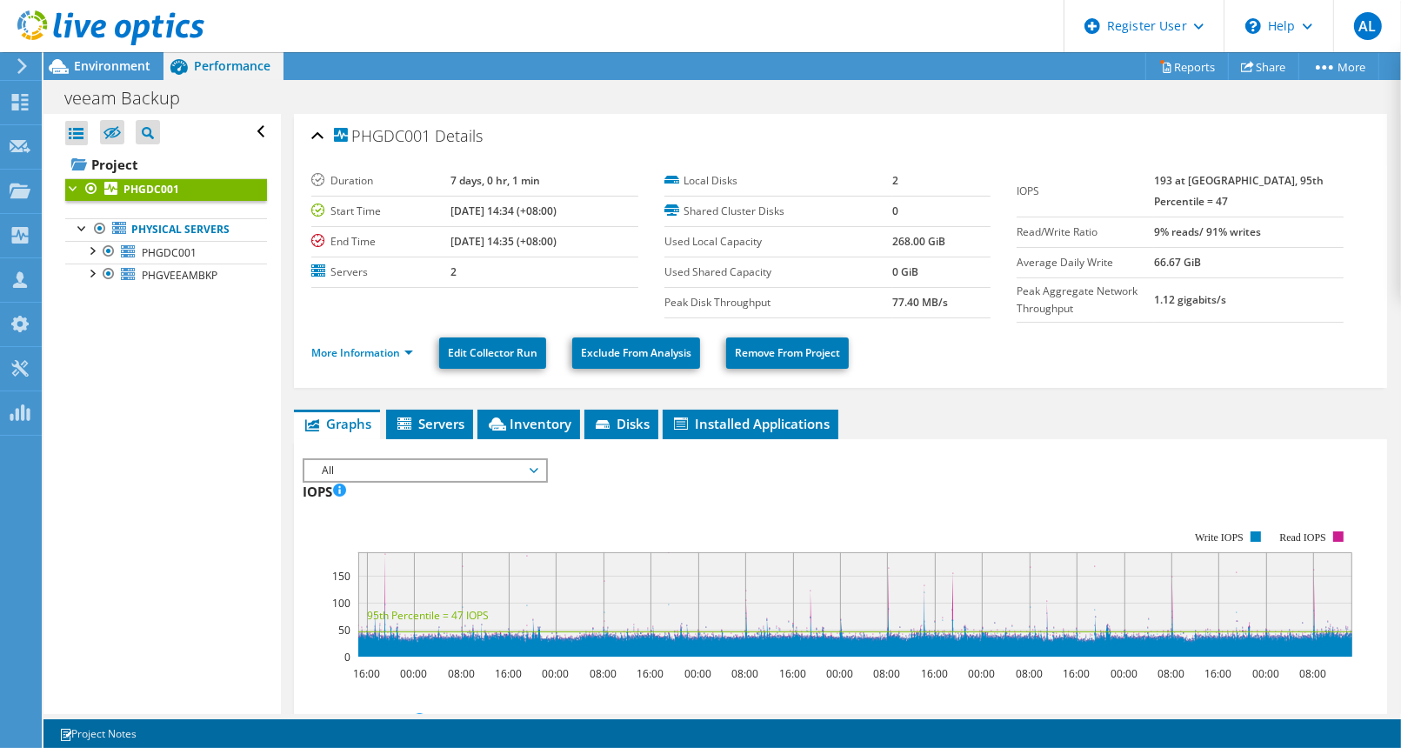
scroll to position [62, 0]
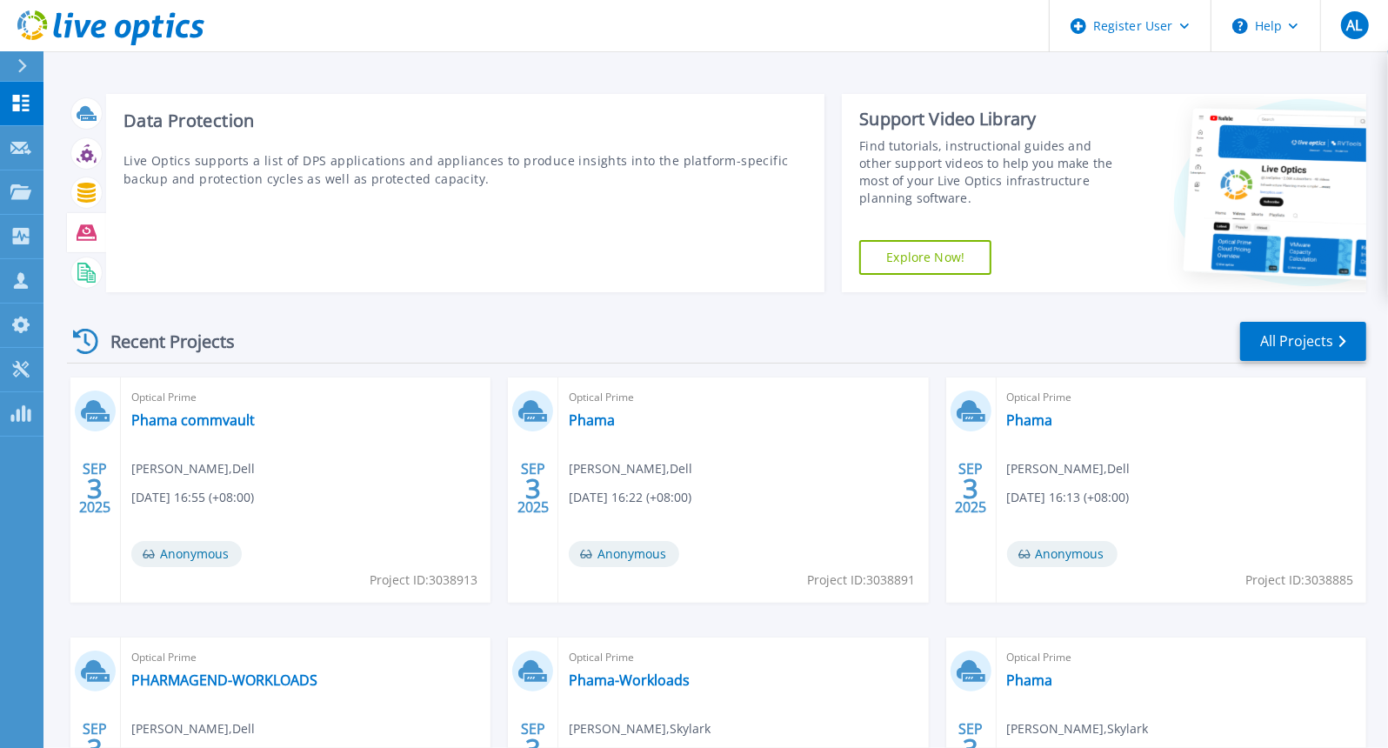
click at [80, 229] on icon at bounding box center [87, 232] width 20 height 16
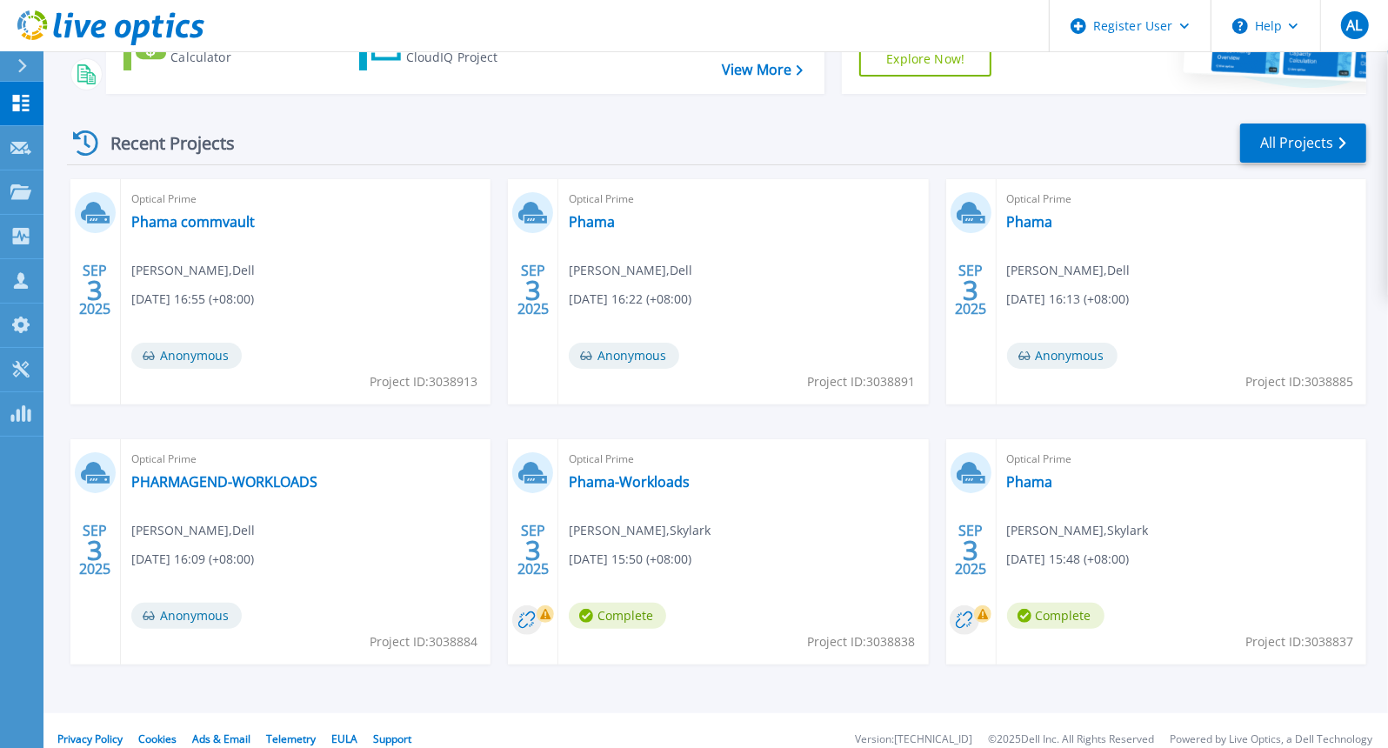
scroll to position [216, 0]
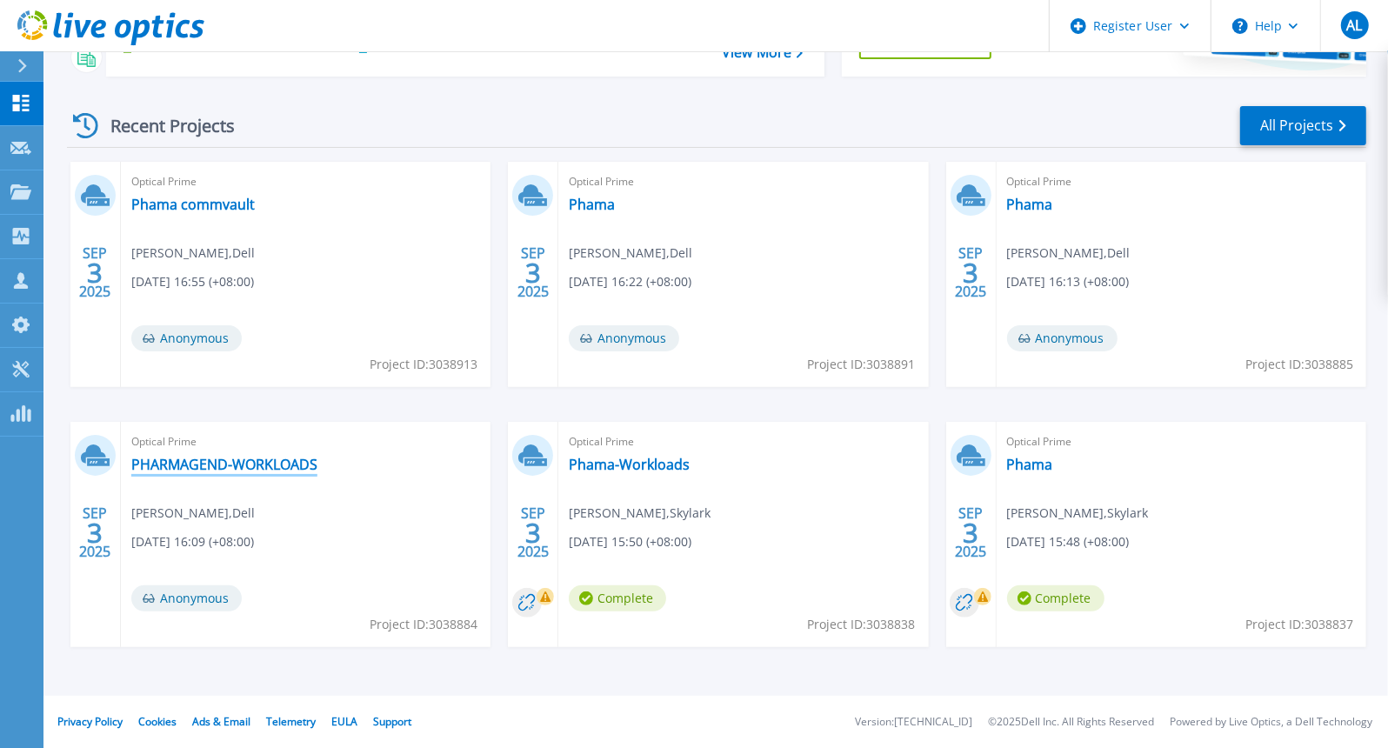
click at [284, 461] on link "PHARMAGEND-WORKLOADS" at bounding box center [224, 464] width 186 height 17
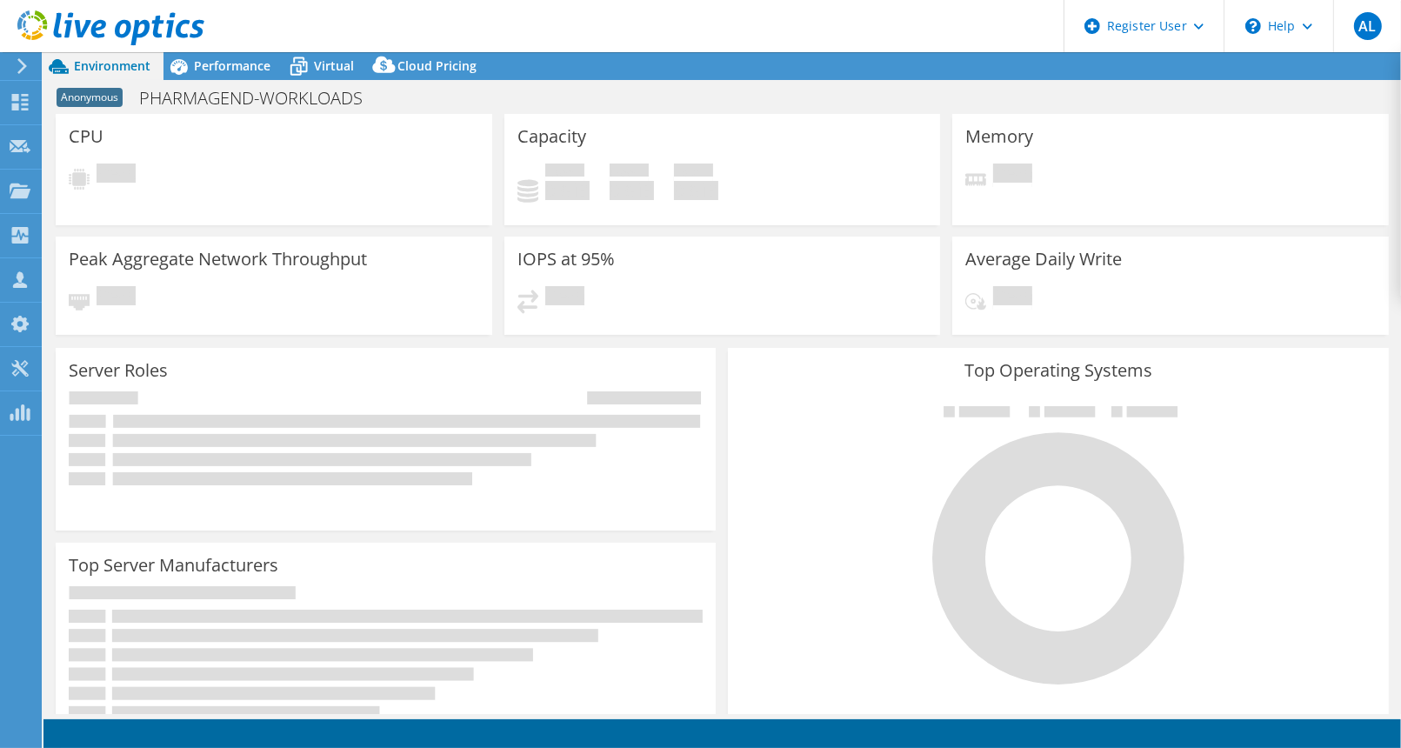
select select "USD"
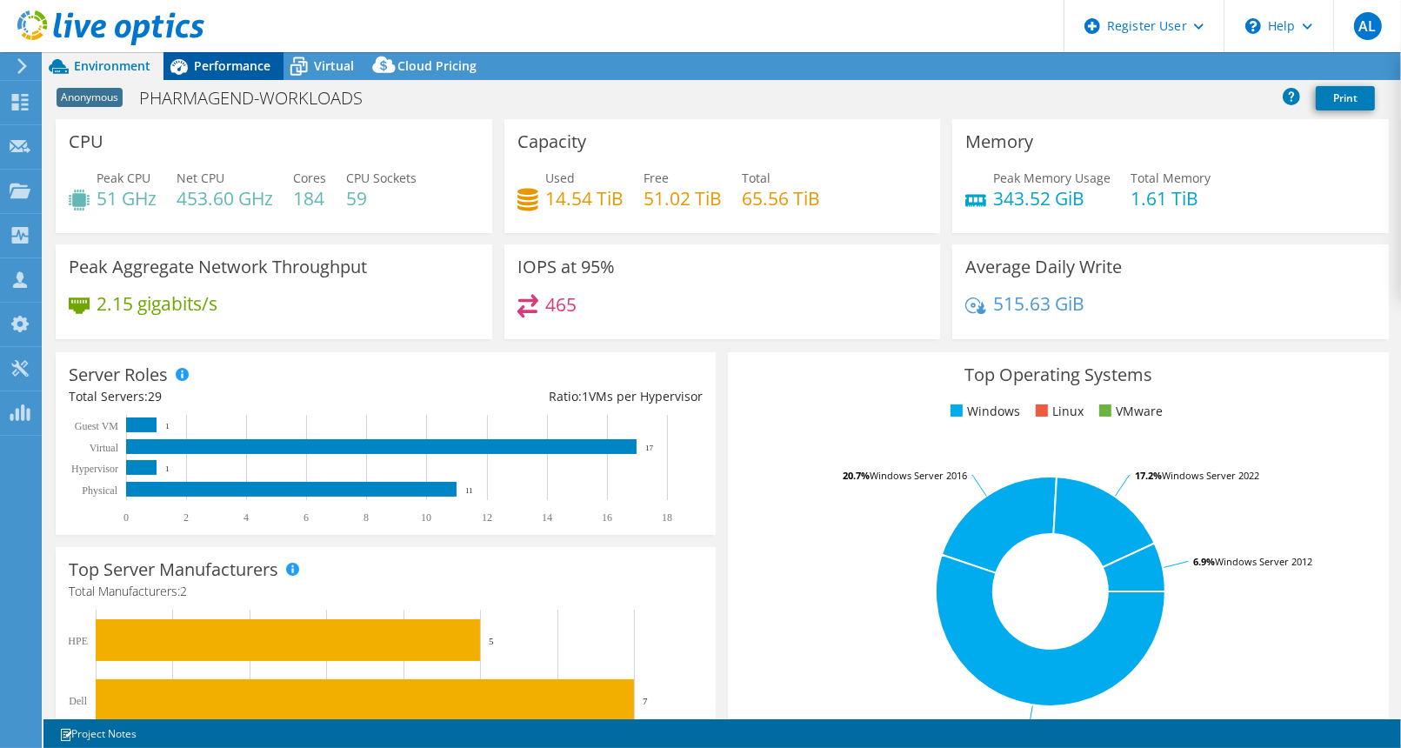
click at [236, 73] on span "Performance" at bounding box center [232, 65] width 77 height 17
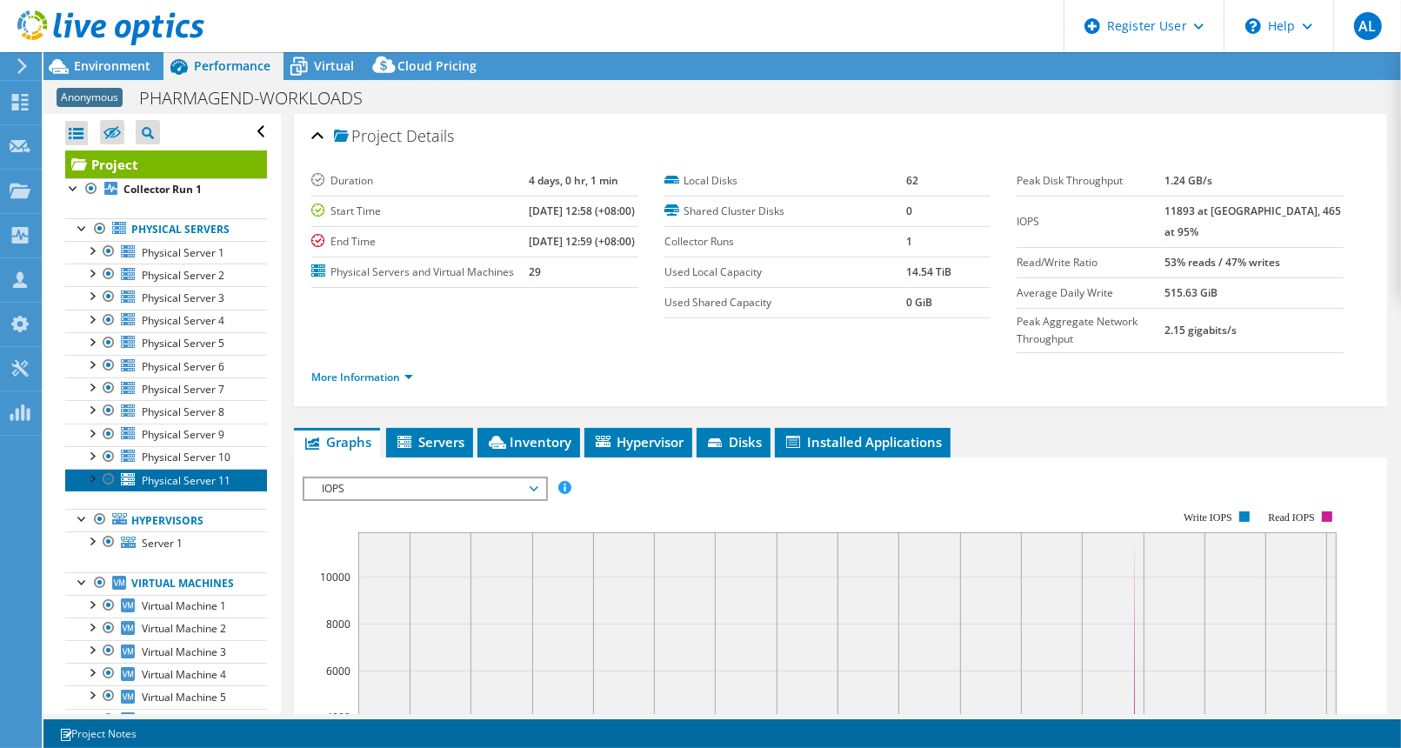
click at [201, 483] on span "Physical Server 11" at bounding box center [186, 480] width 89 height 15
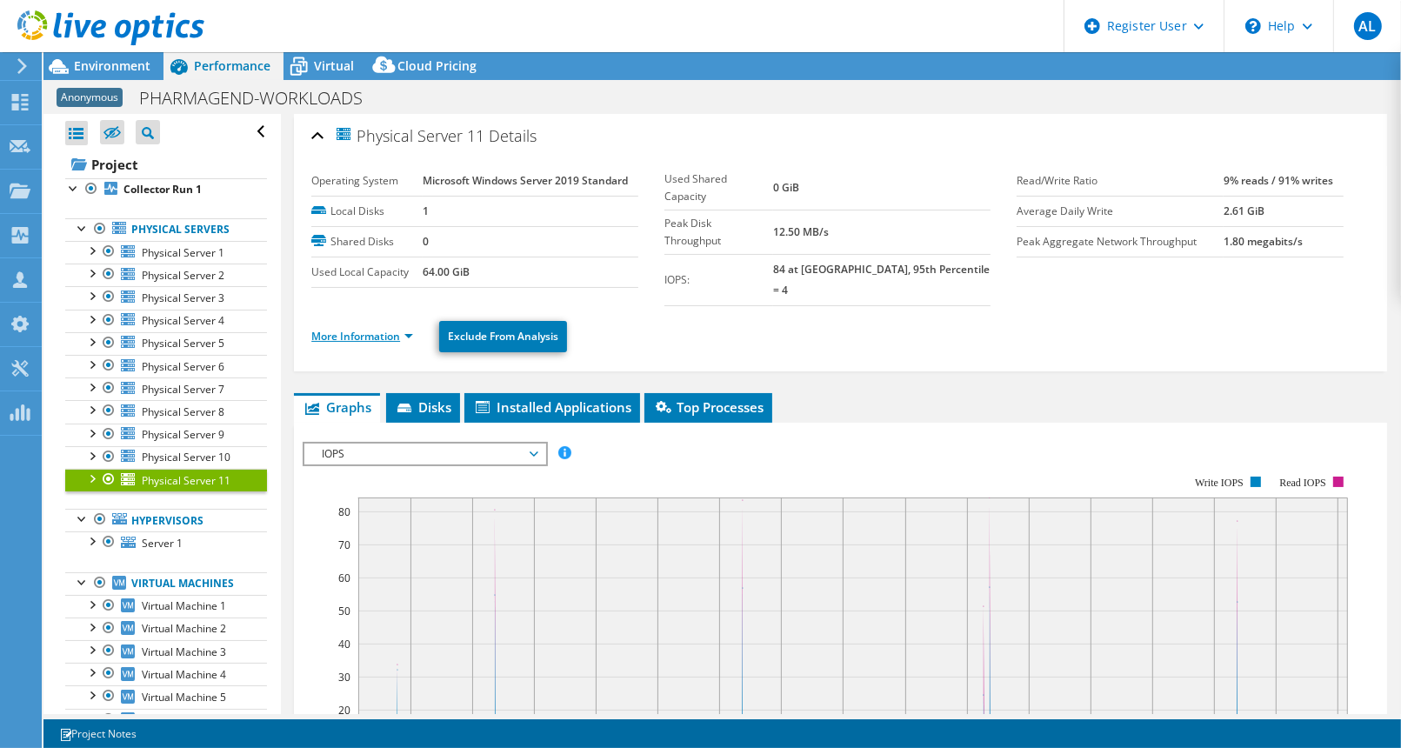
click at [349, 329] on link "More Information" at bounding box center [362, 336] width 102 height 15
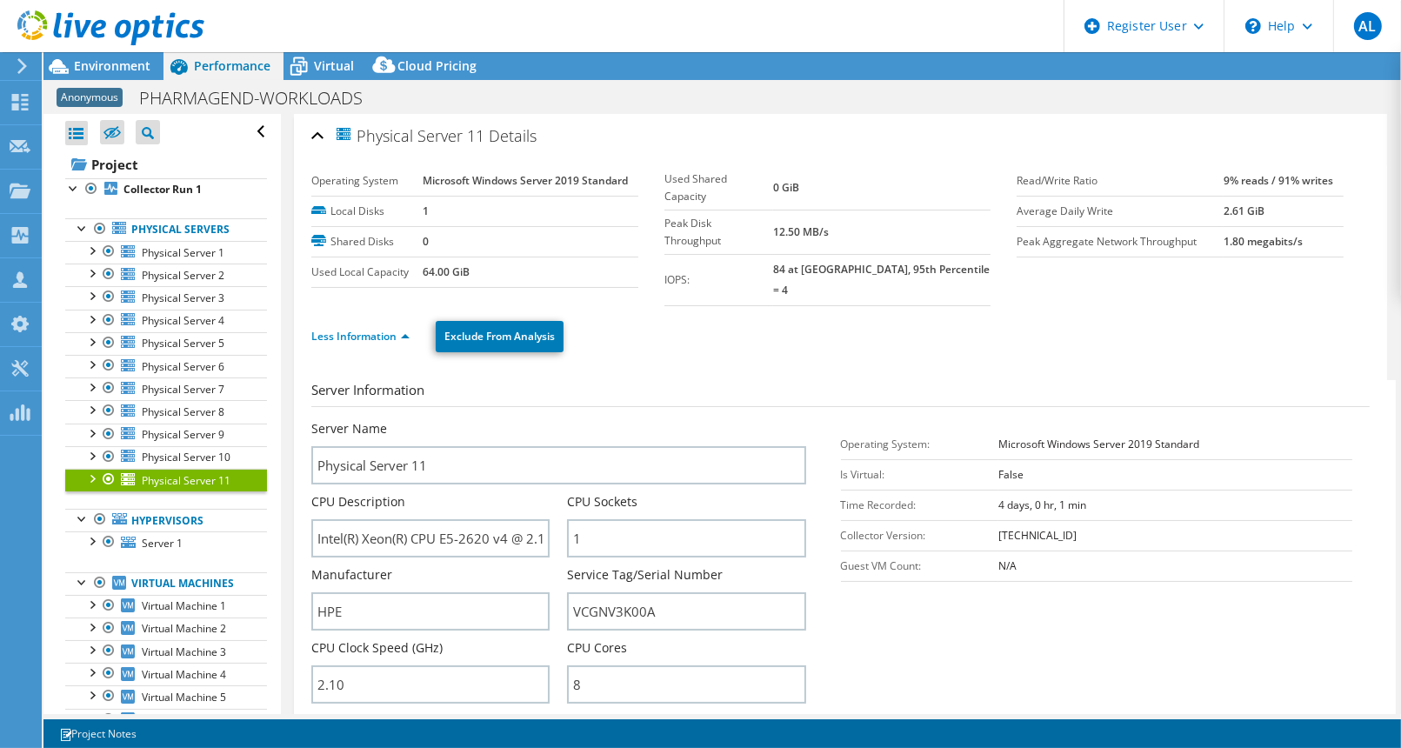
click at [1248, 211] on b "2.61 GiB" at bounding box center [1244, 211] width 41 height 15
click at [163, 199] on link "Collector Run 1" at bounding box center [166, 189] width 202 height 23
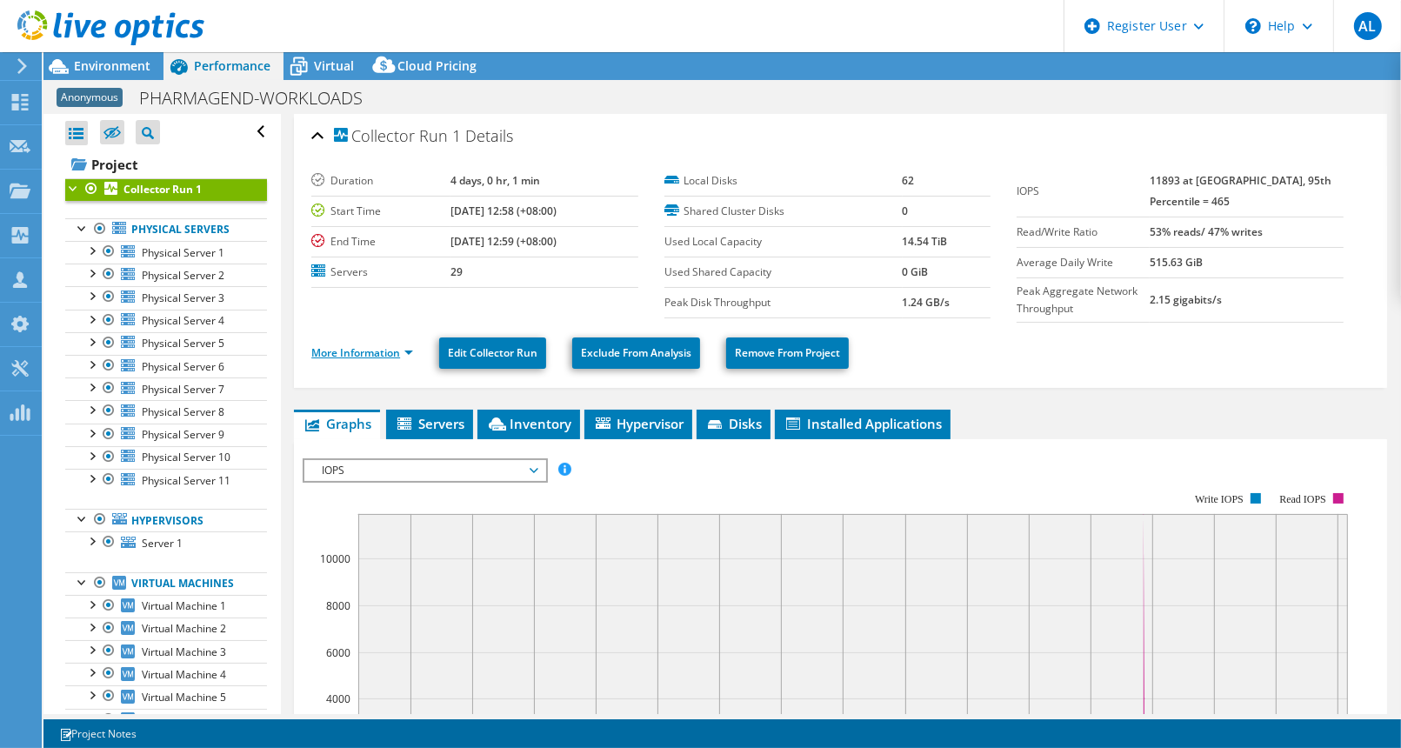
click at [404, 349] on link "More Information" at bounding box center [362, 352] width 102 height 15
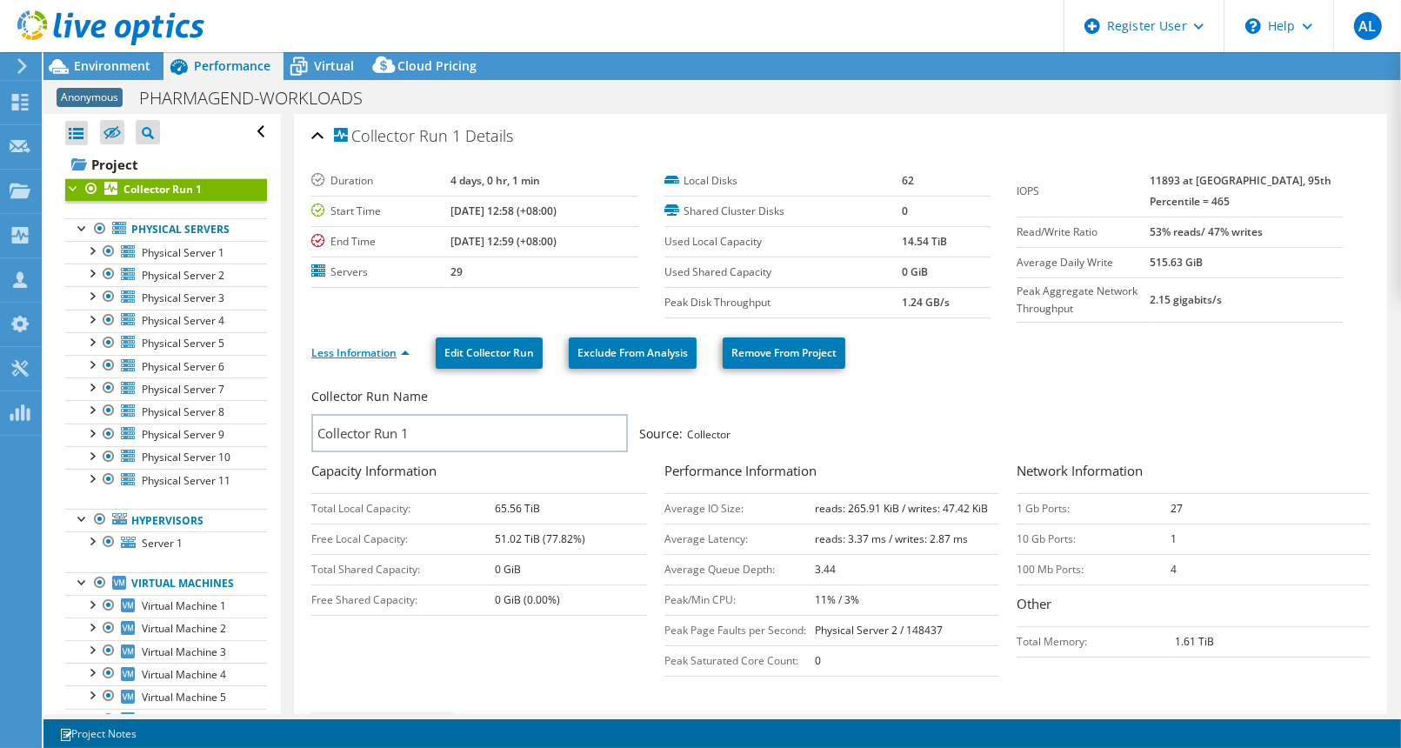
click at [404, 349] on link "Less Information" at bounding box center [360, 352] width 98 height 15
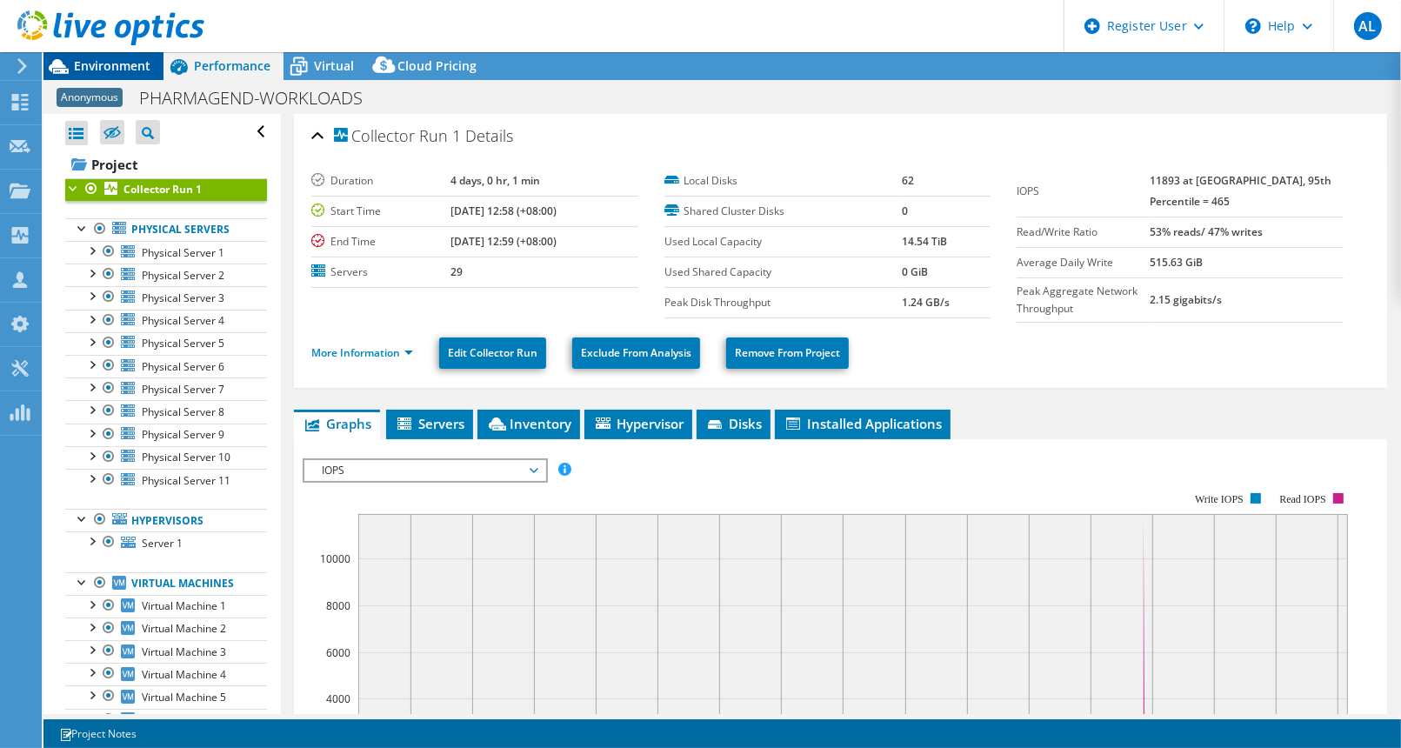
click at [106, 68] on span "Environment" at bounding box center [112, 65] width 77 height 17
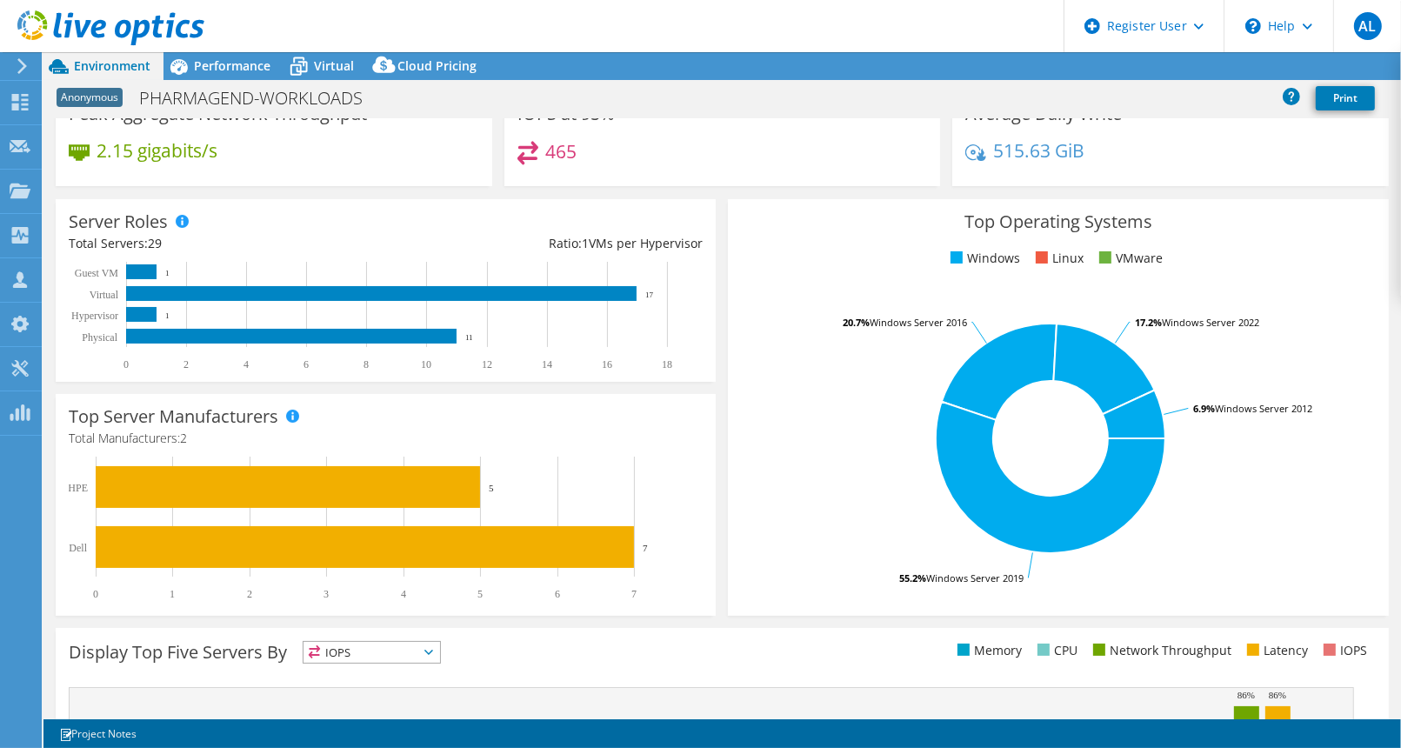
scroll to position [162, 0]
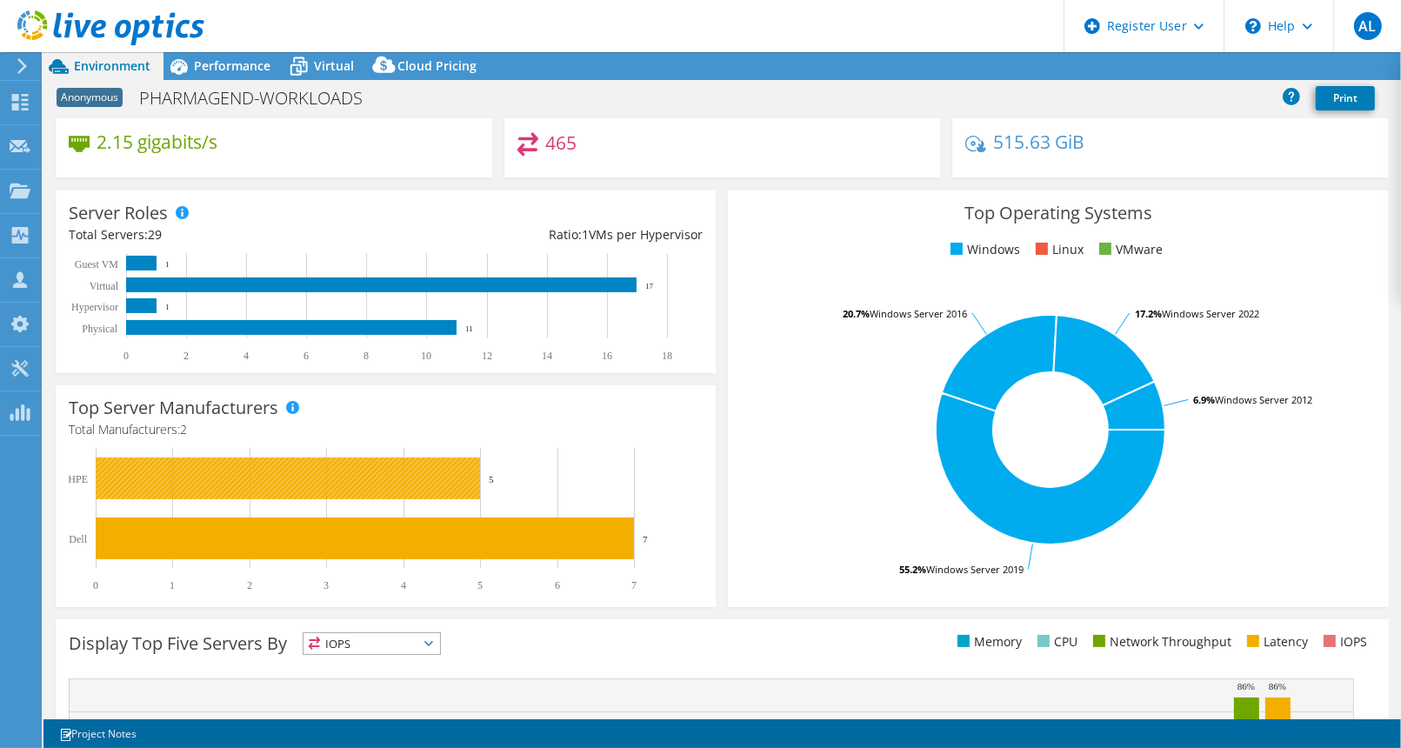
click at [437, 485] on rect at bounding box center [288, 478] width 384 height 42
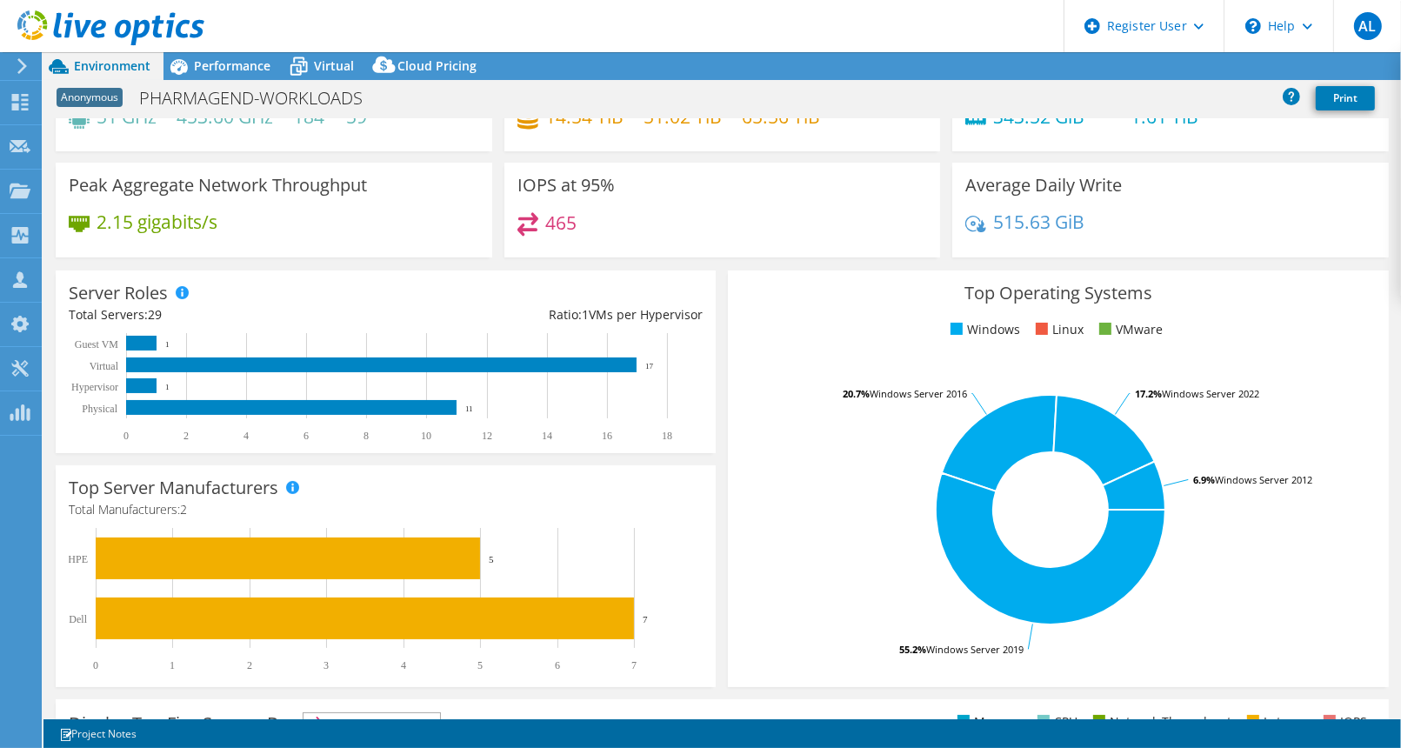
scroll to position [63, 0]
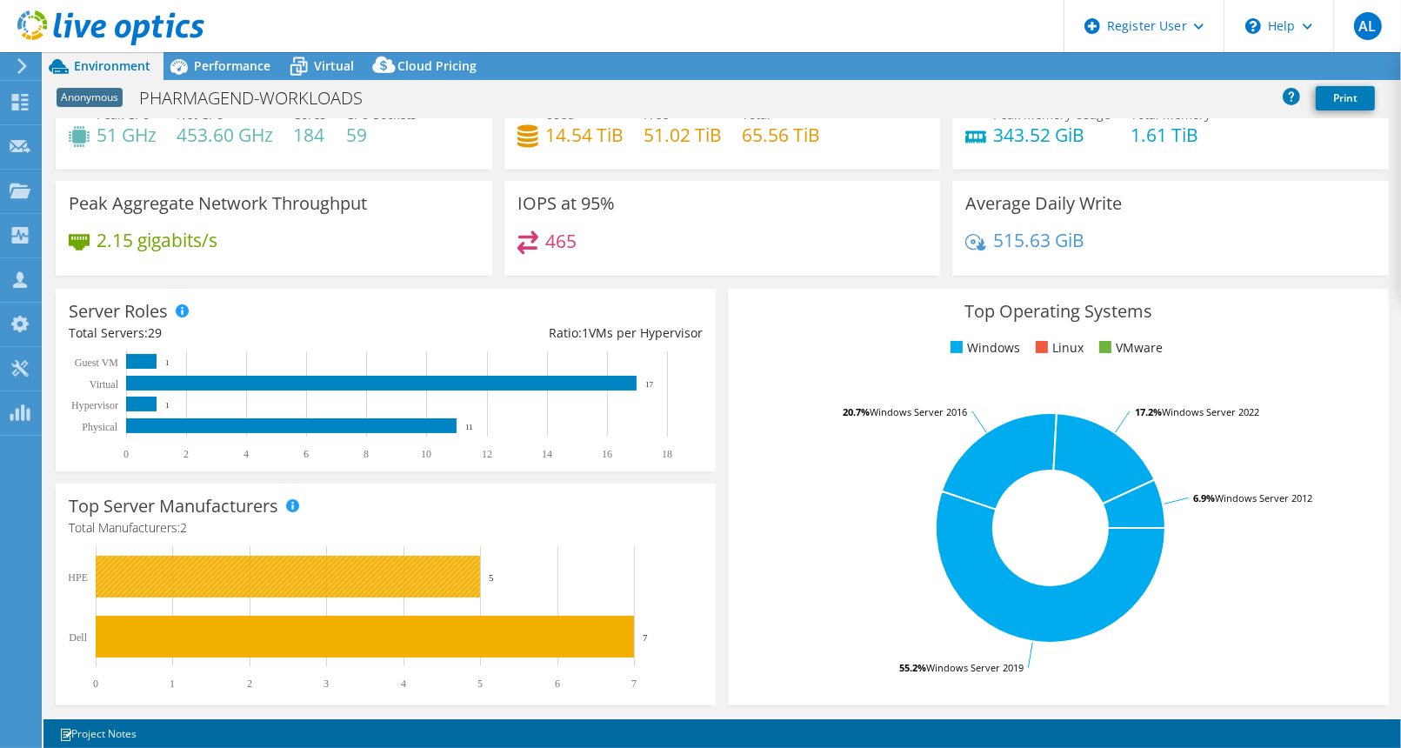
click at [364, 582] on rect at bounding box center [288, 577] width 384 height 42
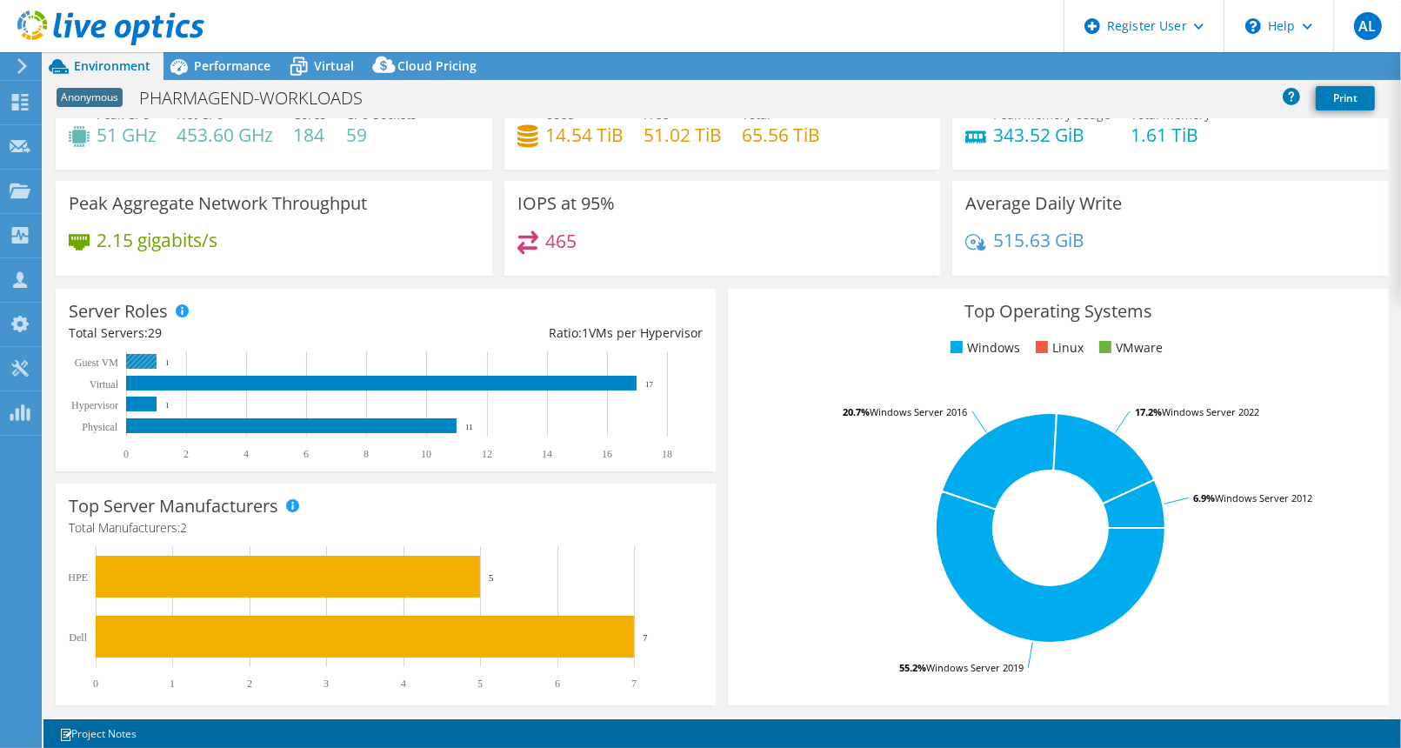
scroll to position [0, 0]
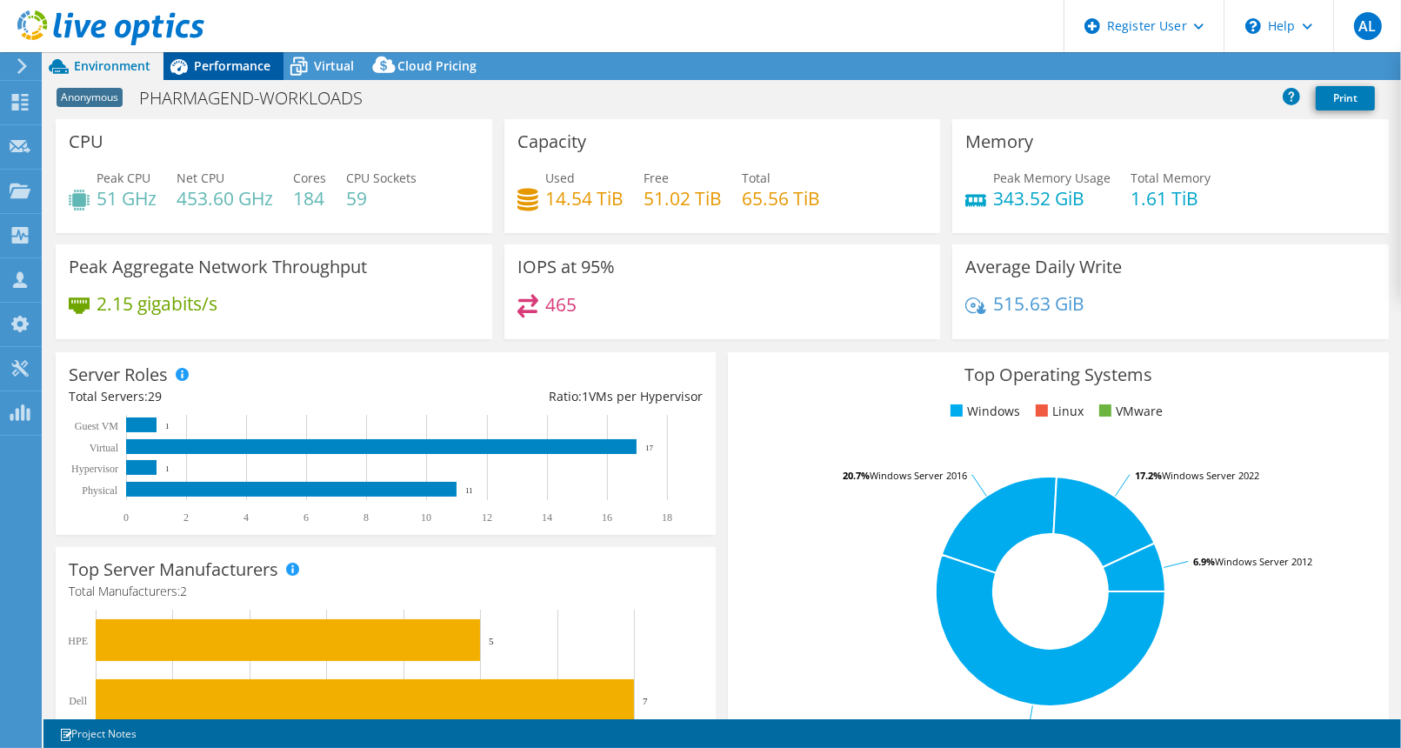
click at [231, 68] on span "Performance" at bounding box center [232, 65] width 77 height 17
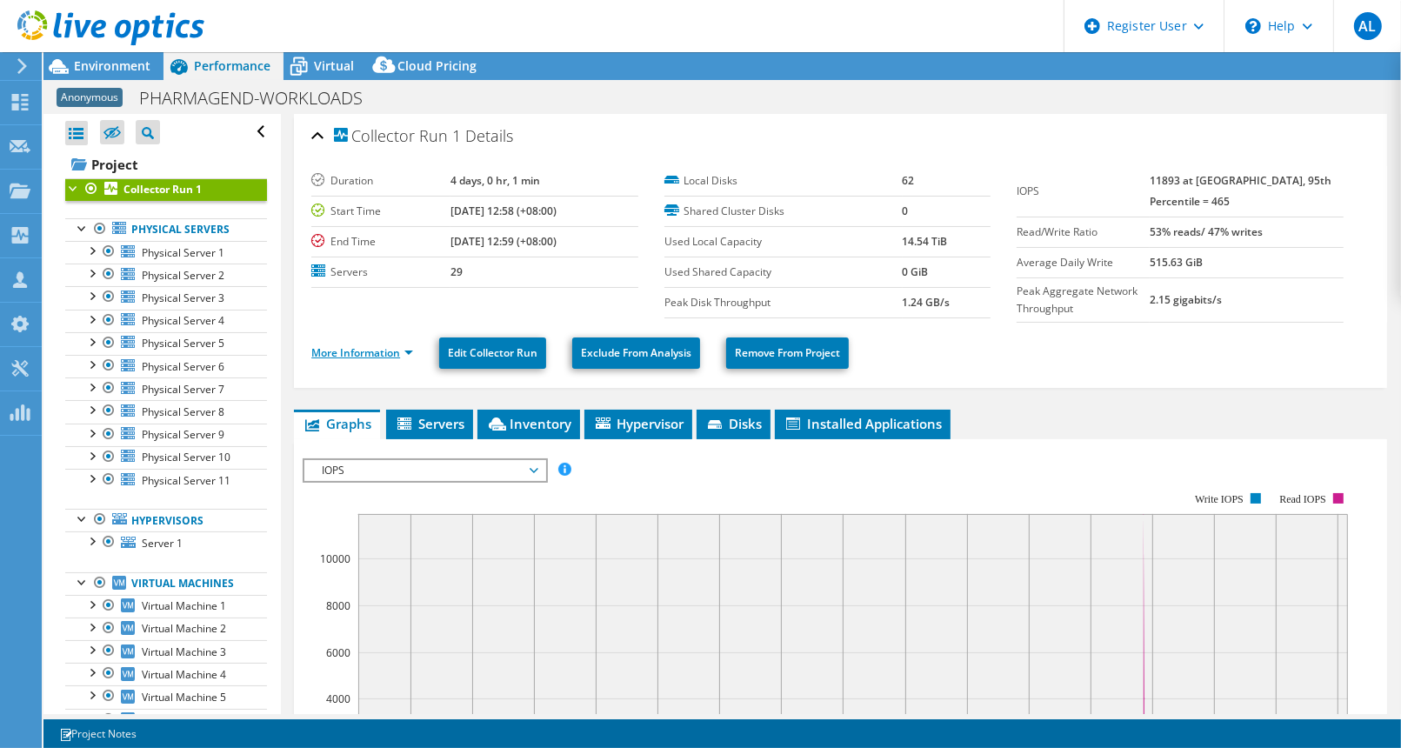
click at [387, 346] on link "More Information" at bounding box center [362, 352] width 102 height 15
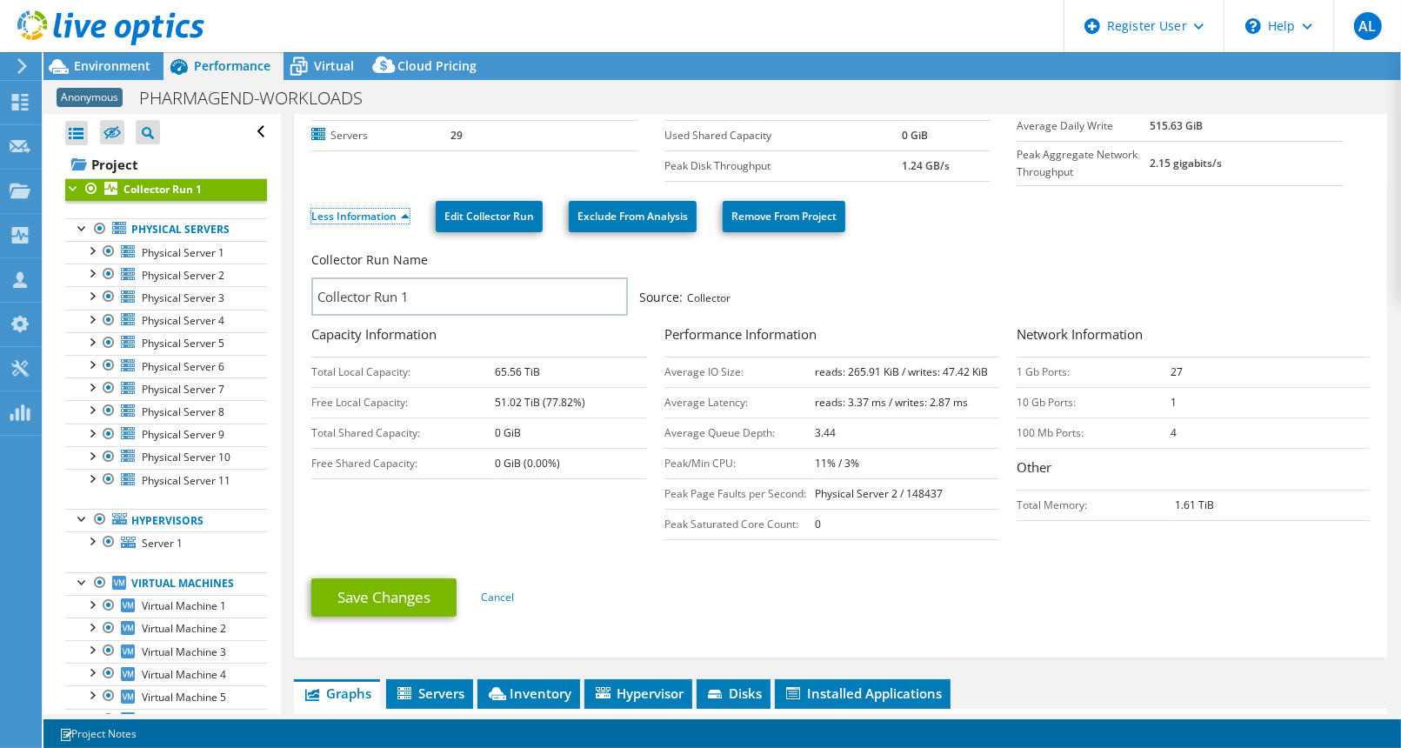
scroll to position [137, 0]
click at [490, 223] on link "Edit Collector Run" at bounding box center [489, 216] width 107 height 31
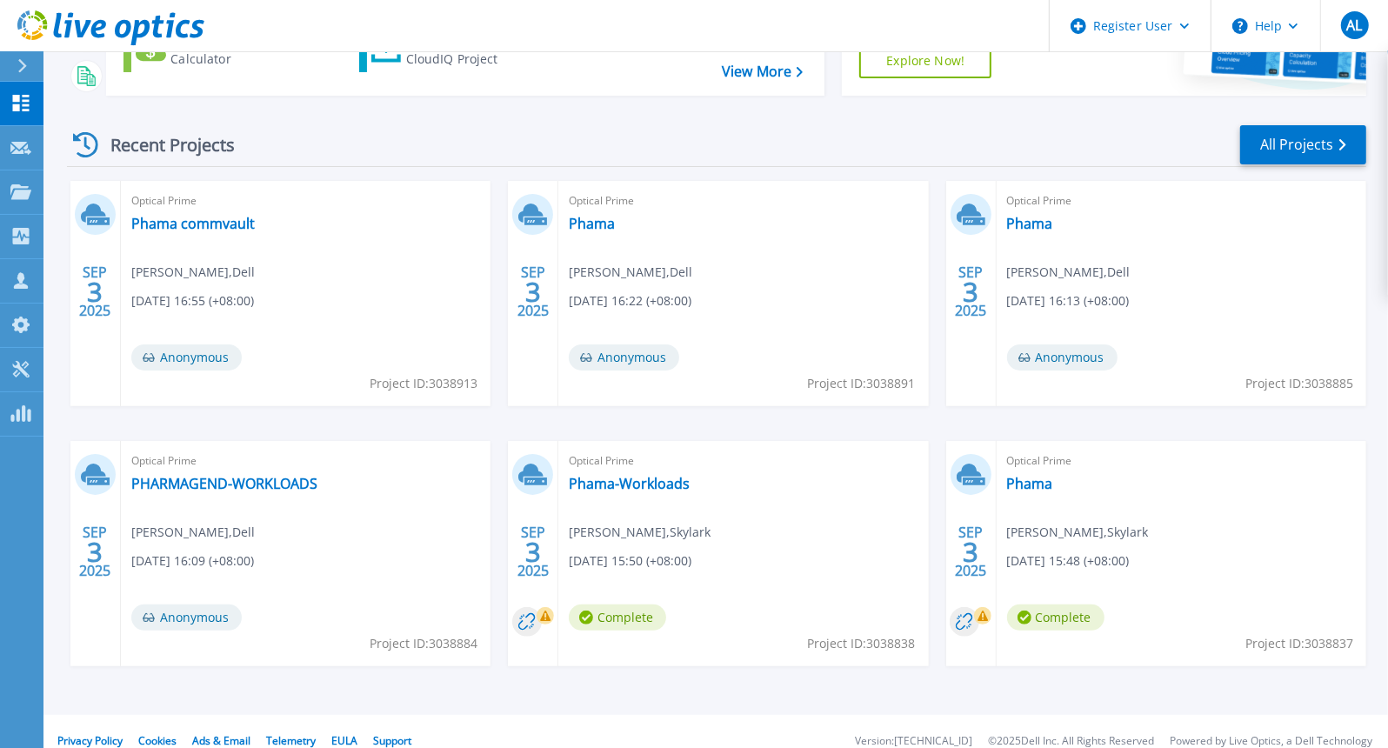
scroll to position [198, 0]
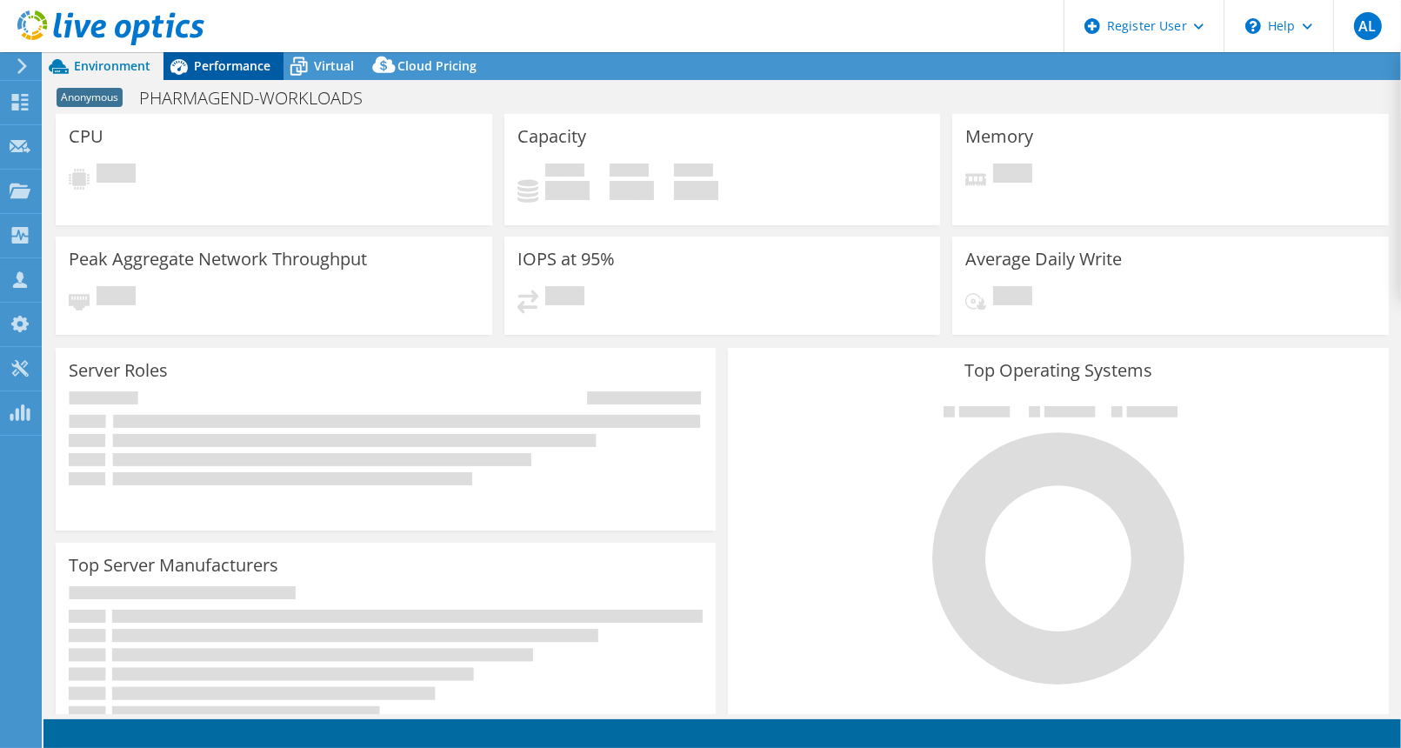
select select "USD"
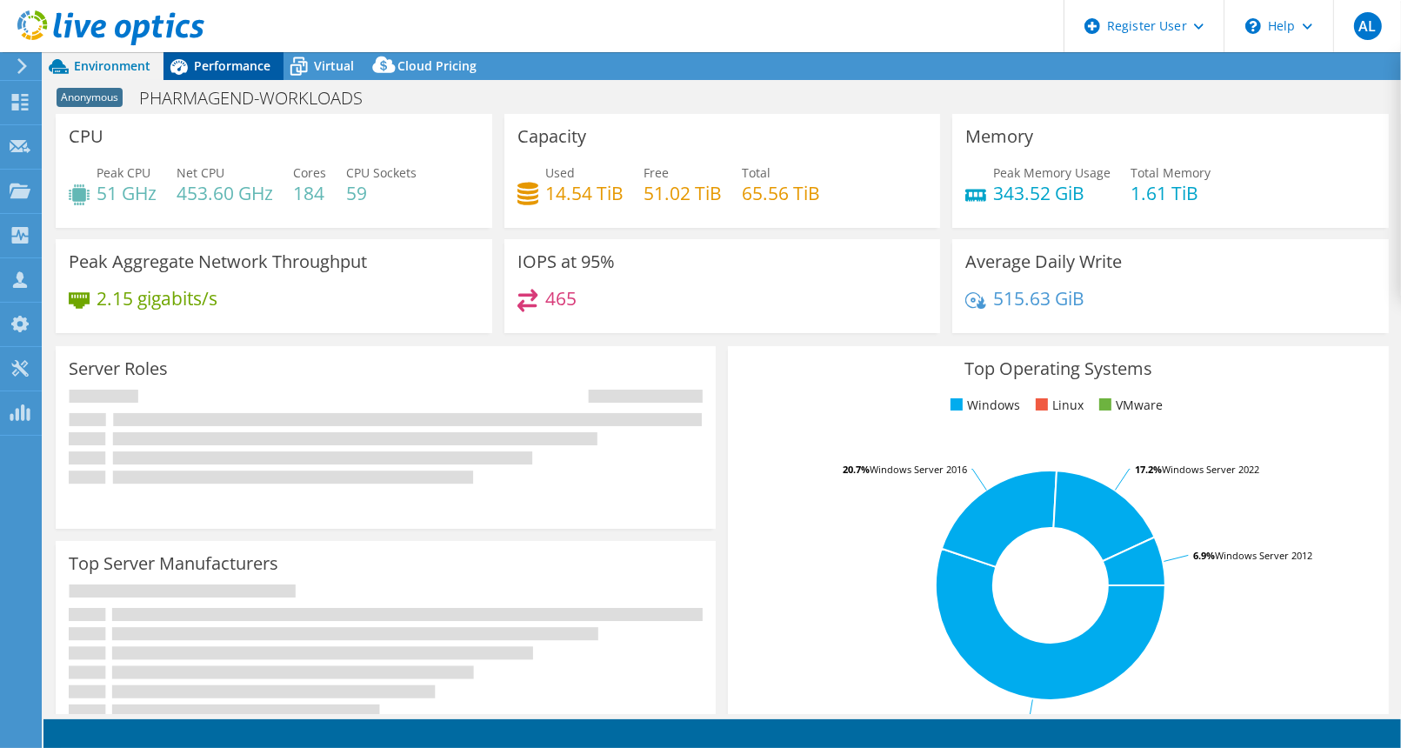
click at [222, 65] on span "Performance" at bounding box center [232, 65] width 77 height 17
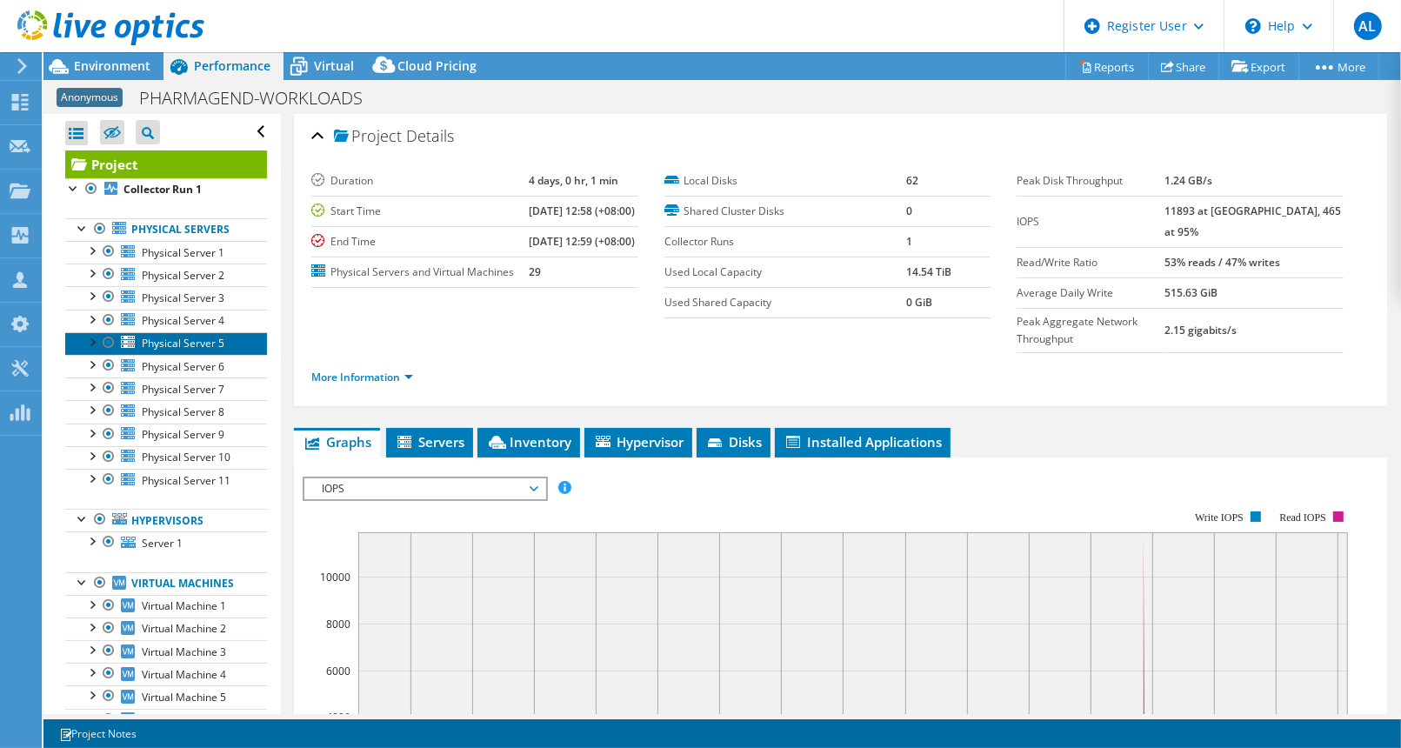
click at [210, 339] on span "Physical Server 5" at bounding box center [183, 343] width 83 height 15
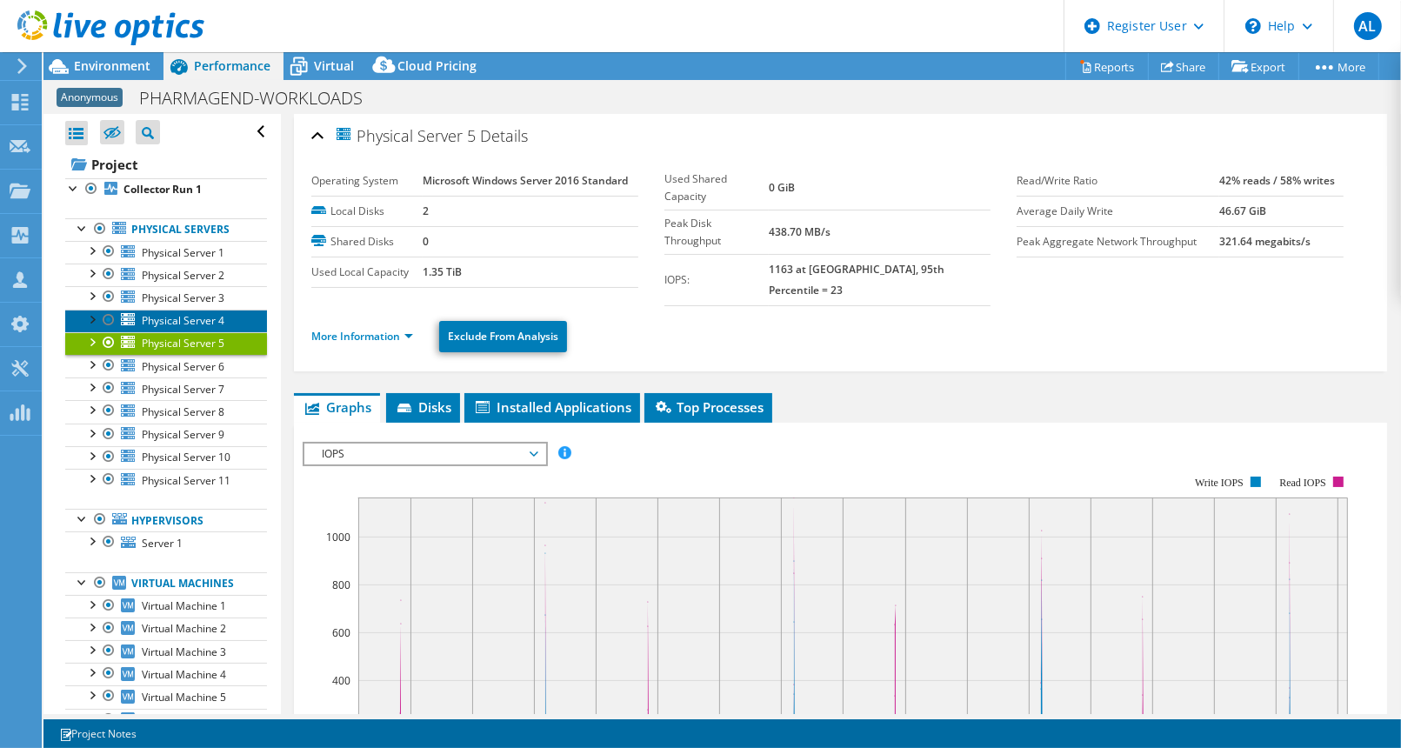
click at [199, 313] on span "Physical Server 4" at bounding box center [183, 320] width 83 height 15
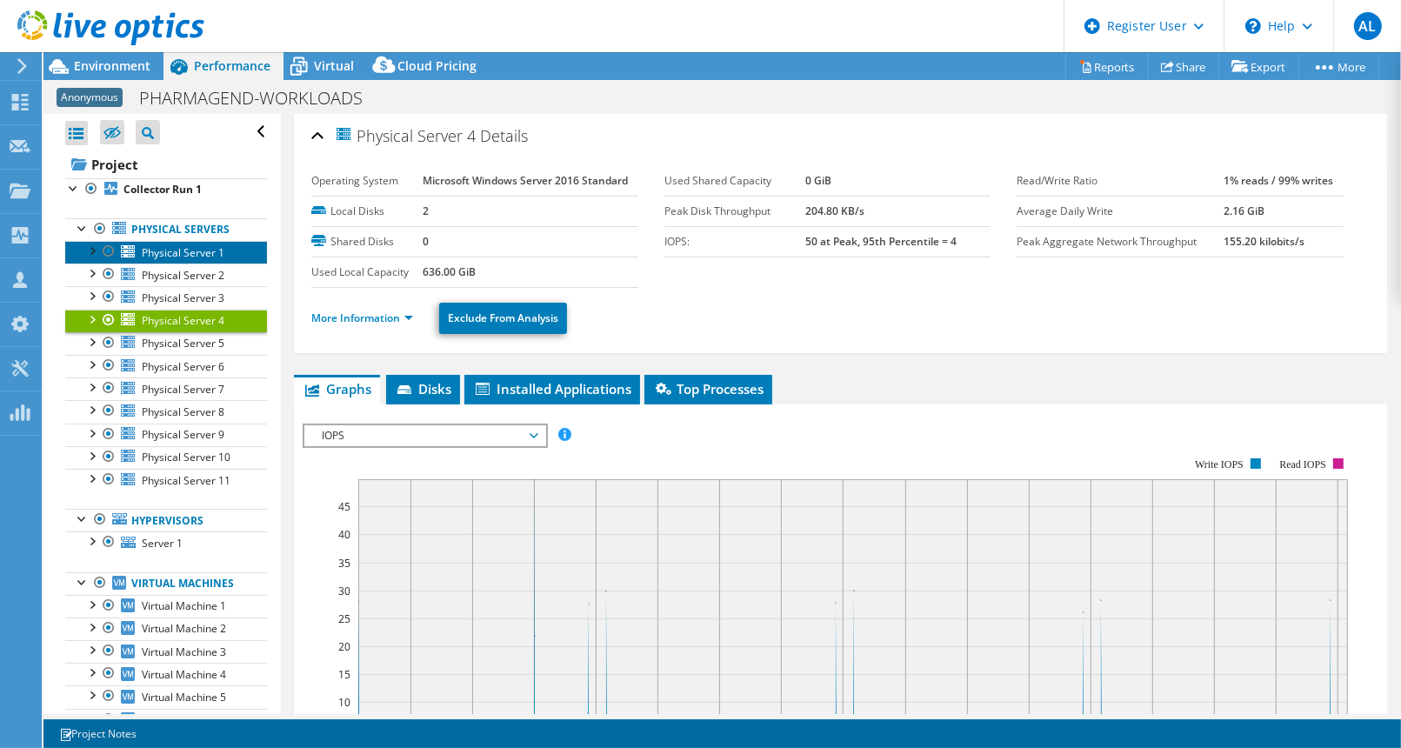
click at [186, 250] on span "Physical Server 1" at bounding box center [183, 252] width 83 height 15
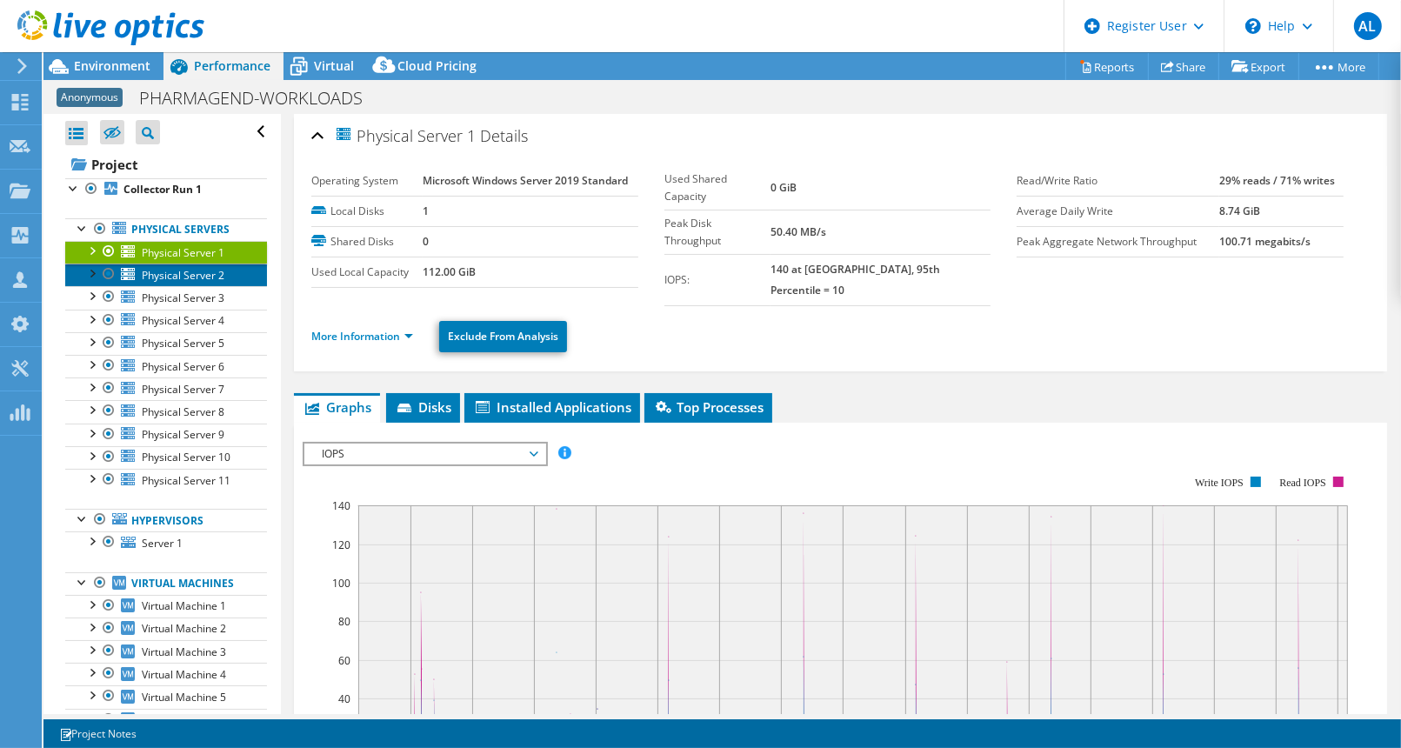
click at [185, 271] on span "Physical Server 2" at bounding box center [183, 275] width 83 height 15
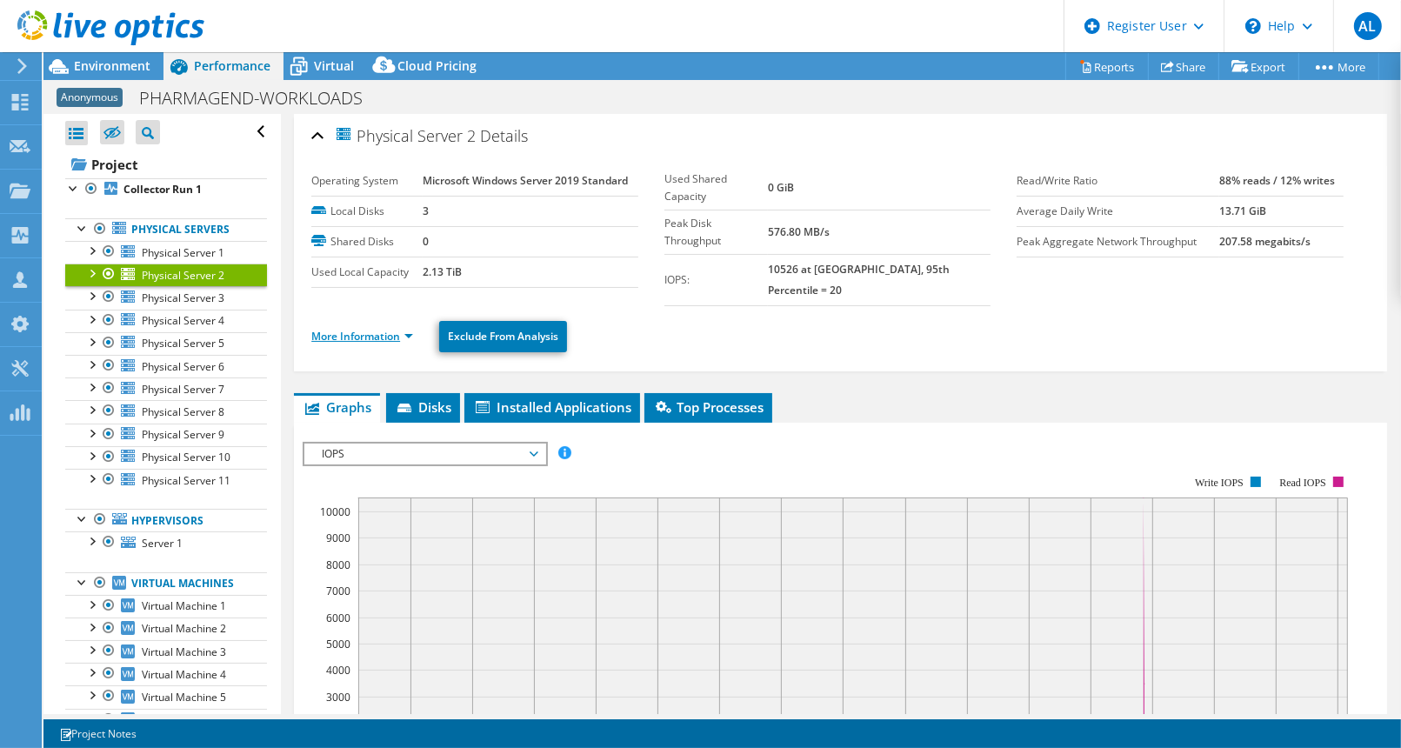
click at [385, 329] on link "More Information" at bounding box center [362, 336] width 102 height 15
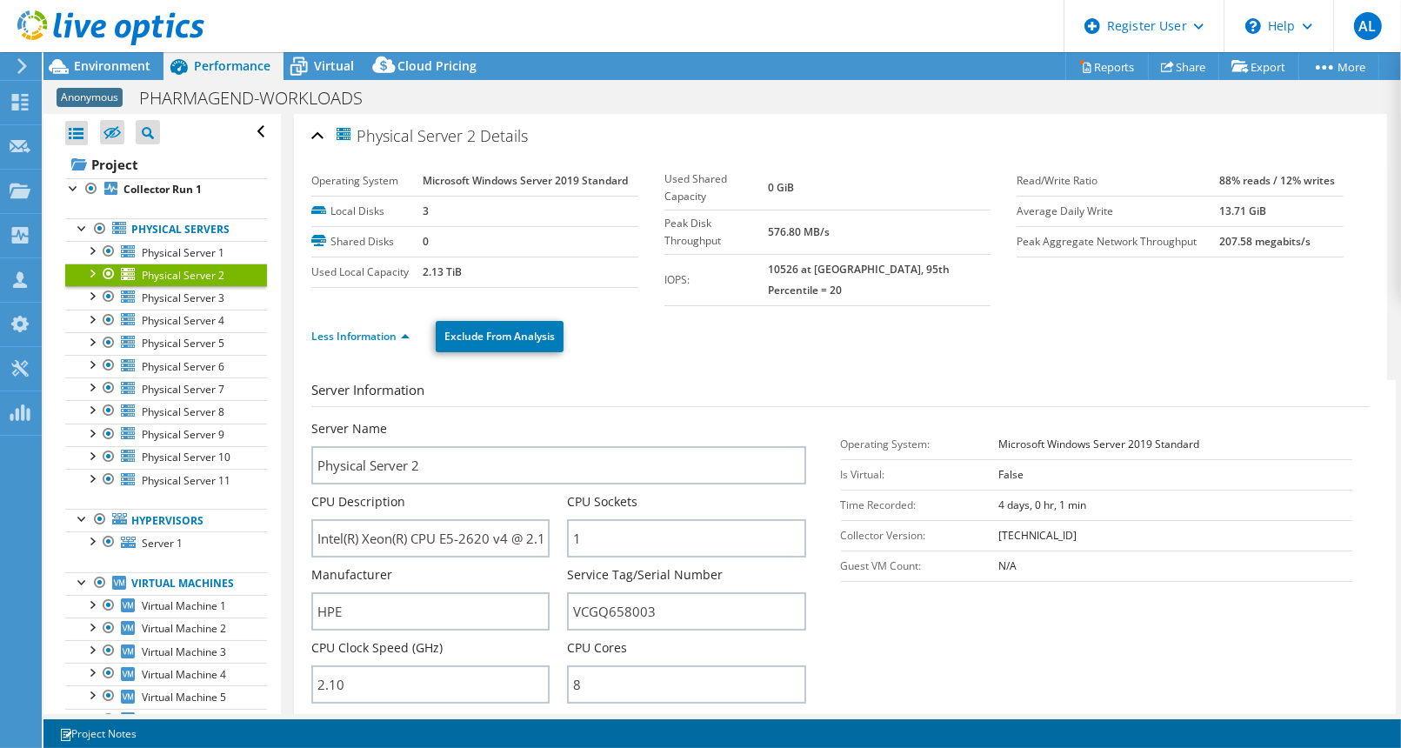
click at [961, 630] on section "Server Information Server Name Physical Server 2 CPU Description Intel(R) Xeon(…" at bounding box center [844, 582] width 1067 height 405
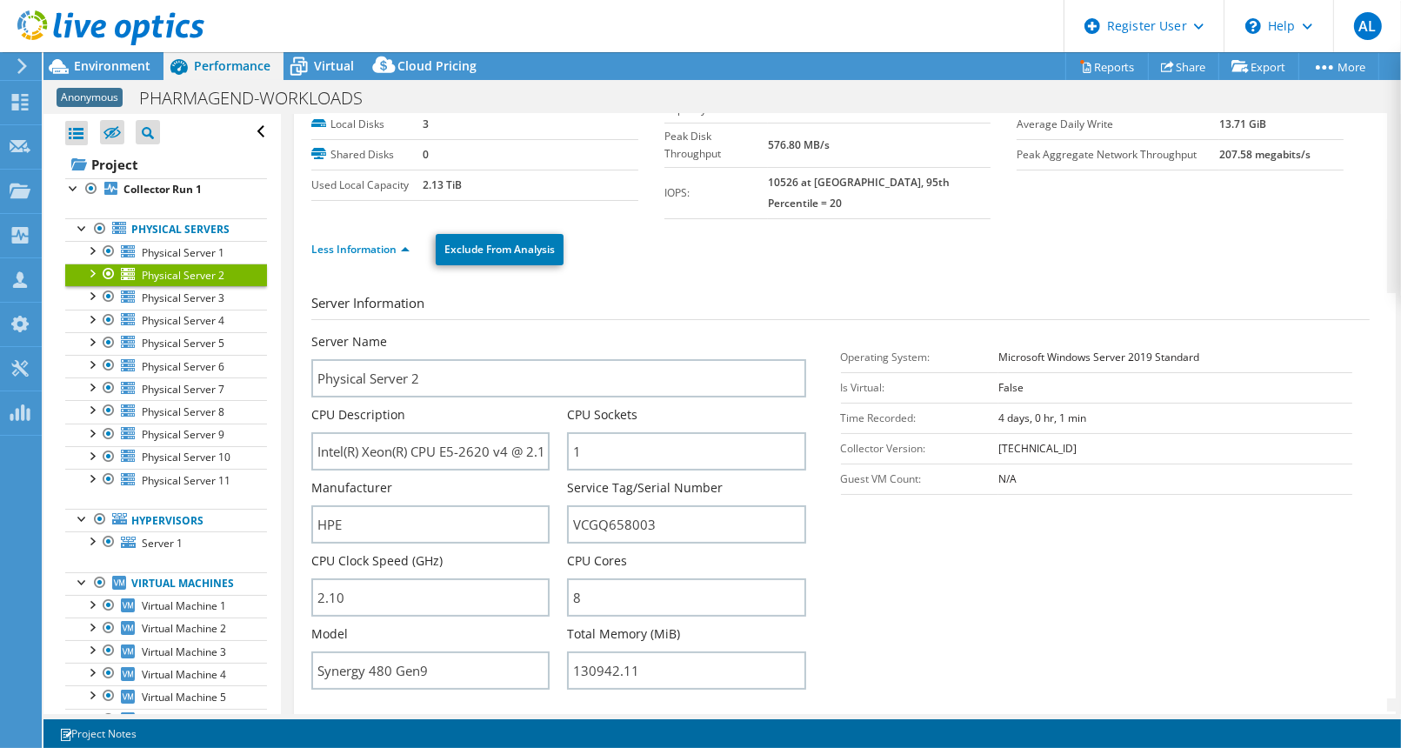
scroll to position [86, 0]
click at [214, 298] on span "Physical Server 3" at bounding box center [183, 297] width 83 height 15
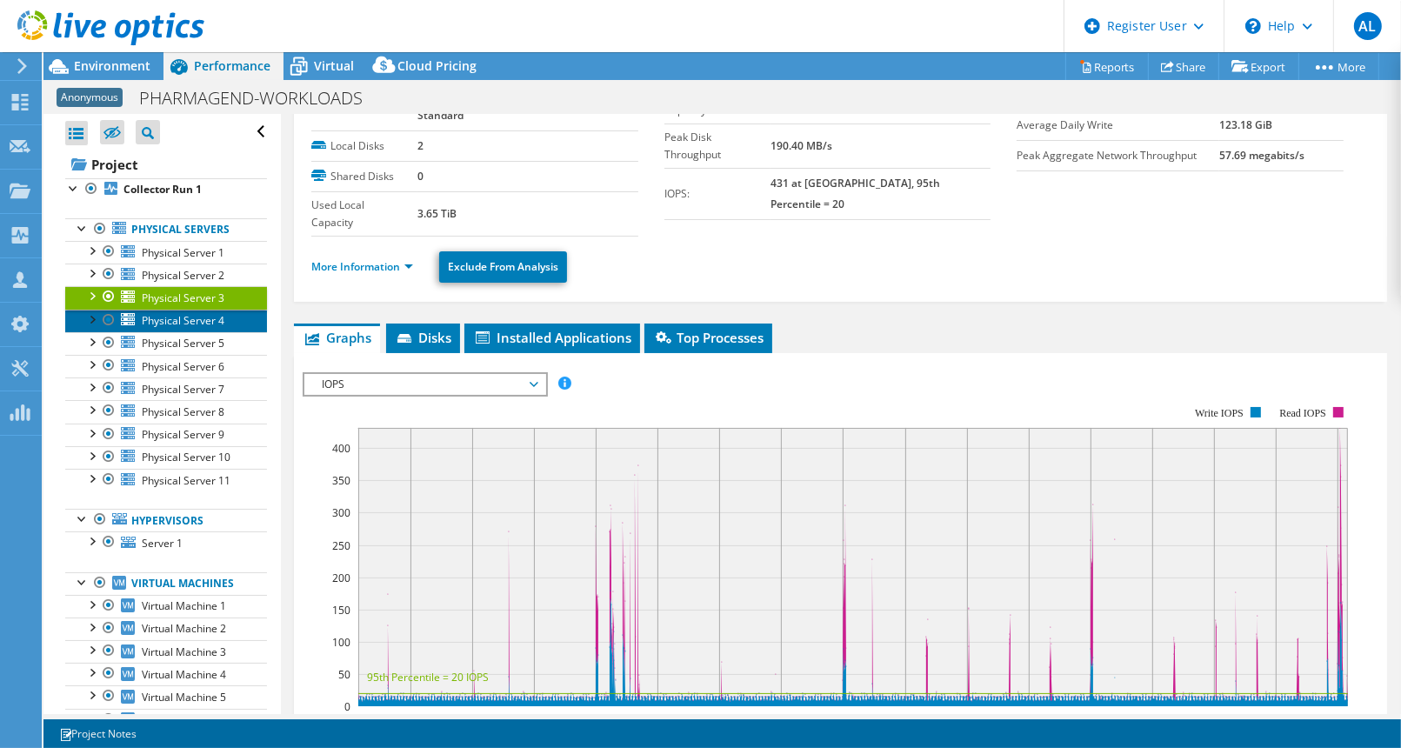
click at [204, 317] on span "Physical Server 4" at bounding box center [183, 320] width 83 height 15
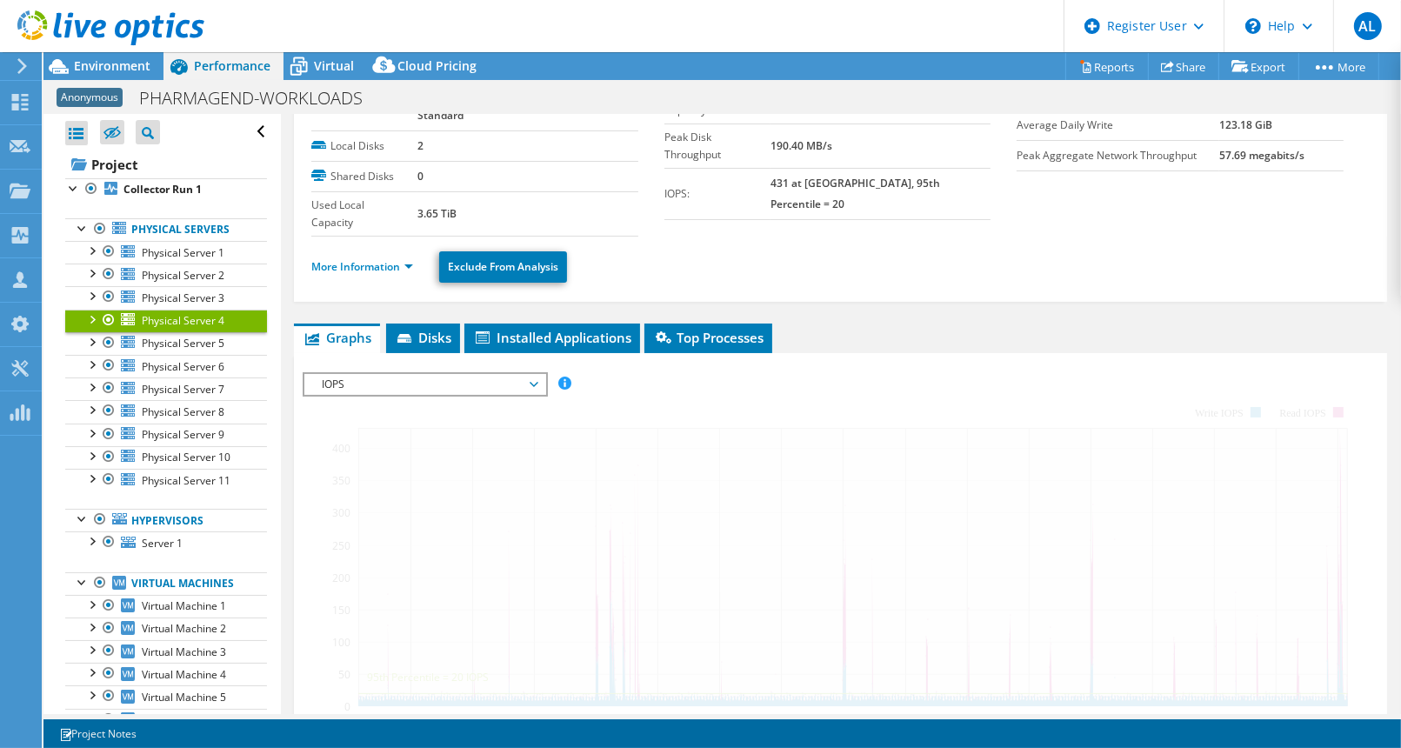
click at [204, 317] on span "Physical Server 4" at bounding box center [183, 320] width 83 height 15
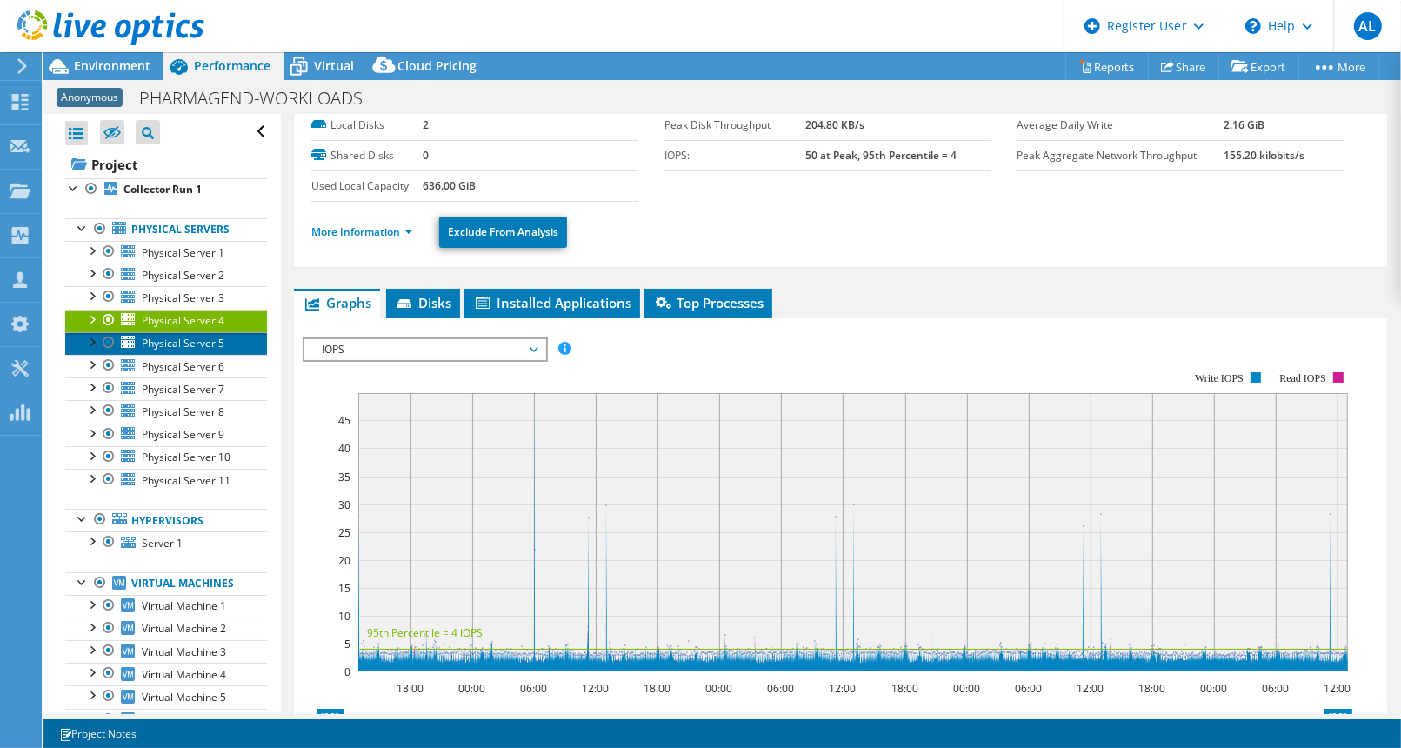
click at [204, 339] on span "Physical Server 5" at bounding box center [183, 343] width 83 height 15
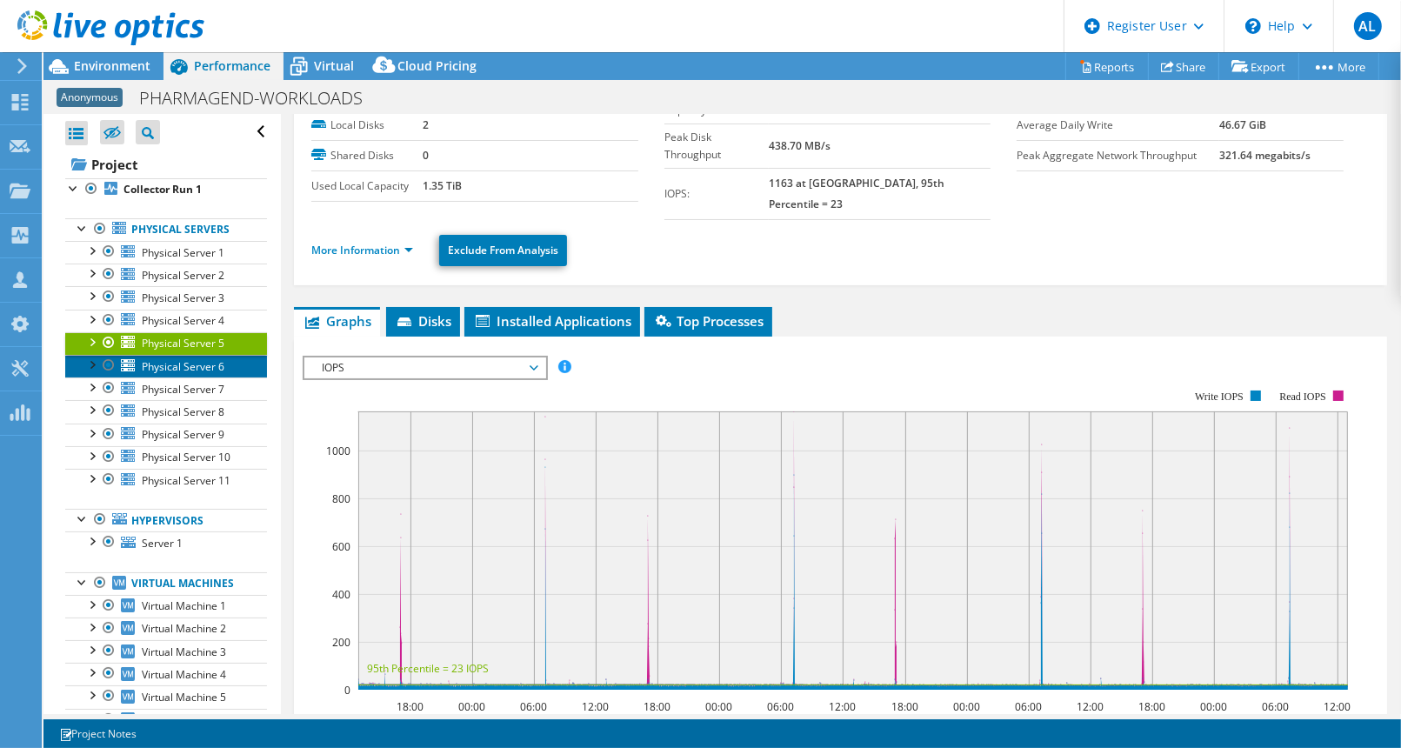
click at [199, 371] on span "Physical Server 6" at bounding box center [183, 366] width 83 height 15
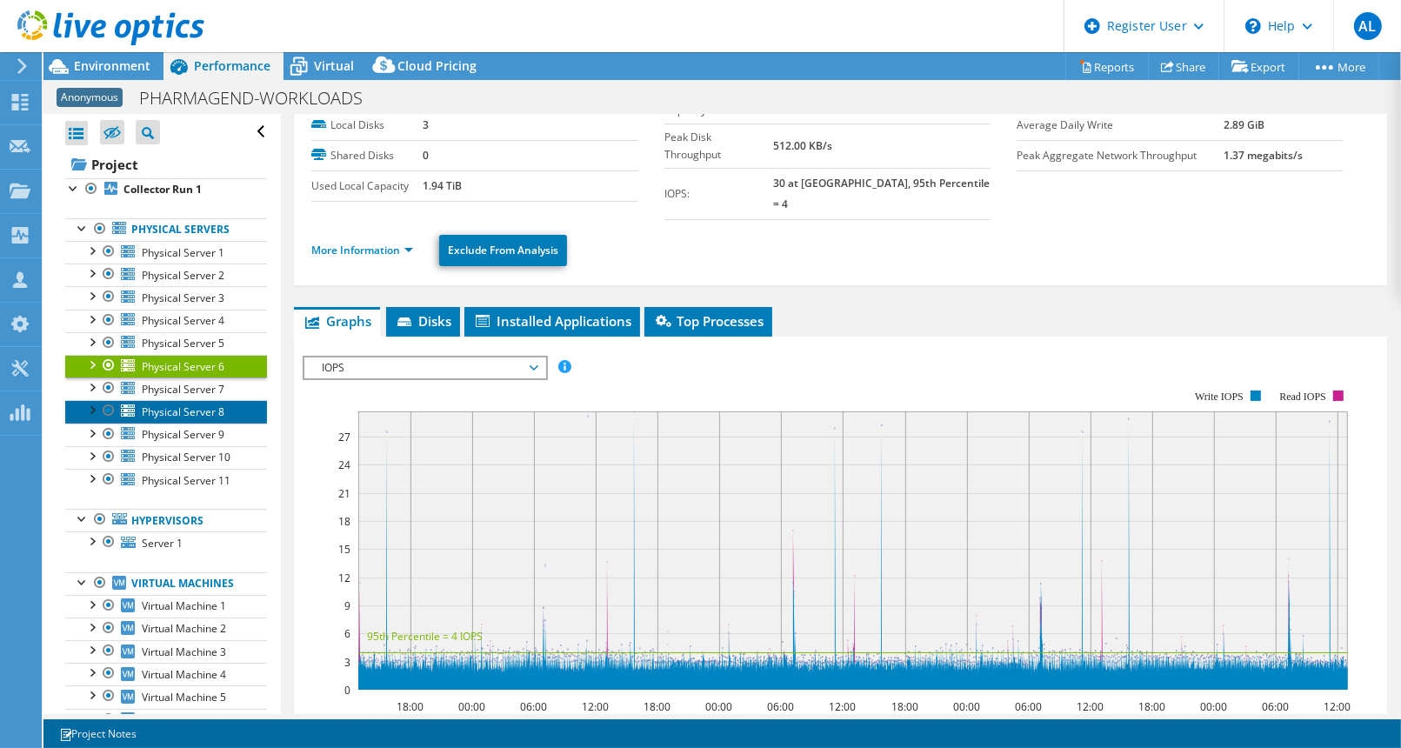
click at [199, 407] on span "Physical Server 8" at bounding box center [183, 411] width 83 height 15
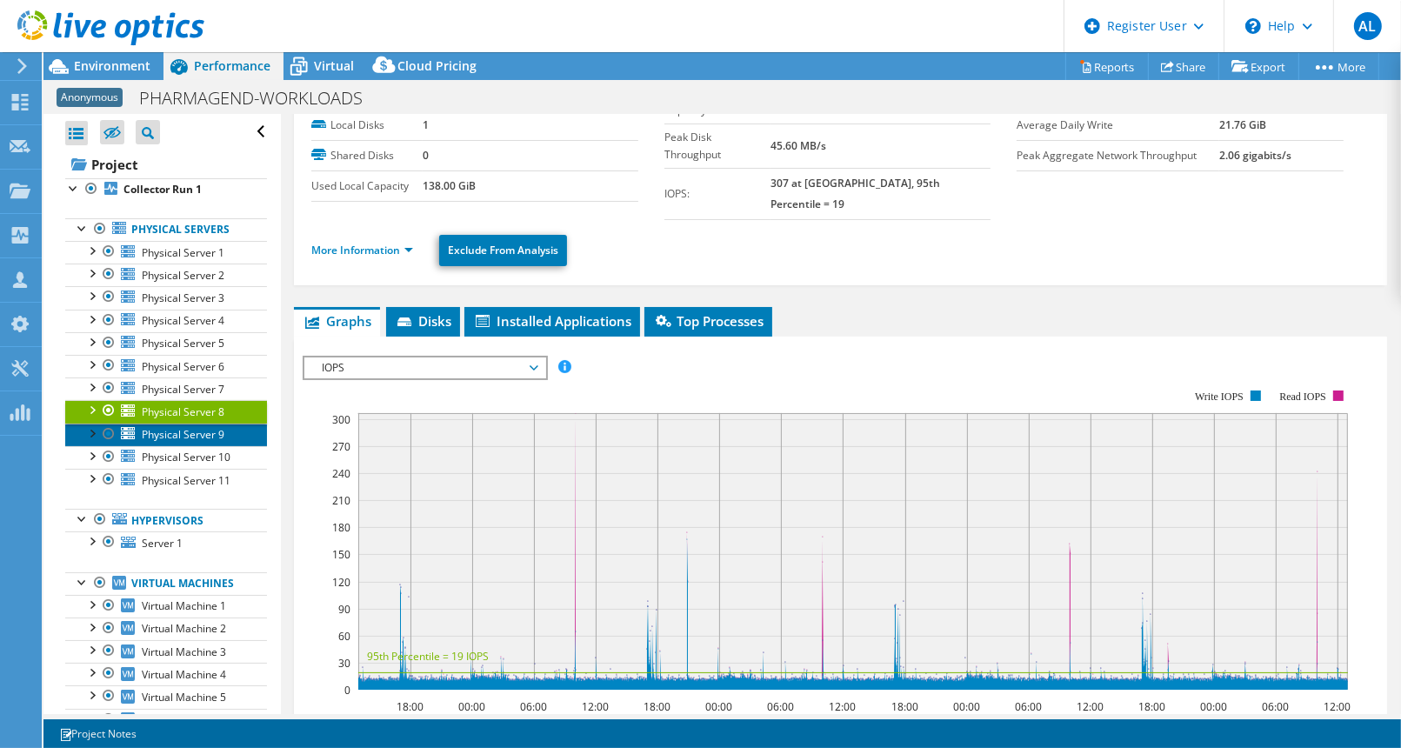
click at [204, 436] on span "Physical Server 9" at bounding box center [183, 434] width 83 height 15
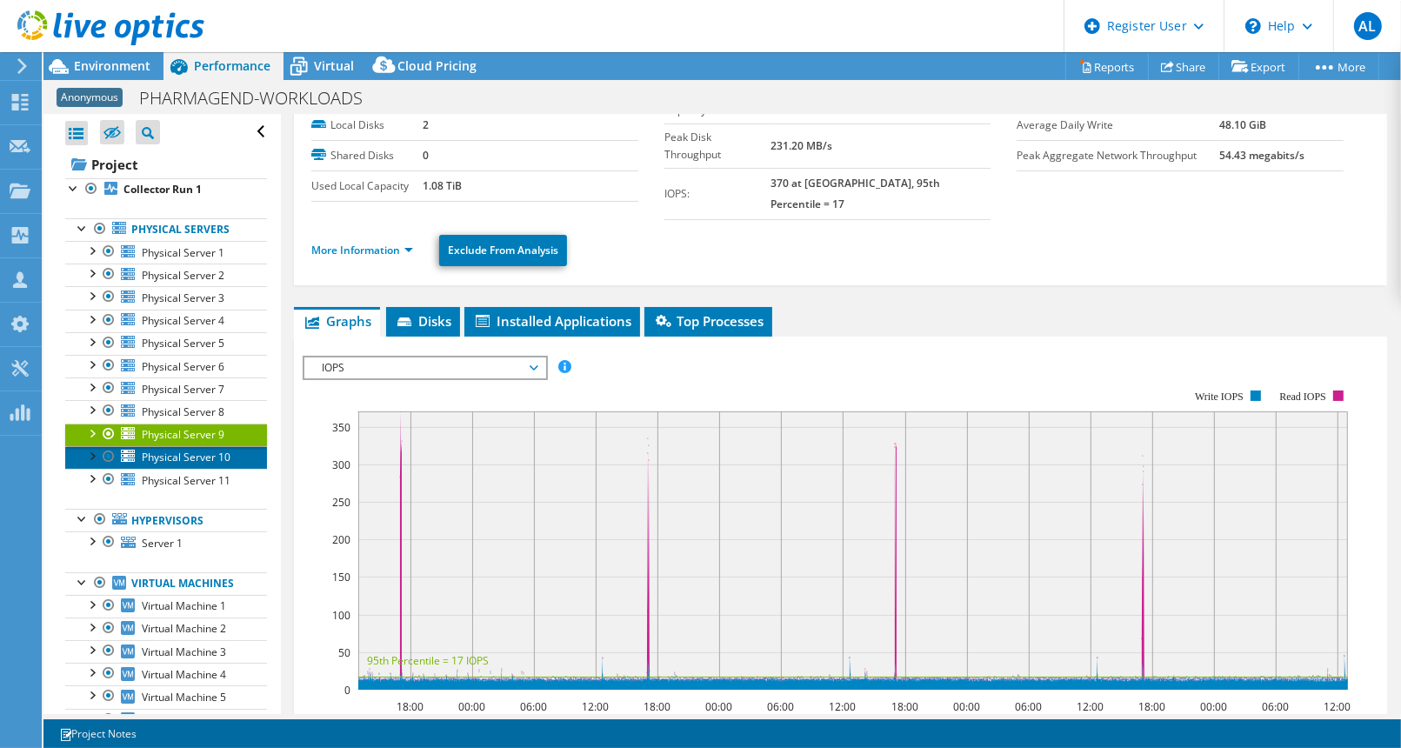
click at [204, 464] on link "Physical Server 10" at bounding box center [166, 457] width 202 height 23
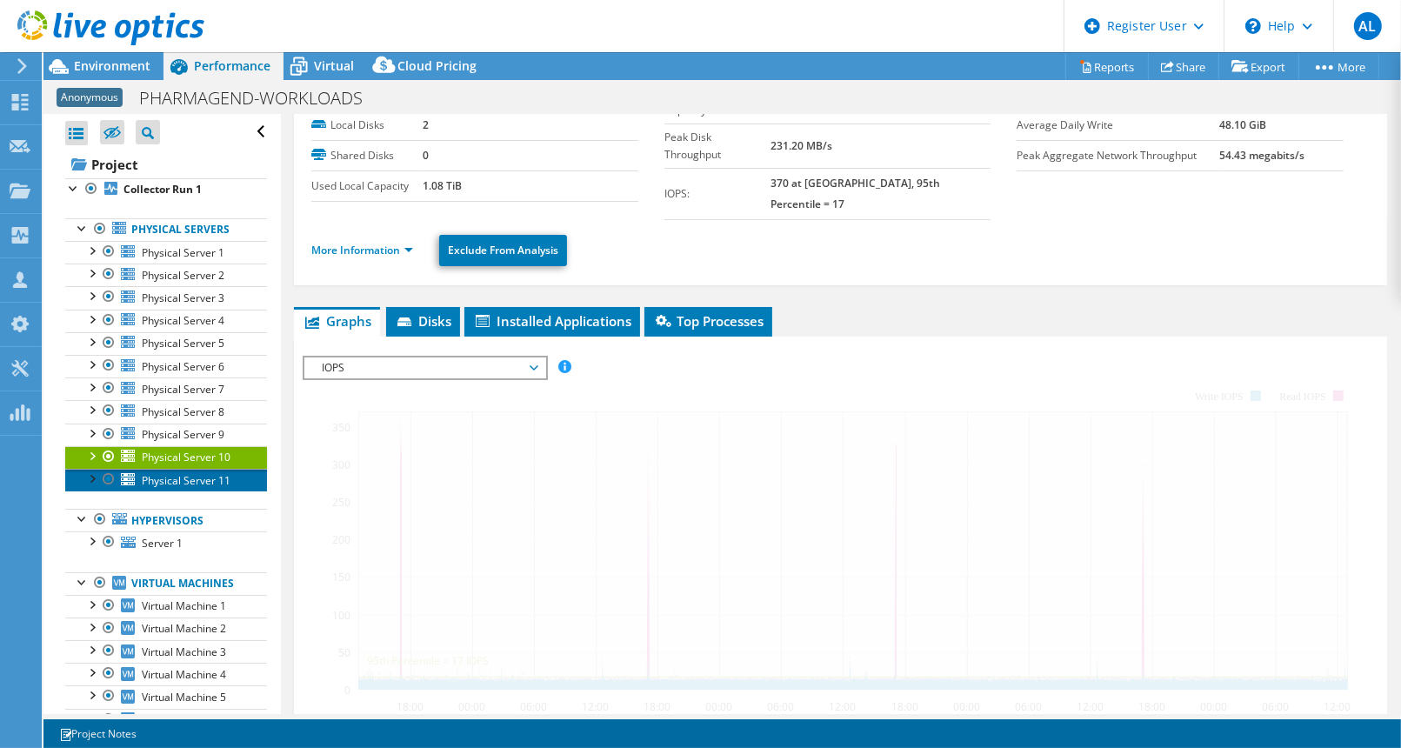
click at [206, 487] on link "Physical Server 11" at bounding box center [166, 480] width 202 height 23
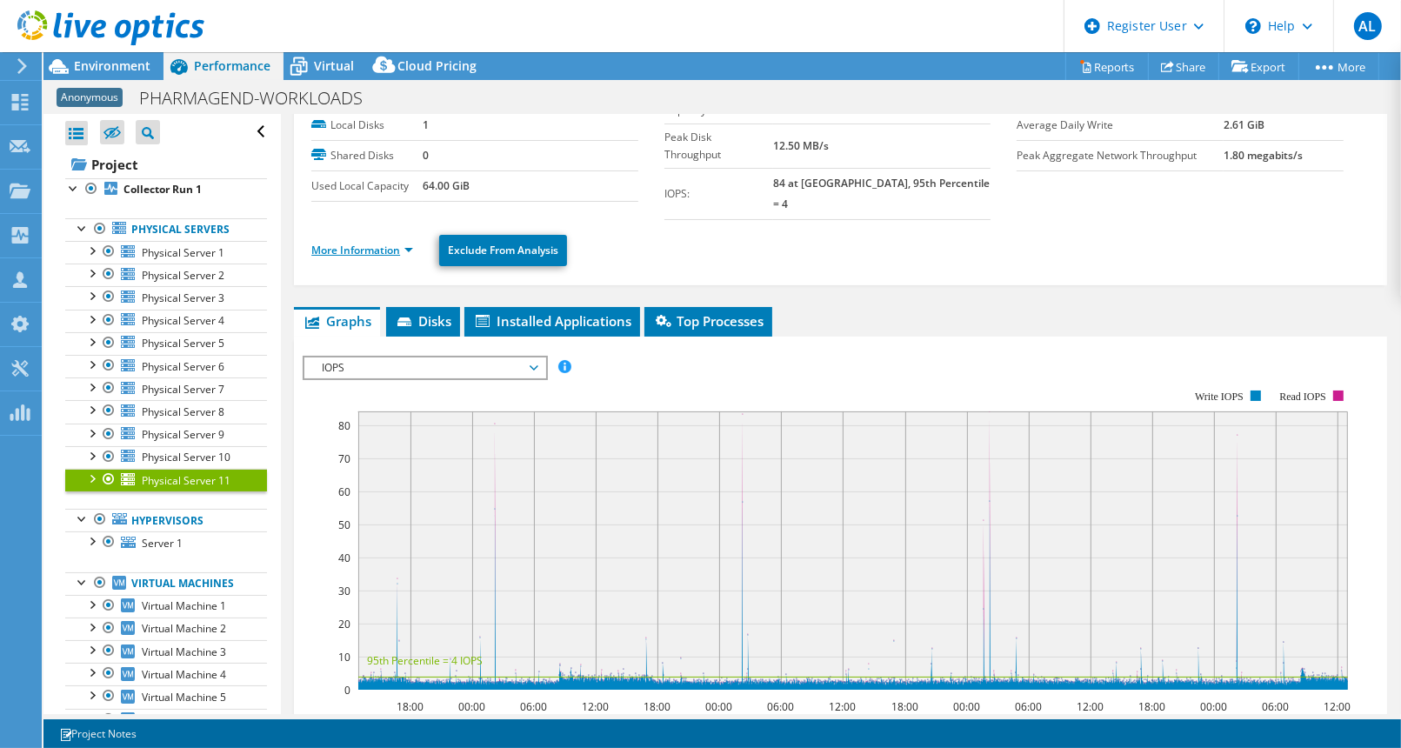
click at [389, 243] on link "More Information" at bounding box center [362, 250] width 102 height 15
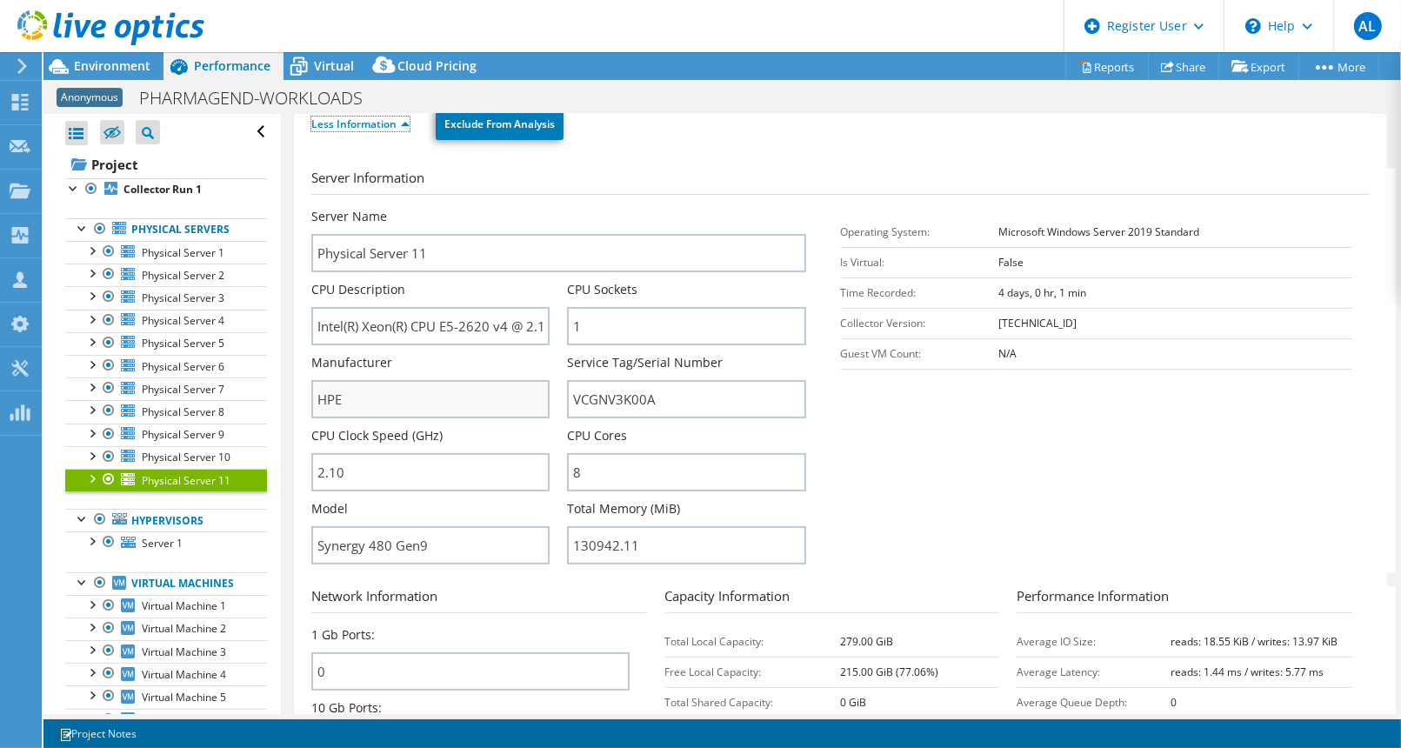
scroll to position [208, 0]
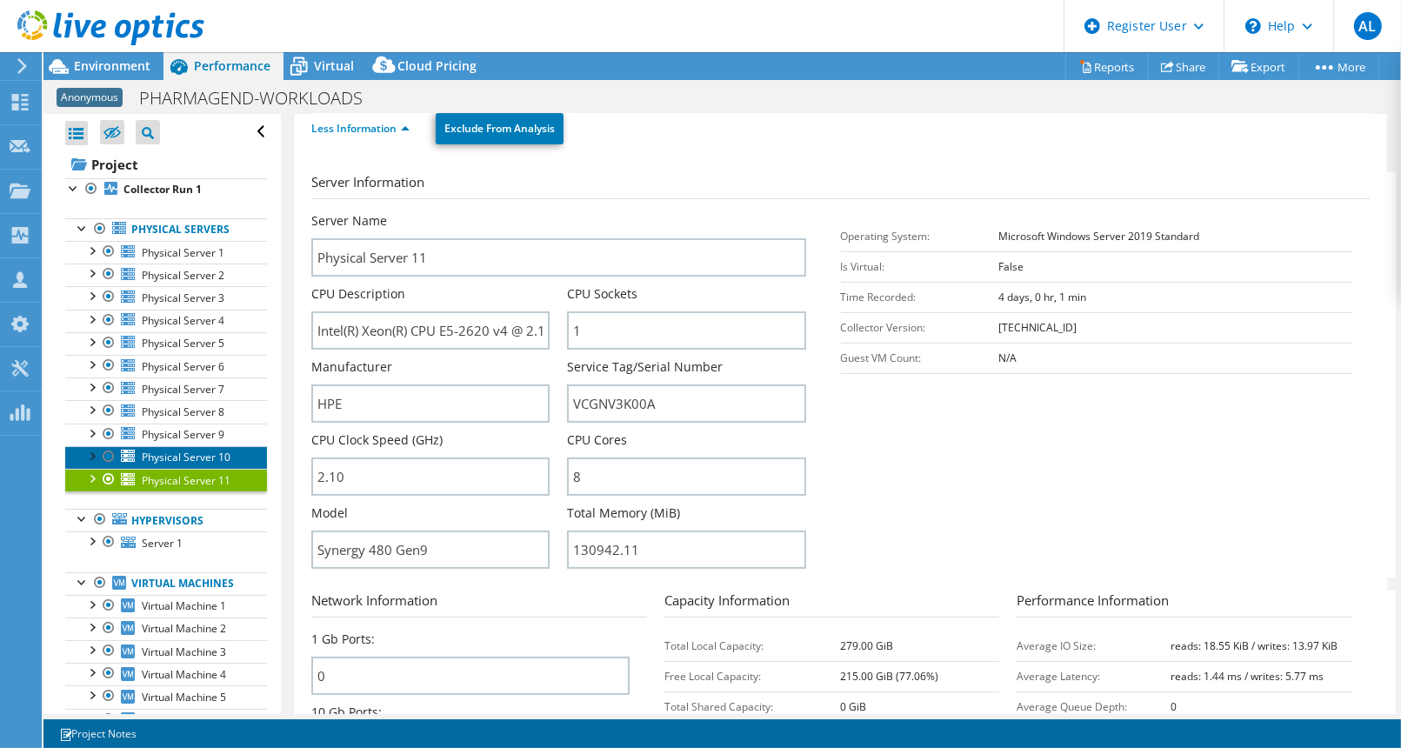
click at [177, 464] on span "Physical Server 10" at bounding box center [186, 457] width 89 height 15
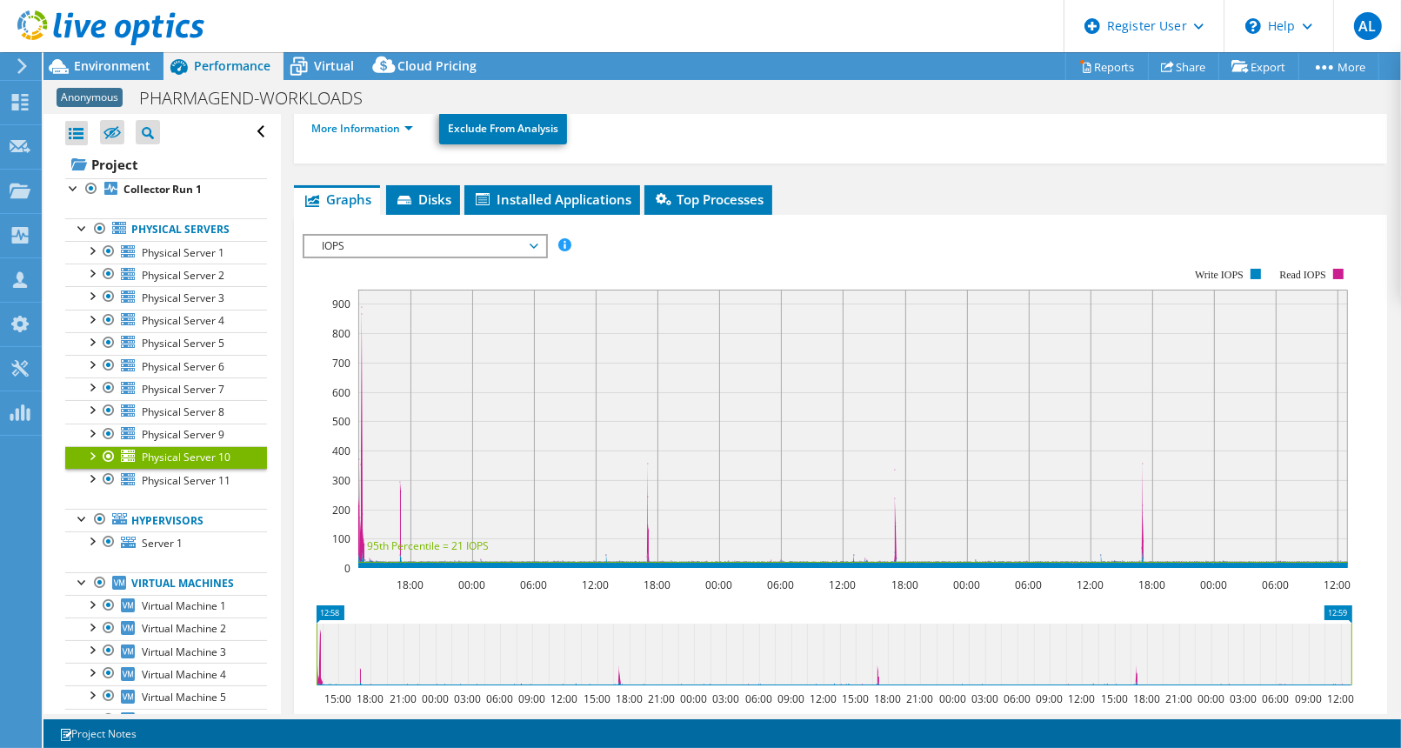
scroll to position [102, 0]
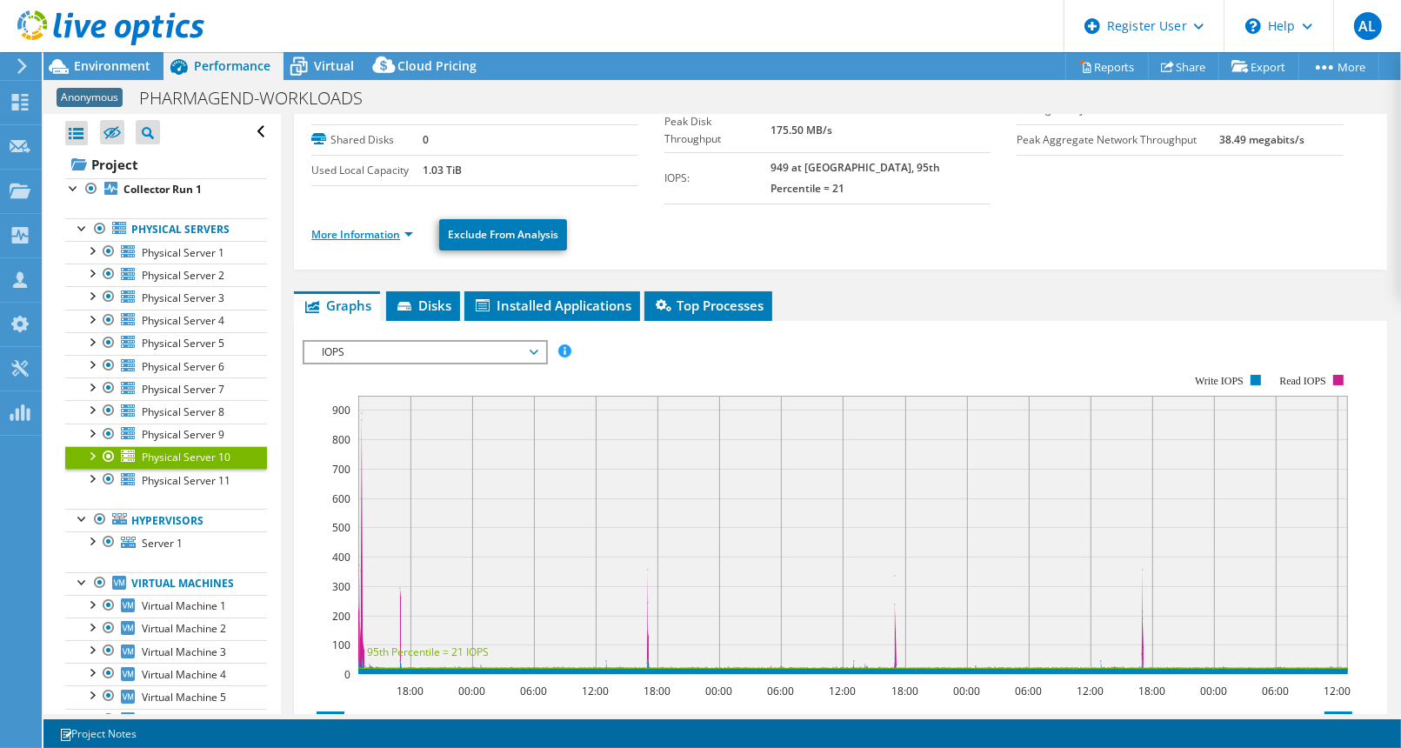
click at [350, 227] on link "More Information" at bounding box center [362, 234] width 102 height 15
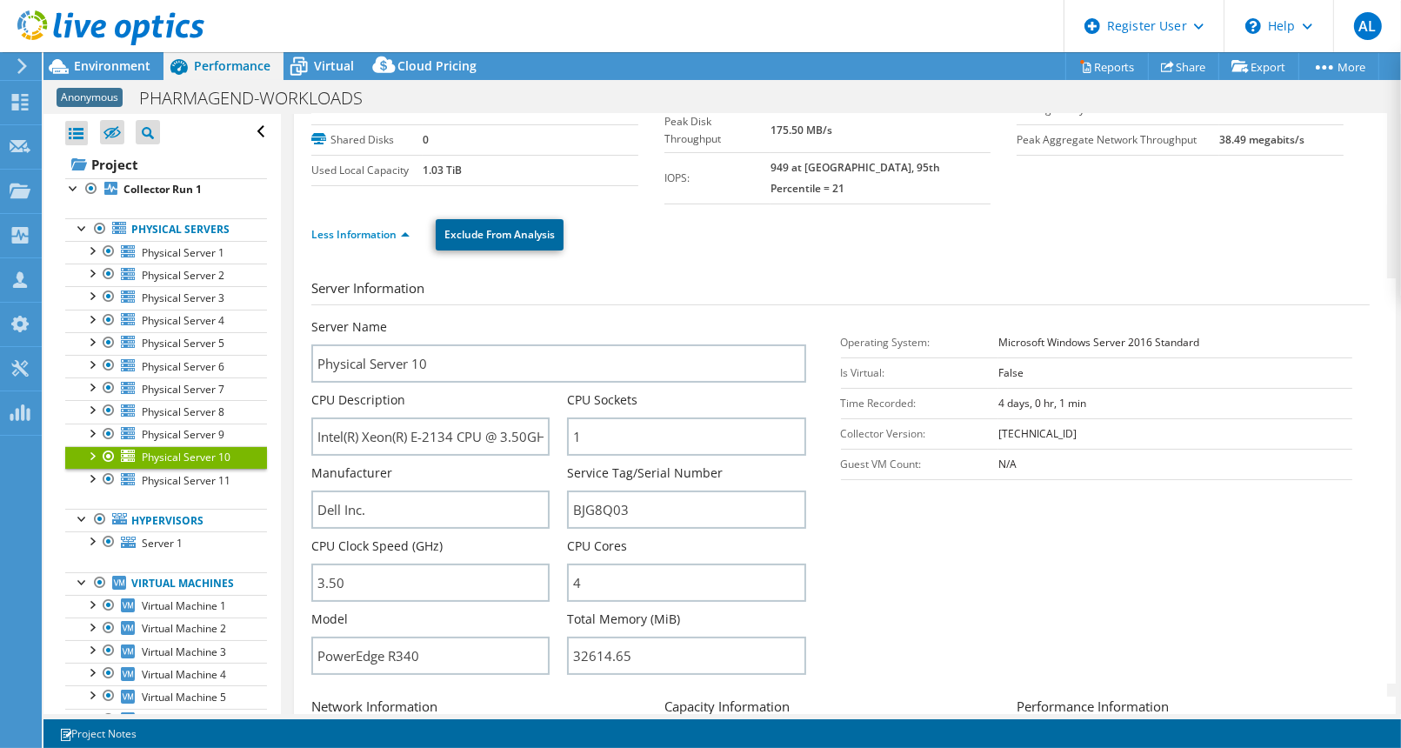
click at [491, 219] on link "Exclude From Analysis" at bounding box center [500, 234] width 128 height 31
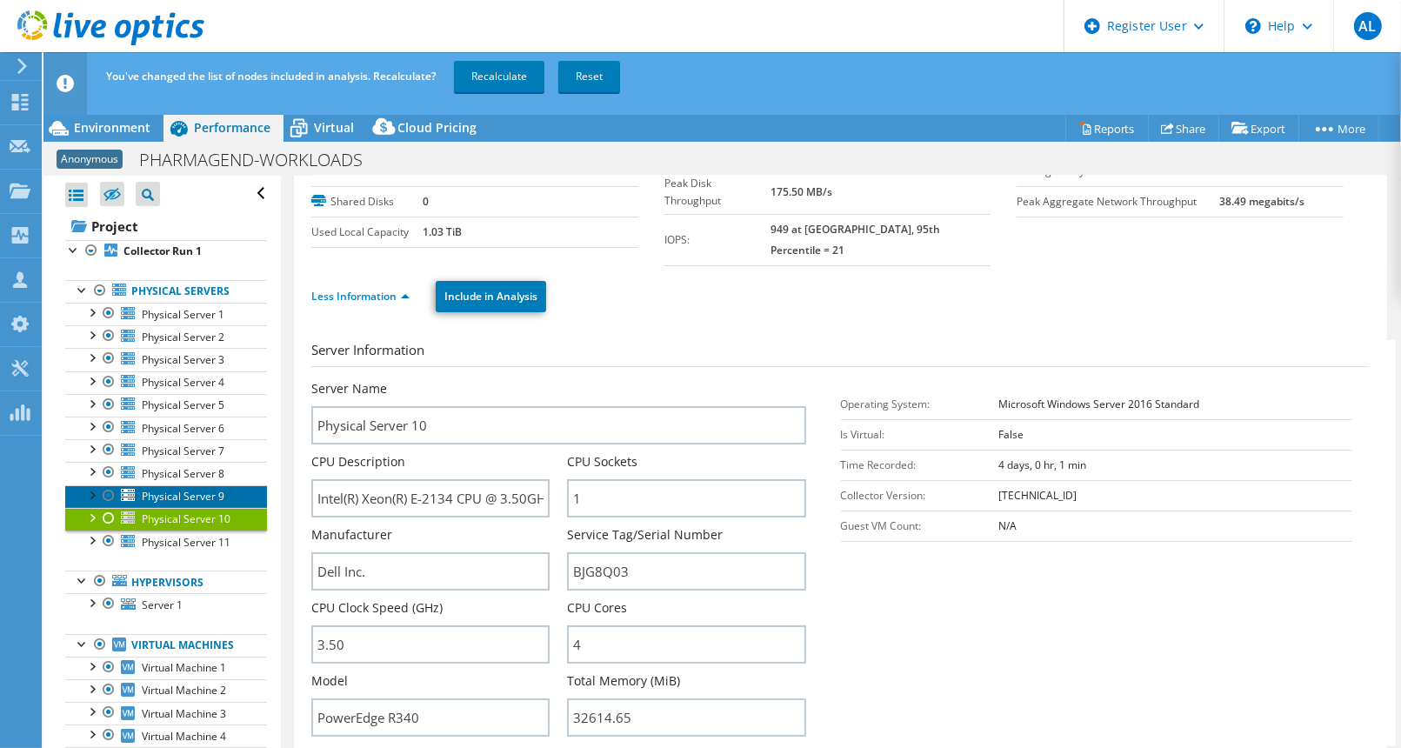
click at [165, 492] on span "Physical Server 9" at bounding box center [183, 496] width 83 height 15
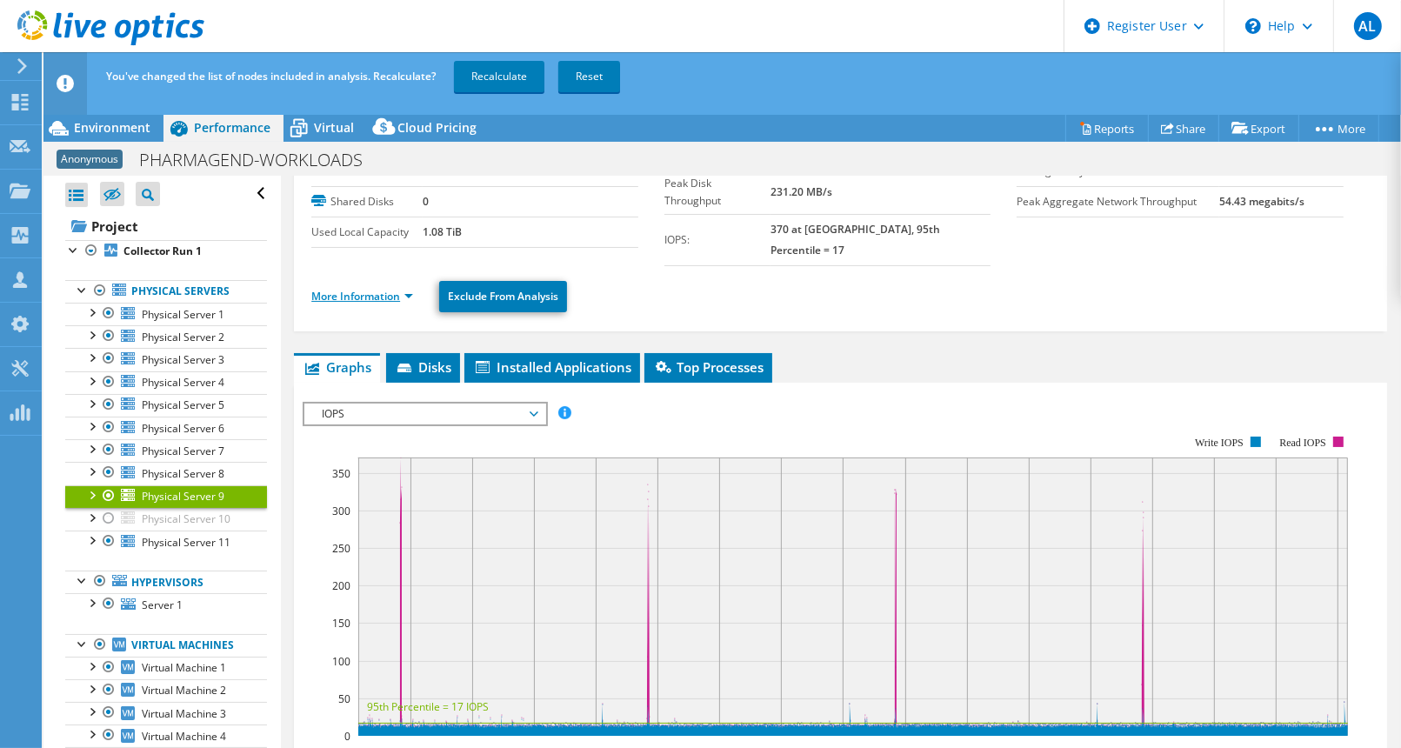
click at [377, 289] on link "More Information" at bounding box center [362, 296] width 102 height 15
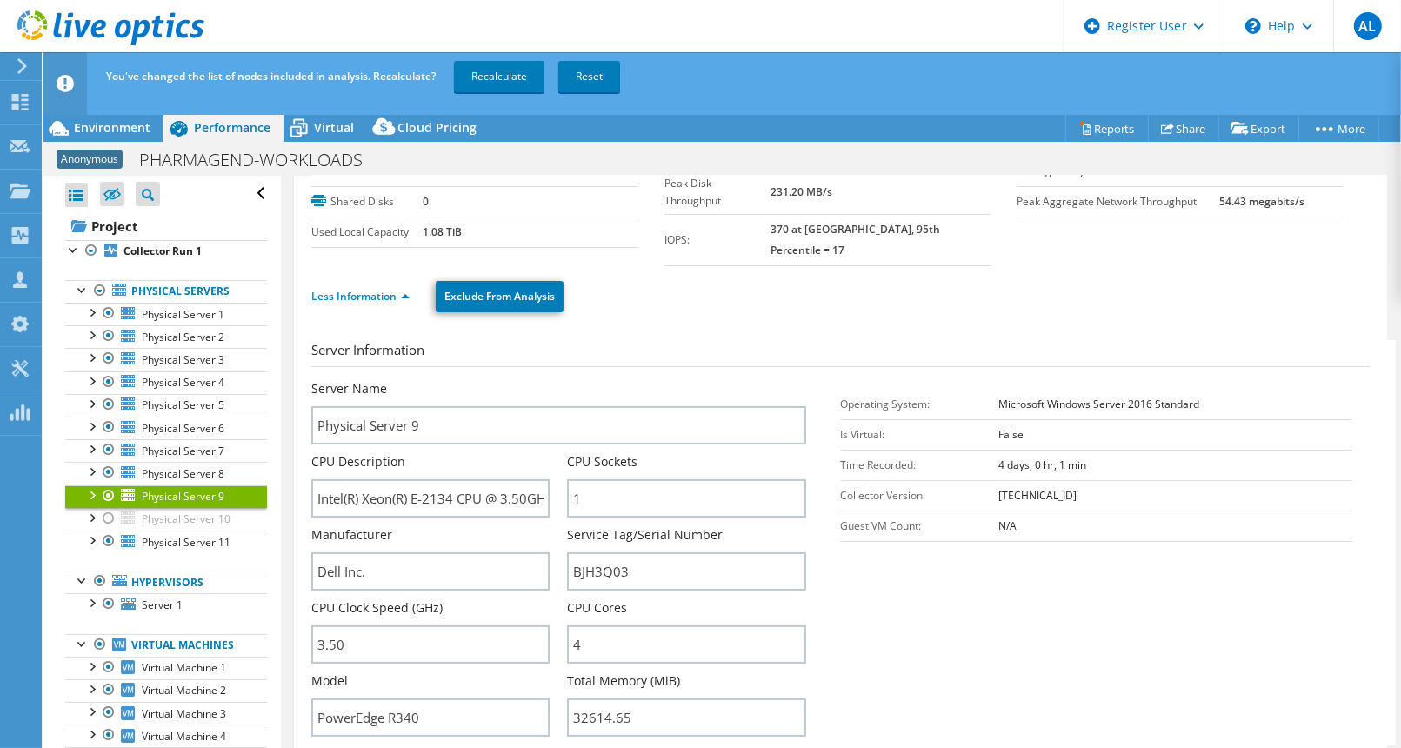
click at [110, 494] on div at bounding box center [108, 495] width 17 height 21
click at [180, 471] on span "Physical Server 8" at bounding box center [183, 473] width 83 height 15
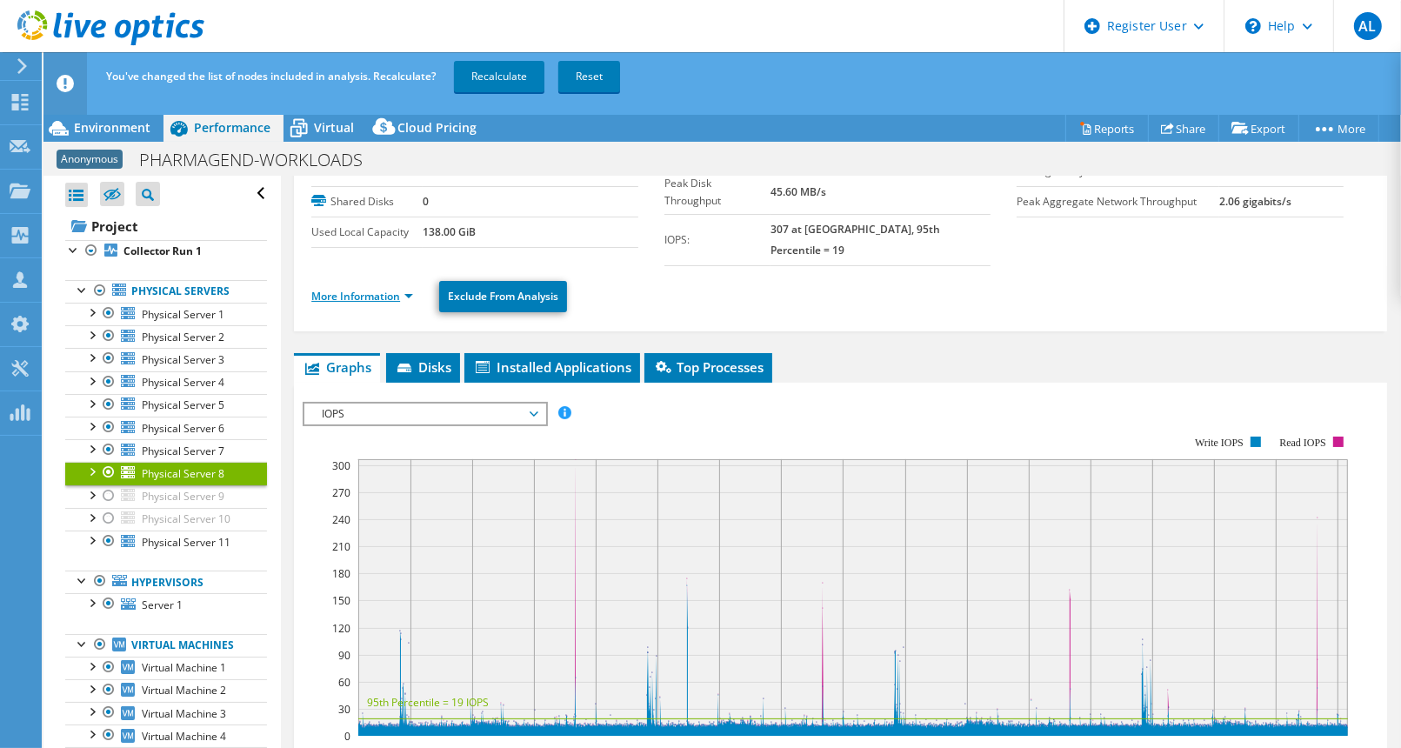
click at [393, 289] on link "More Information" at bounding box center [362, 296] width 102 height 15
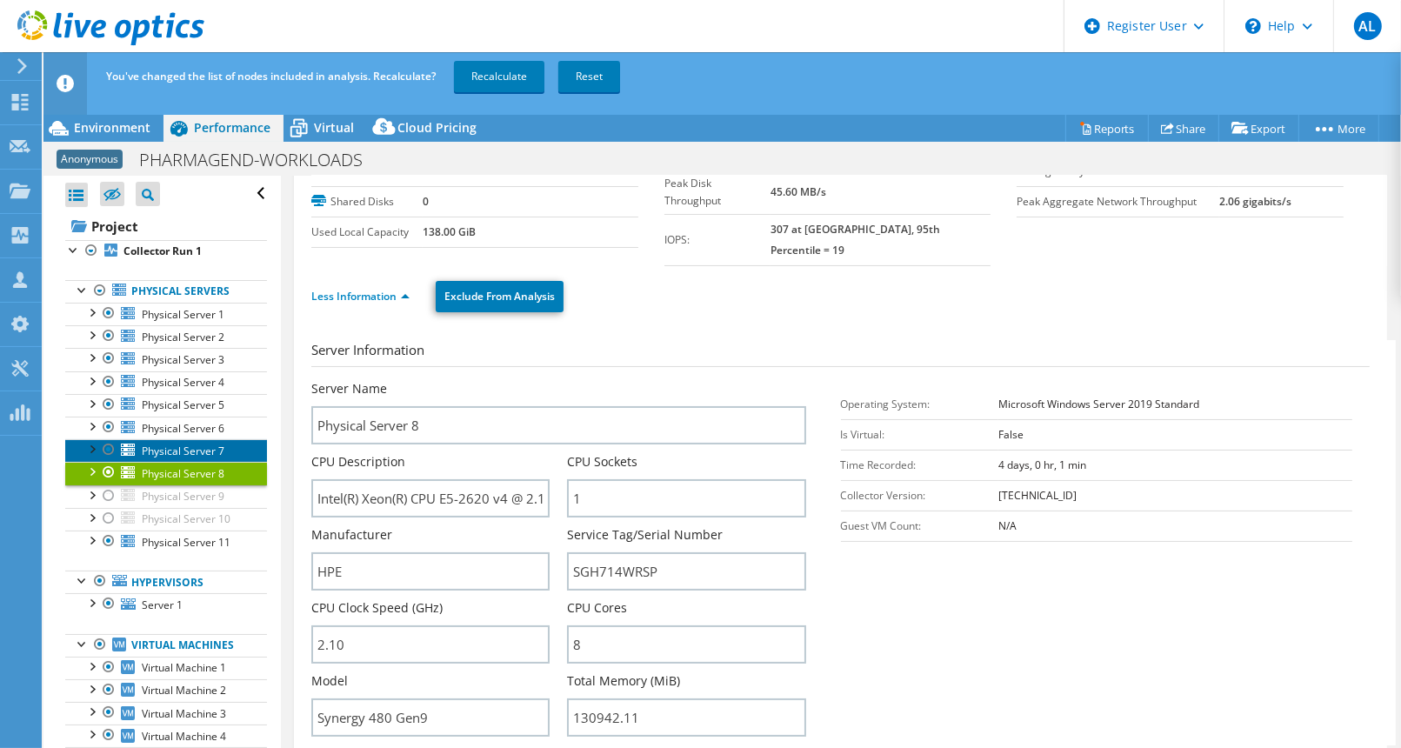
click at [157, 448] on span "Physical Server 7" at bounding box center [183, 451] width 83 height 15
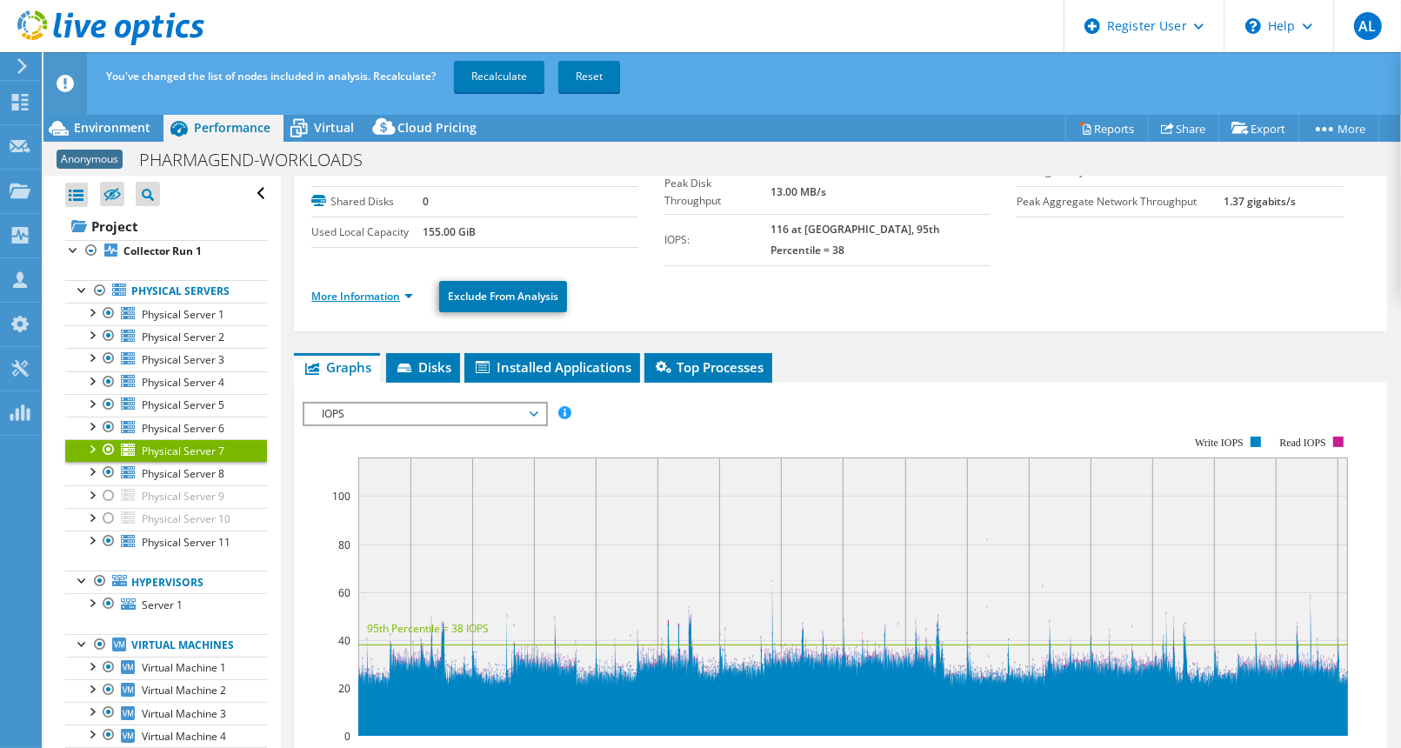
click at [397, 289] on link "More Information" at bounding box center [362, 296] width 102 height 15
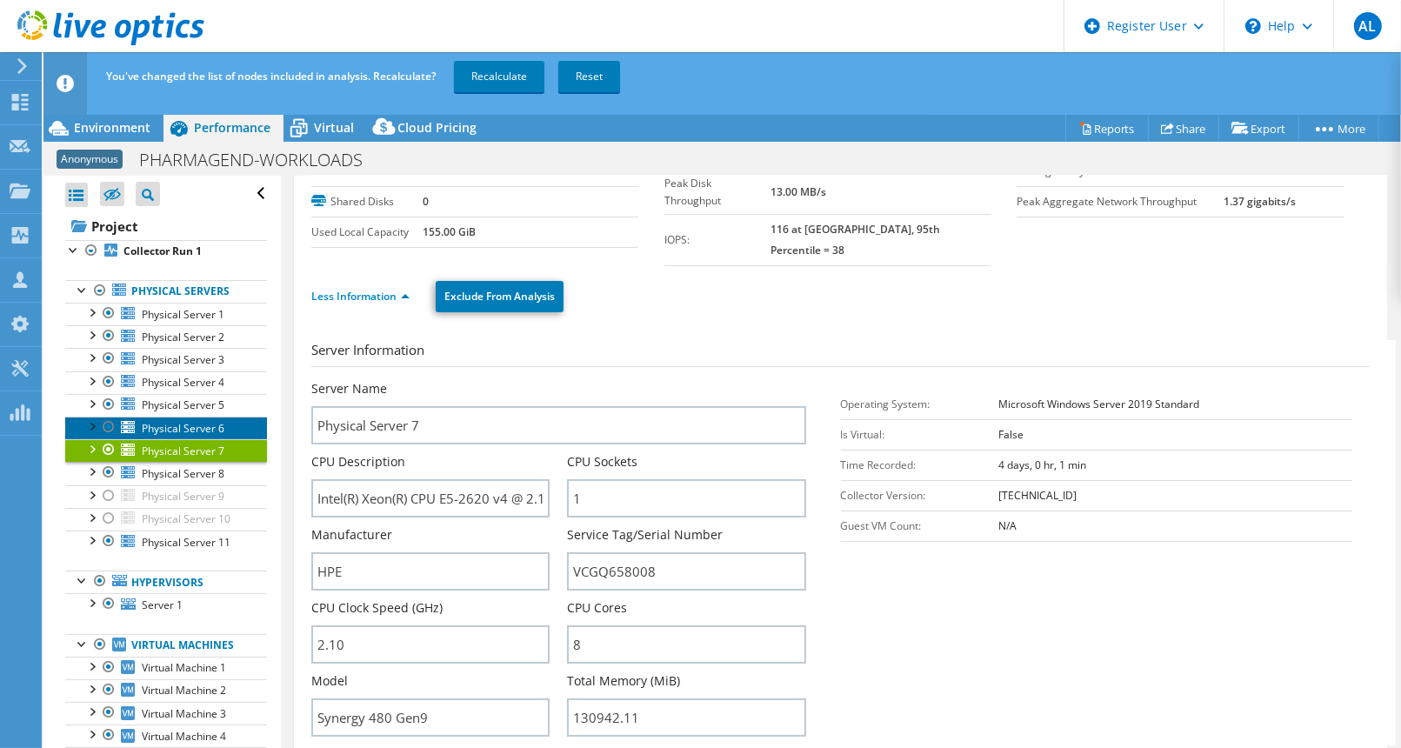
click at [172, 421] on span "Physical Server 6" at bounding box center [183, 428] width 83 height 15
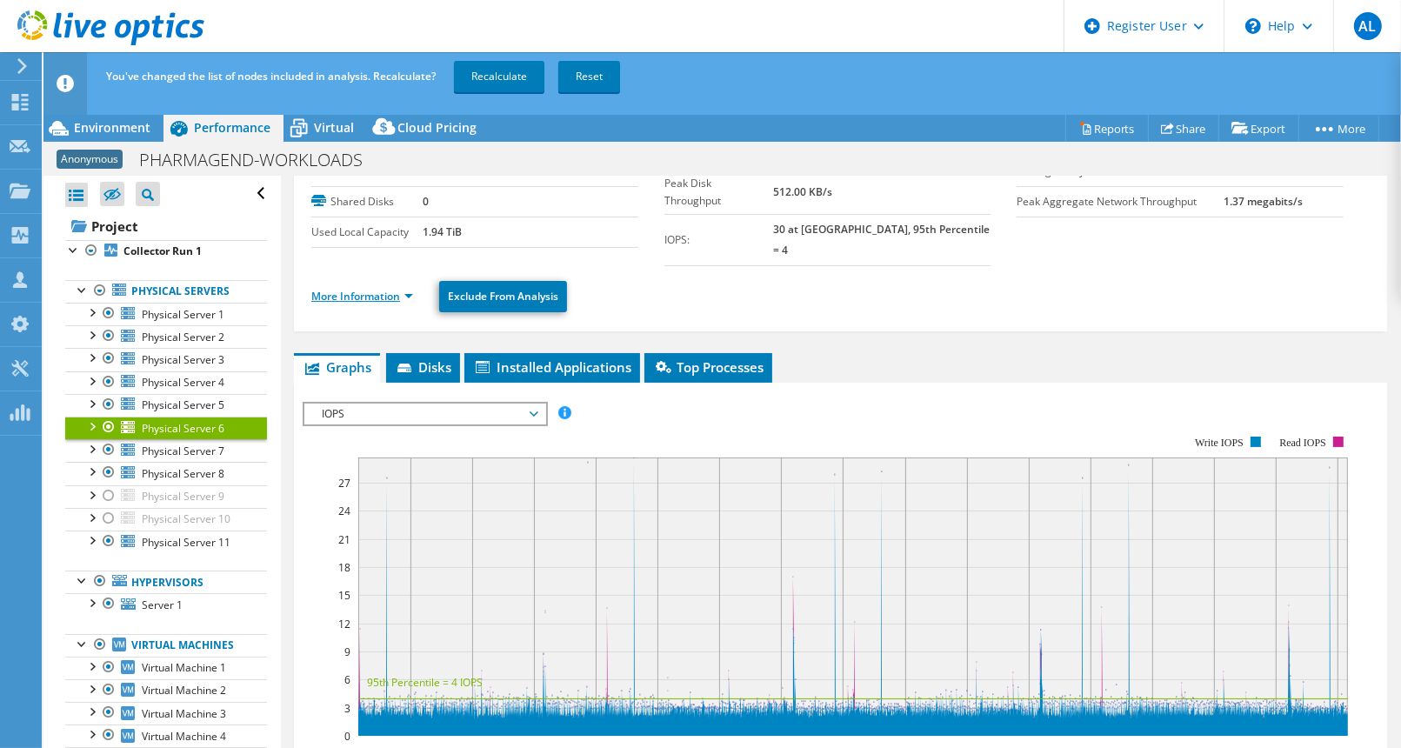
click at [353, 289] on link "More Information" at bounding box center [362, 296] width 102 height 15
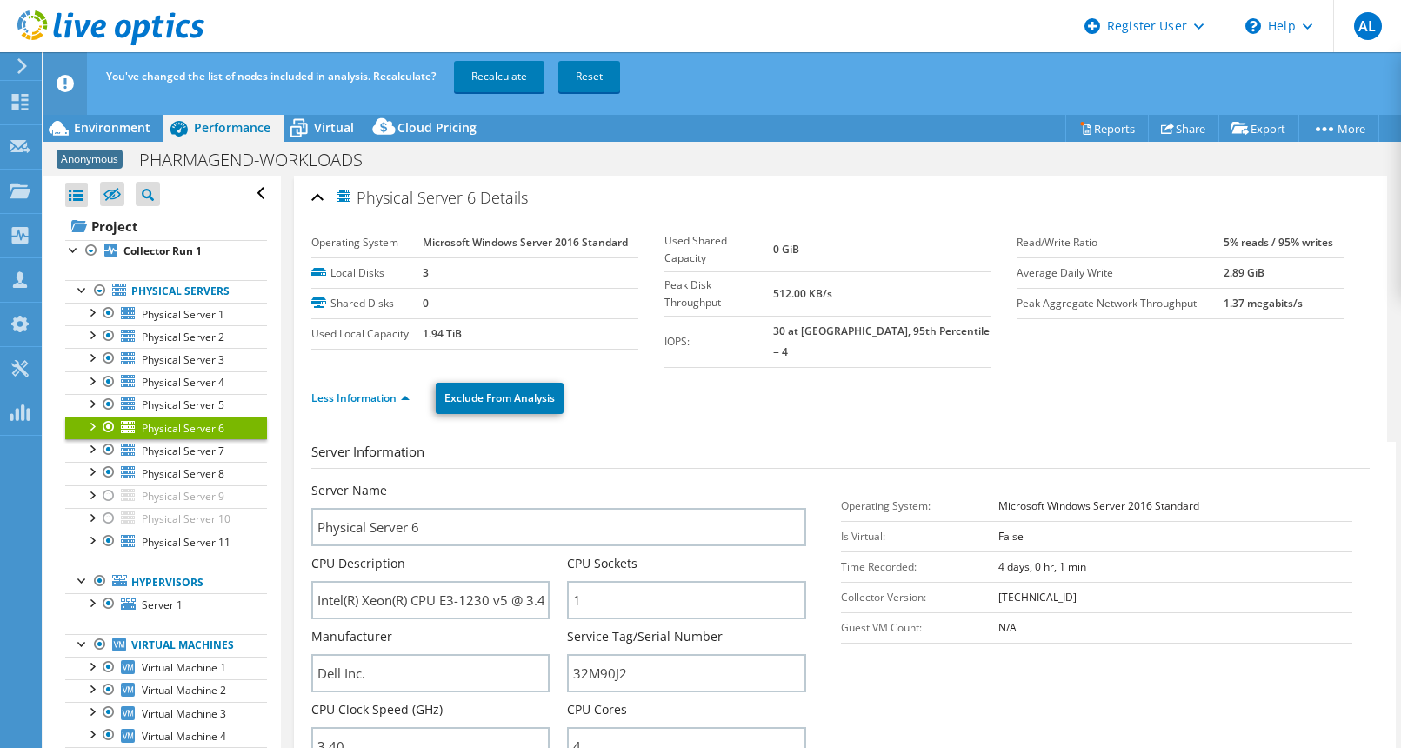
select select "USD"
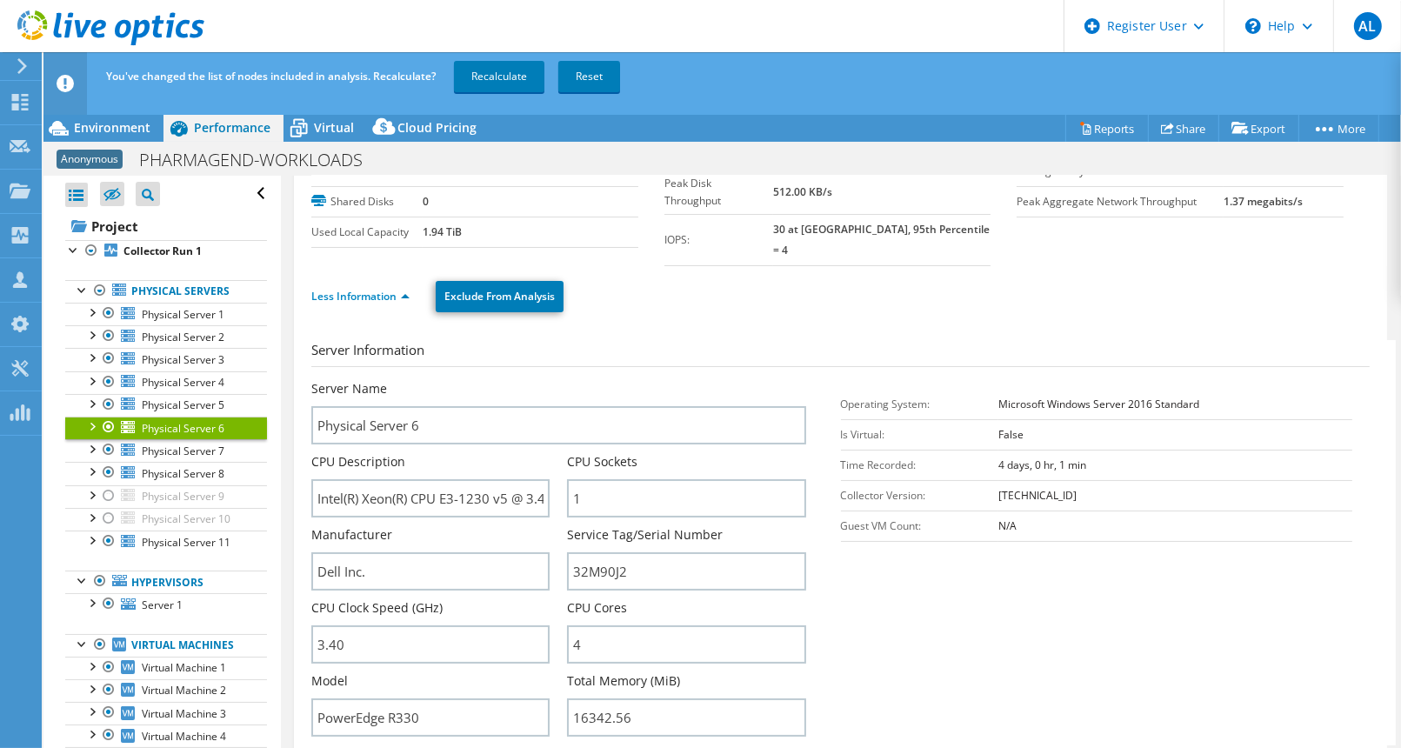
click at [105, 424] on div at bounding box center [108, 427] width 17 height 21
click at [164, 399] on span "Physical Server 5" at bounding box center [183, 404] width 83 height 15
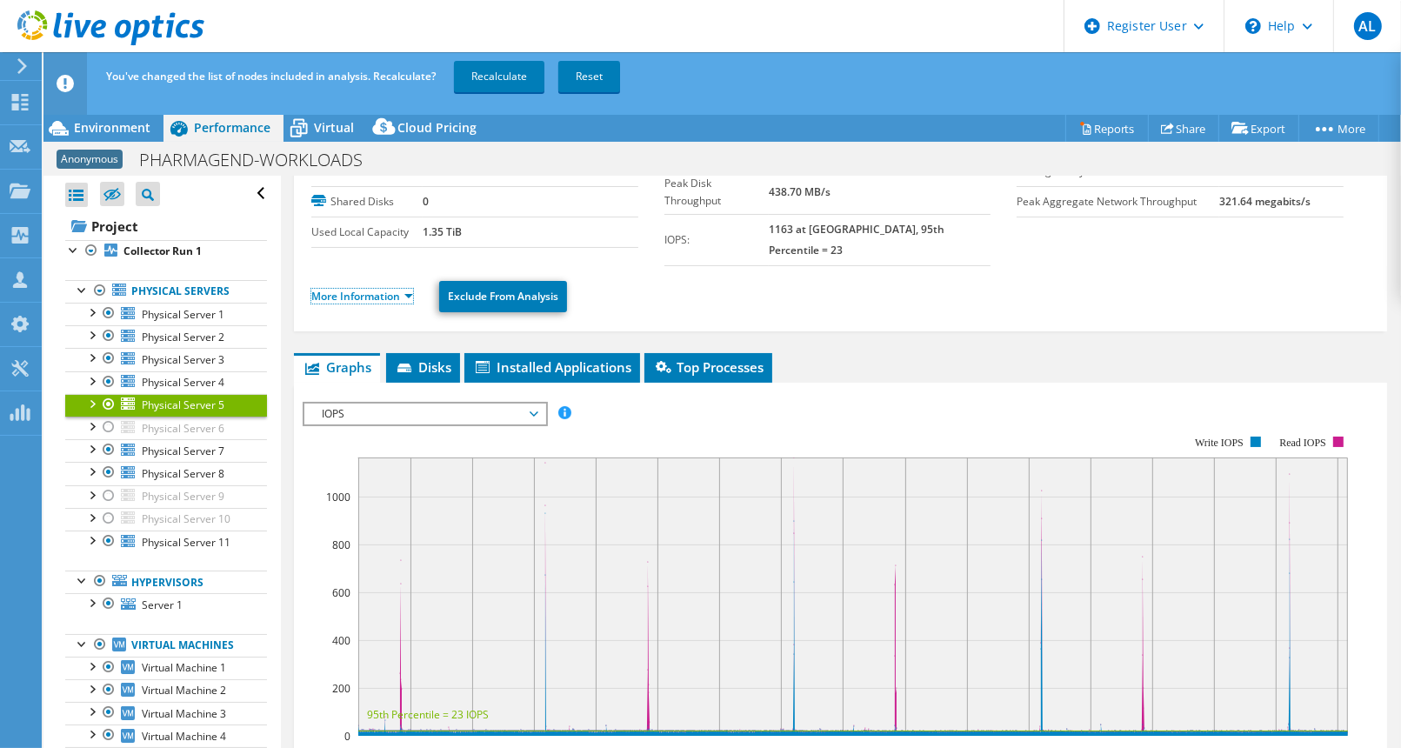
click at [373, 289] on link "More Information" at bounding box center [362, 296] width 102 height 15
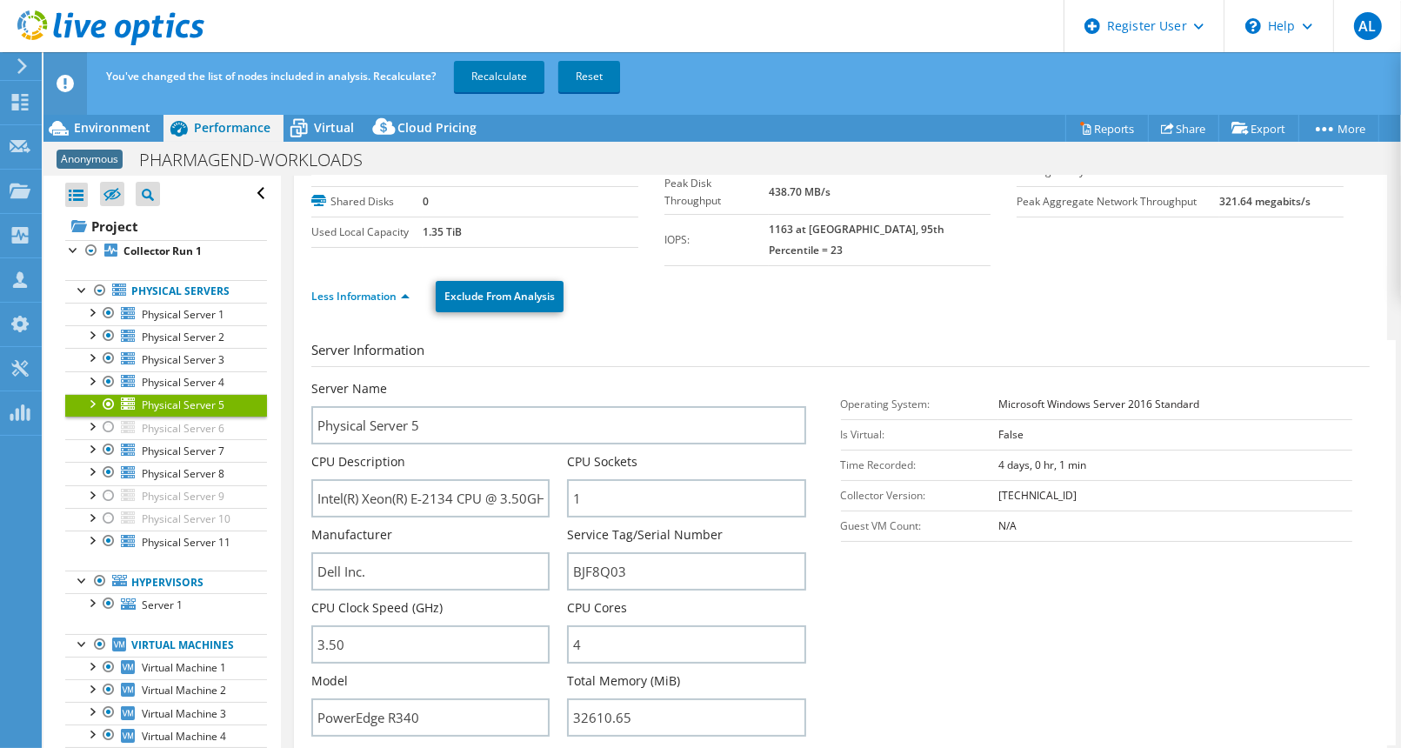
click at [105, 405] on div at bounding box center [108, 404] width 17 height 21
click at [169, 382] on span "Physical Server 4" at bounding box center [183, 382] width 83 height 15
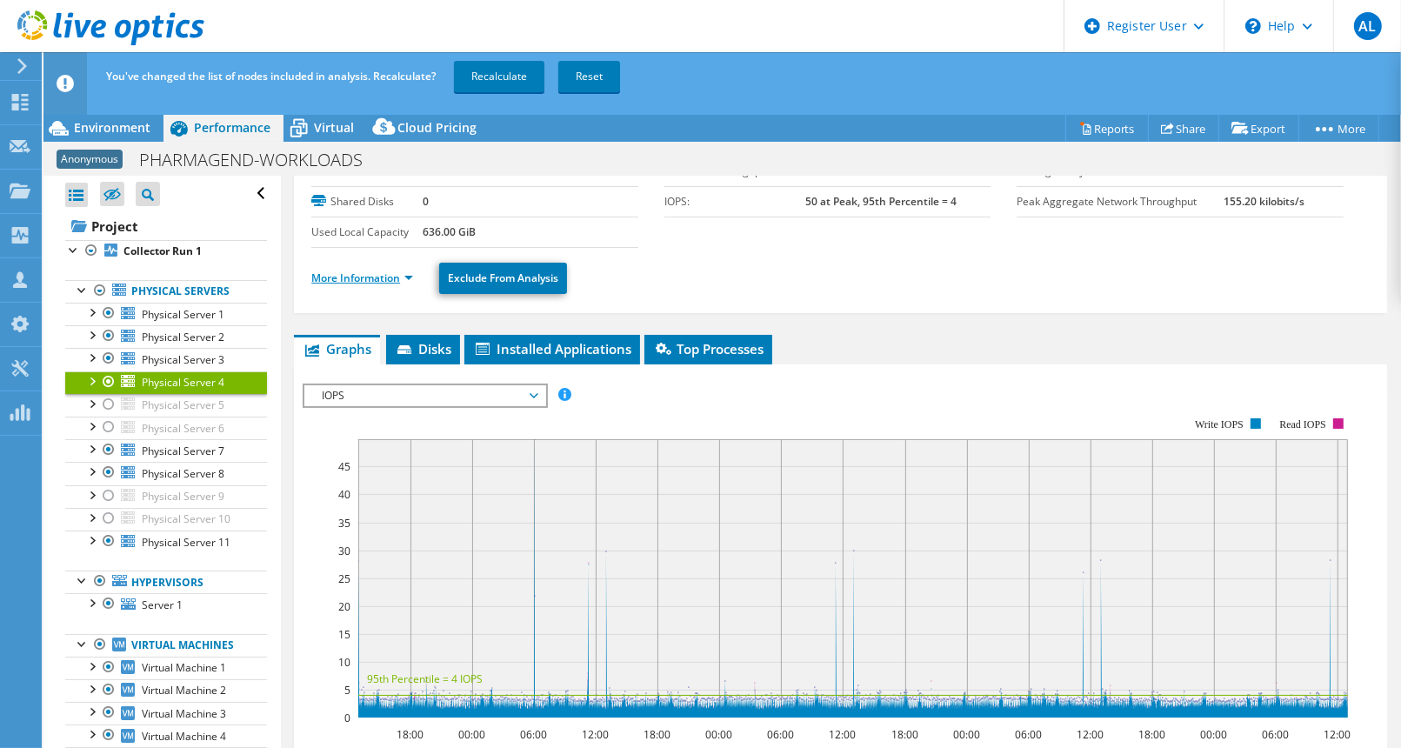
click at [387, 277] on link "More Information" at bounding box center [362, 277] width 102 height 15
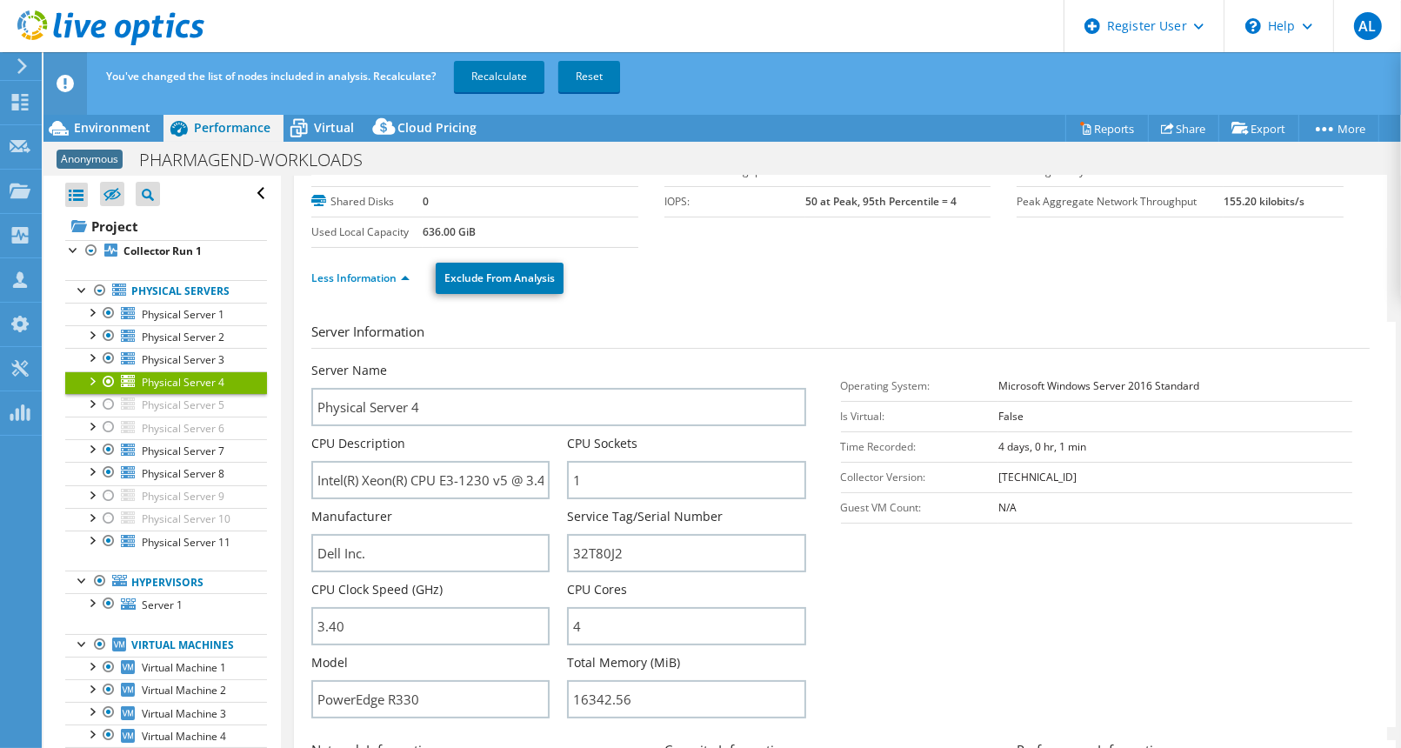
click at [109, 381] on div at bounding box center [108, 381] width 17 height 21
click at [182, 357] on span "Physical Server 3" at bounding box center [183, 359] width 83 height 15
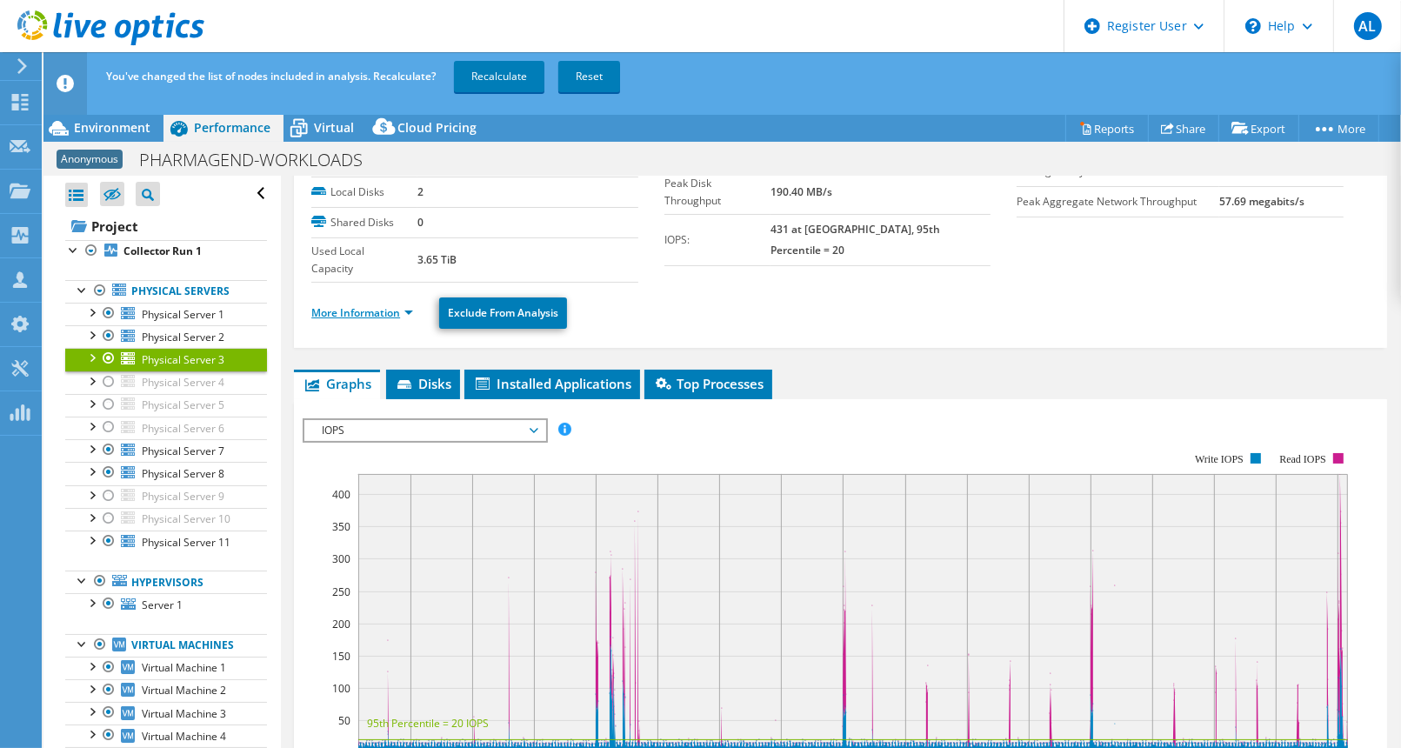
click at [384, 309] on link "More Information" at bounding box center [362, 312] width 102 height 15
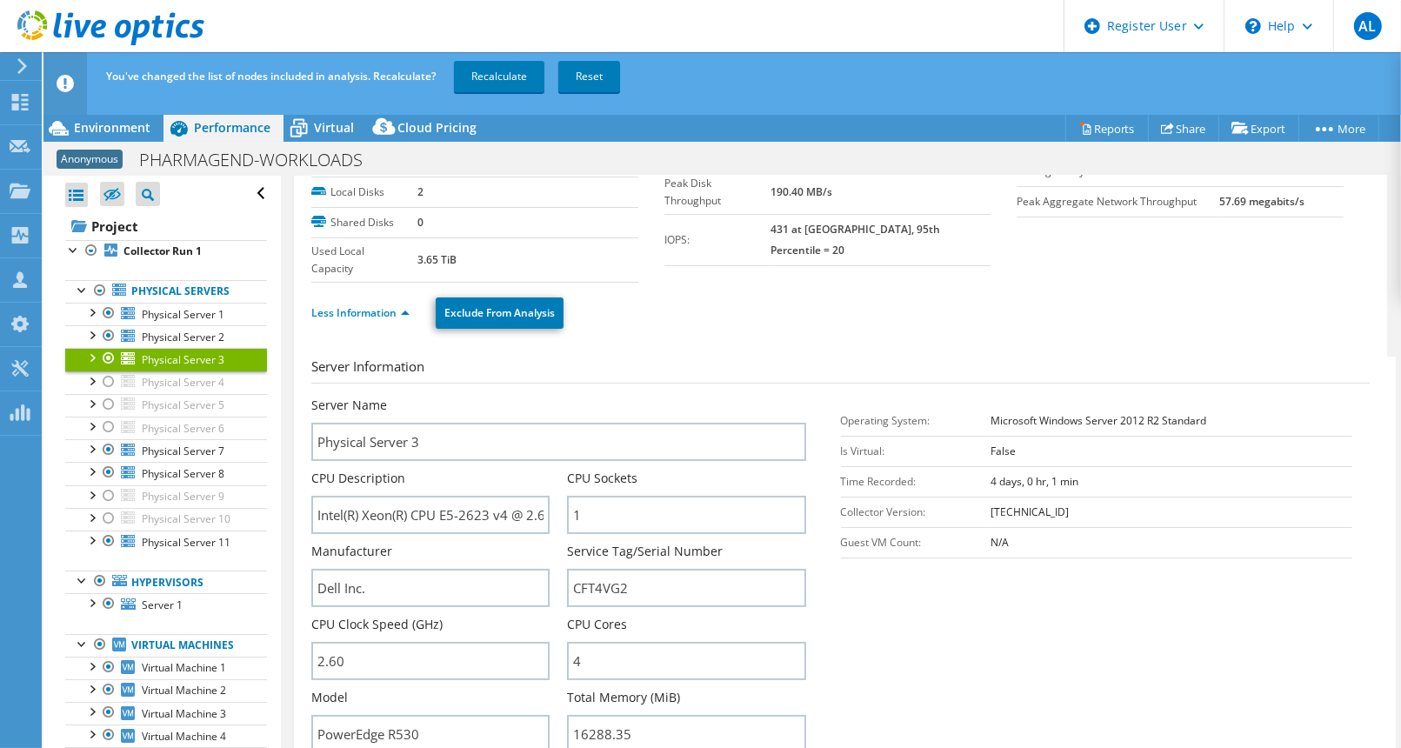
click at [110, 354] on div at bounding box center [108, 358] width 17 height 21
click at [189, 330] on span "Physical Server 2" at bounding box center [183, 337] width 83 height 15
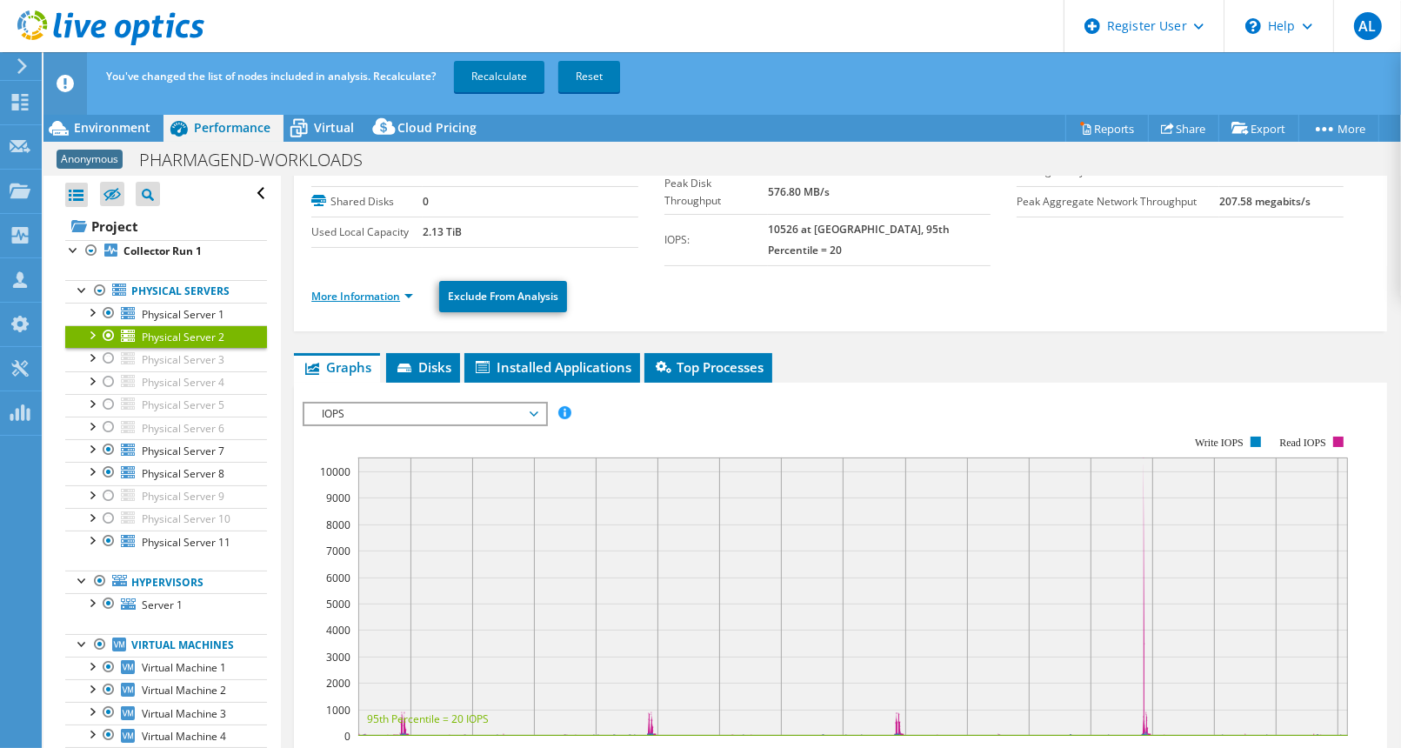
click at [364, 289] on link "More Information" at bounding box center [362, 296] width 102 height 15
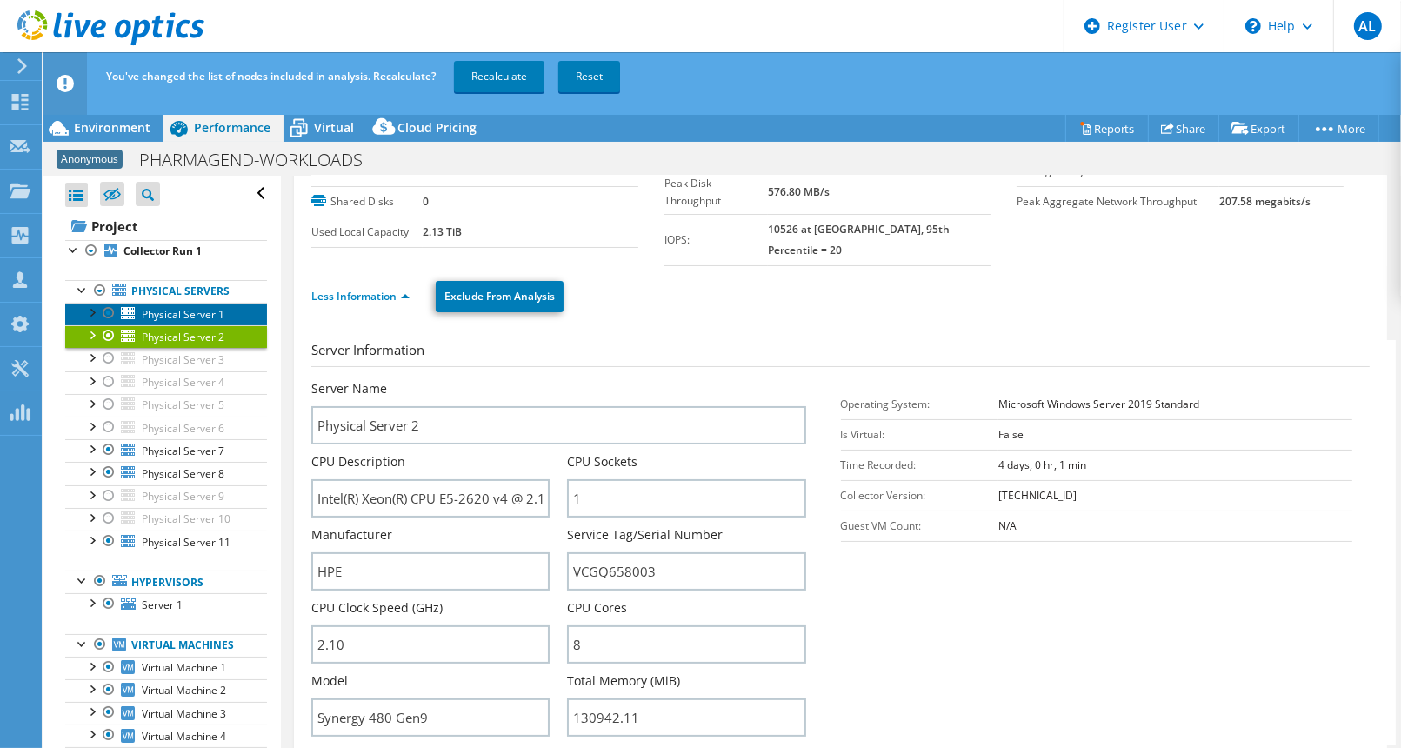
click at [145, 312] on span "Physical Server 1" at bounding box center [183, 314] width 83 height 15
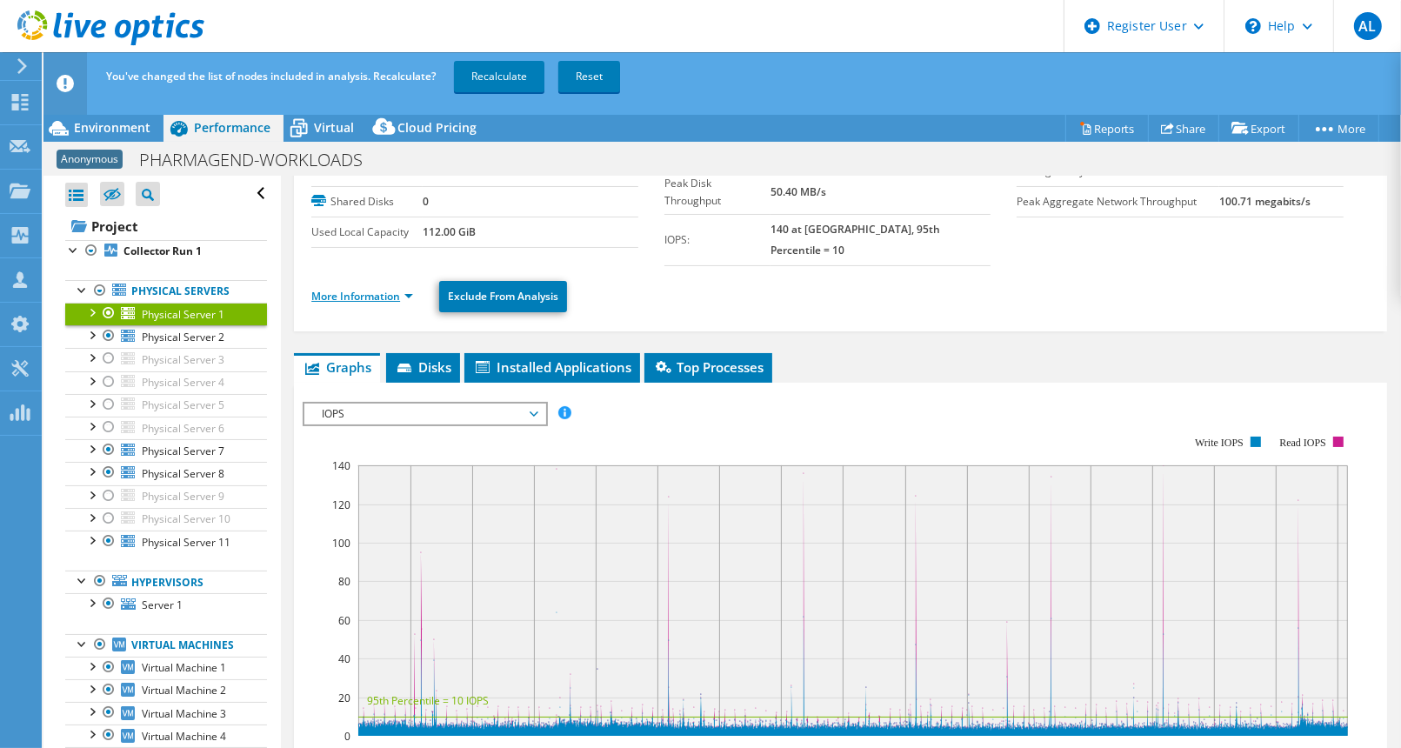
click at [381, 289] on link "More Information" at bounding box center [362, 296] width 102 height 15
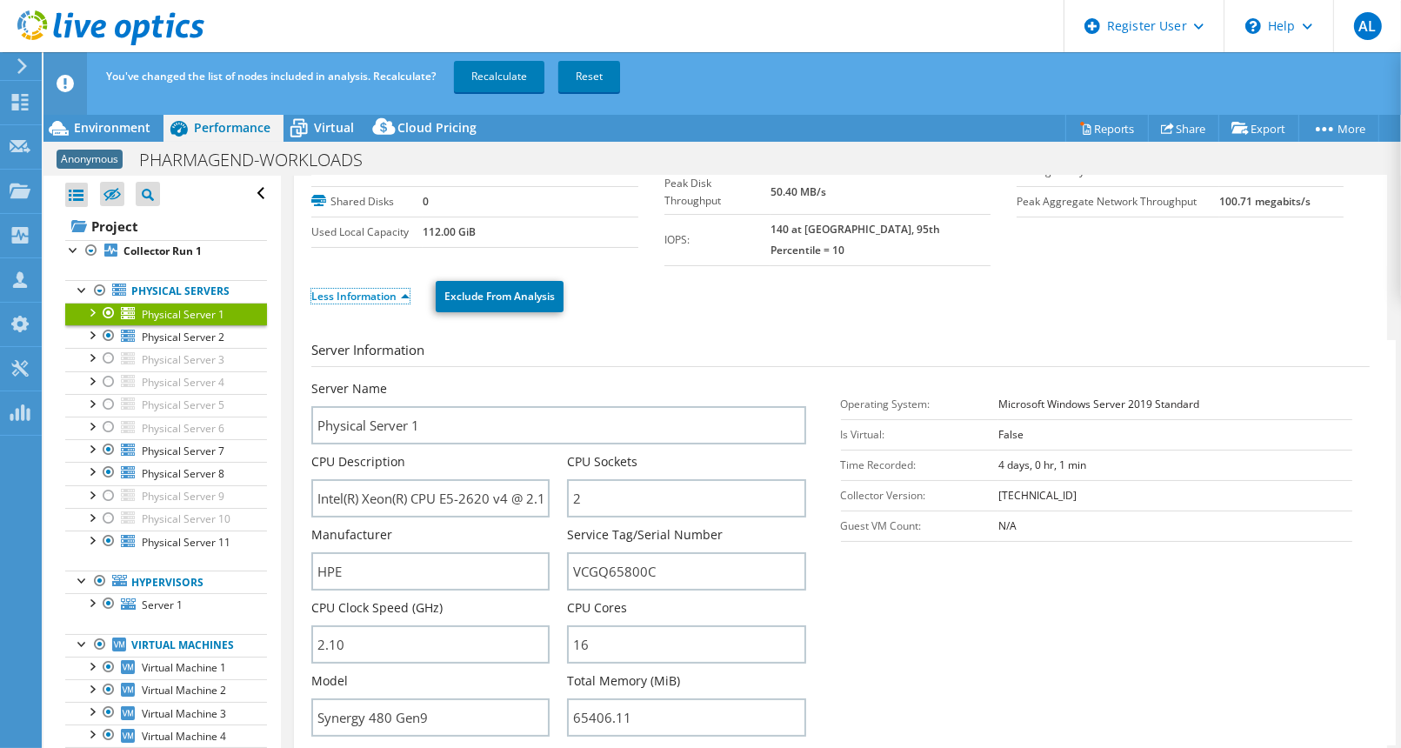
scroll to position [0, 0]
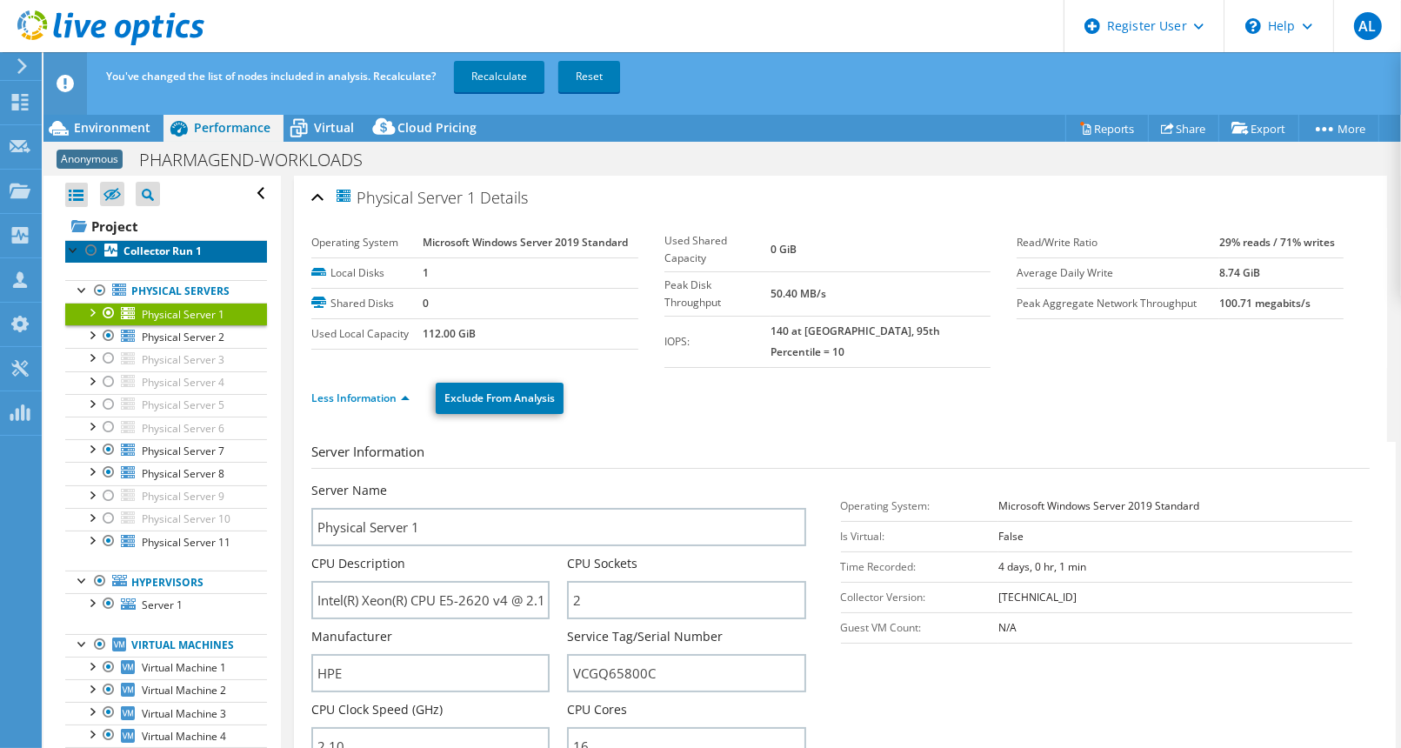
click at [179, 246] on b "Collector Run 1" at bounding box center [163, 251] width 78 height 15
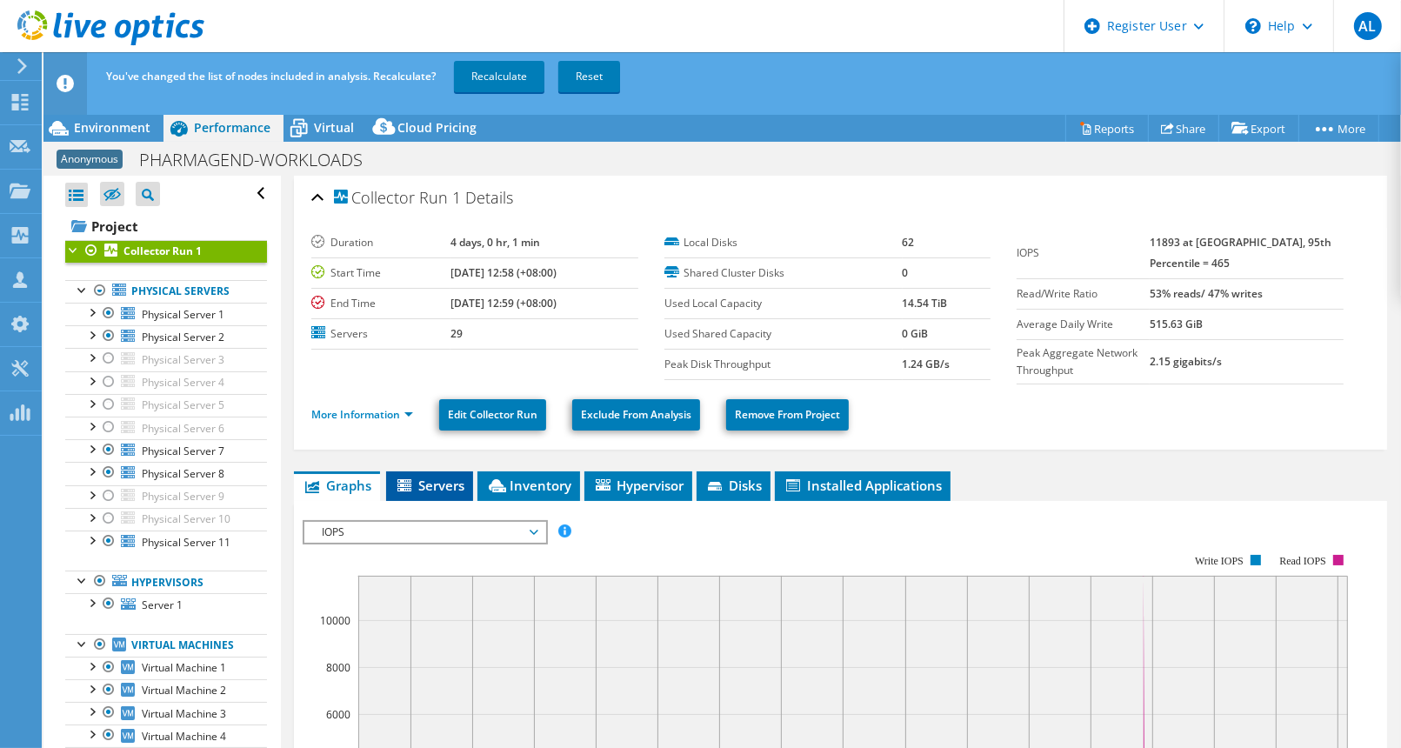
click at [426, 477] on span "Servers" at bounding box center [430, 485] width 70 height 17
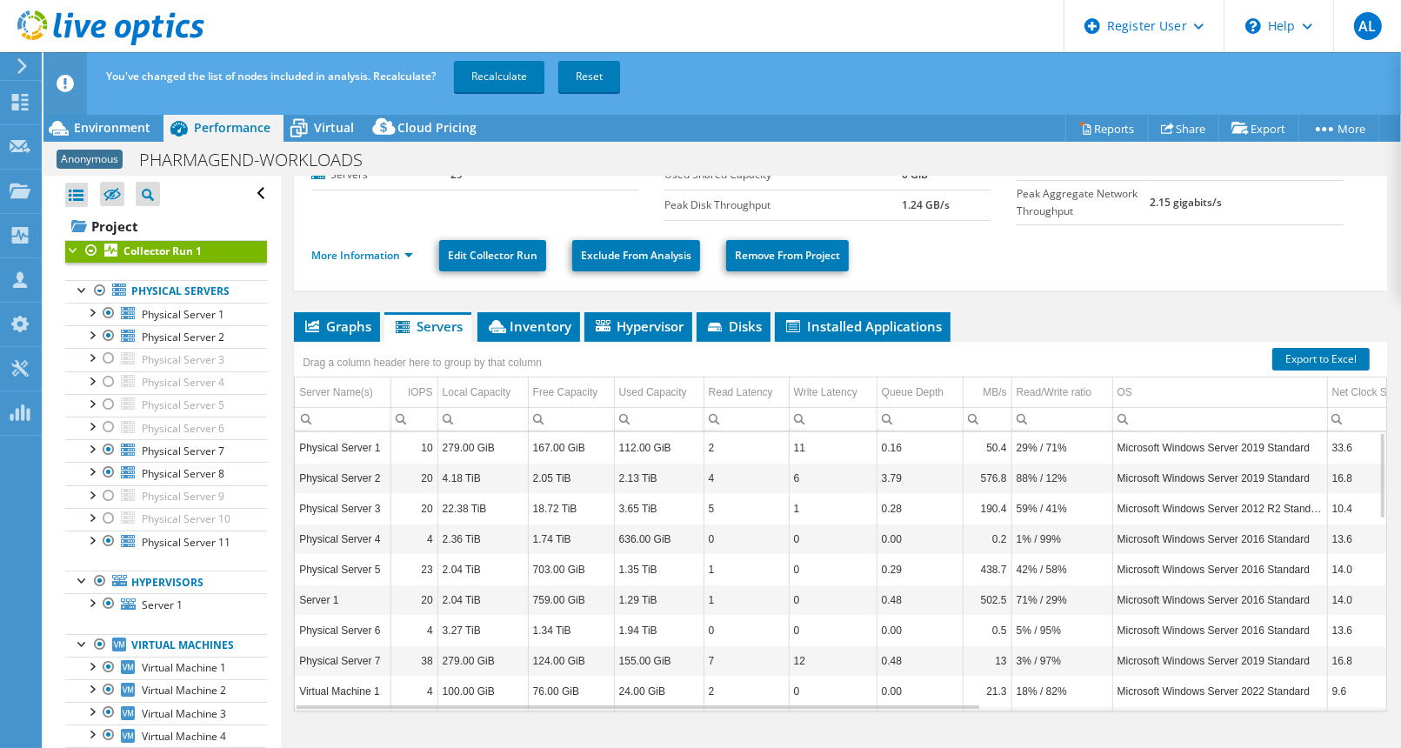
scroll to position [159, 0]
click at [345, 324] on span "Graphs" at bounding box center [337, 325] width 69 height 17
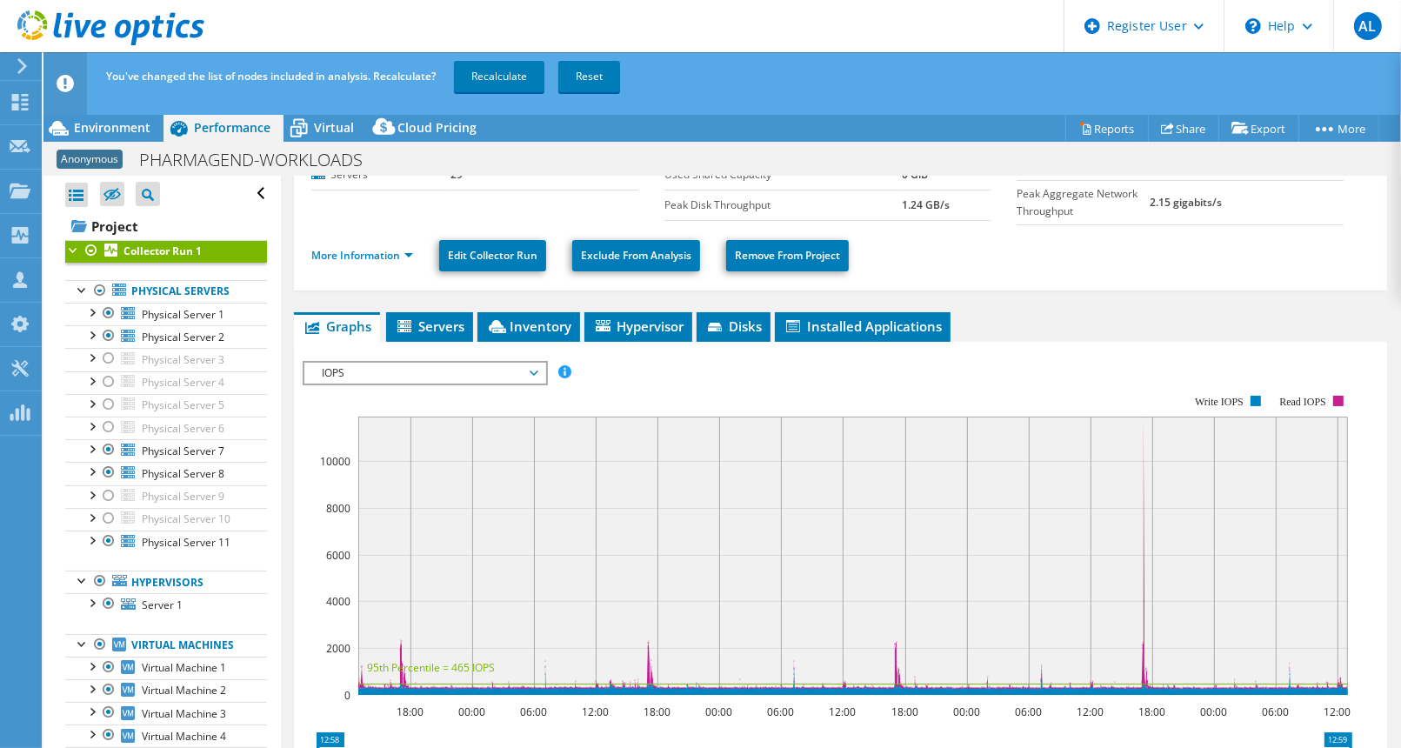
click at [530, 374] on span "IOPS" at bounding box center [425, 373] width 224 height 21
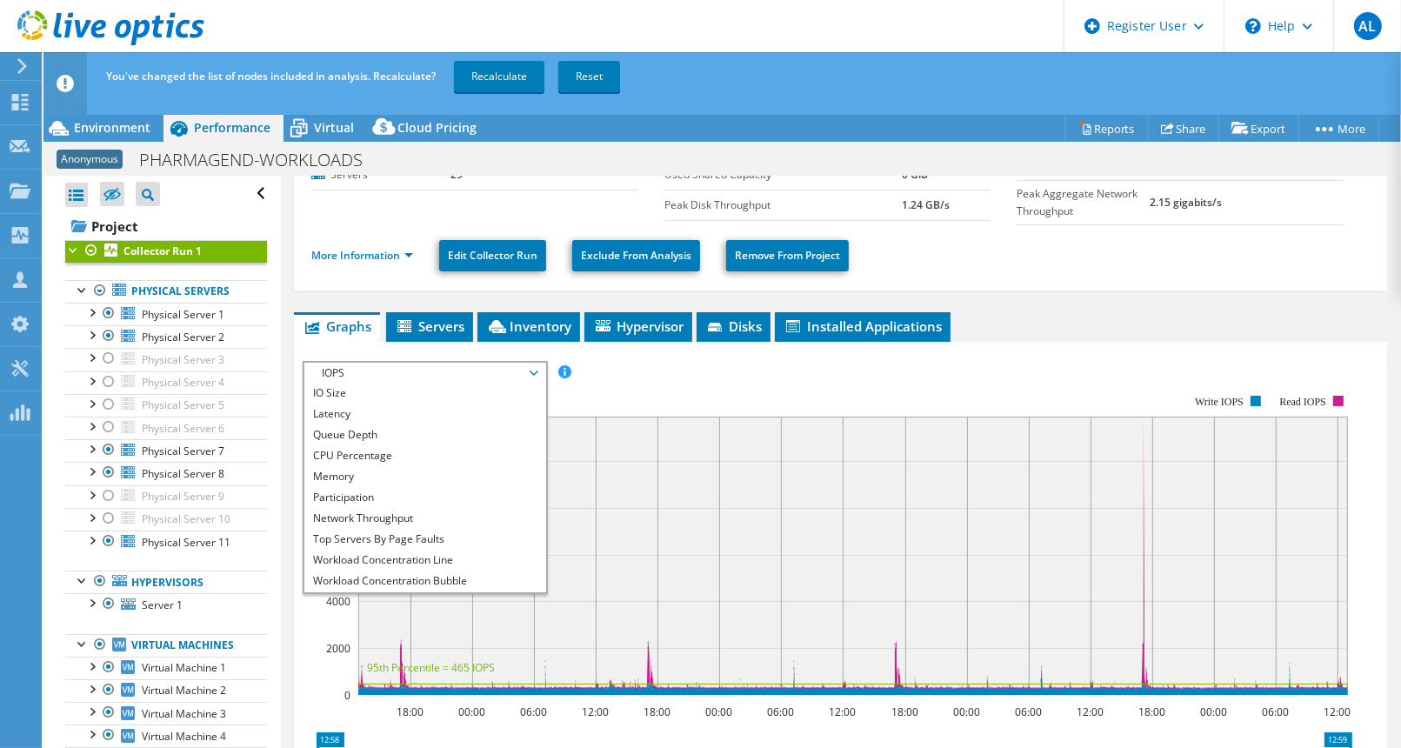
scroll to position [62, 0]
click at [492, 576] on li "All" at bounding box center [424, 582] width 241 height 21
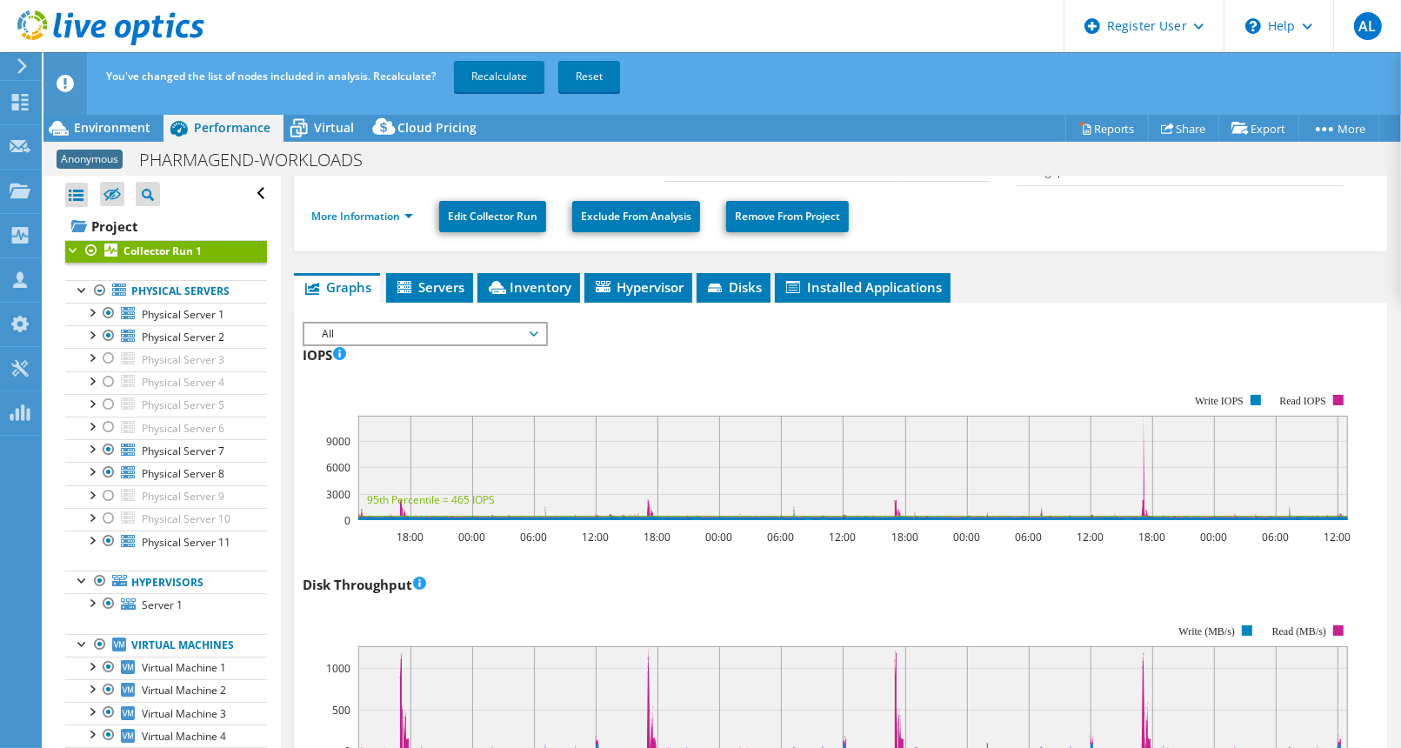
scroll to position [0, 0]
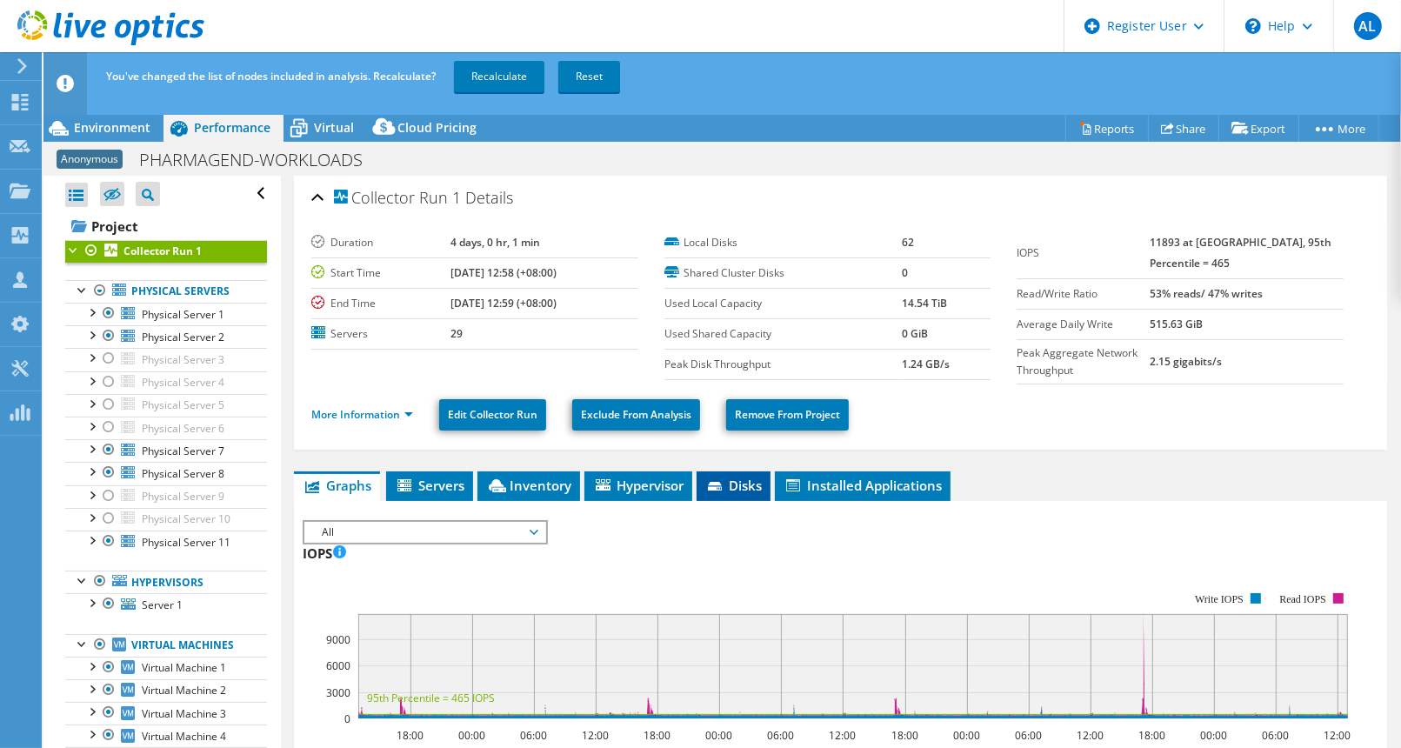
click at [737, 489] on span "Disks" at bounding box center [733, 485] width 57 height 17
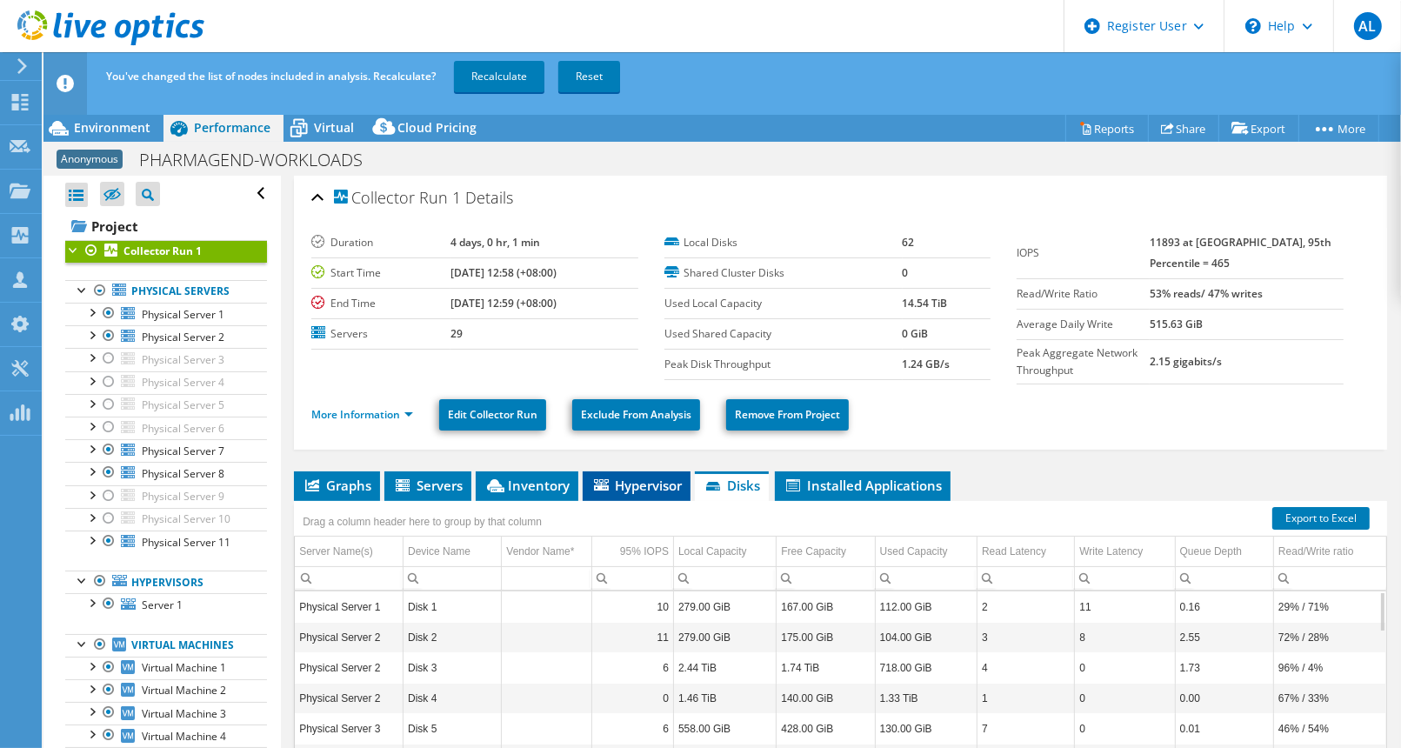
click at [639, 489] on span "Hypervisor" at bounding box center [636, 485] width 90 height 17
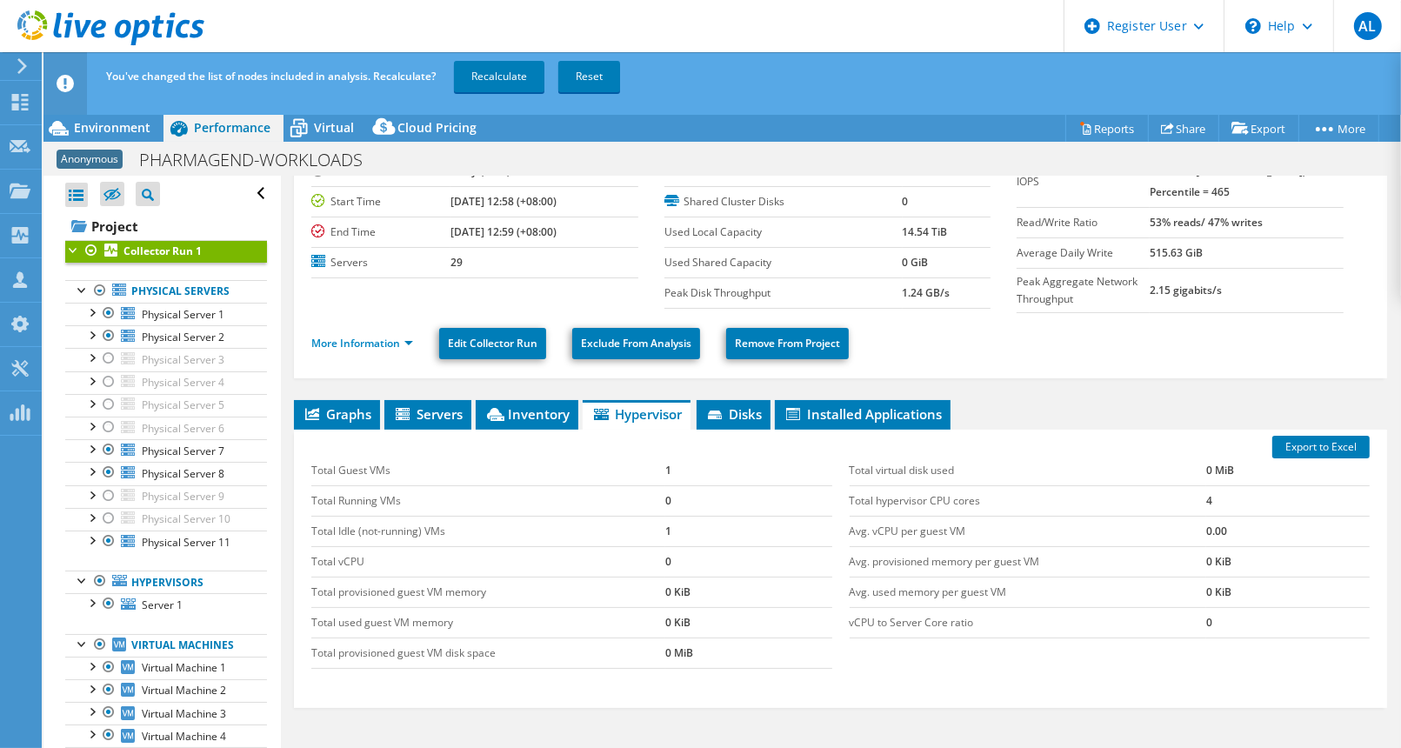
scroll to position [72, 0]
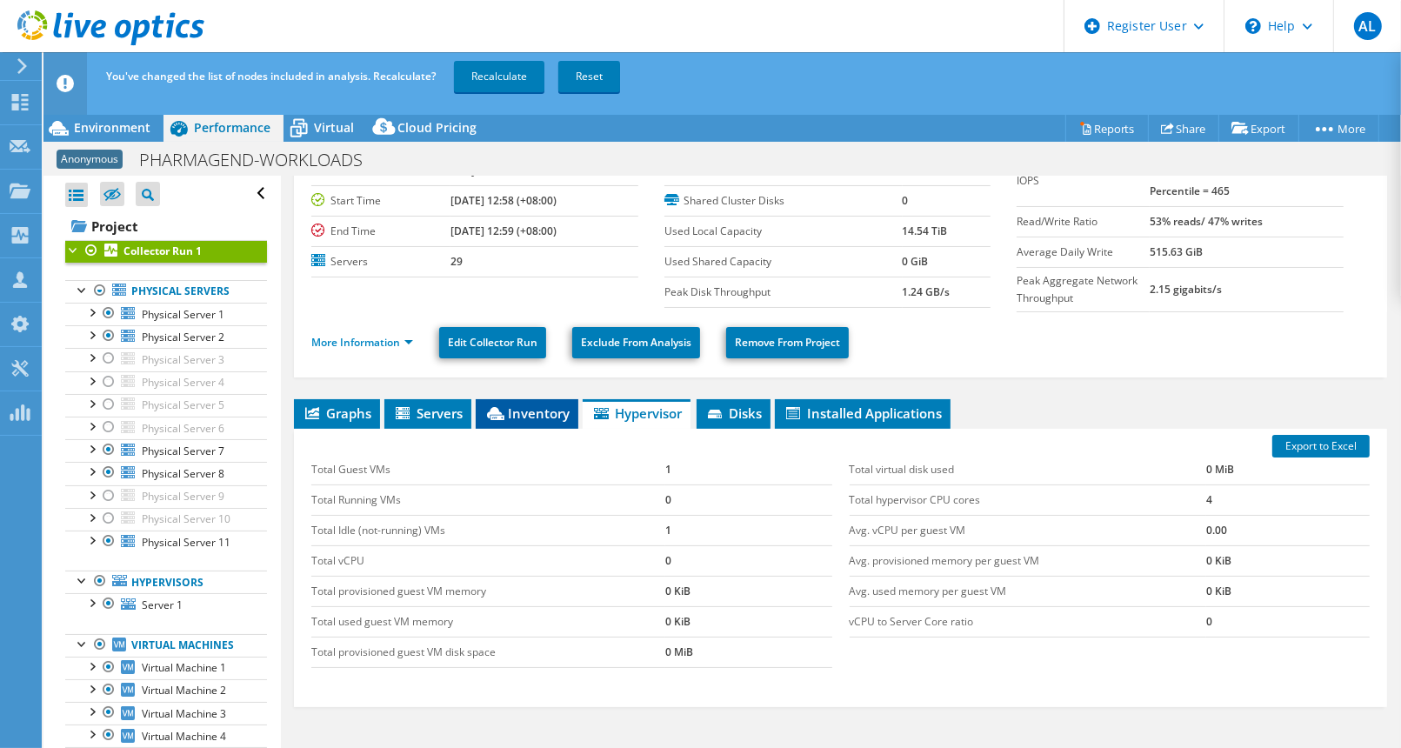
click at [545, 413] on span "Inventory" at bounding box center [526, 412] width 85 height 17
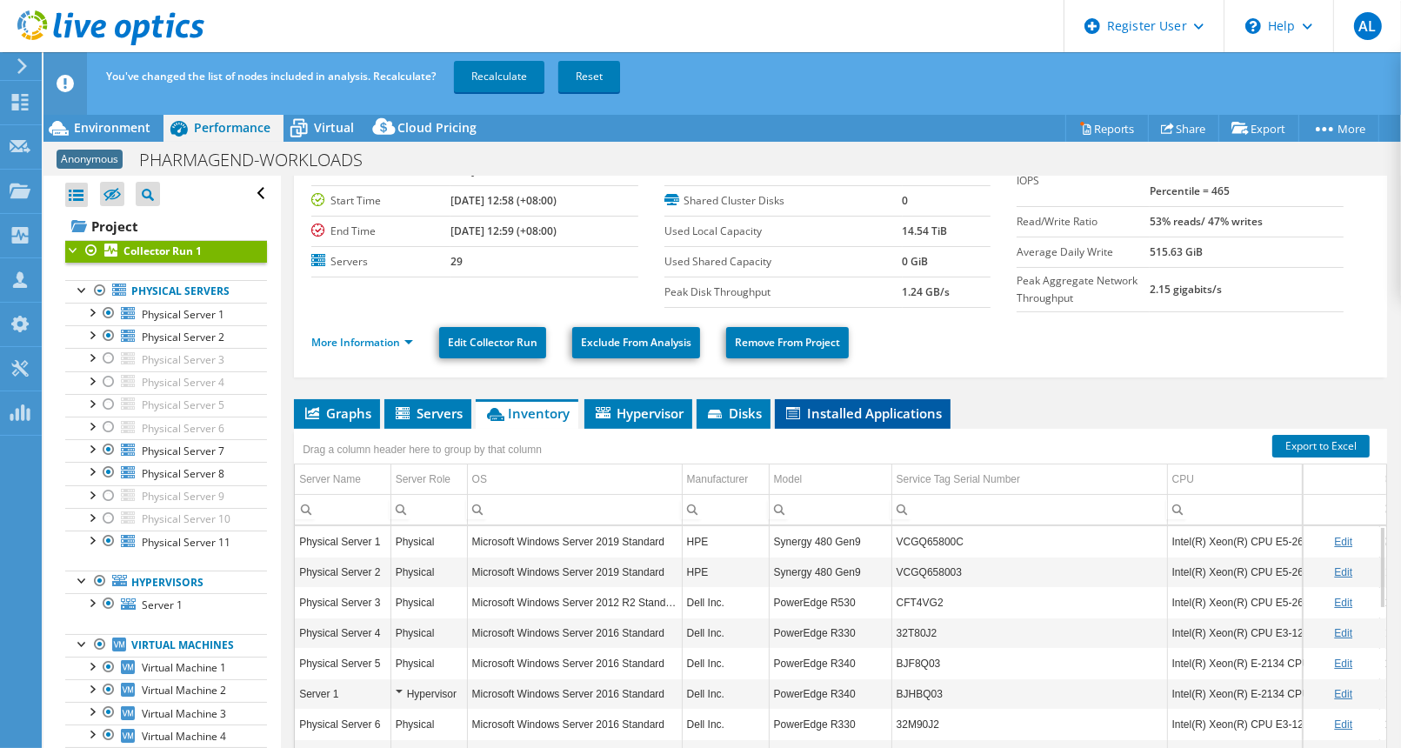
click at [862, 415] on span "Installed Applications" at bounding box center [863, 412] width 158 height 17
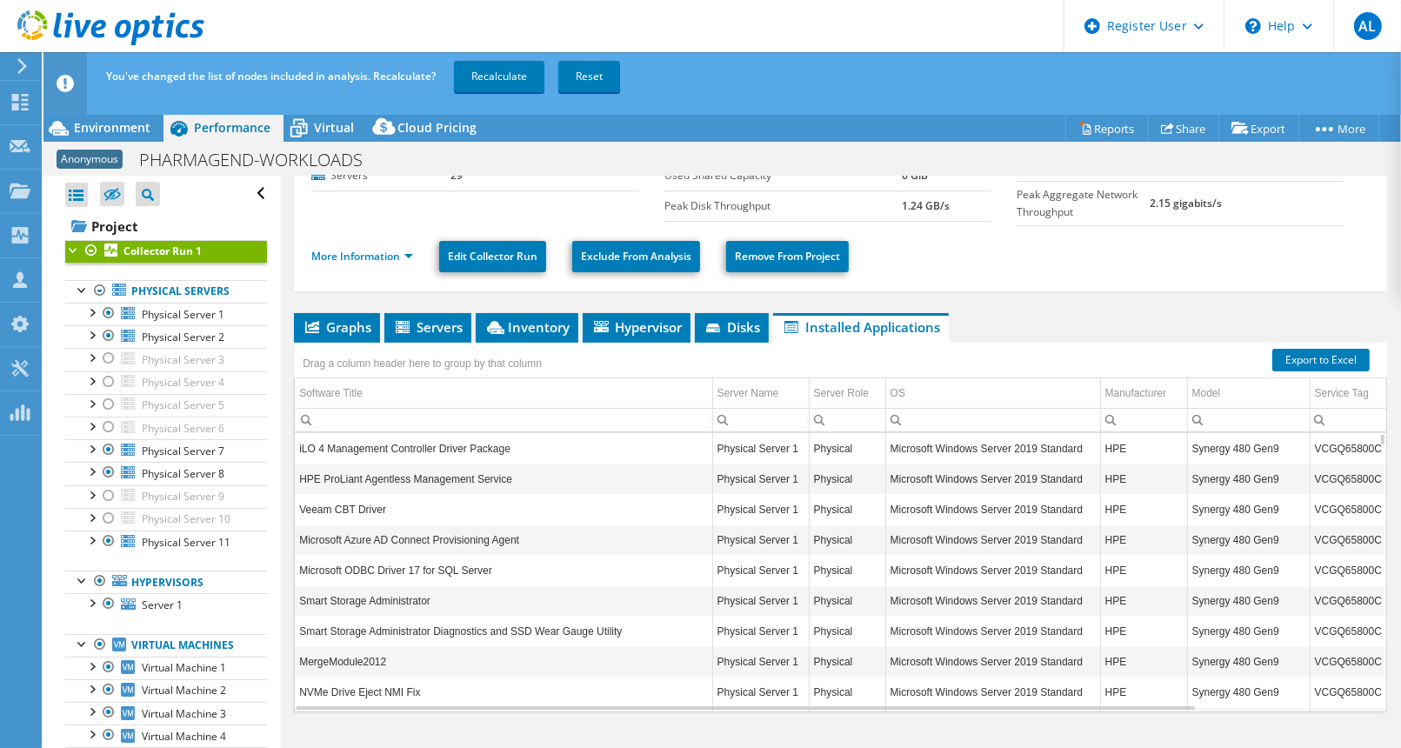
scroll to position [0, 0]
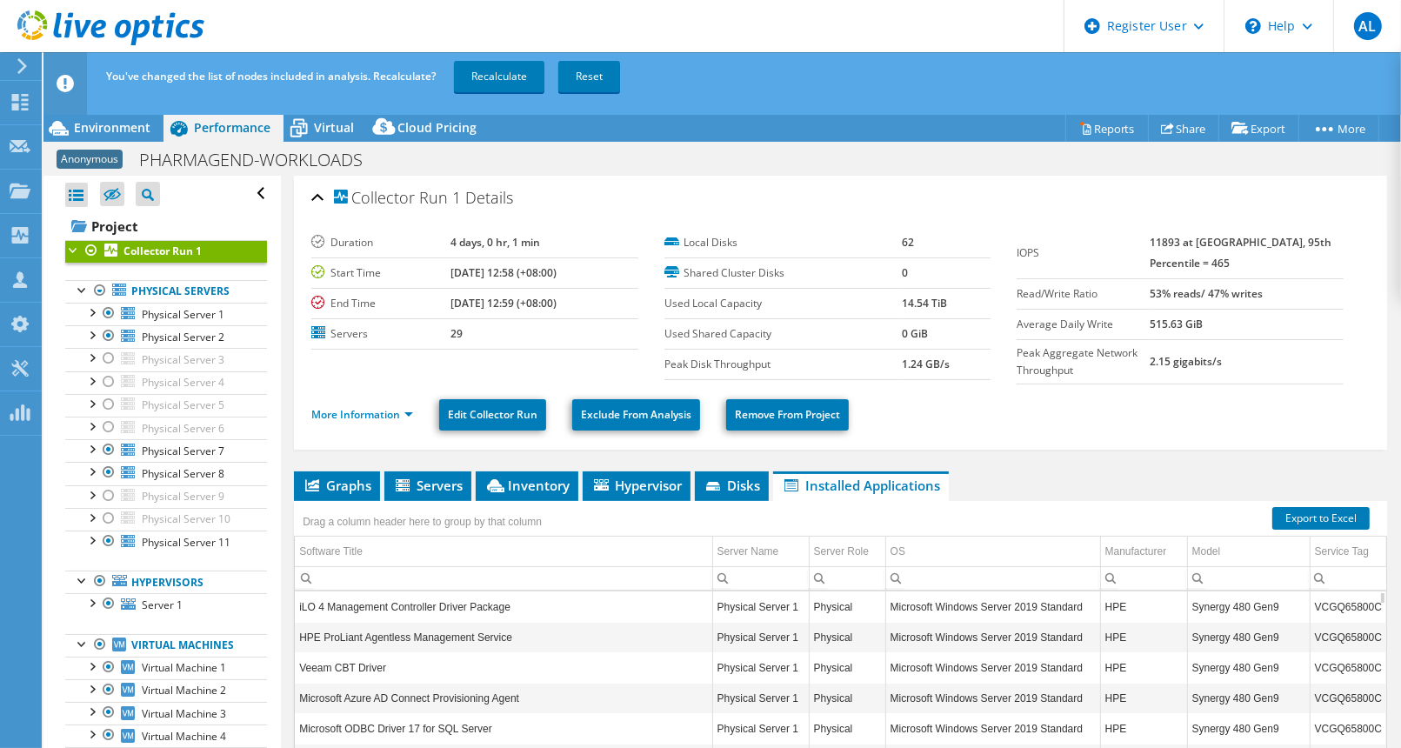
click at [958, 309] on td "14.54 TiB" at bounding box center [947, 303] width 89 height 30
drag, startPoint x: 948, startPoint y: 308, endPoint x: 896, endPoint y: 302, distance: 52.5
click at [903, 302] on td "14.54 TiB" at bounding box center [947, 303] width 89 height 30
copy b "14.54 TiB"
click at [122, 135] on span "Environment" at bounding box center [112, 127] width 77 height 17
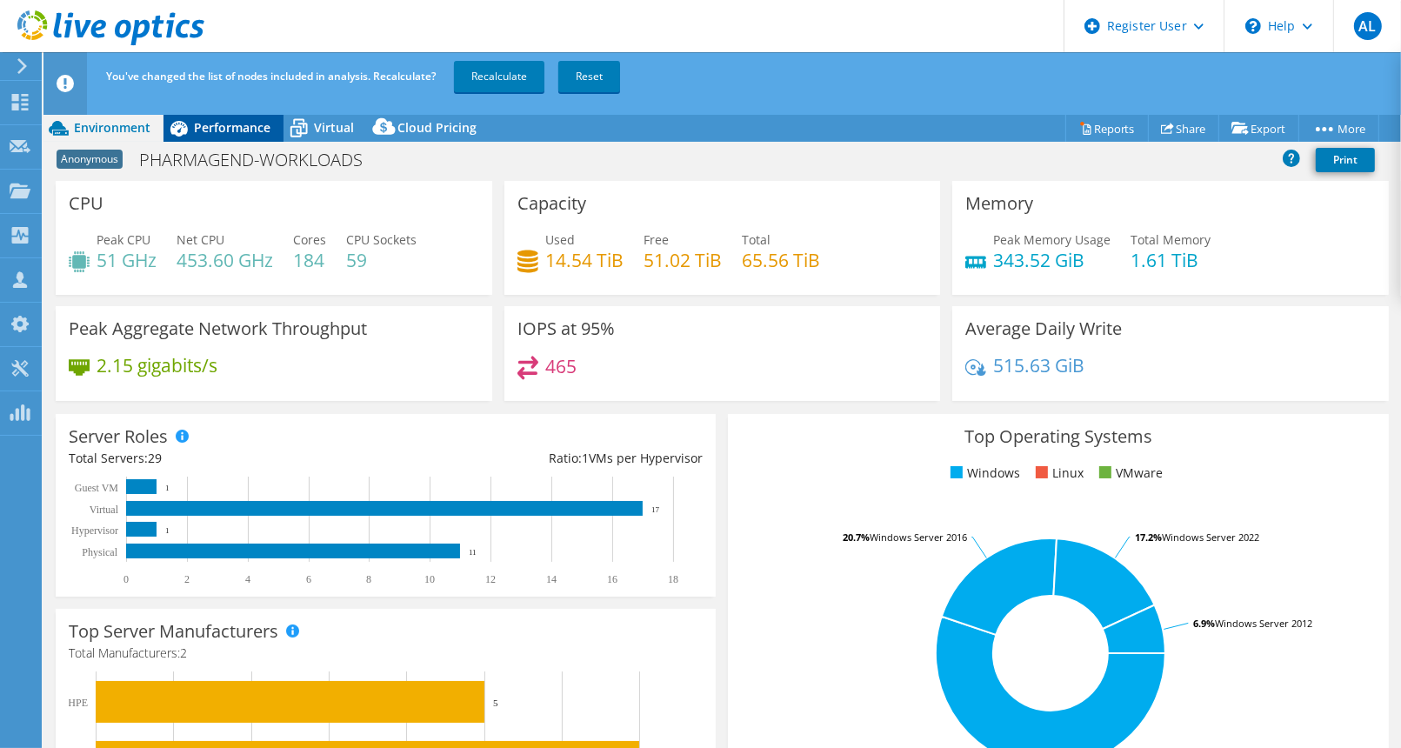
click at [222, 135] on span "Performance" at bounding box center [232, 127] width 77 height 17
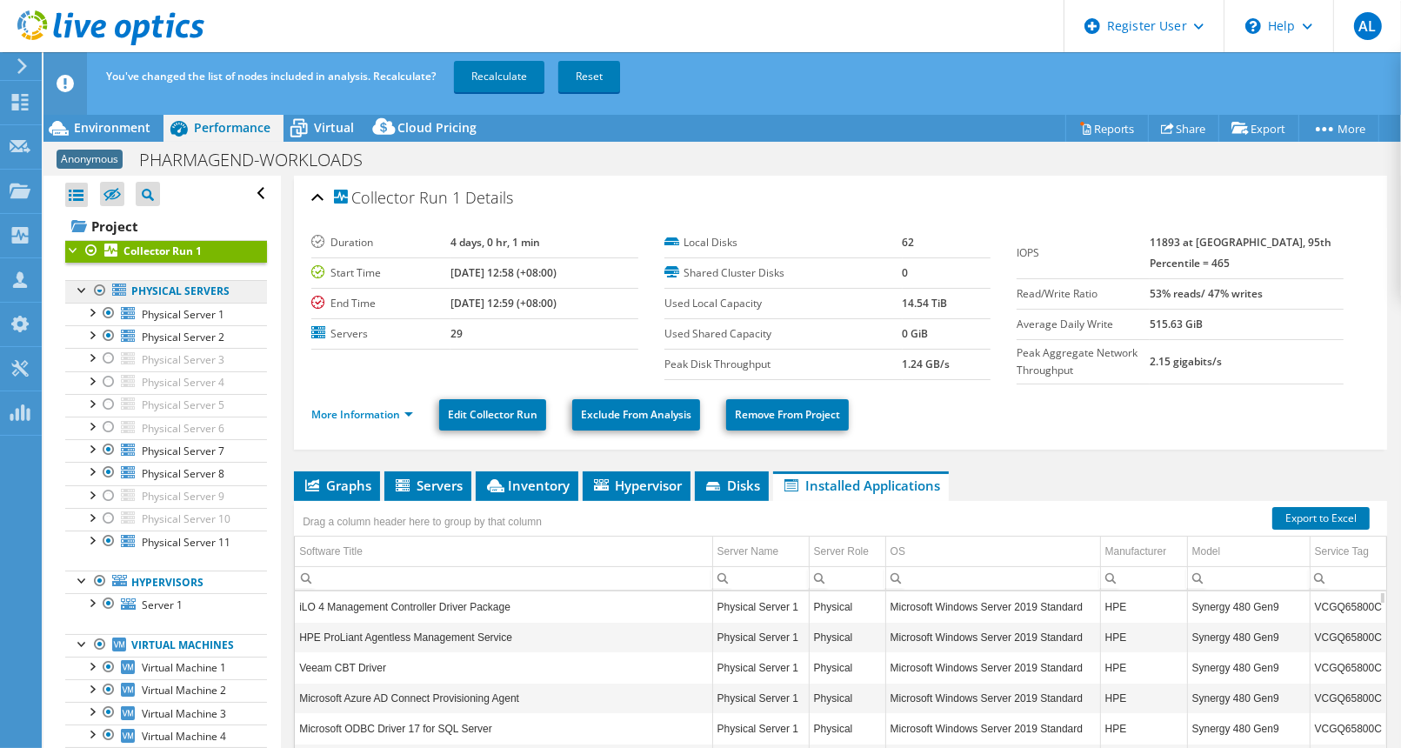
click at [175, 294] on link "Physical Servers" at bounding box center [166, 291] width 202 height 23
click at [83, 291] on div at bounding box center [82, 288] width 17 height 17
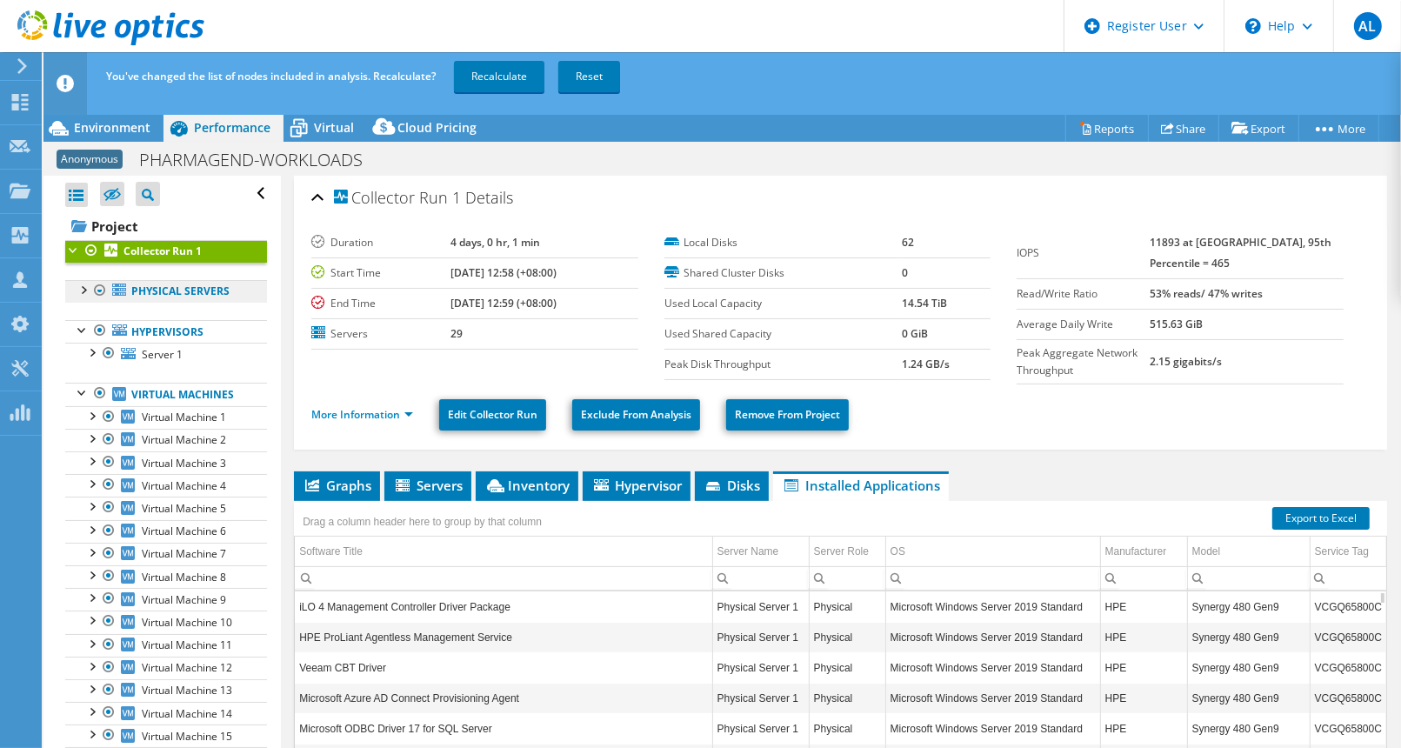
click at [181, 289] on link "Physical Servers" at bounding box center [166, 291] width 202 height 23
click at [178, 395] on link "Virtual Machines" at bounding box center [166, 394] width 202 height 23
click at [132, 395] on link "Virtual Machines" at bounding box center [166, 394] width 202 height 23
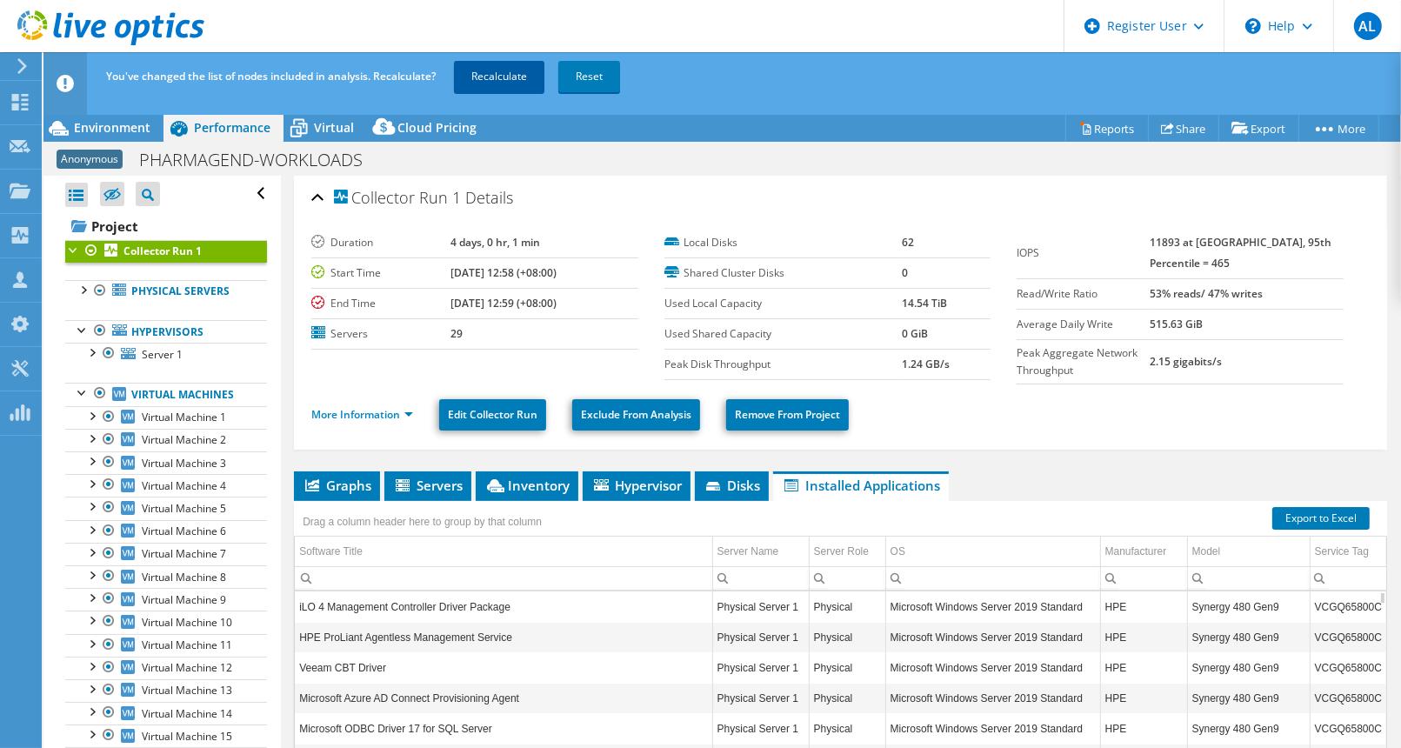
click at [509, 84] on link "Recalculate" at bounding box center [499, 76] width 90 height 31
click at [82, 284] on div at bounding box center [82, 288] width 17 height 17
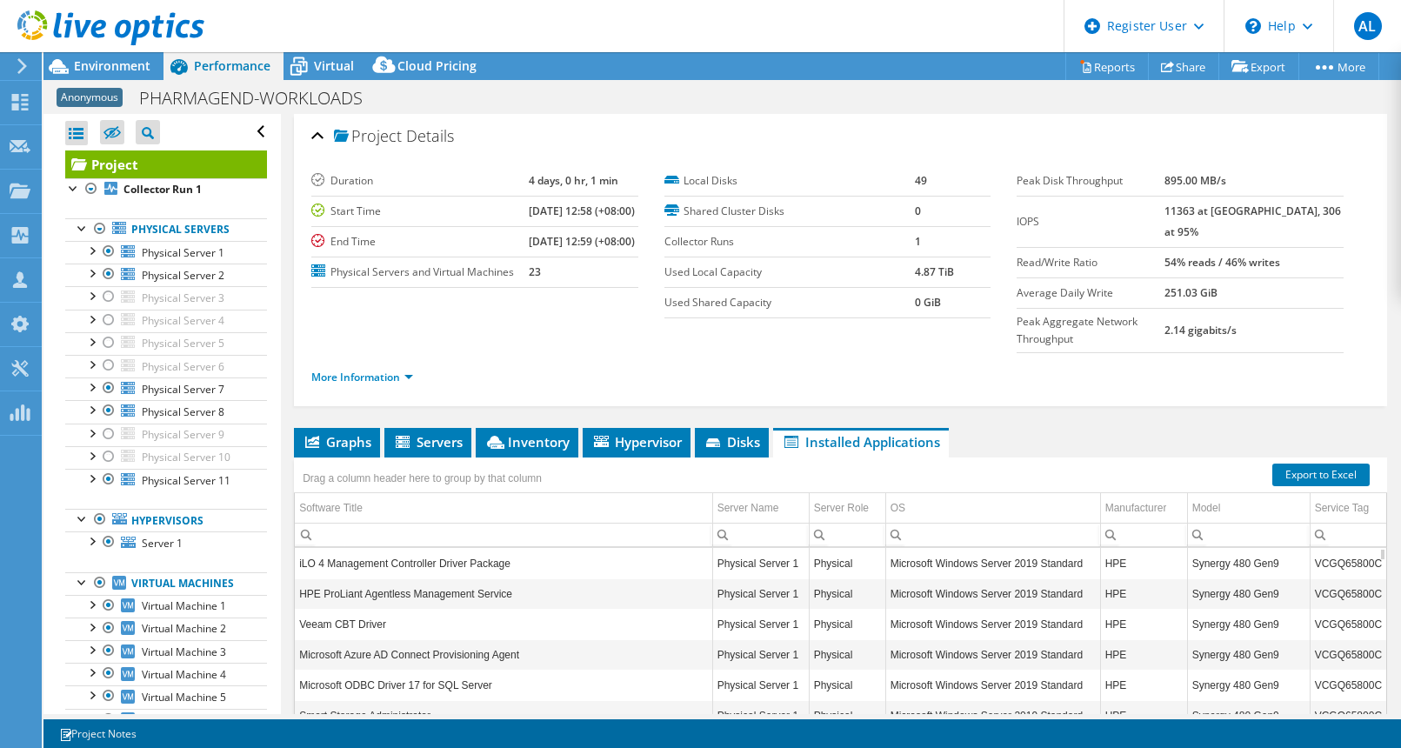
select select "USD"
click at [168, 518] on link "Hypervisors" at bounding box center [166, 520] width 202 height 23
click at [408, 370] on link "More Information" at bounding box center [362, 377] width 102 height 15
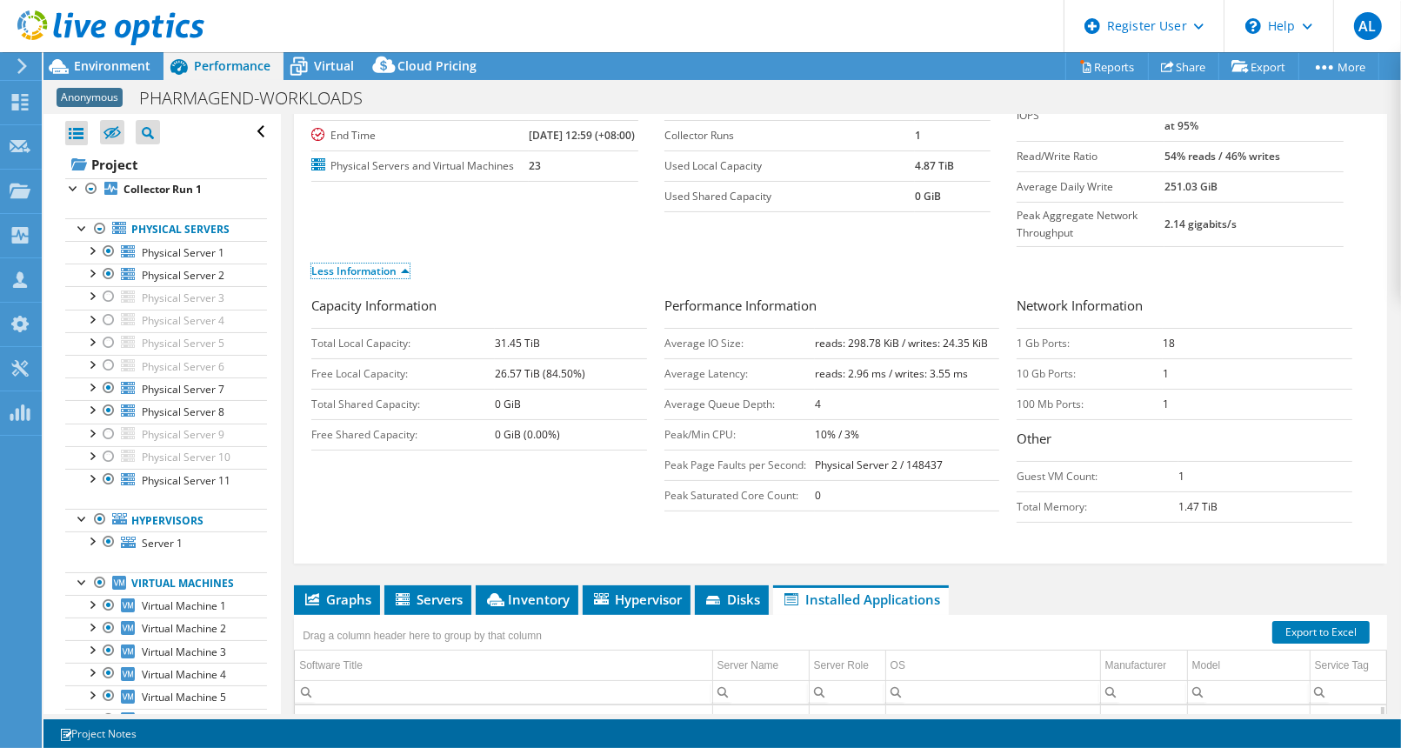
scroll to position [0, 0]
